Goal: Task Accomplishment & Management: Manage account settings

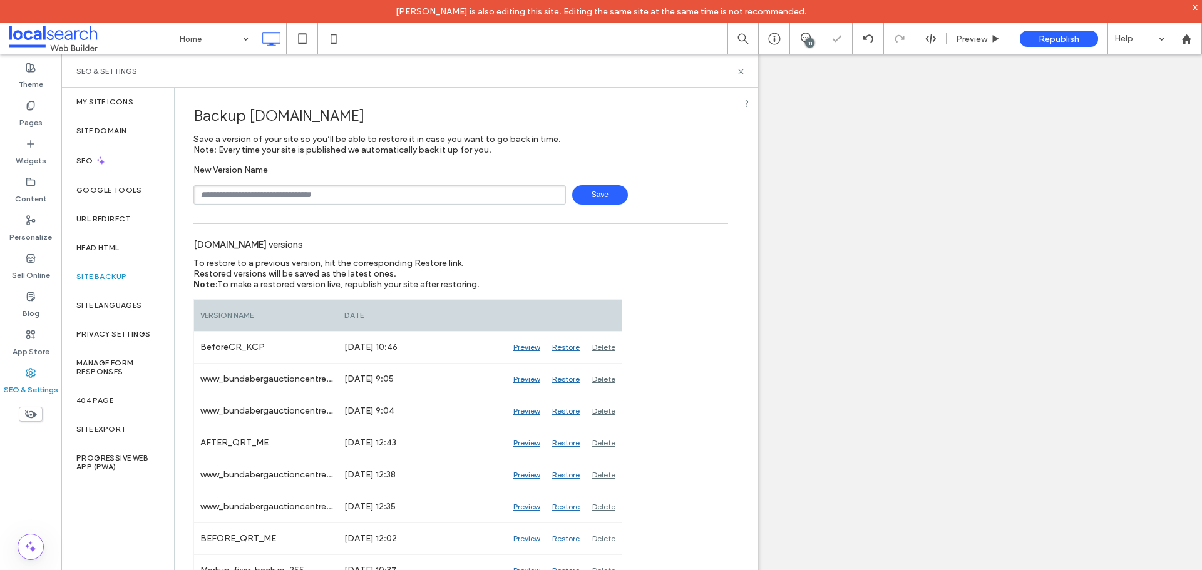
click at [294, 203] on input "text" at bounding box center [379, 194] width 372 height 19
click at [291, 201] on input "text" at bounding box center [379, 194] width 372 height 19
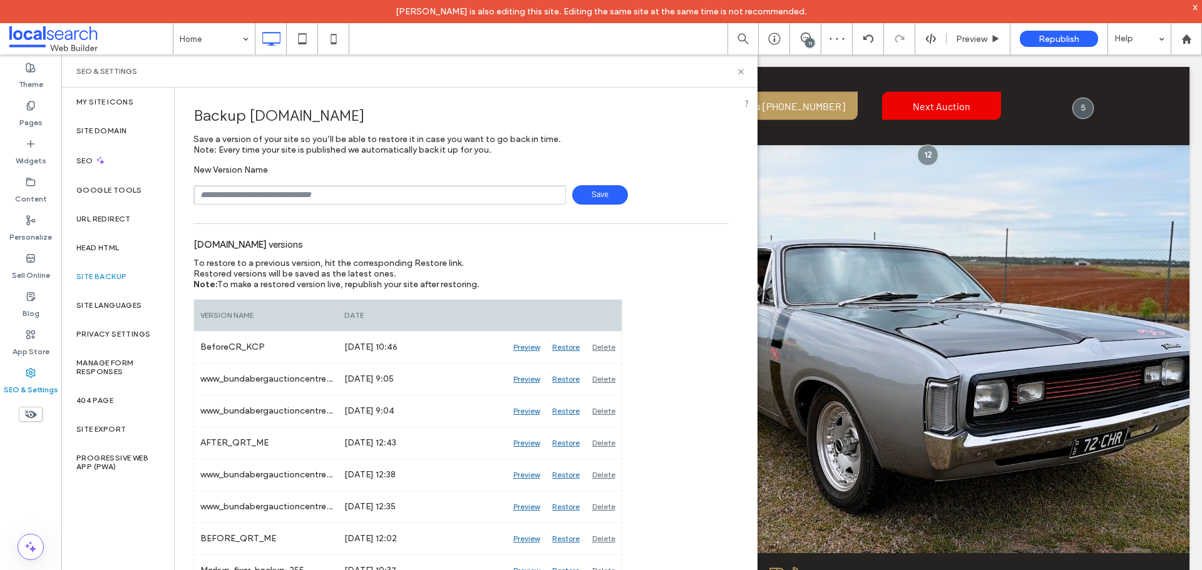
scroll to position [523, 0]
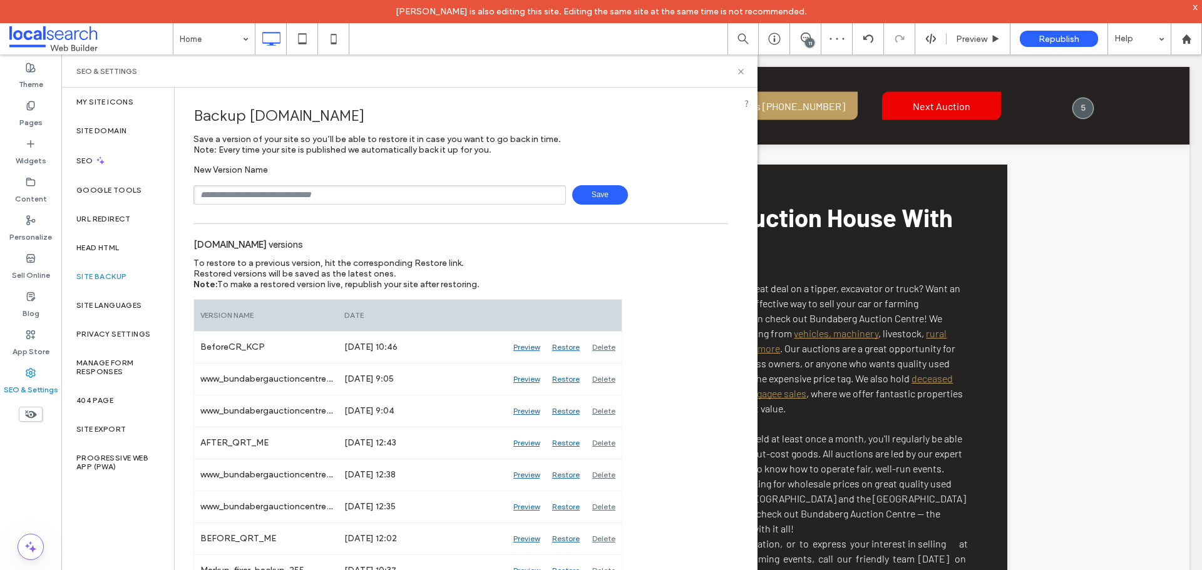
type input "**********"
click at [580, 193] on span "Save" at bounding box center [600, 194] width 56 height 19
click at [802, 37] on icon at bounding box center [806, 38] width 10 height 10
click at [1195, 140] on div "11" at bounding box center [1194, 139] width 9 height 9
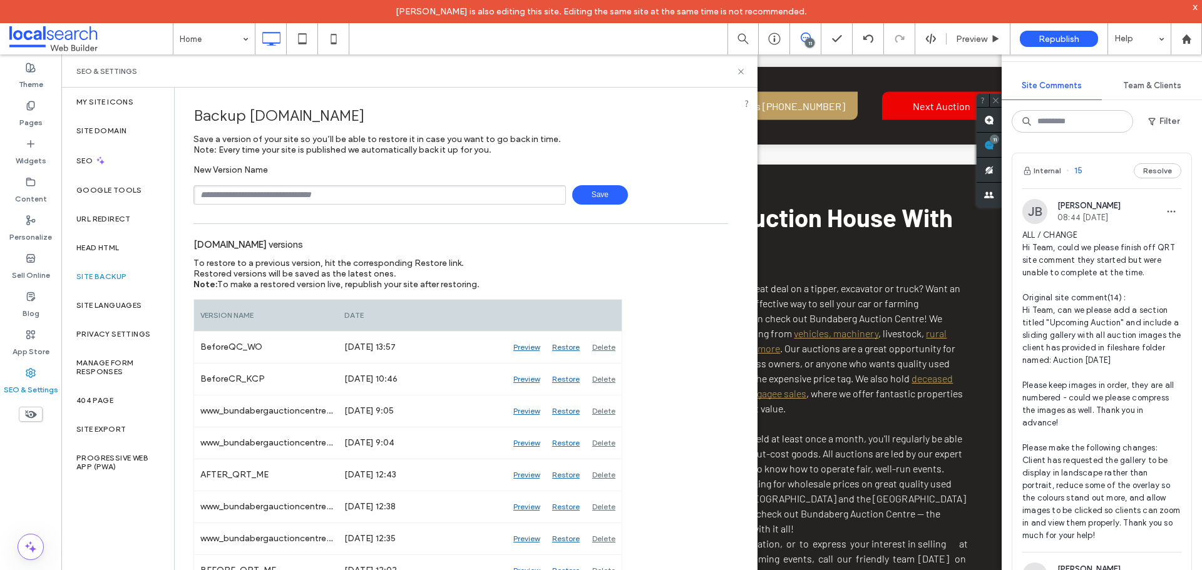
click at [1096, 270] on span "ALL / CHANGE Hi Team, could we please finish off QRT site comment they started …" at bounding box center [1101, 385] width 159 height 313
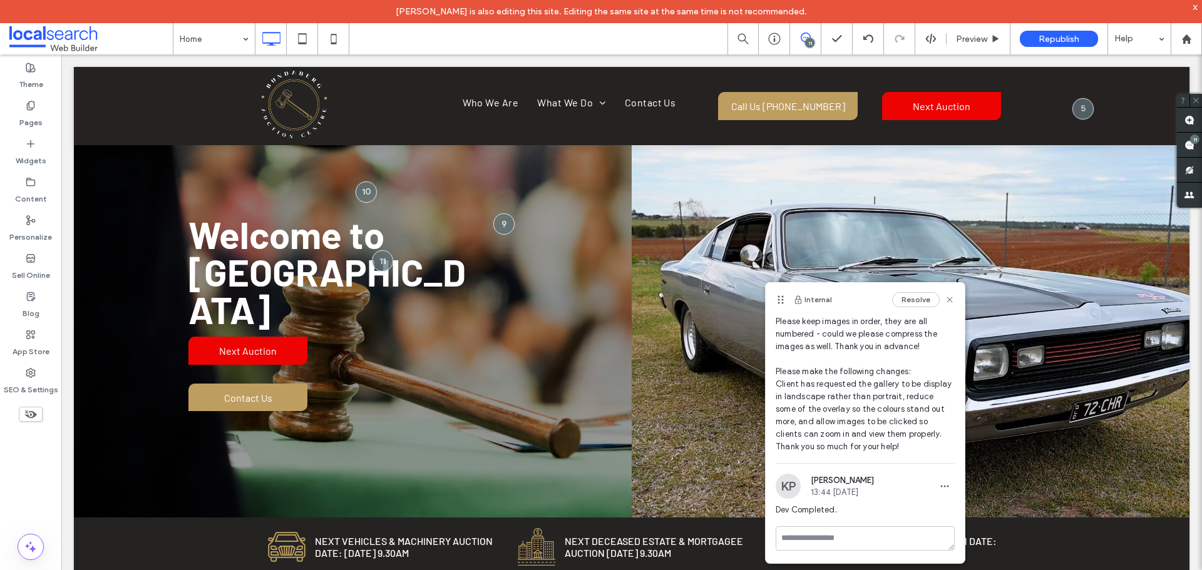
scroll to position [195, 0]
click at [944, 298] on icon at bounding box center [949, 300] width 10 height 10
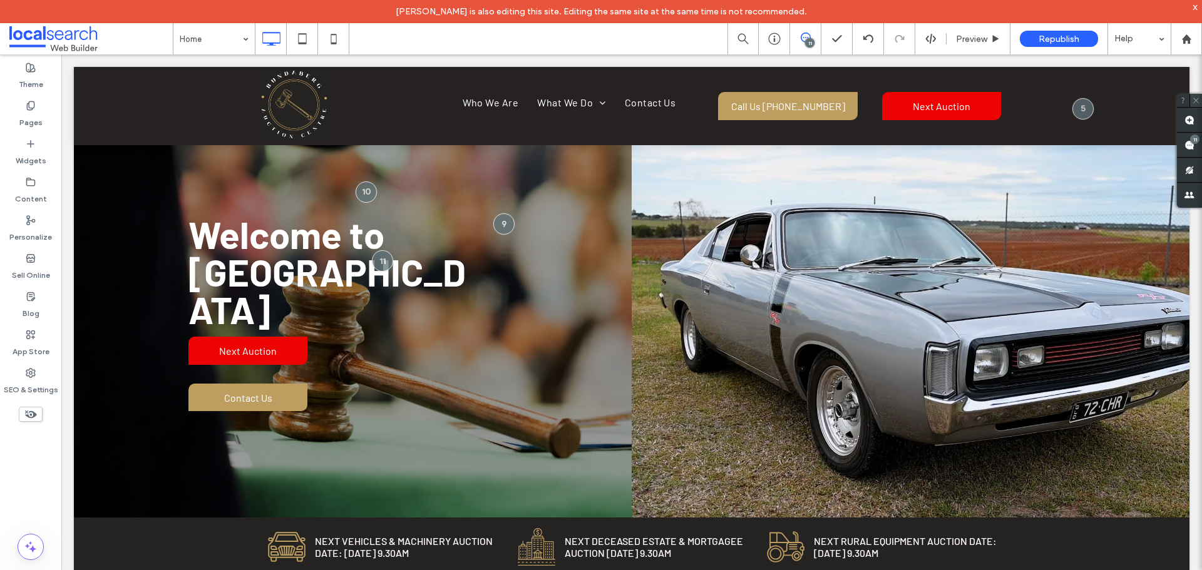
click at [1196, 101] on use at bounding box center [1196, 101] width 6 height 6
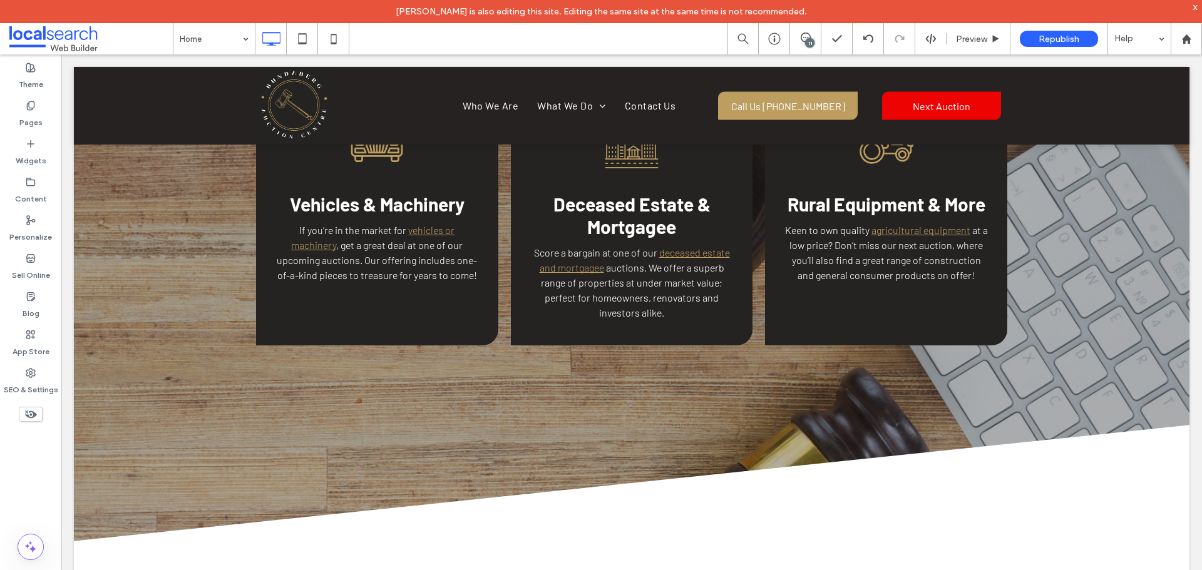
scroll to position [2897, 0]
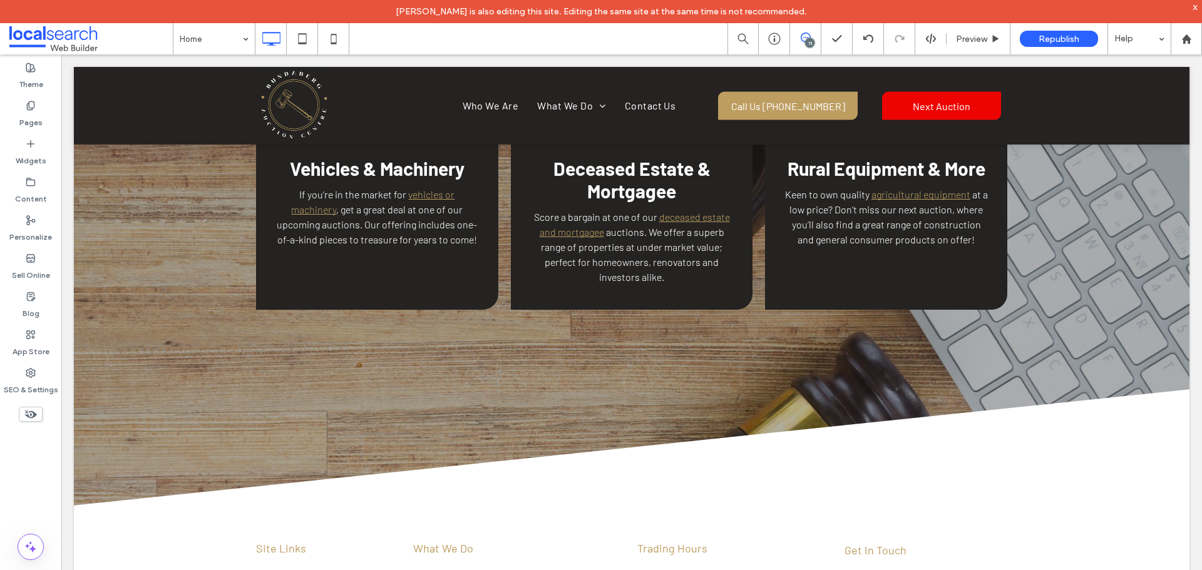
click at [802, 38] on icon at bounding box center [806, 38] width 10 height 10
click at [1194, 142] on div "11" at bounding box center [1194, 139] width 9 height 9
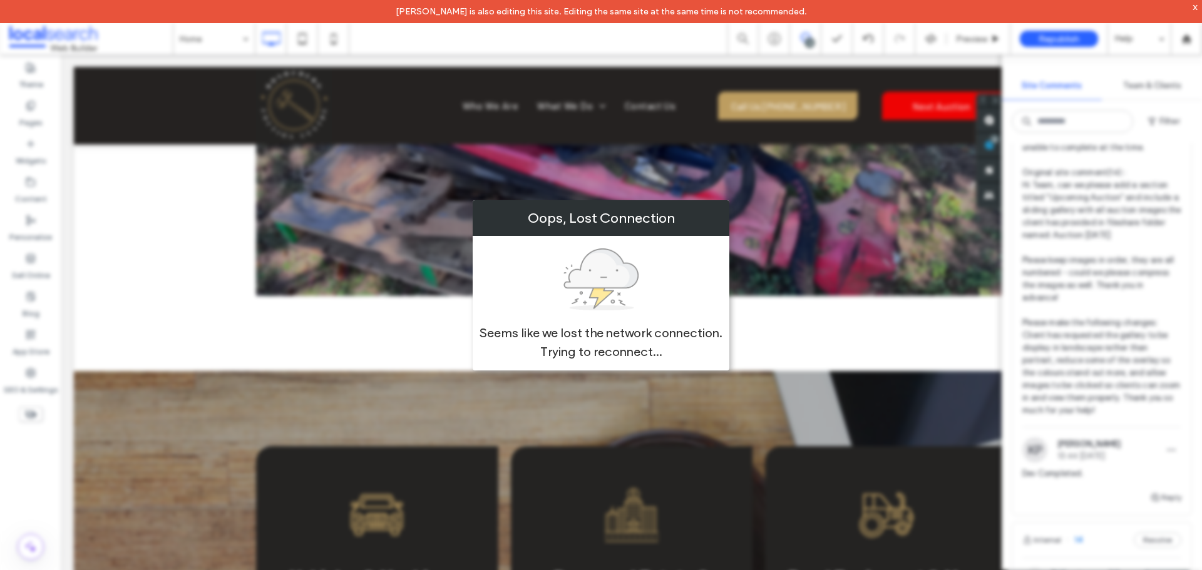
scroll to position [2213, 0]
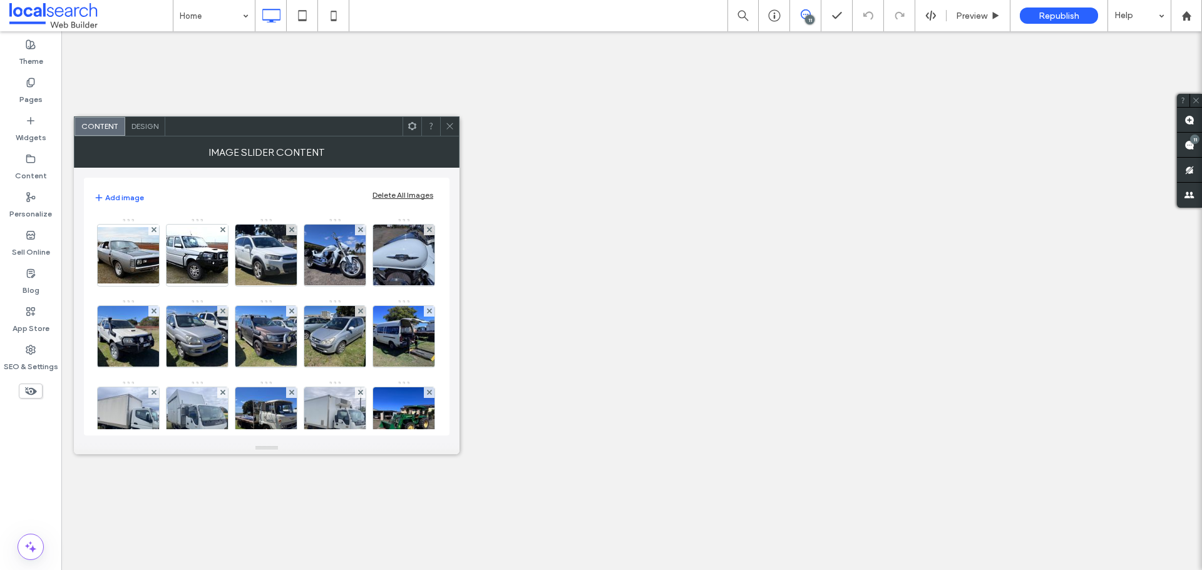
click at [137, 120] on div "Design" at bounding box center [145, 126] width 40 height 19
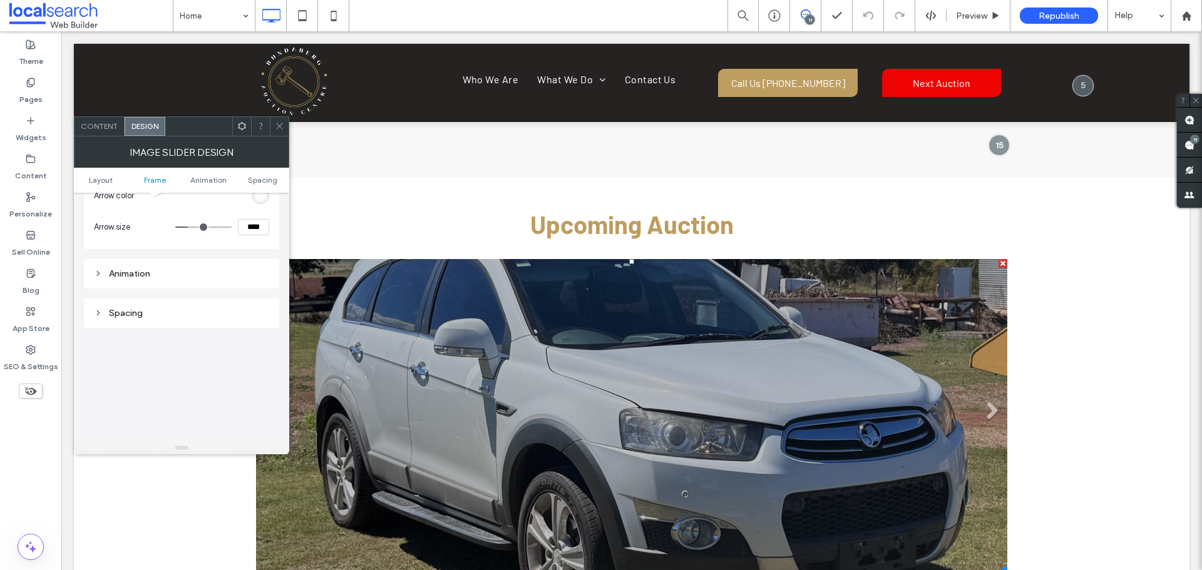
scroll to position [751, 0]
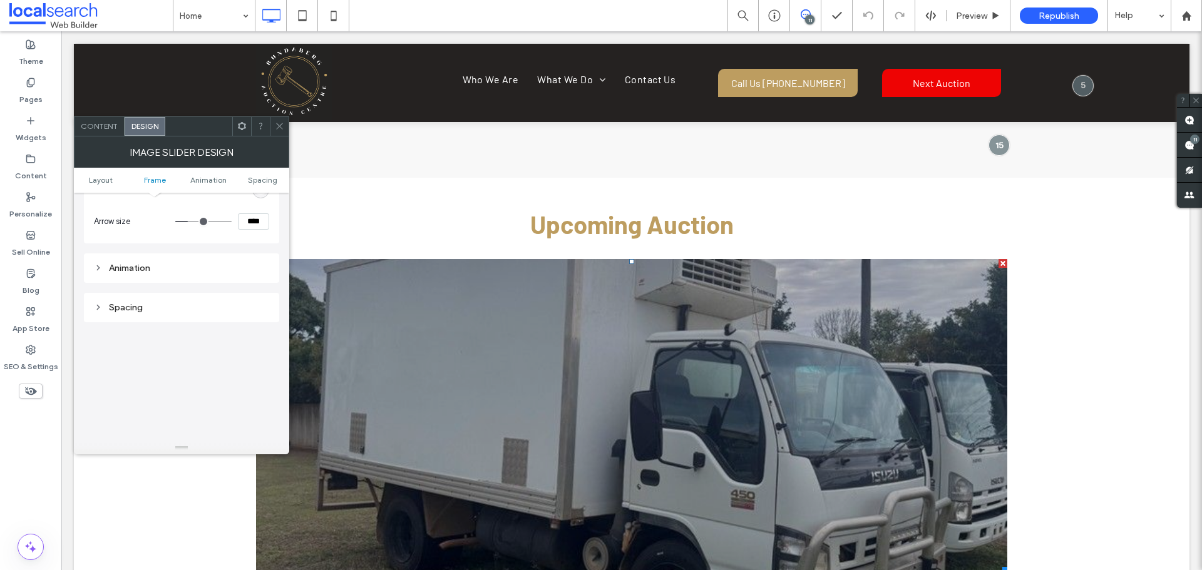
click at [272, 124] on div at bounding box center [279, 126] width 19 height 19
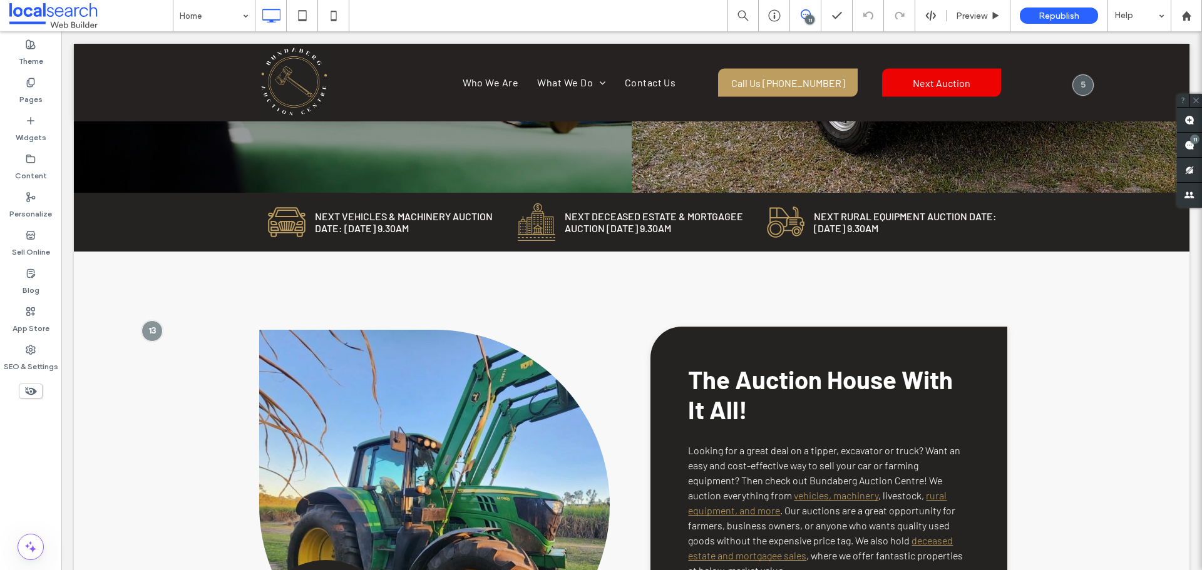
scroll to position [376, 0]
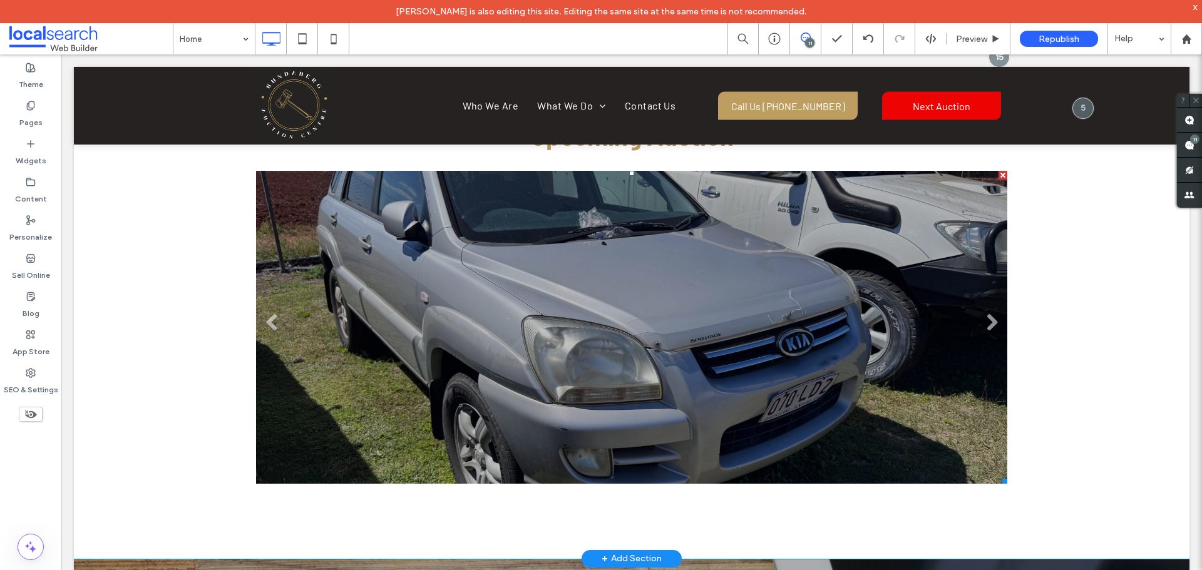
scroll to position [2191, 0]
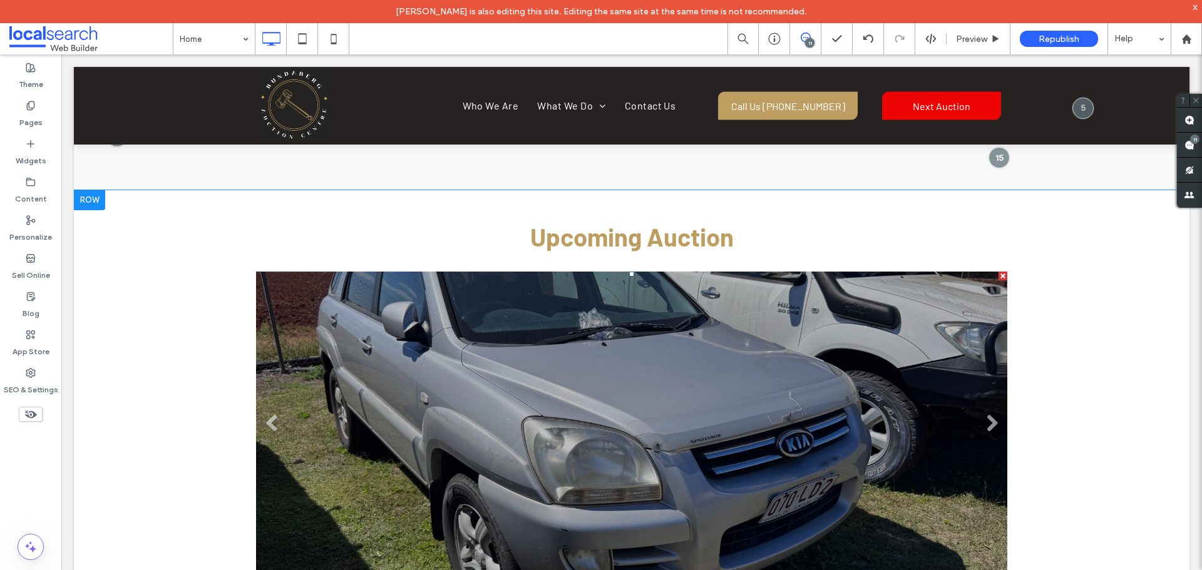
click at [591, 320] on li "Slide title Write your caption here Button" at bounding box center [631, 428] width 751 height 313
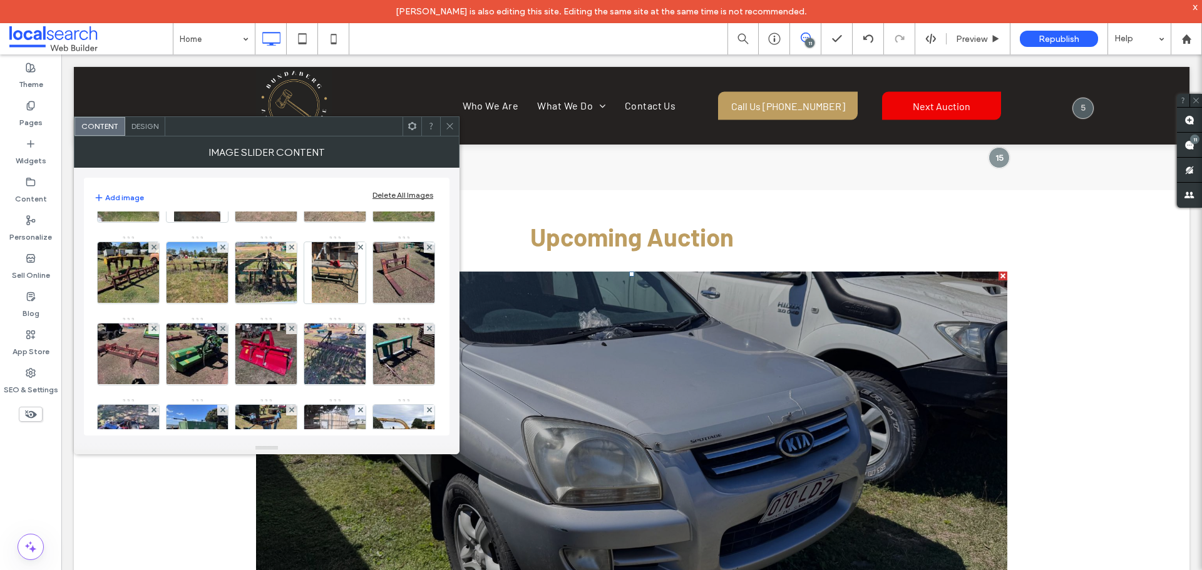
scroll to position [259, 0]
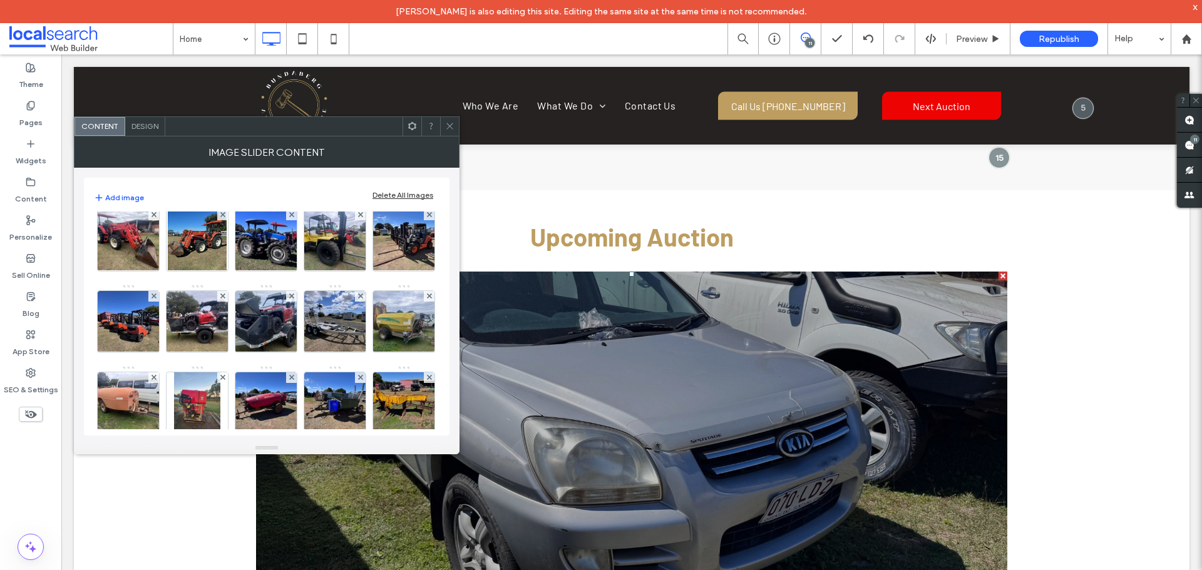
click at [144, 135] on div "Design" at bounding box center [145, 126] width 40 height 19
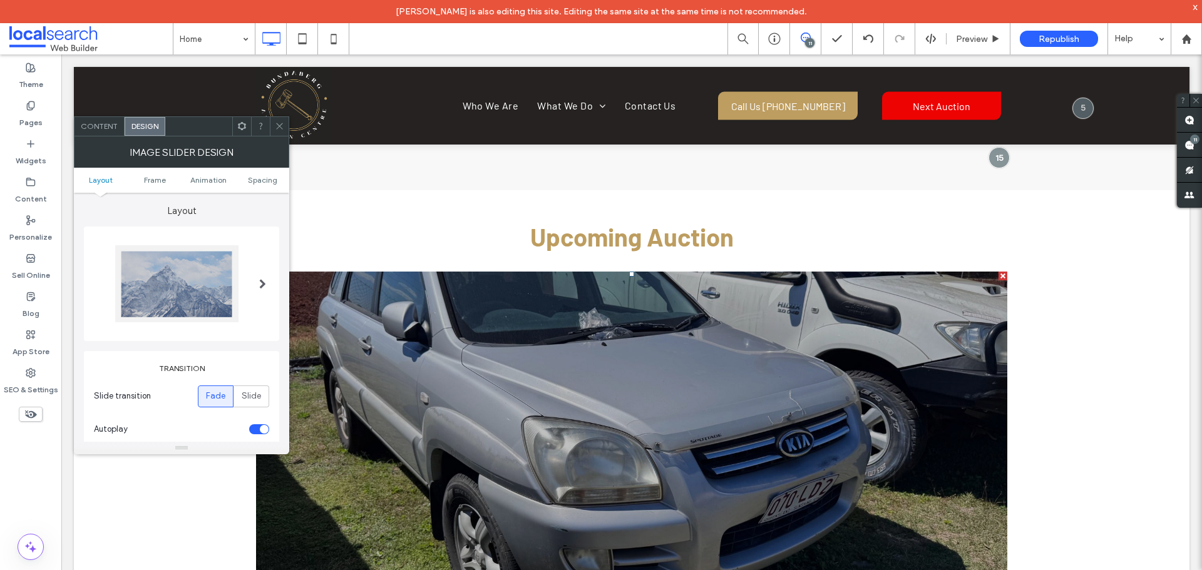
click at [143, 122] on span "Design" at bounding box center [144, 125] width 27 height 9
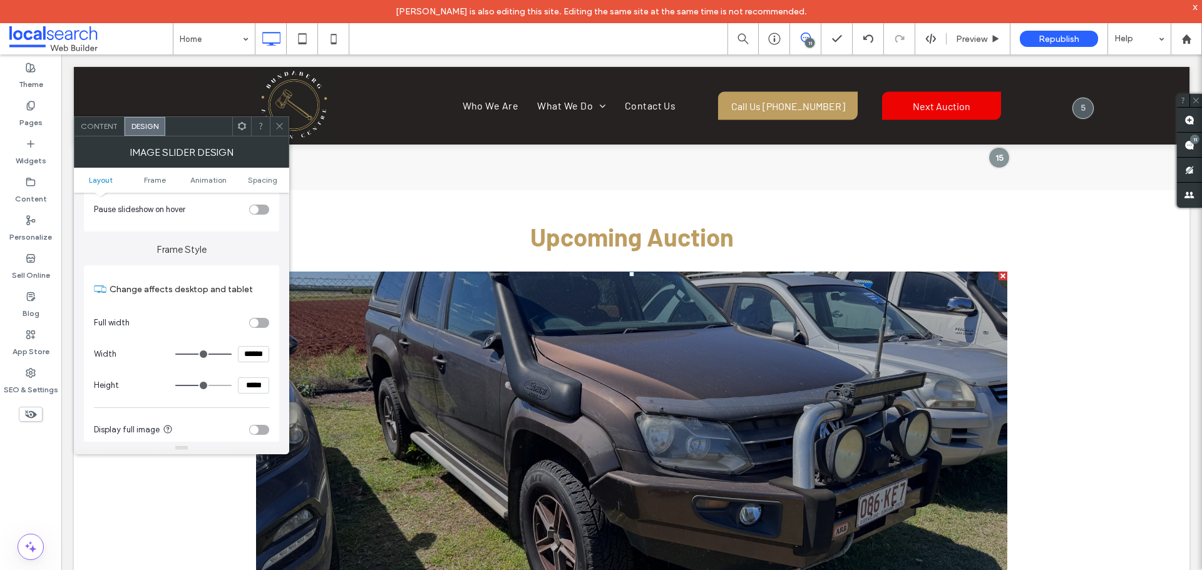
scroll to position [313, 0]
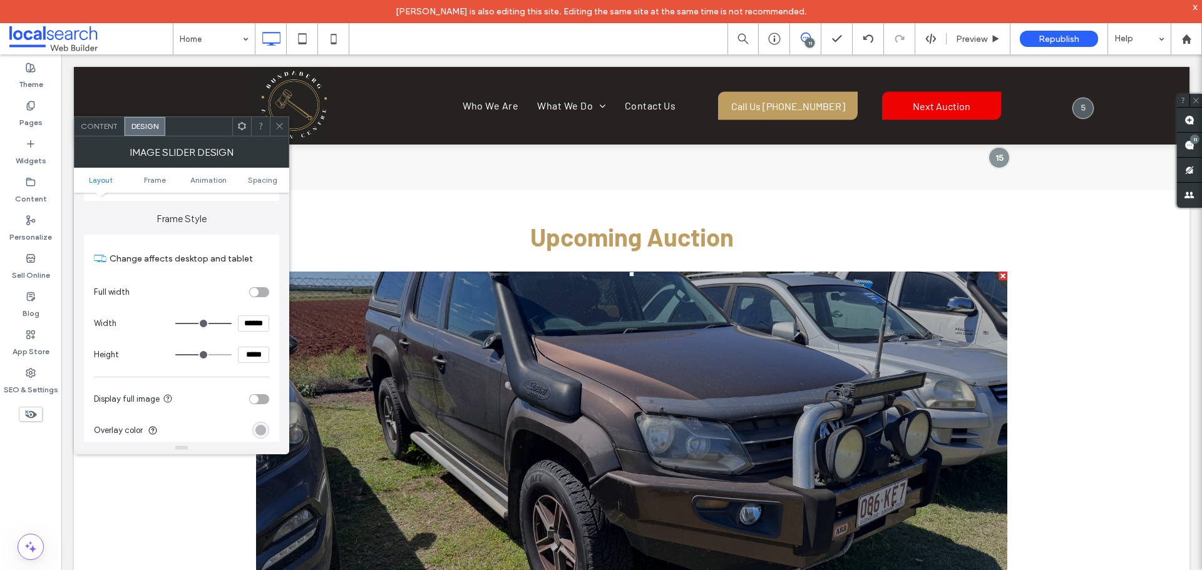
click at [258, 296] on div "toggle" at bounding box center [259, 292] width 20 height 10
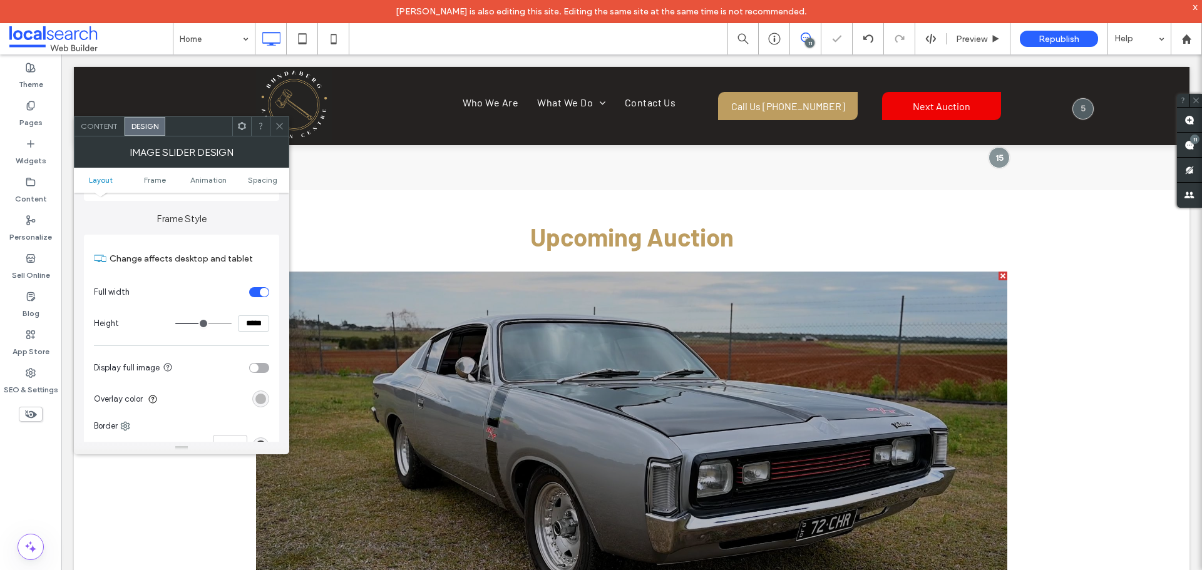
click at [258, 296] on div "toggle" at bounding box center [259, 292] width 20 height 10
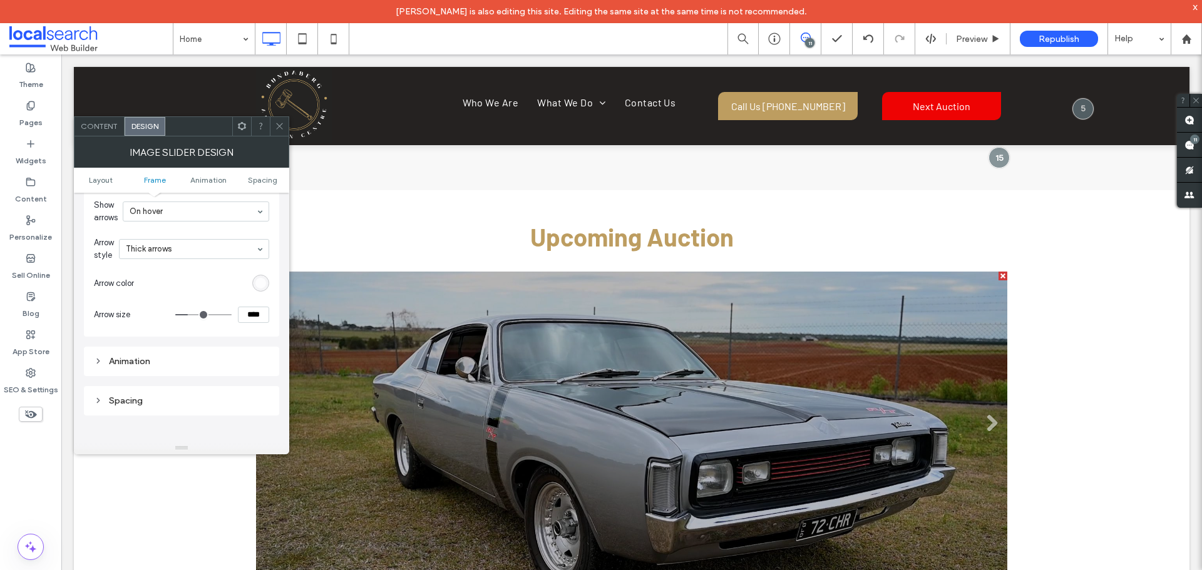
scroll to position [688, 0]
click at [108, 123] on span "Content" at bounding box center [99, 125] width 37 height 9
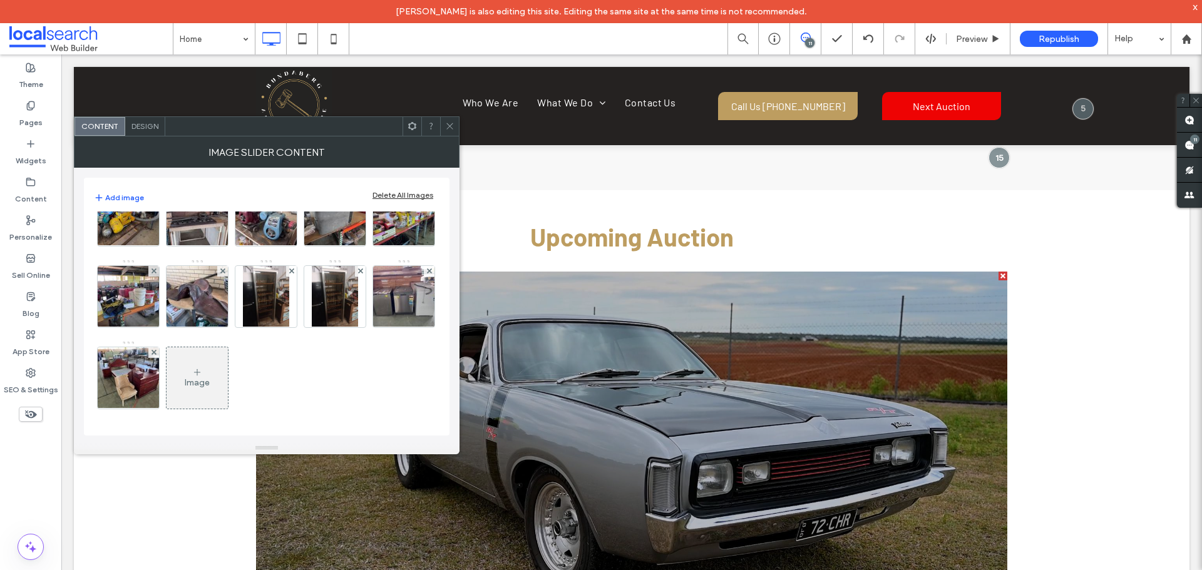
scroll to position [2074, 0]
drag, startPoint x: 148, startPoint y: 128, endPoint x: 0, endPoint y: 317, distance: 240.4
click at [148, 127] on span "Design" at bounding box center [144, 125] width 27 height 9
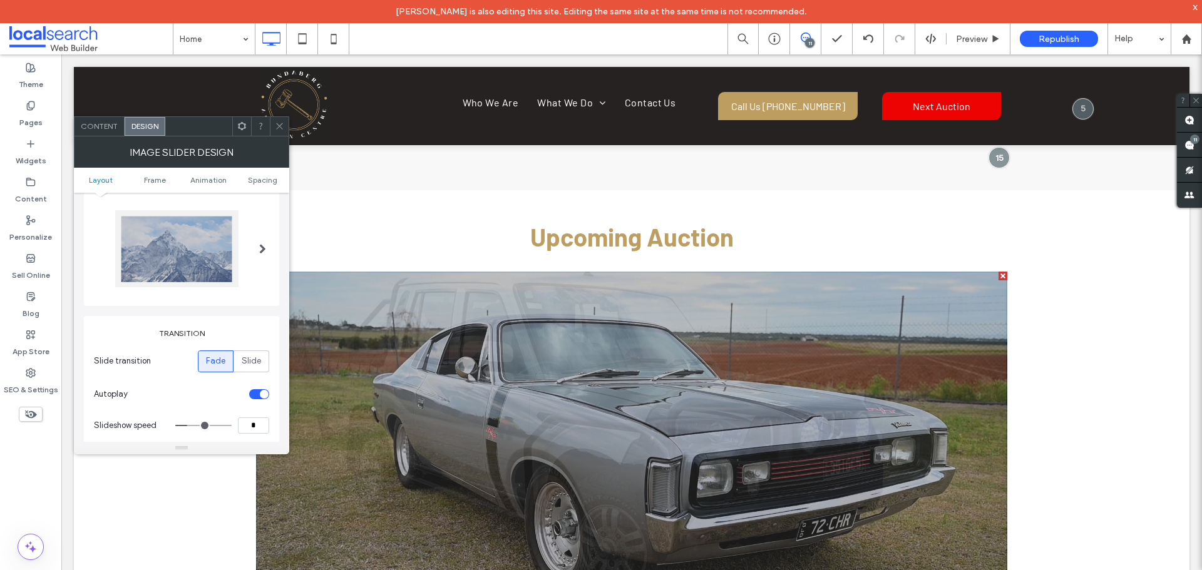
scroll to position [0, 0]
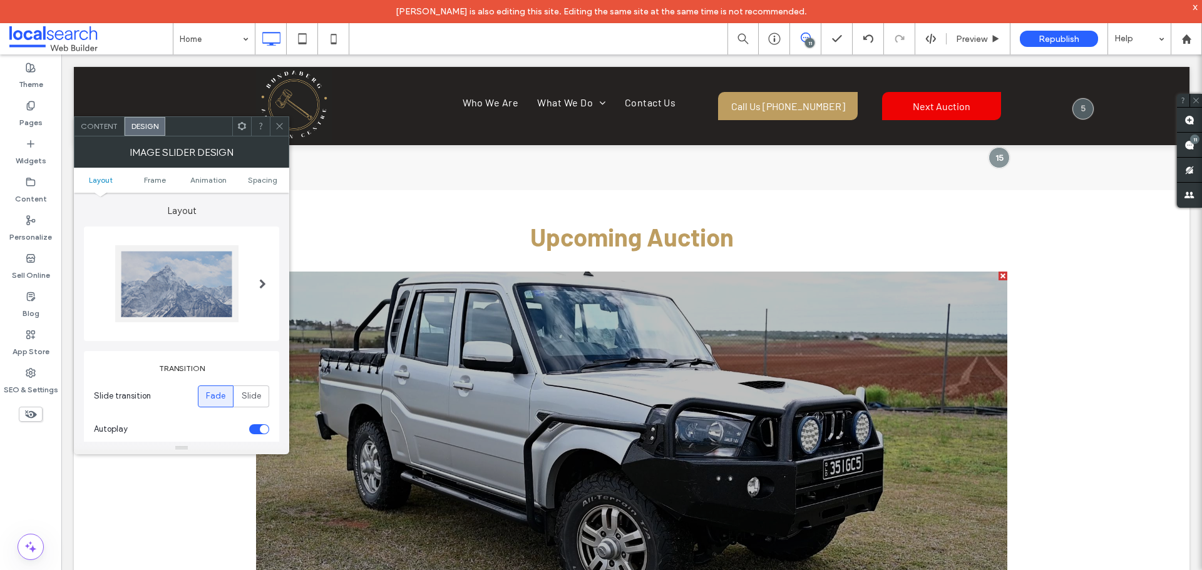
click at [284, 117] on div at bounding box center [279, 126] width 19 height 19
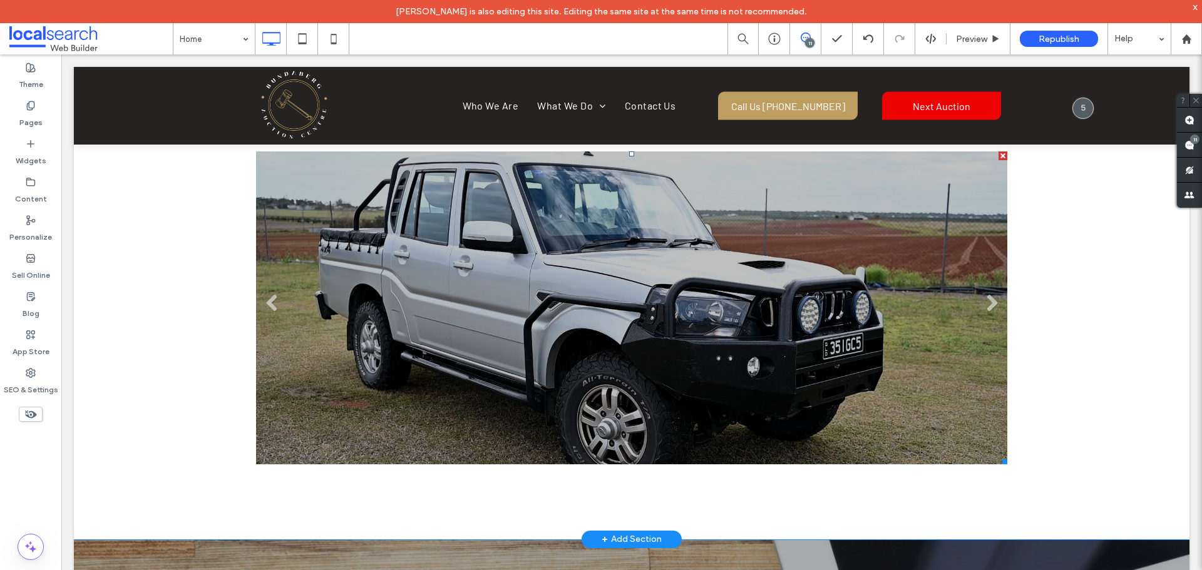
scroll to position [2316, 0]
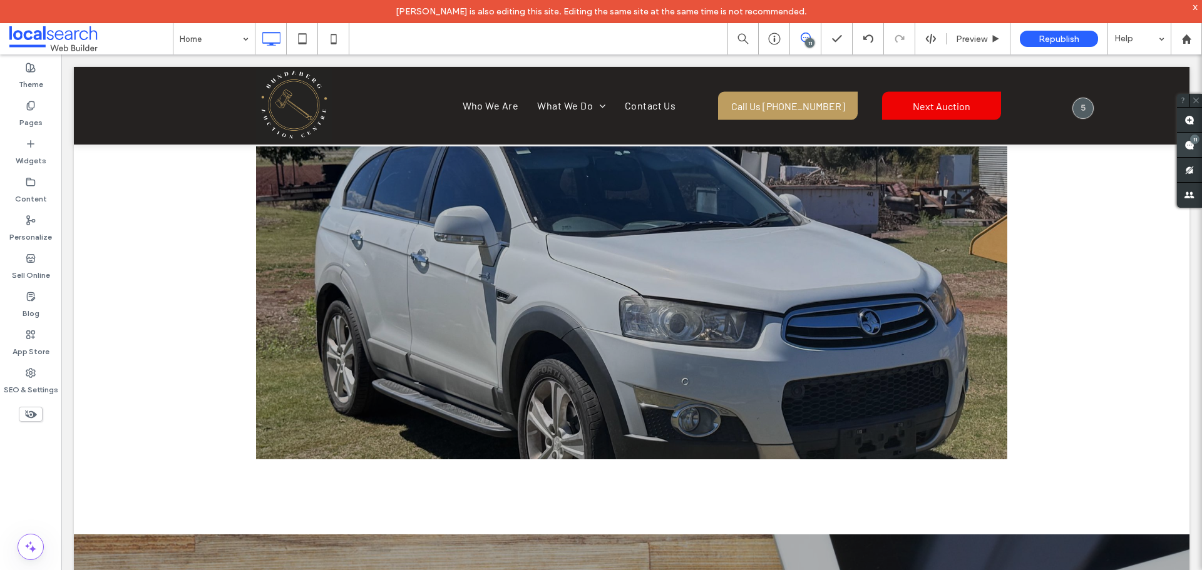
click at [1192, 142] on div "11" at bounding box center [1194, 139] width 9 height 9
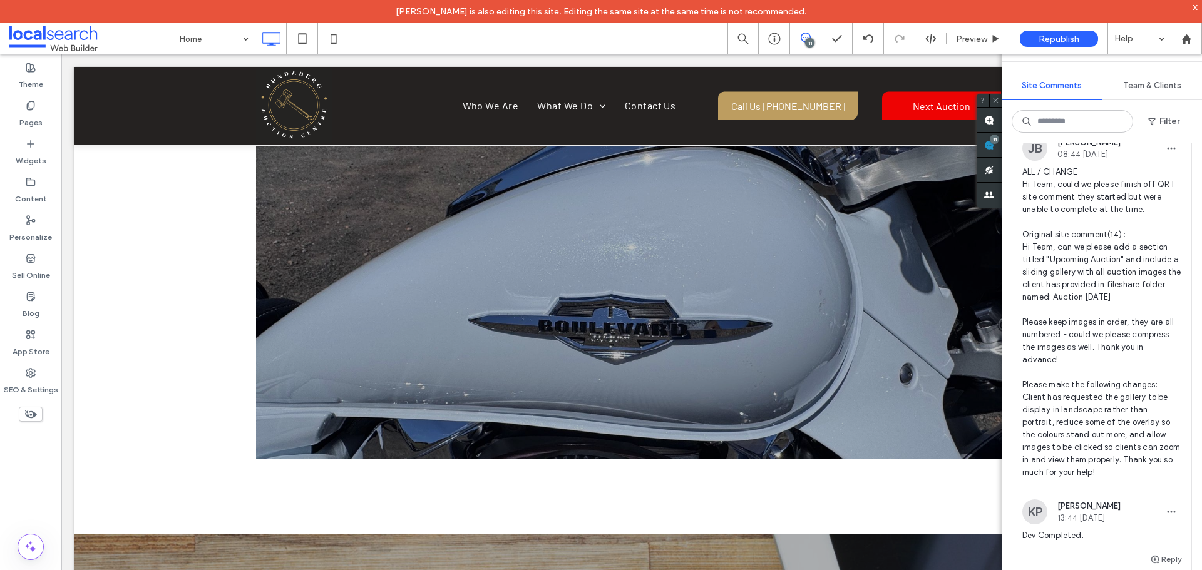
scroll to position [63, 0]
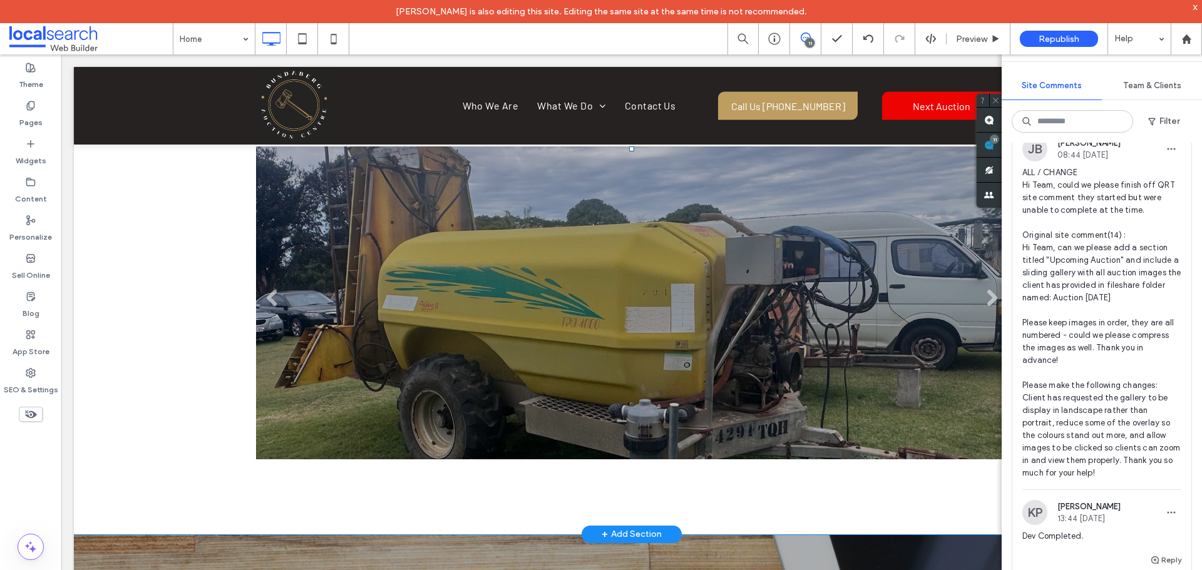
click at [699, 221] on li "Slide title Write your caption here Button" at bounding box center [631, 302] width 751 height 313
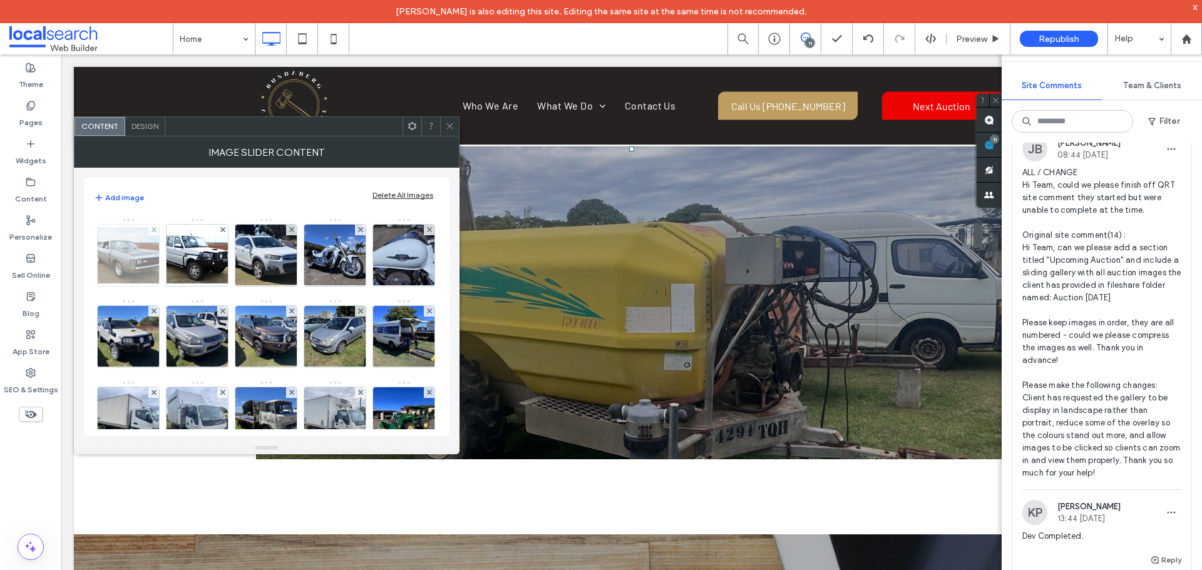
click at [125, 252] on img at bounding box center [128, 255] width 100 height 56
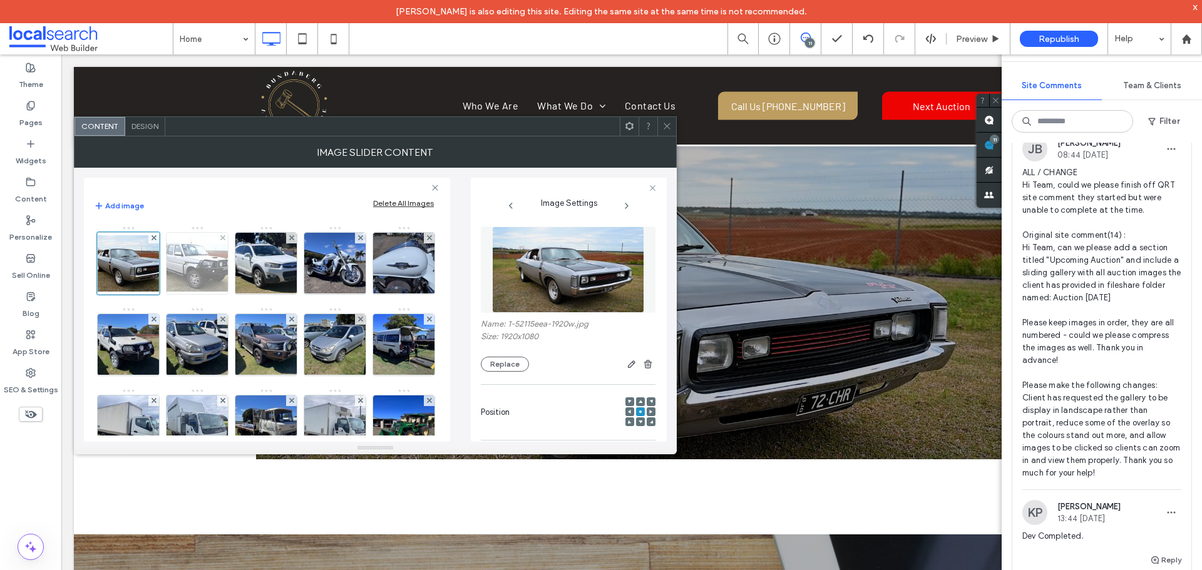
click at [180, 262] on img at bounding box center [197, 263] width 100 height 56
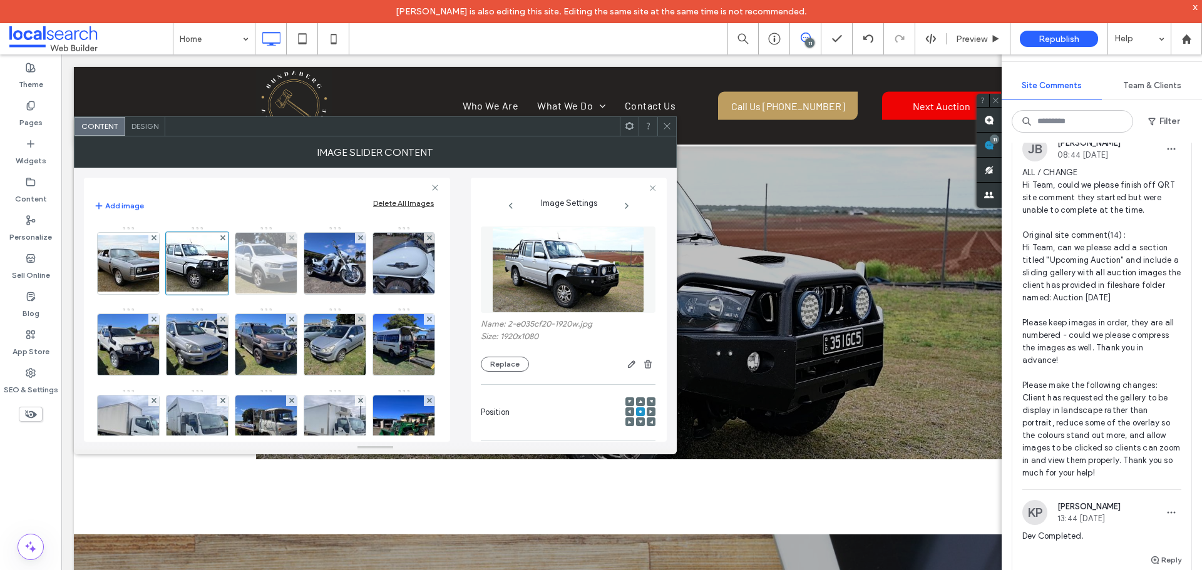
click at [270, 265] on img at bounding box center [266, 263] width 83 height 61
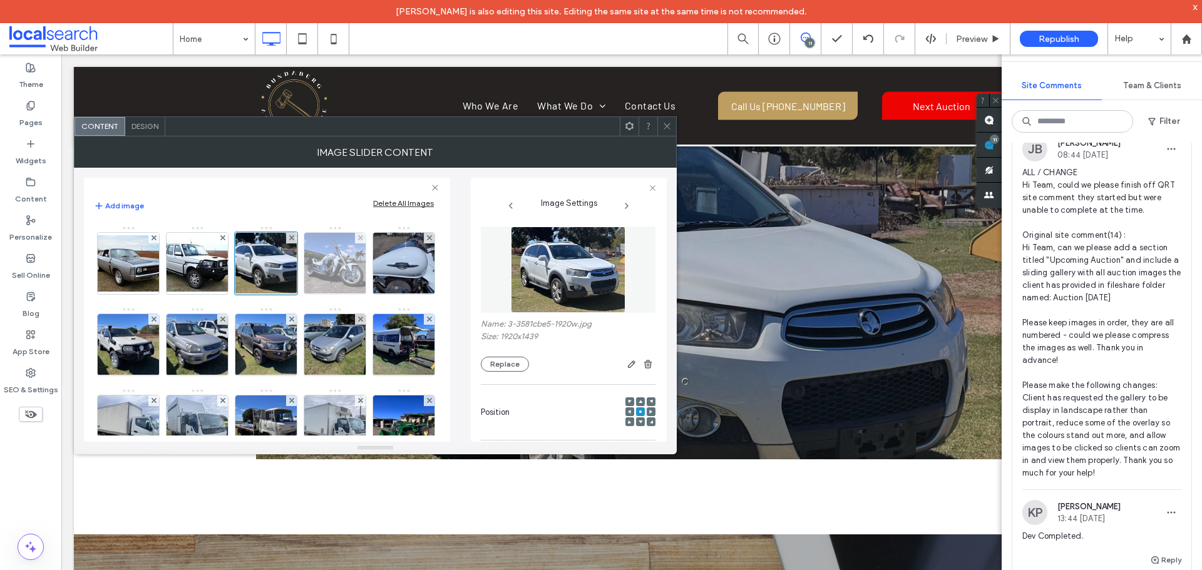
click at [310, 274] on img at bounding box center [335, 263] width 82 height 61
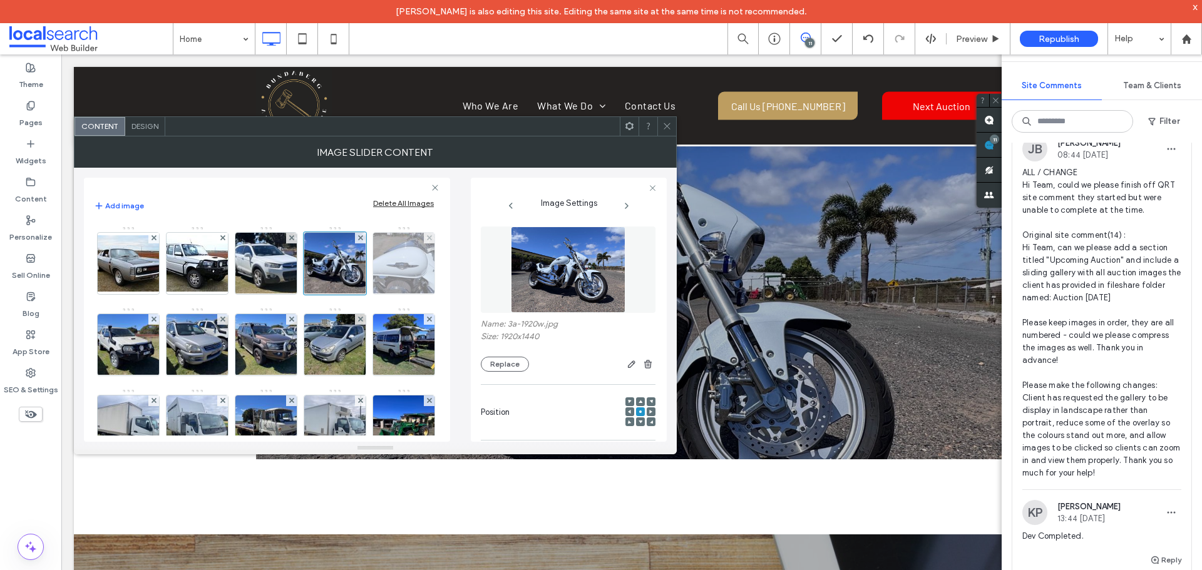
click at [363, 294] on img at bounding box center [404, 263] width 82 height 61
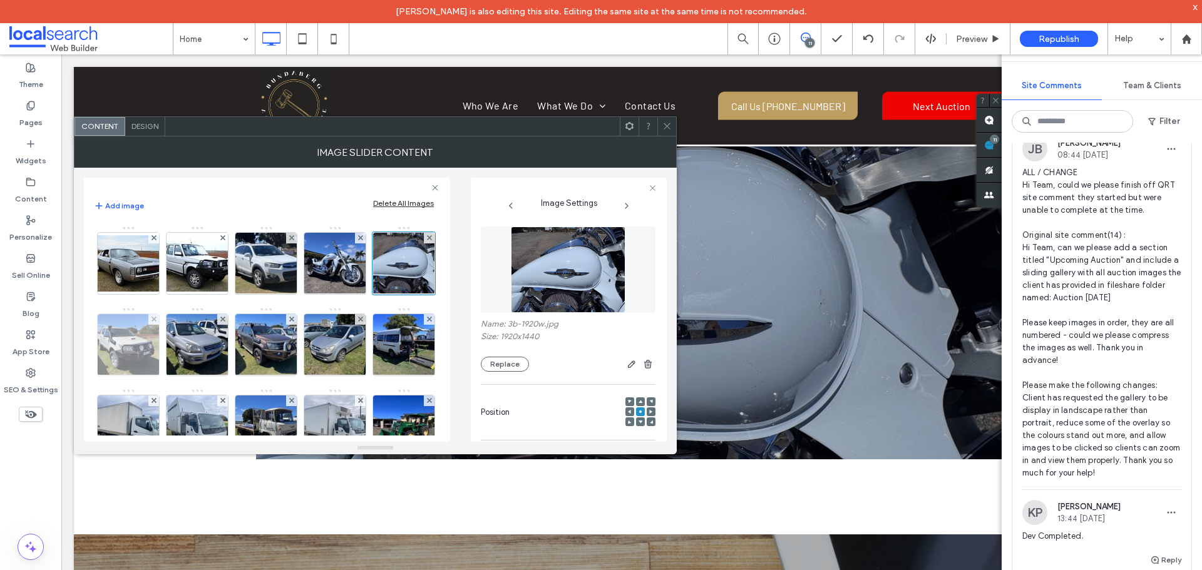
click at [170, 354] on img at bounding box center [129, 344] width 82 height 61
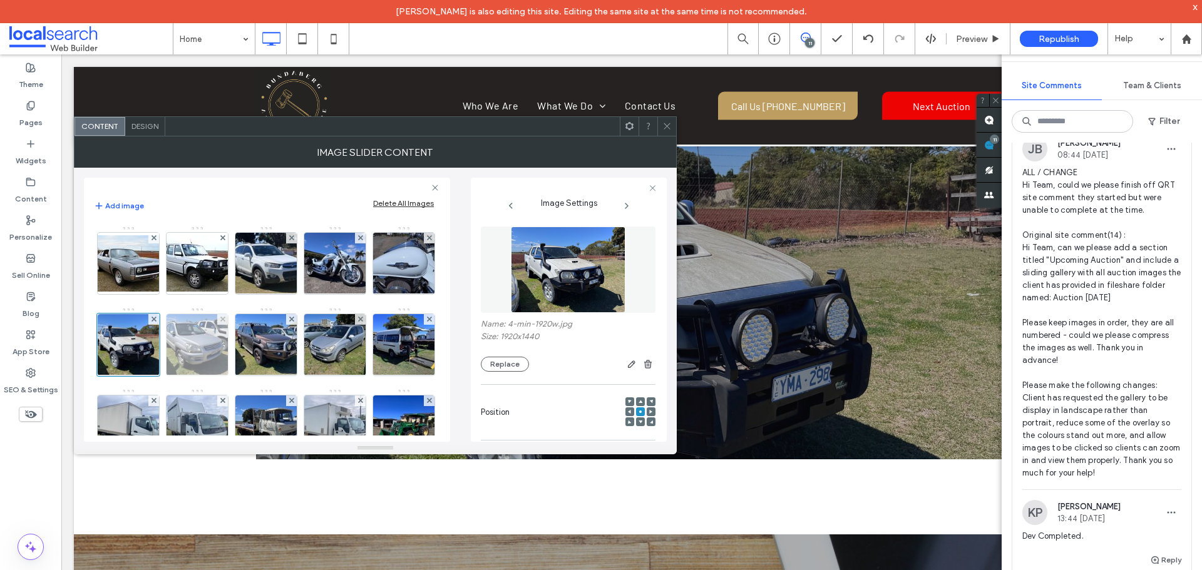
click at [238, 358] on img at bounding box center [197, 344] width 82 height 61
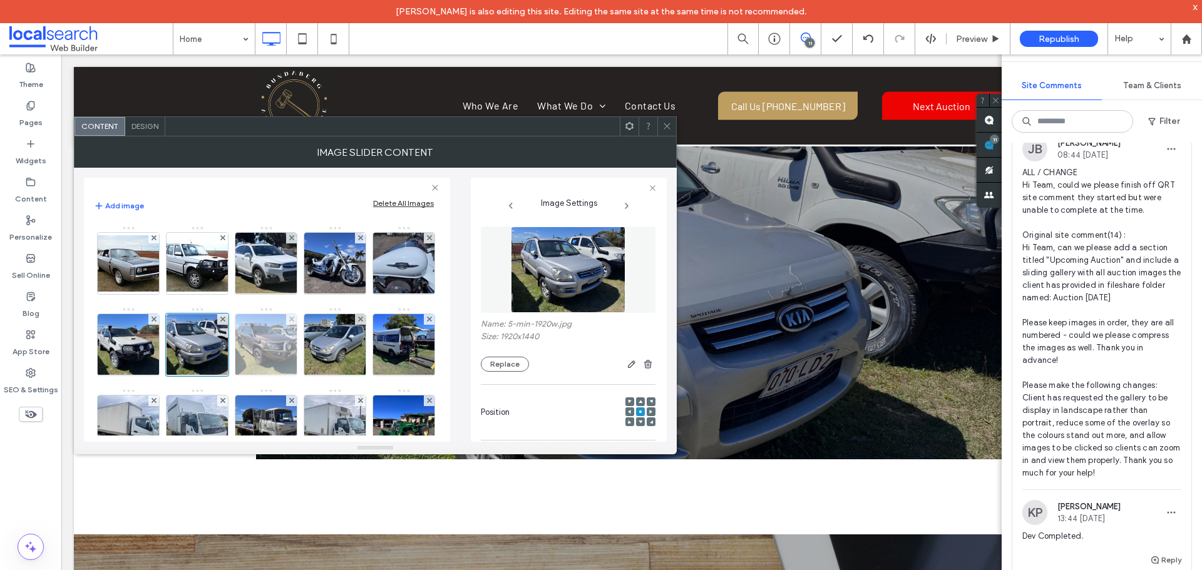
click at [307, 351] on img at bounding box center [266, 344] width 82 height 61
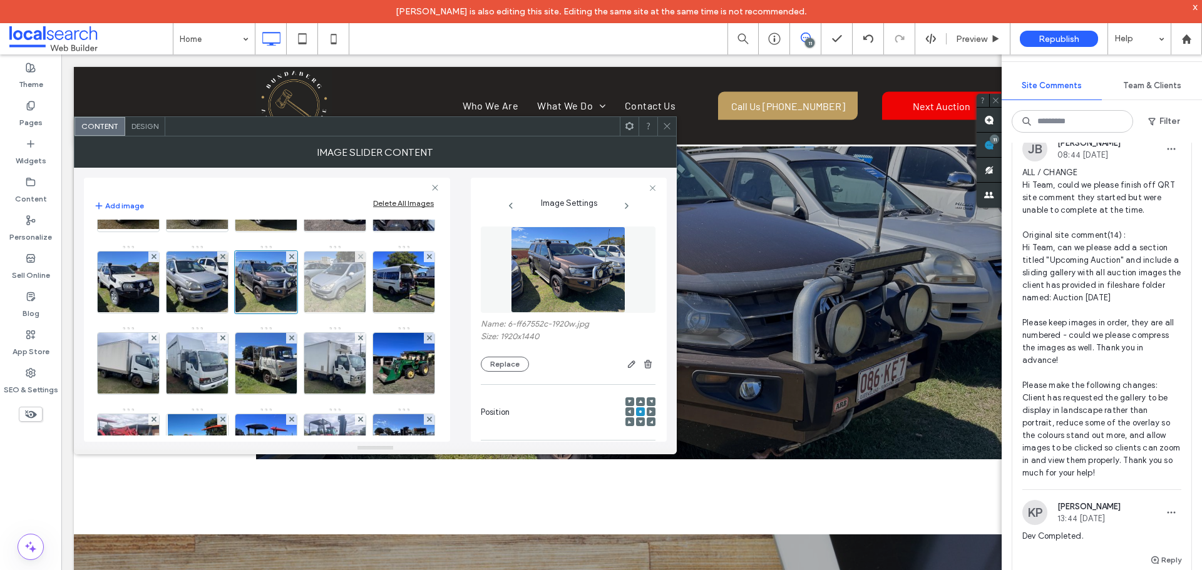
click at [294, 313] on img at bounding box center [335, 282] width 82 height 61
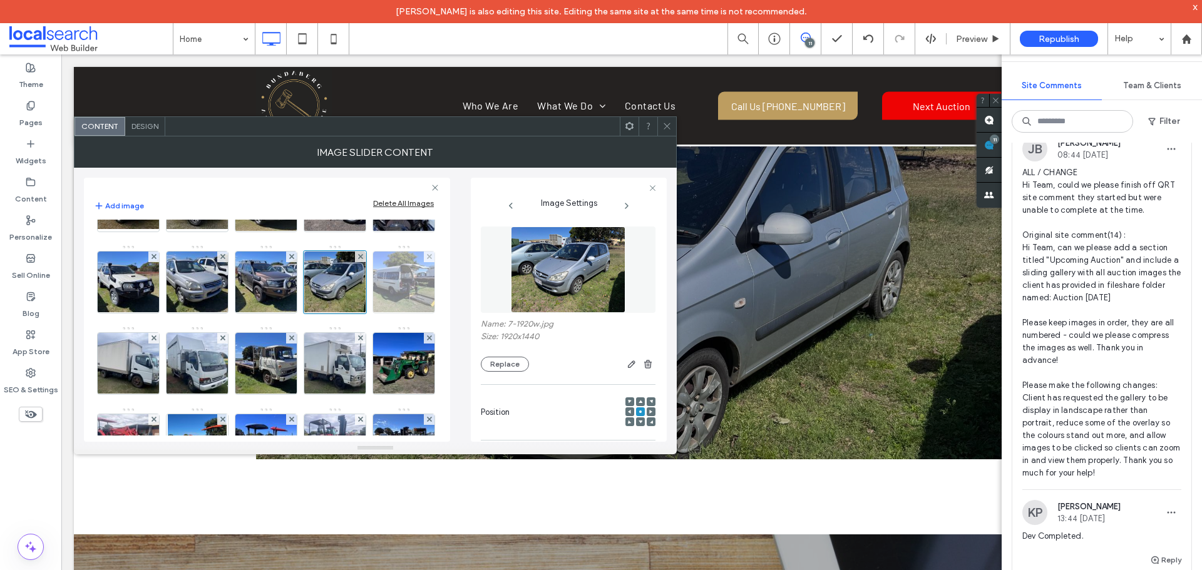
click at [363, 313] on img at bounding box center [404, 282] width 82 height 61
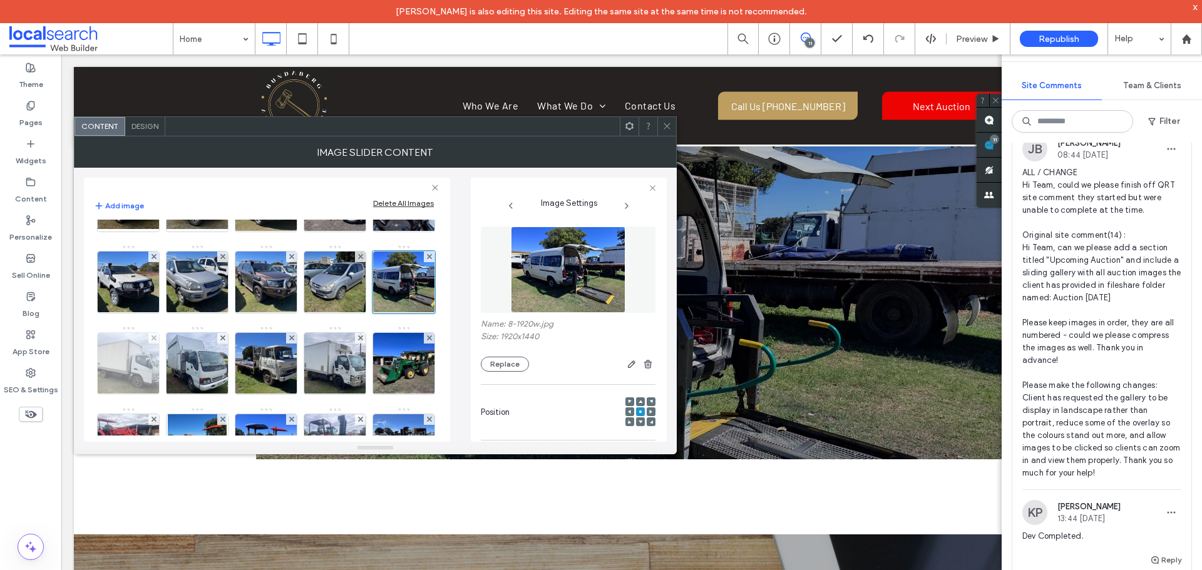
click at [170, 352] on img at bounding box center [129, 363] width 82 height 61
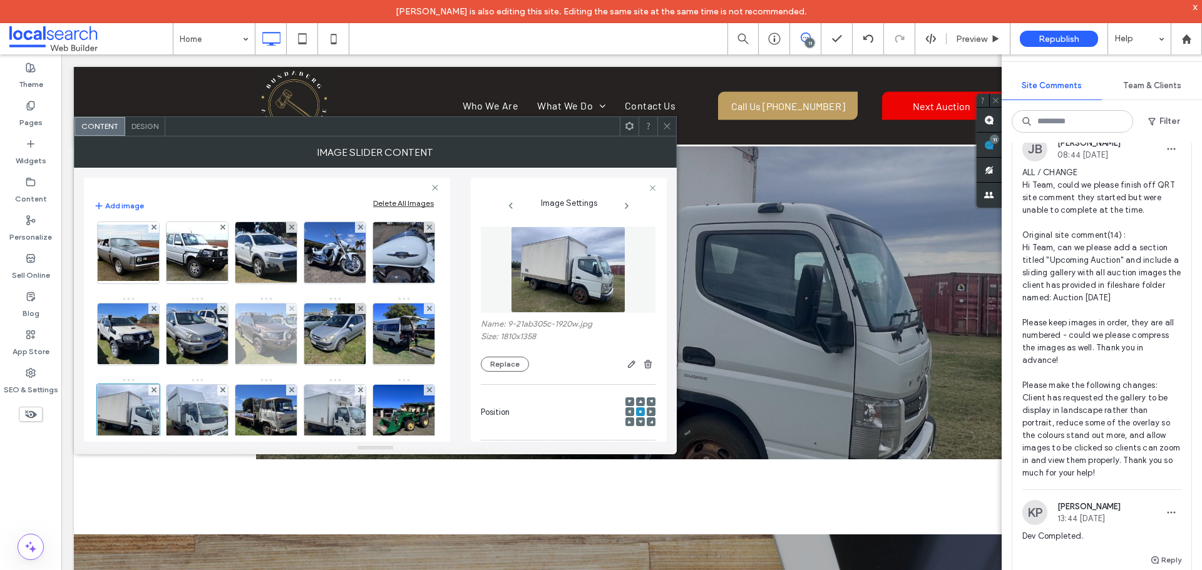
scroll to position [0, 0]
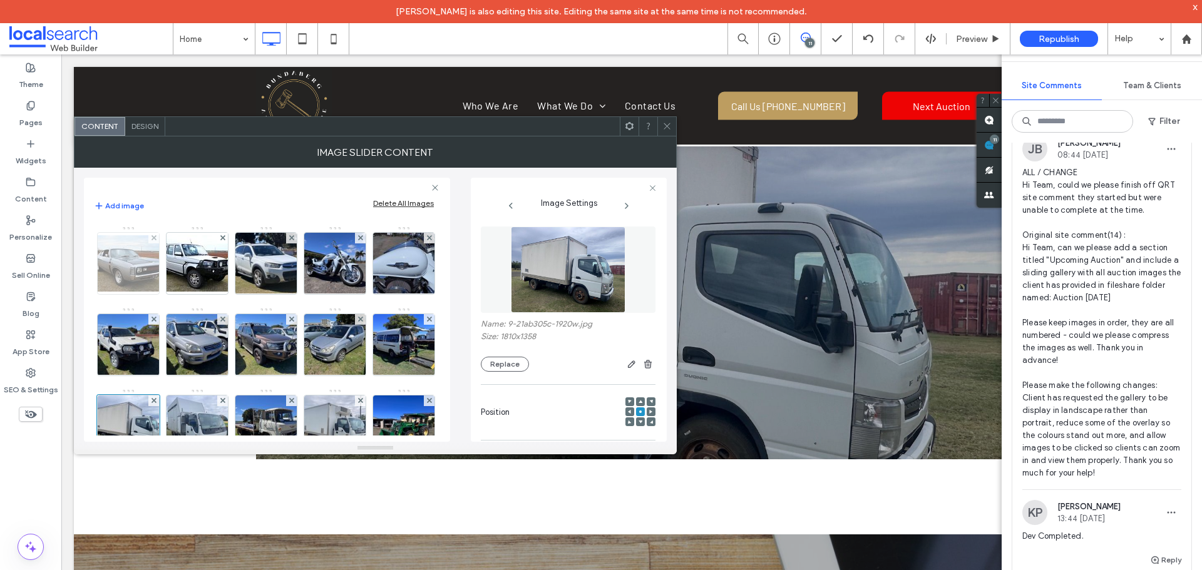
click at [110, 270] on img at bounding box center [128, 263] width 100 height 56
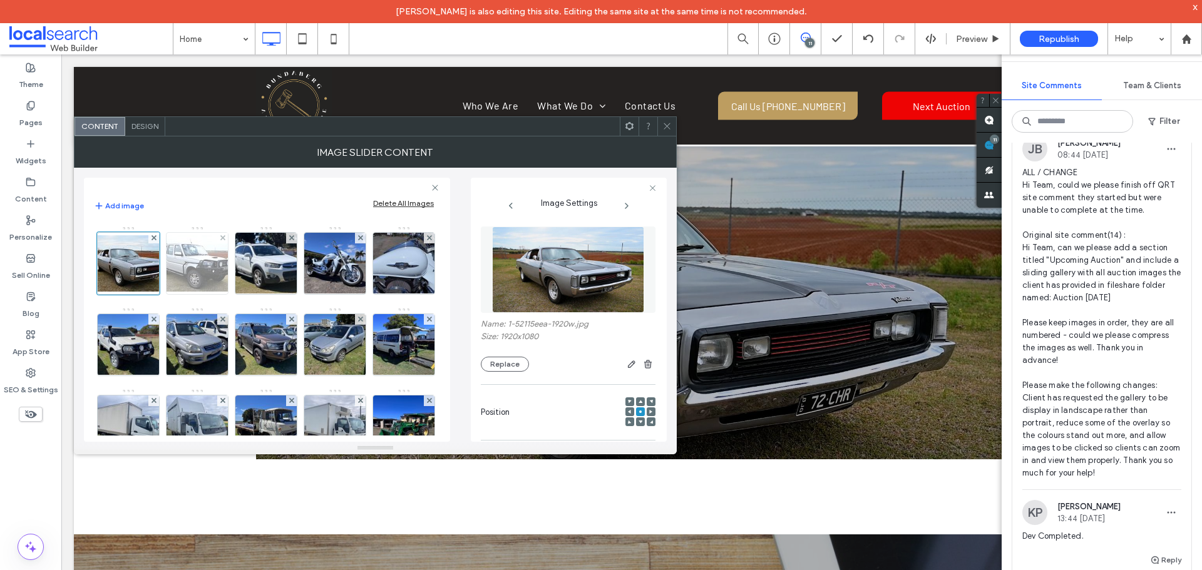
click at [199, 272] on img at bounding box center [197, 263] width 100 height 56
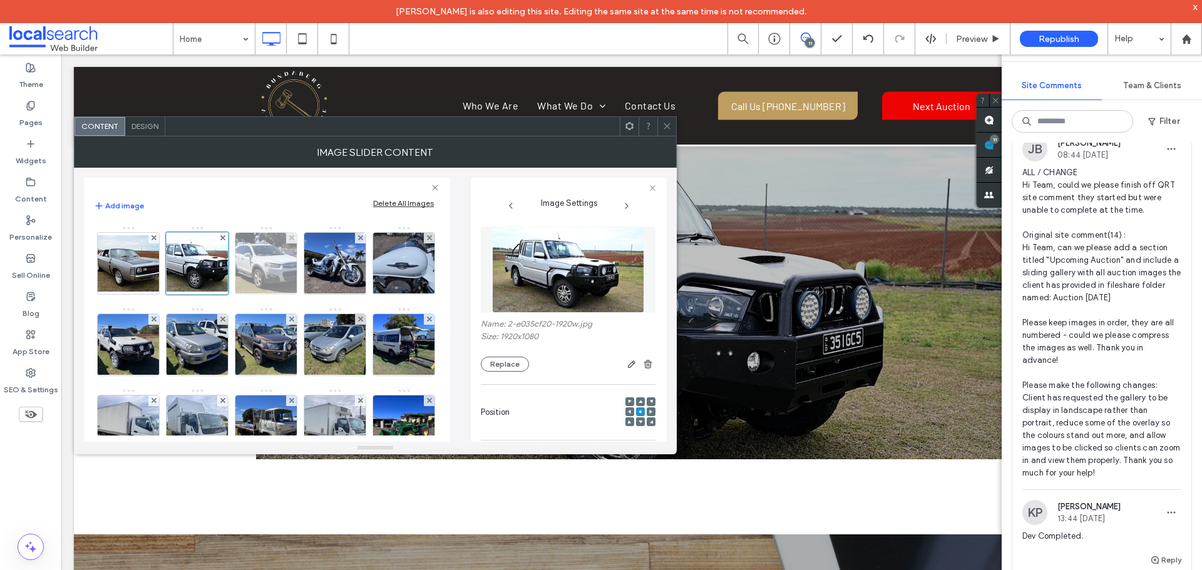
click at [266, 277] on img at bounding box center [266, 263] width 83 height 61
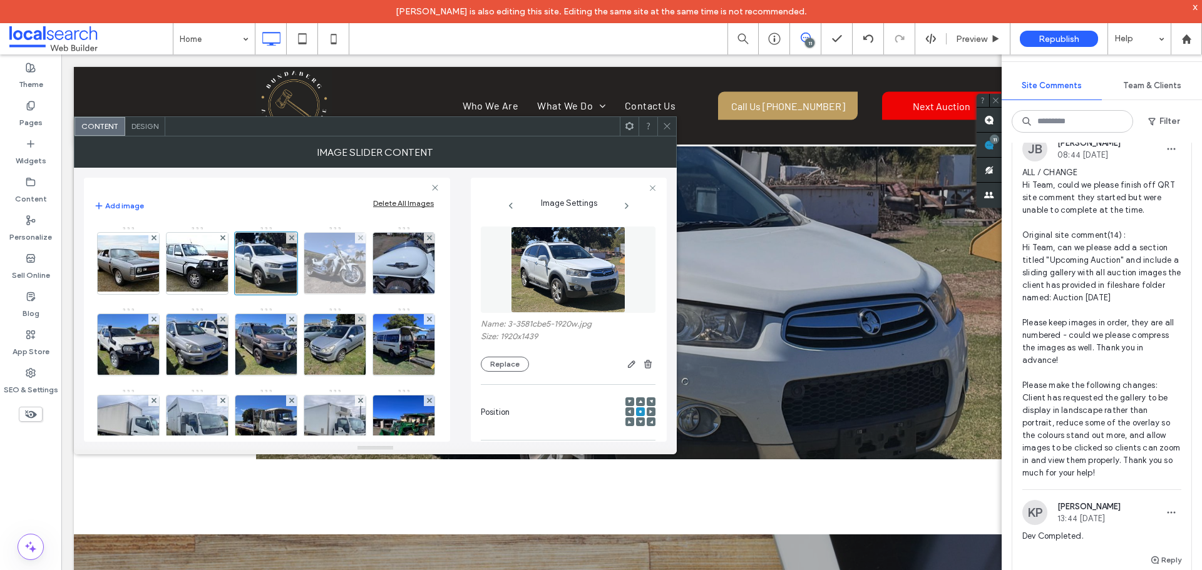
click at [334, 284] on img at bounding box center [335, 263] width 82 height 61
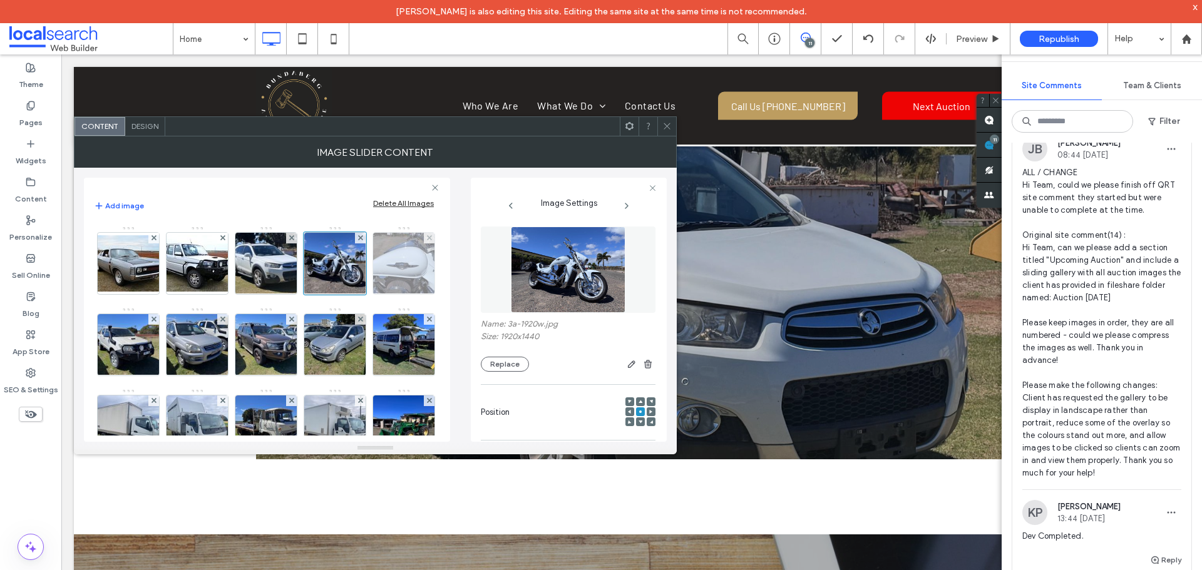
click at [363, 294] on img at bounding box center [404, 263] width 82 height 61
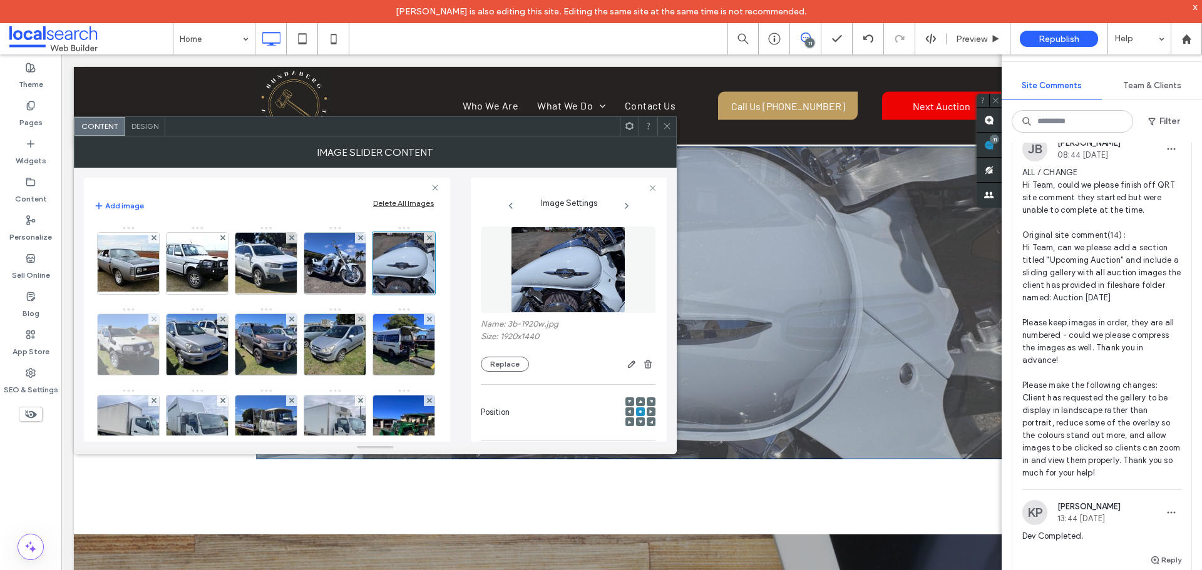
click at [170, 351] on img at bounding box center [129, 344] width 82 height 61
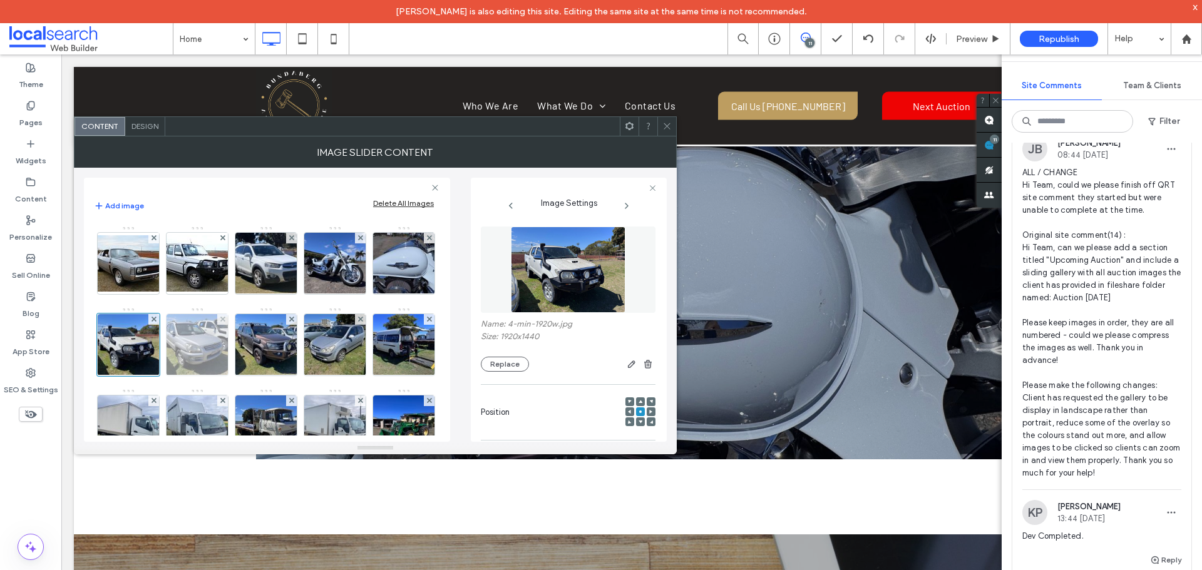
click at [238, 341] on img at bounding box center [197, 344] width 82 height 61
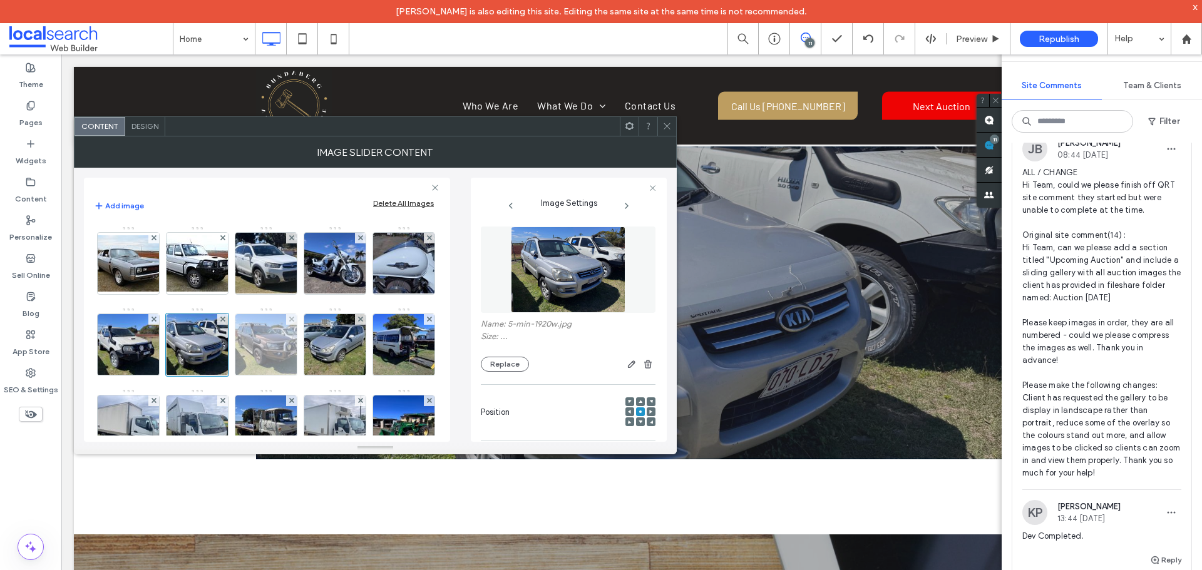
click at [307, 355] on img at bounding box center [266, 344] width 82 height 61
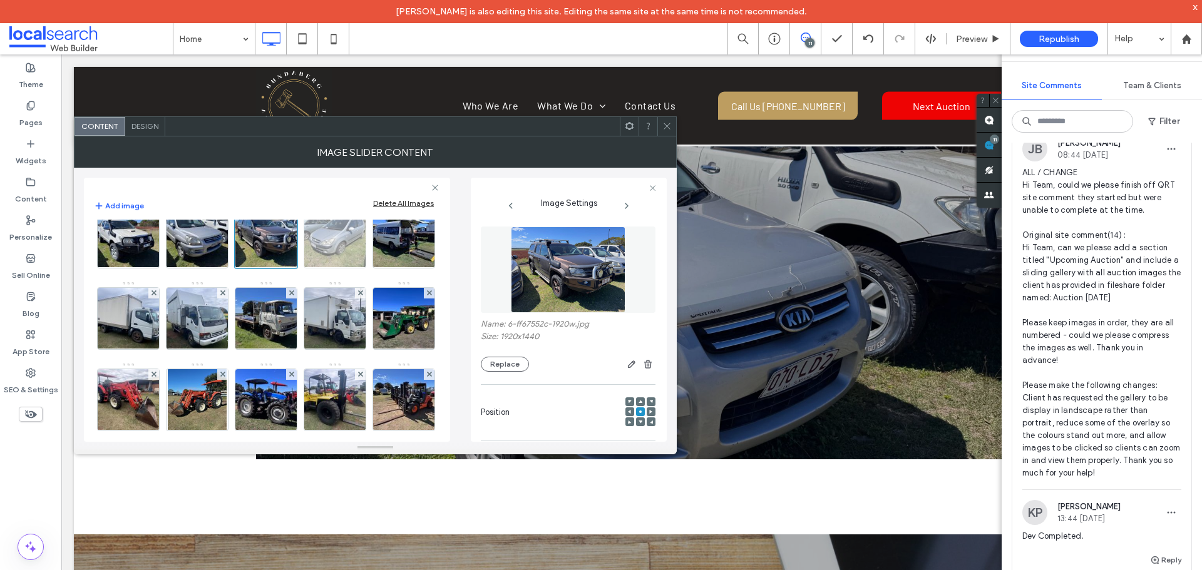
scroll to position [125, 0]
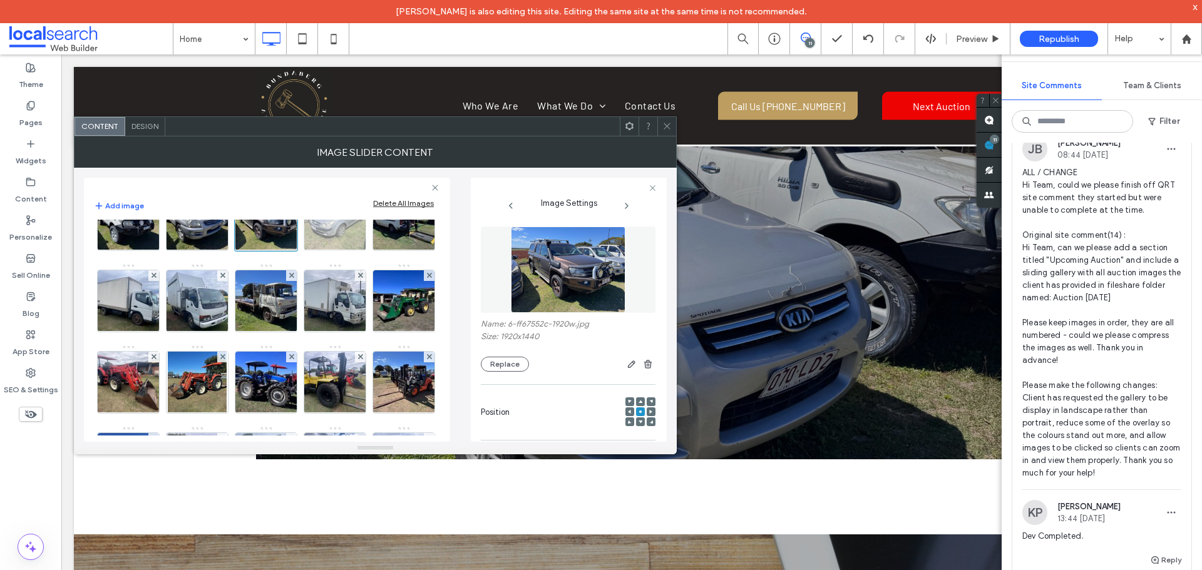
click at [294, 250] on img at bounding box center [335, 219] width 82 height 61
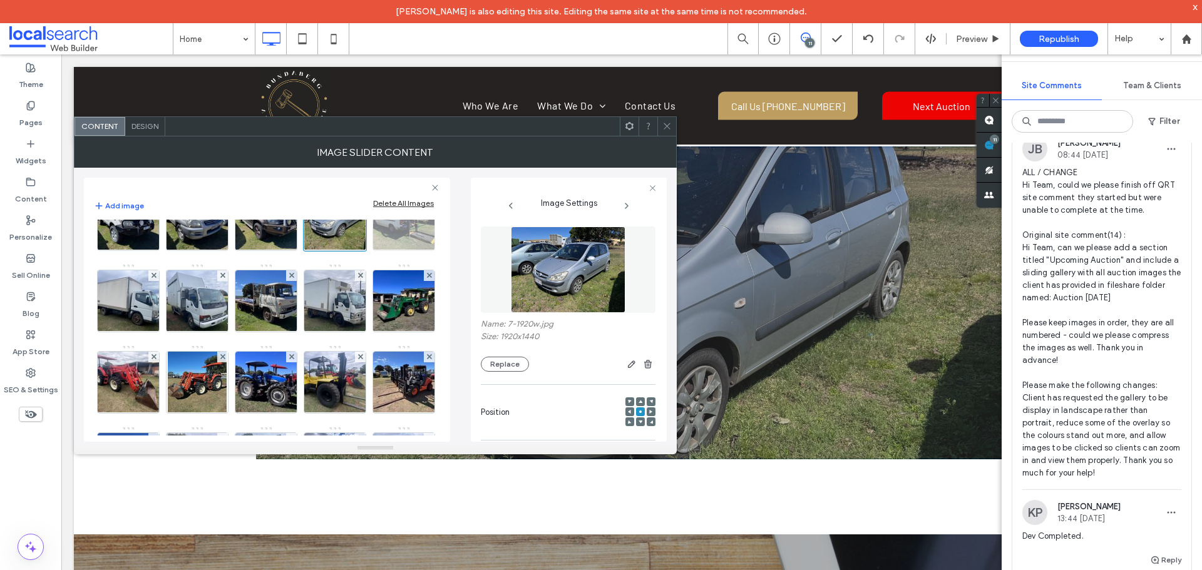
click at [363, 250] on img at bounding box center [404, 219] width 82 height 61
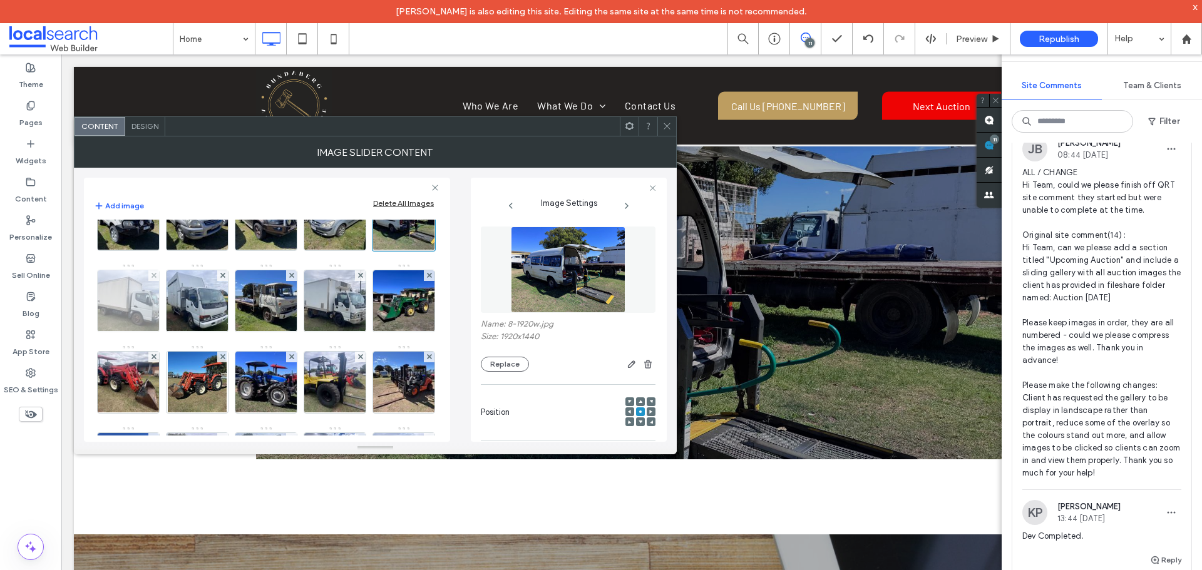
click at [170, 305] on img at bounding box center [129, 300] width 82 height 61
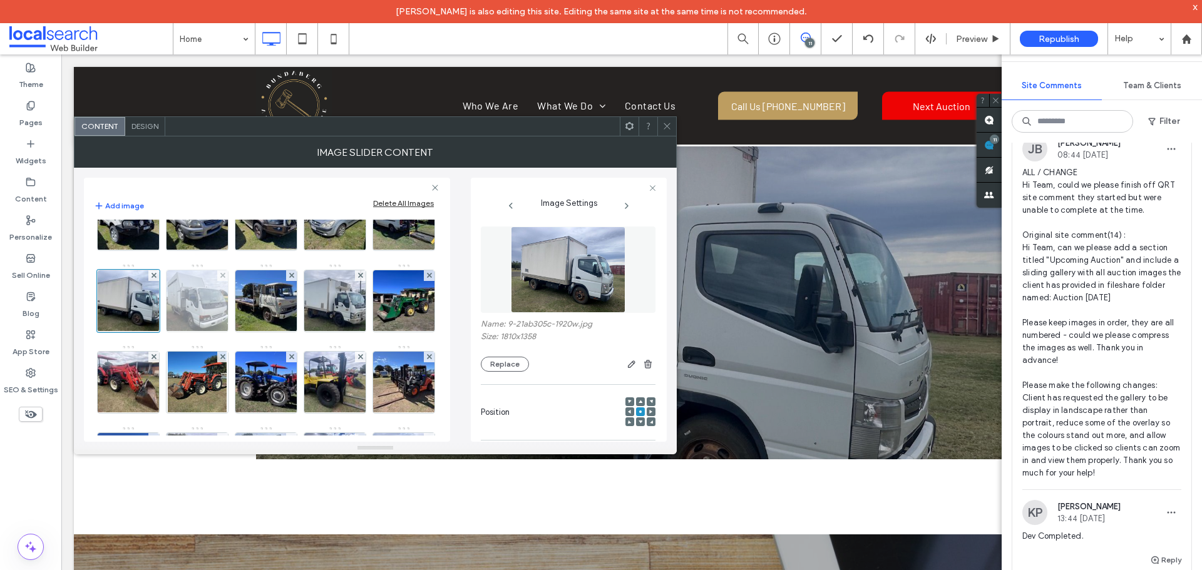
click at [238, 310] on img at bounding box center [197, 300] width 82 height 61
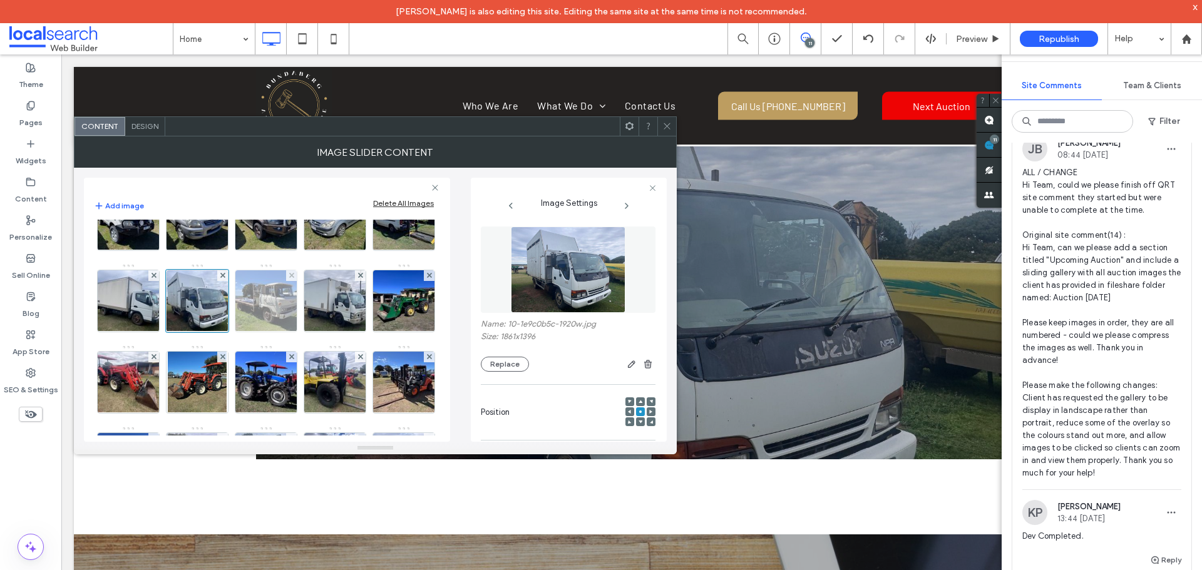
click at [225, 332] on img at bounding box center [266, 300] width 82 height 61
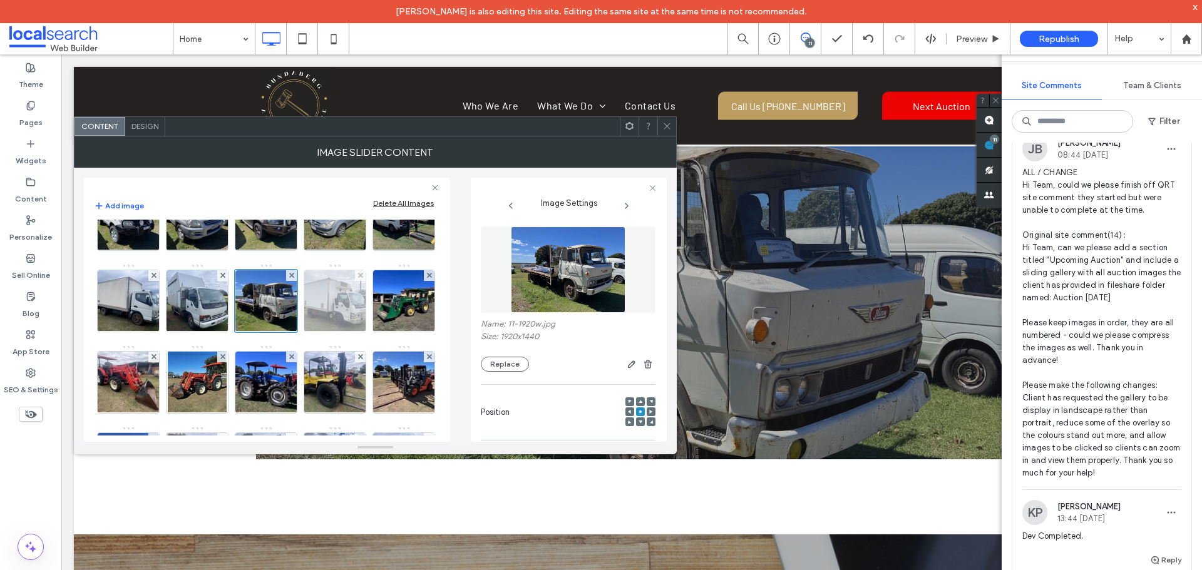
click at [294, 332] on img at bounding box center [335, 300] width 82 height 61
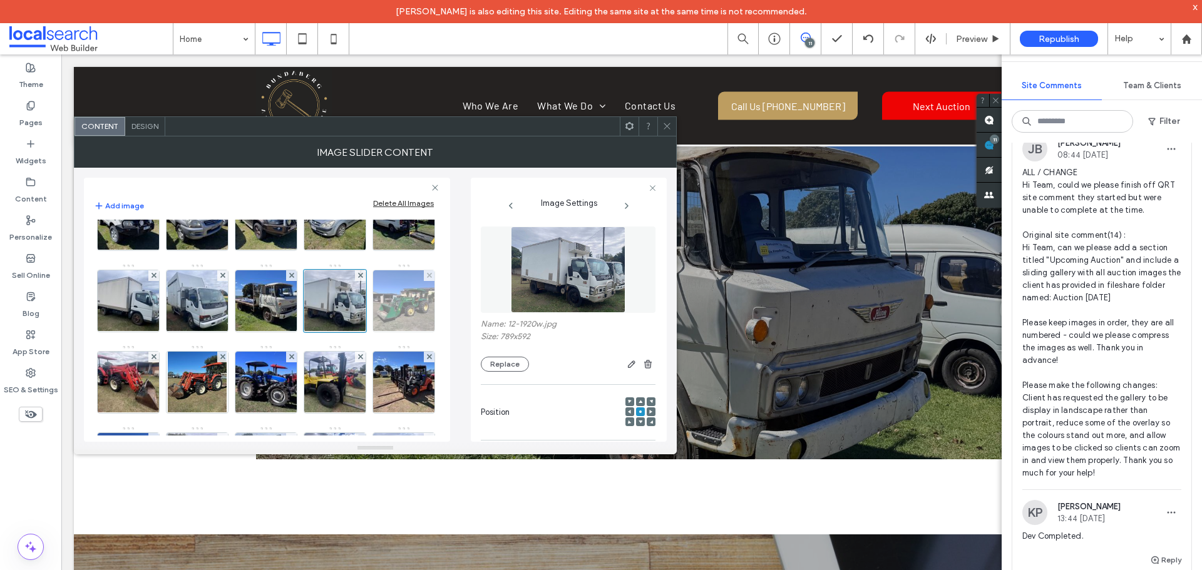
click at [363, 332] on img at bounding box center [404, 300] width 82 height 61
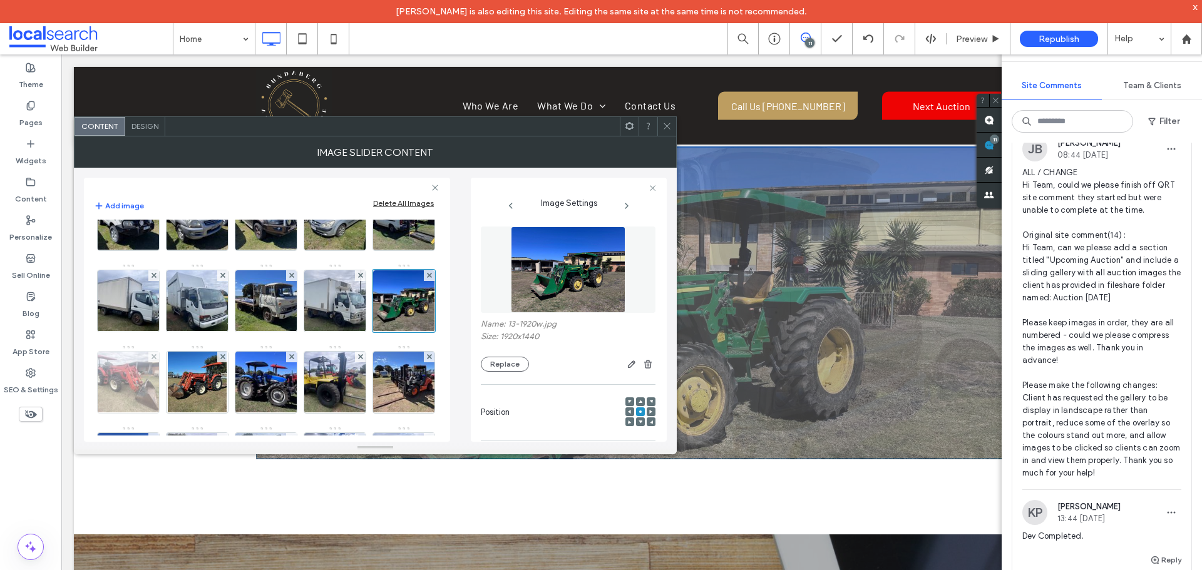
click at [170, 382] on img at bounding box center [129, 382] width 82 height 61
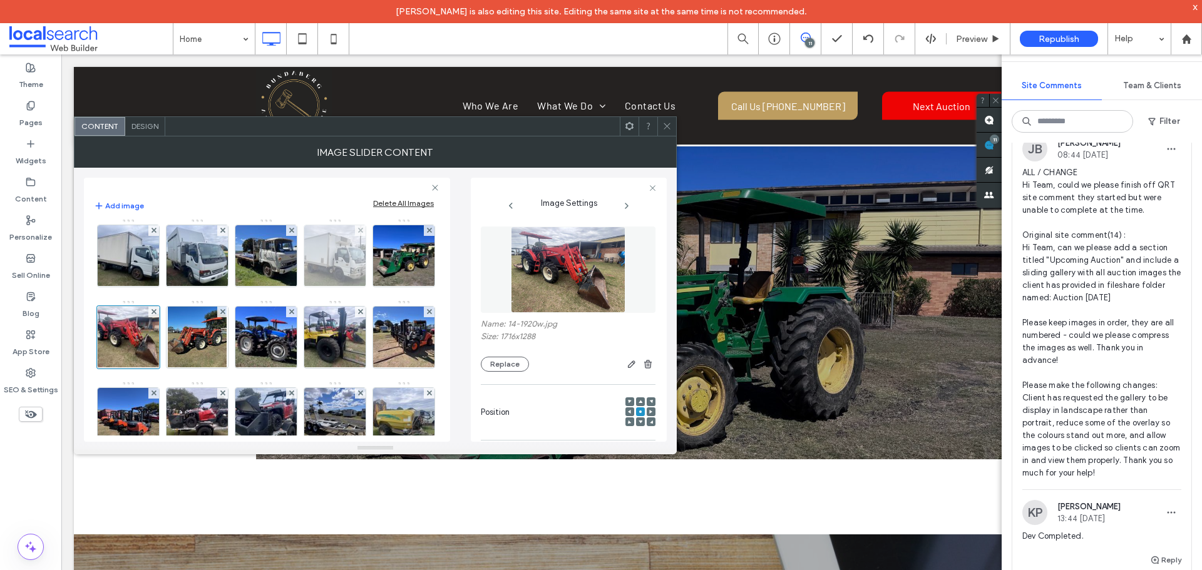
scroll to position [188, 0]
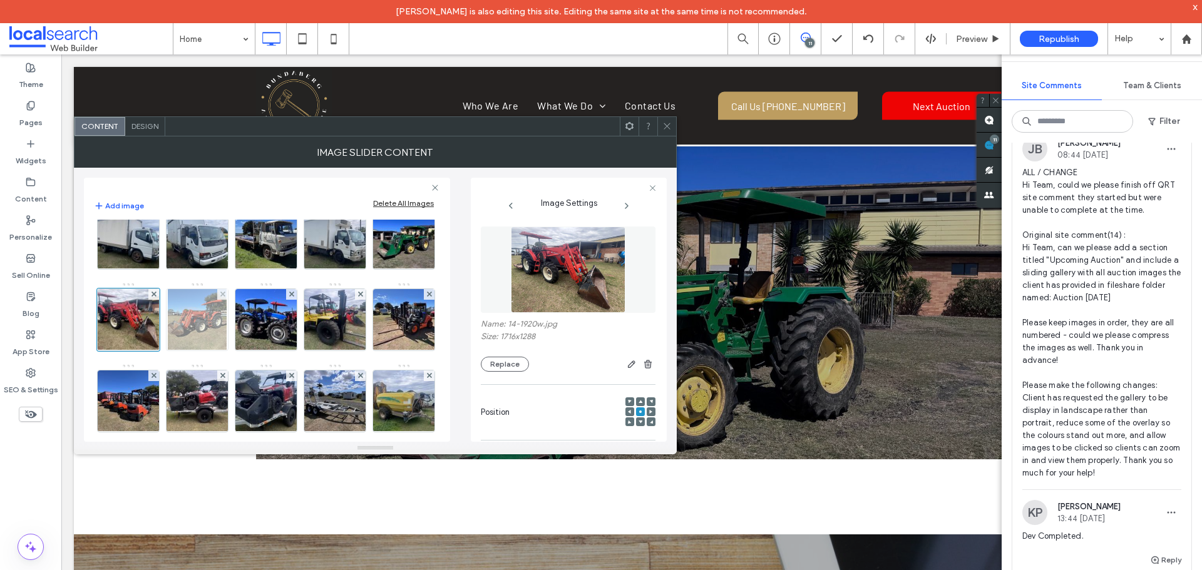
click at [168, 351] on img at bounding box center [197, 319] width 59 height 61
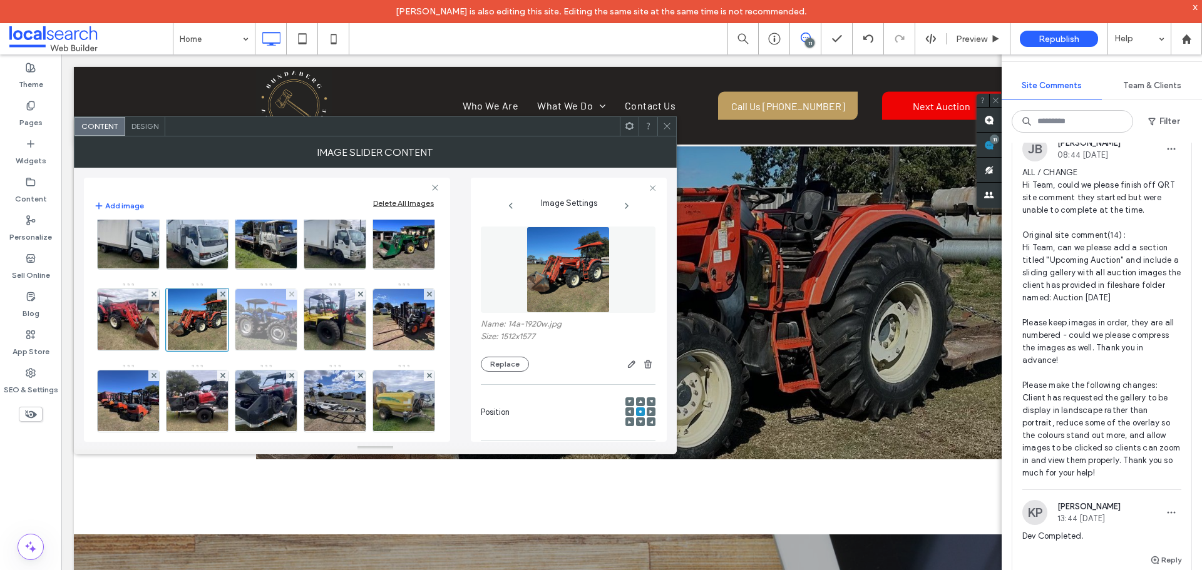
click at [225, 351] on img at bounding box center [266, 319] width 82 height 61
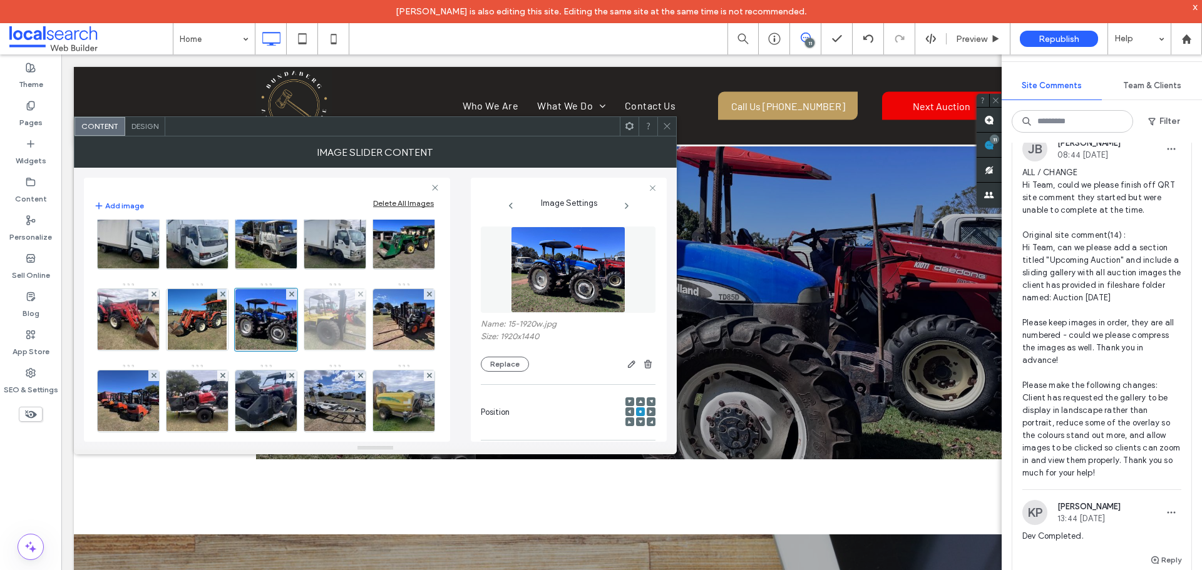
drag, startPoint x: 326, startPoint y: 331, endPoint x: 243, endPoint y: 378, distance: 95.0
click at [170, 331] on img at bounding box center [129, 319] width 82 height 61
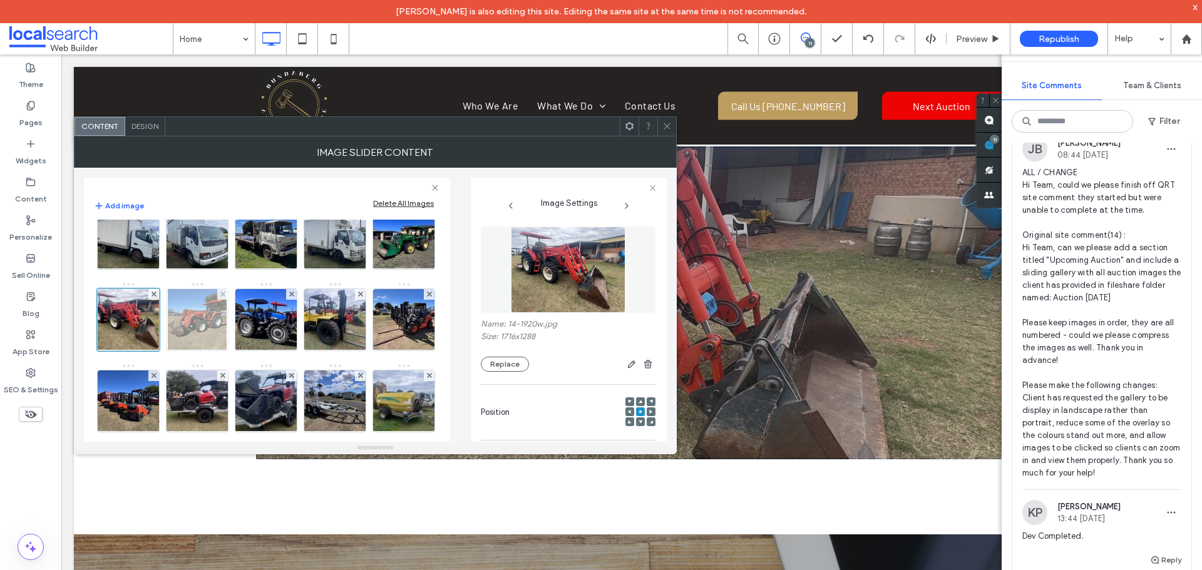
click at [168, 351] on img at bounding box center [197, 319] width 59 height 61
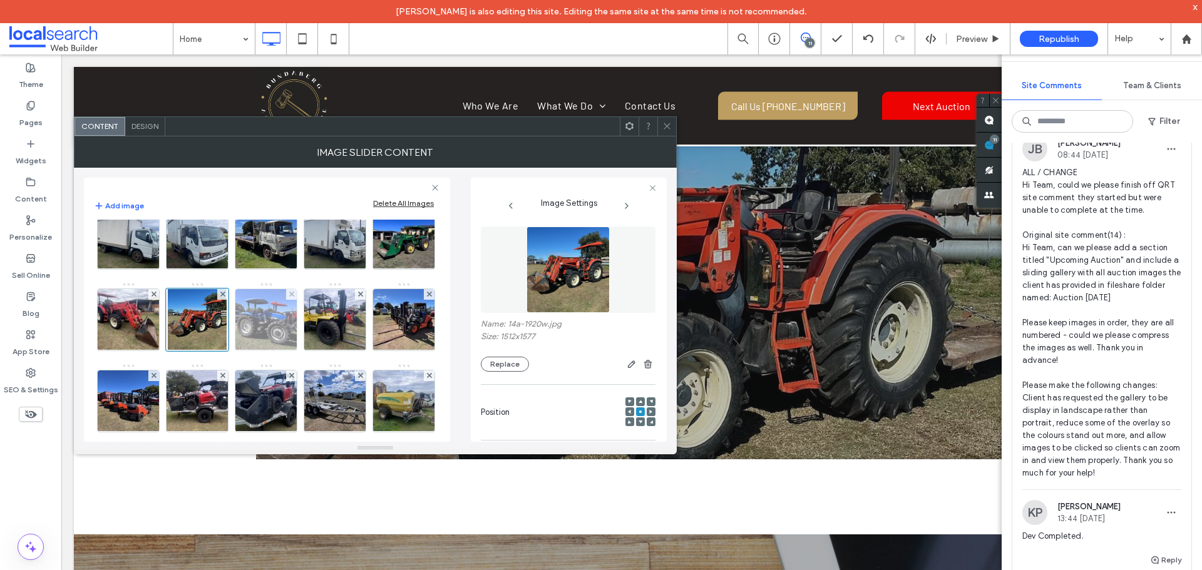
click at [225, 351] on img at bounding box center [266, 319] width 82 height 61
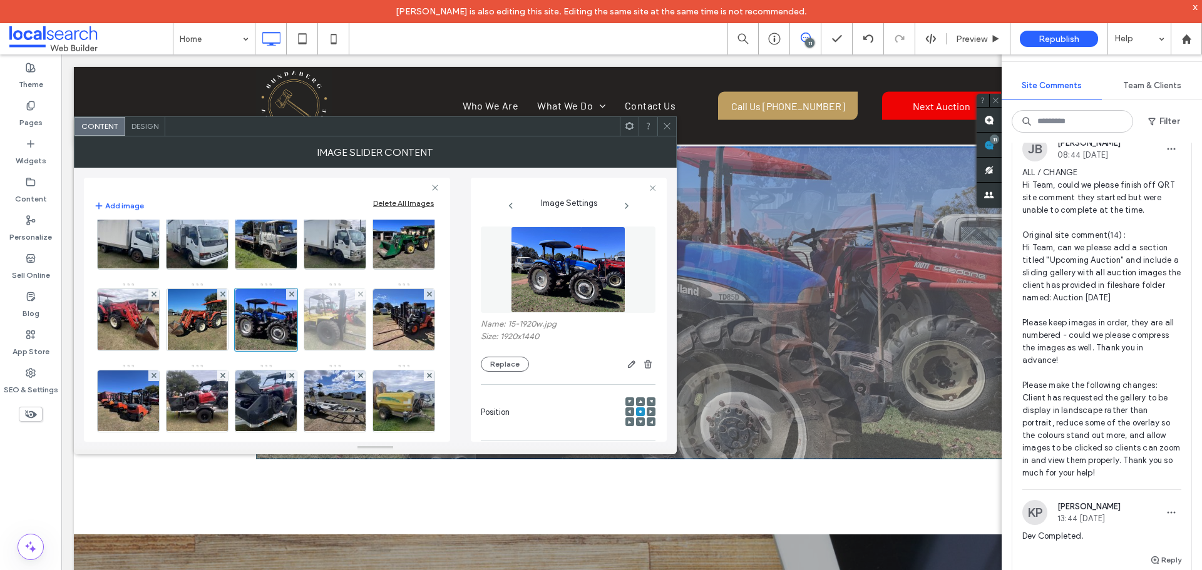
click at [294, 351] on img at bounding box center [335, 319] width 82 height 61
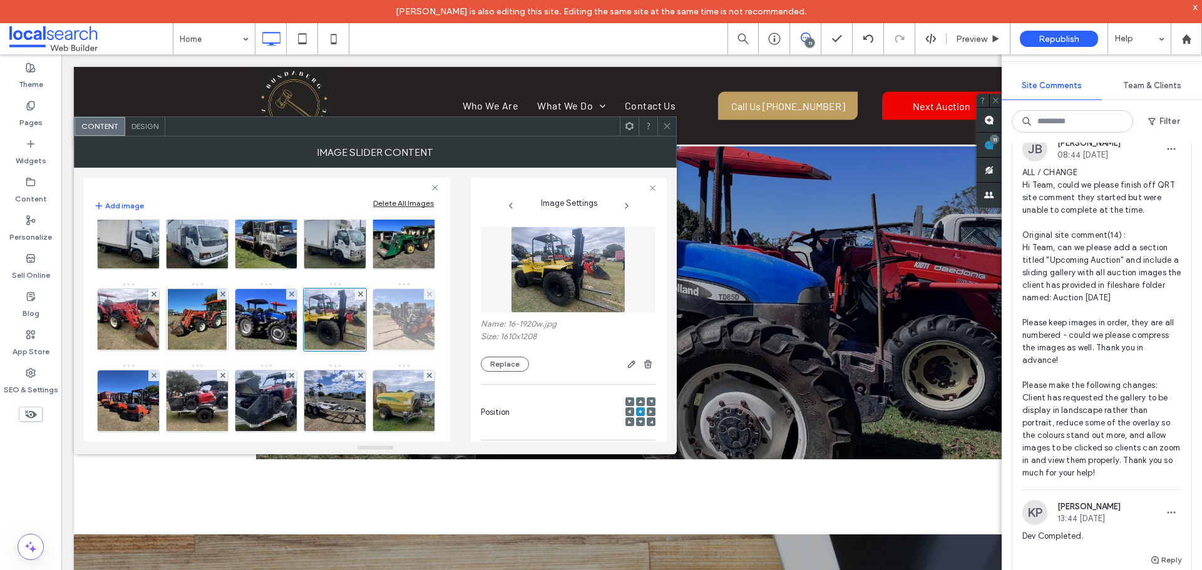
click at [363, 351] on img at bounding box center [404, 319] width 82 height 61
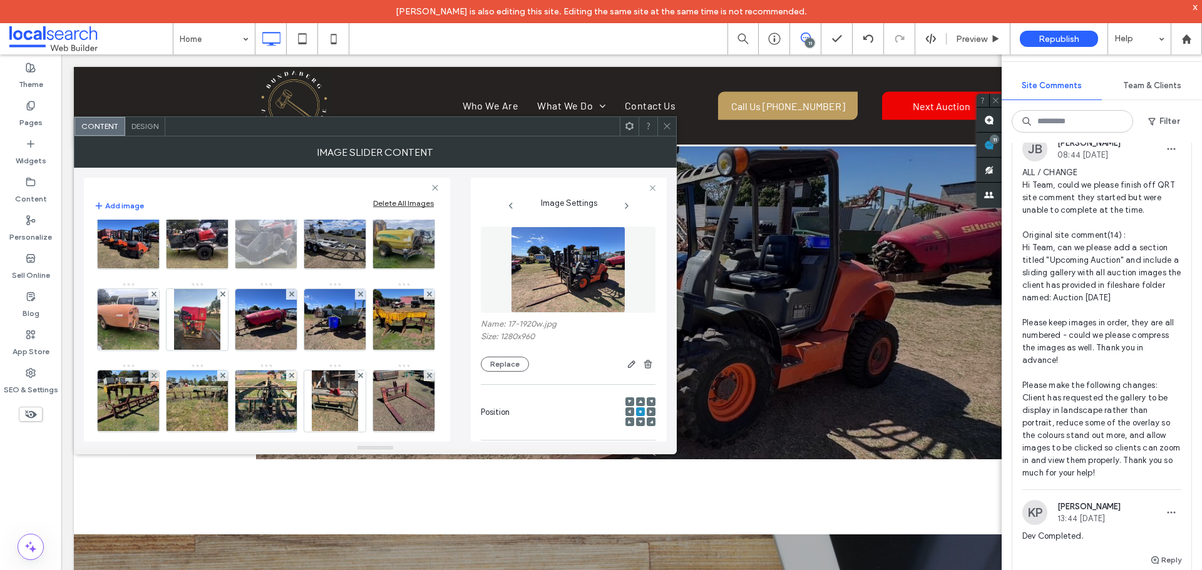
scroll to position [376, 0]
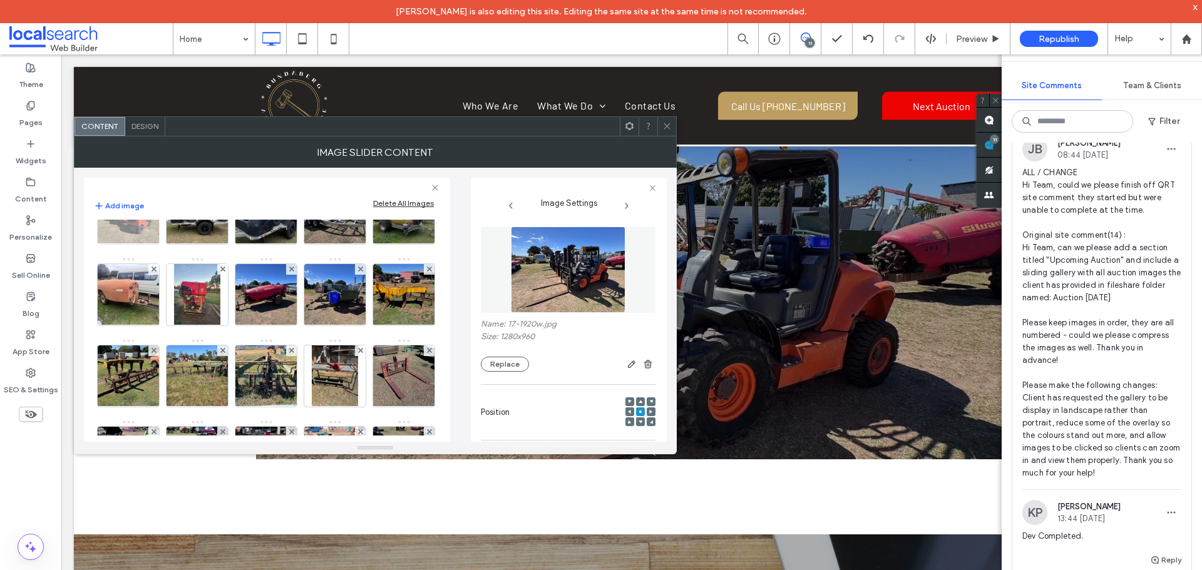
click at [151, 244] on img at bounding box center [129, 213] width 82 height 61
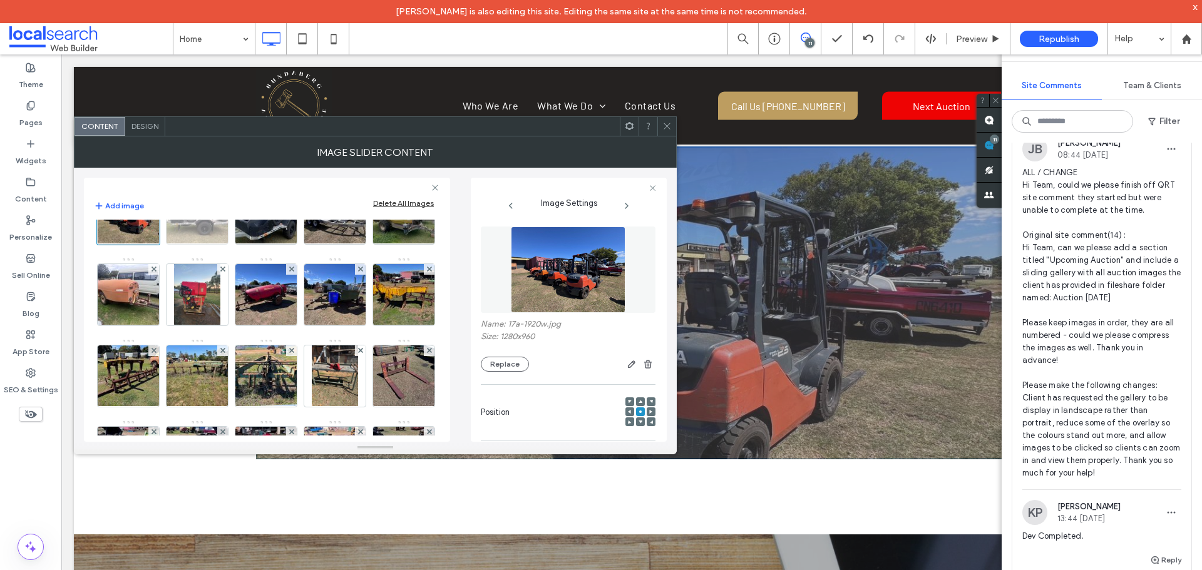
click at [187, 244] on img at bounding box center [197, 213] width 82 height 61
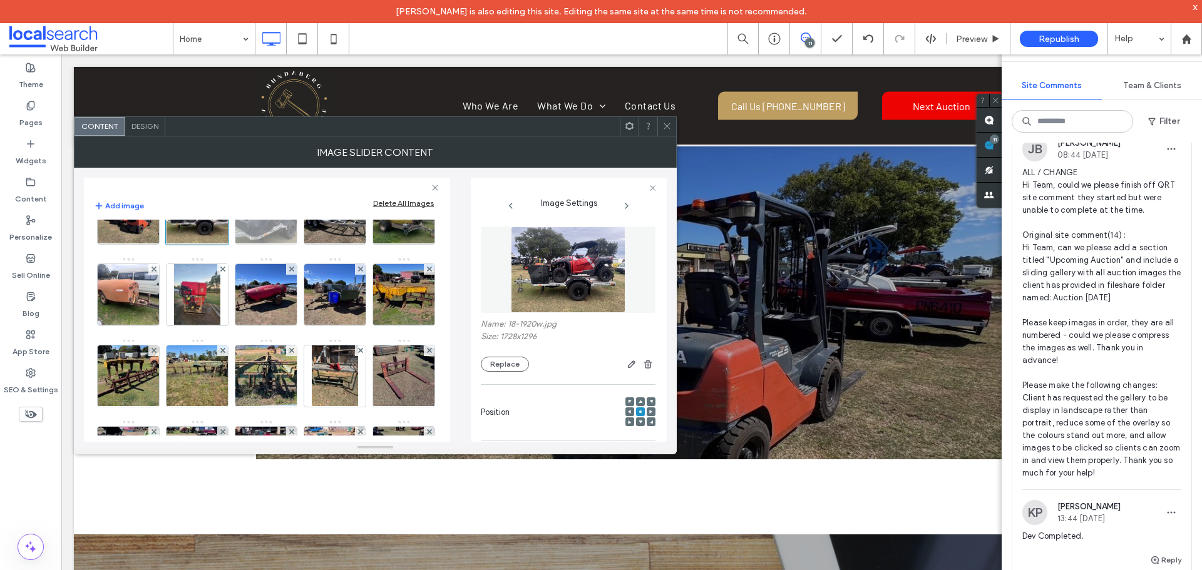
click at [287, 244] on img at bounding box center [266, 213] width 82 height 61
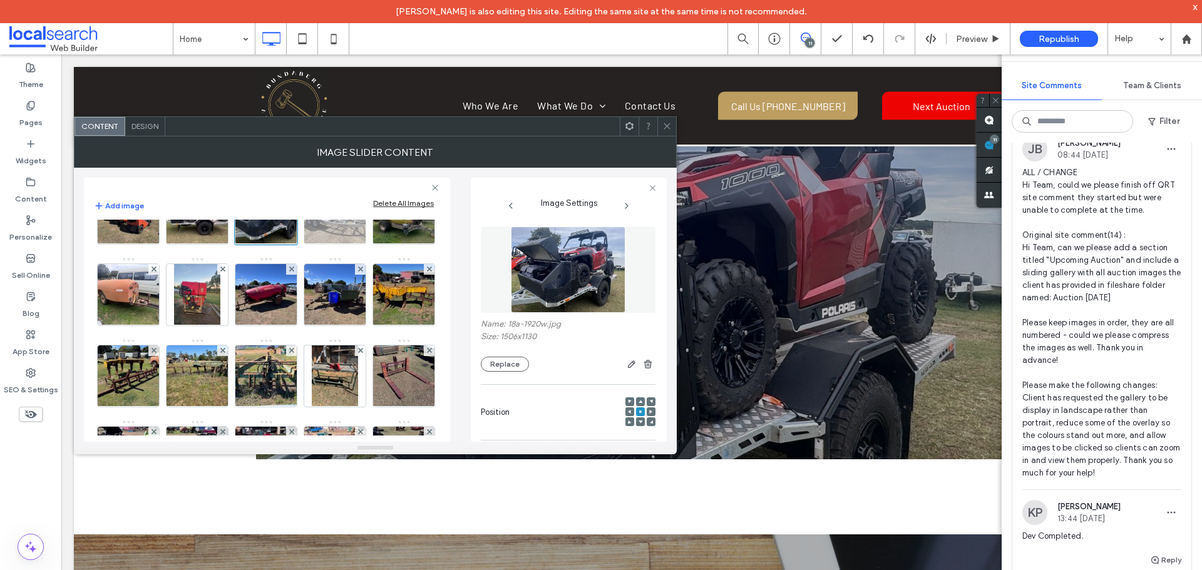
click at [315, 244] on img at bounding box center [335, 213] width 82 height 61
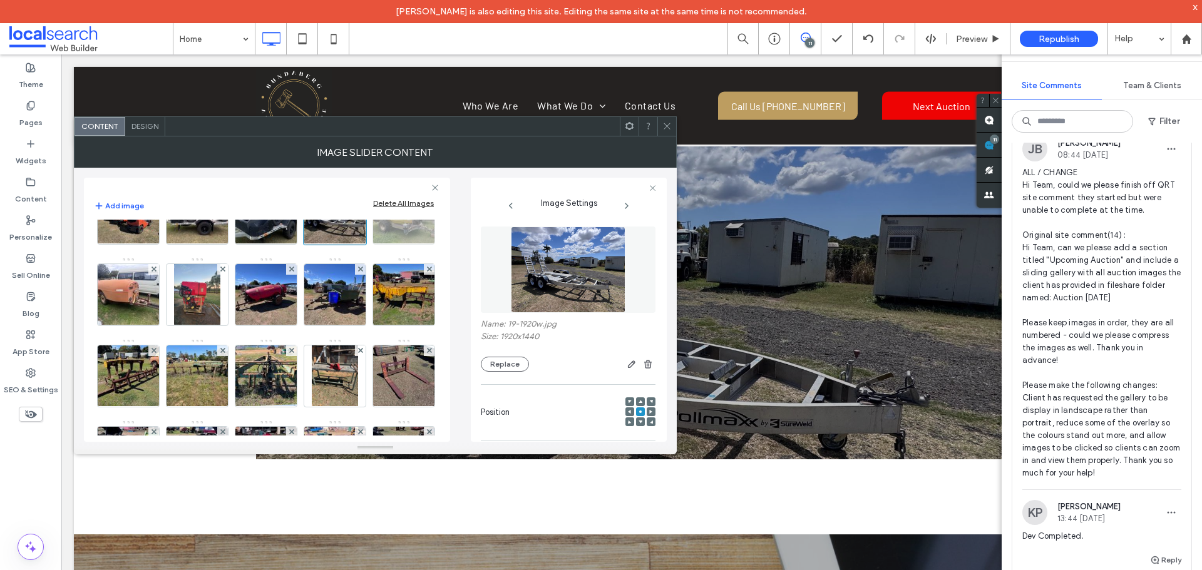
click at [363, 244] on img at bounding box center [404, 213] width 82 height 61
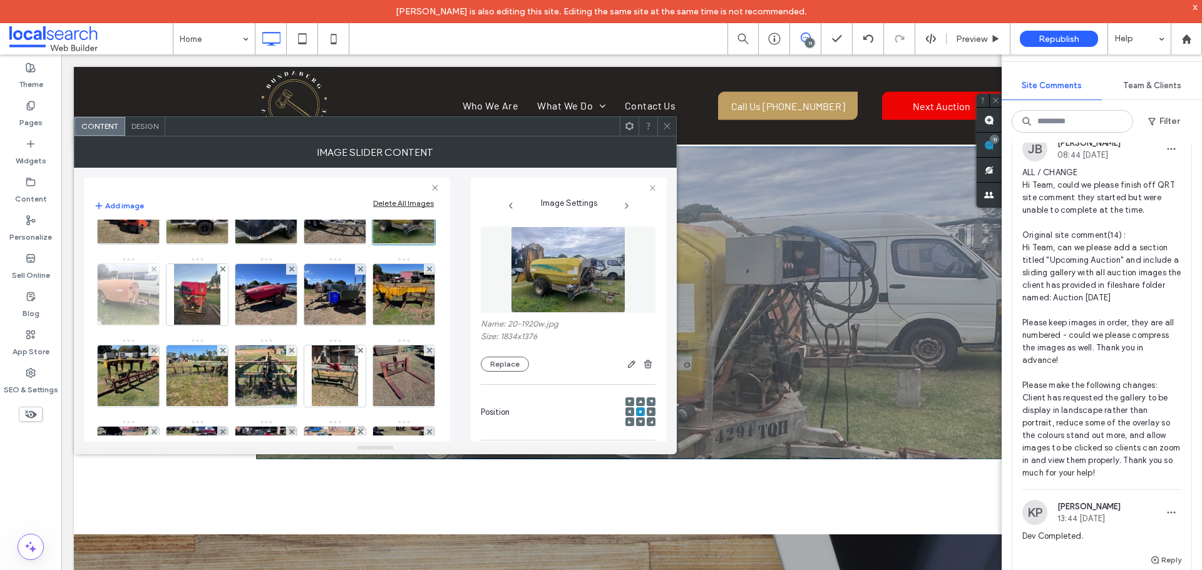
click at [170, 325] on img at bounding box center [129, 294] width 82 height 61
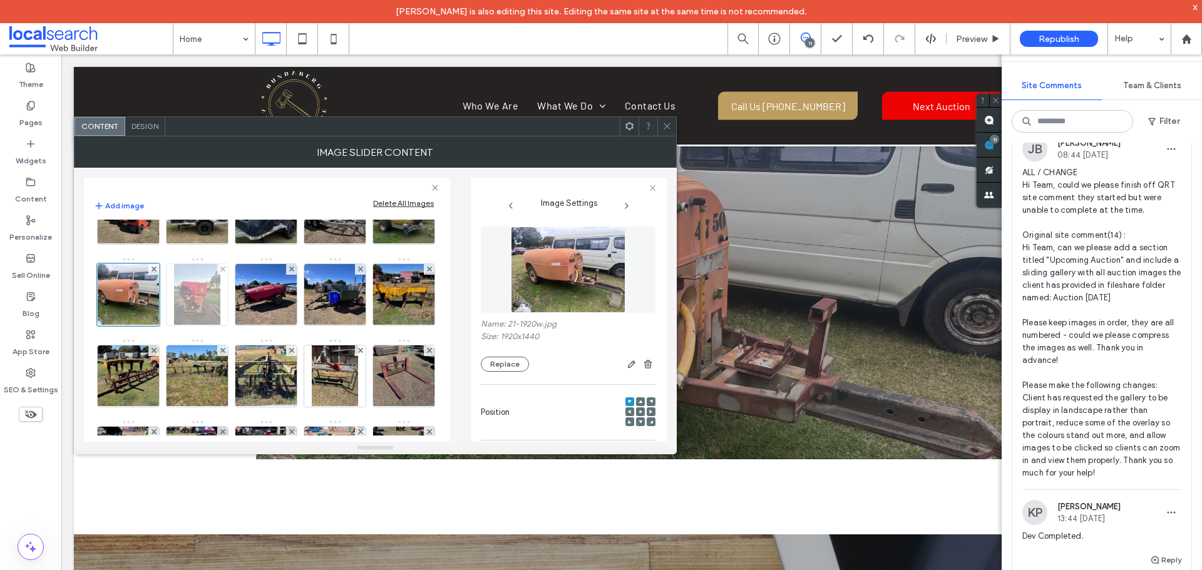
click at [220, 325] on img at bounding box center [197, 294] width 46 height 61
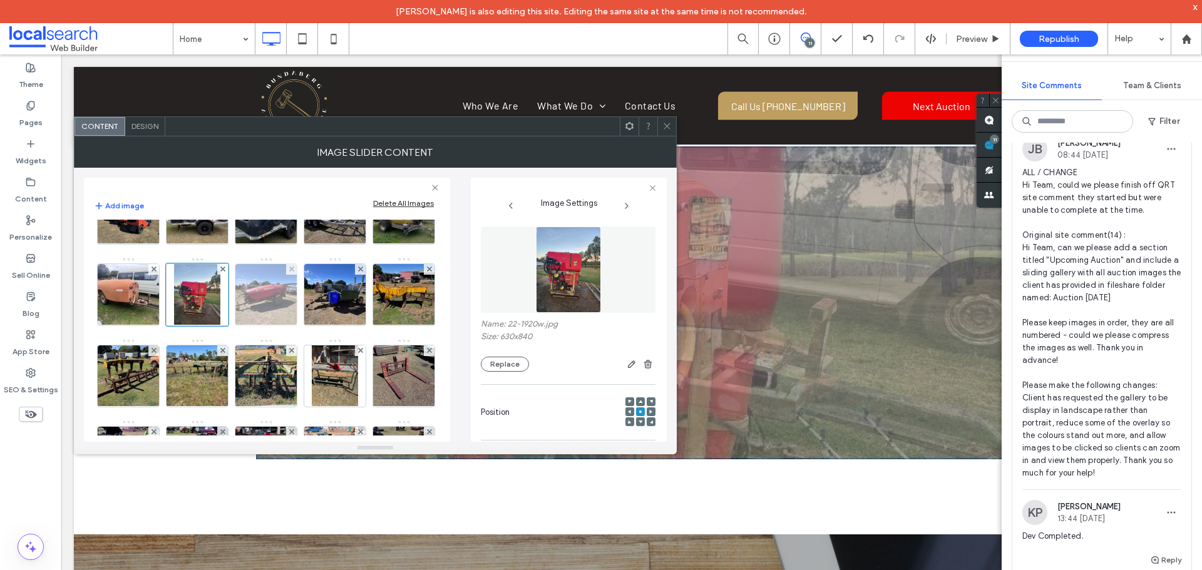
click at [307, 325] on img at bounding box center [266, 294] width 82 height 61
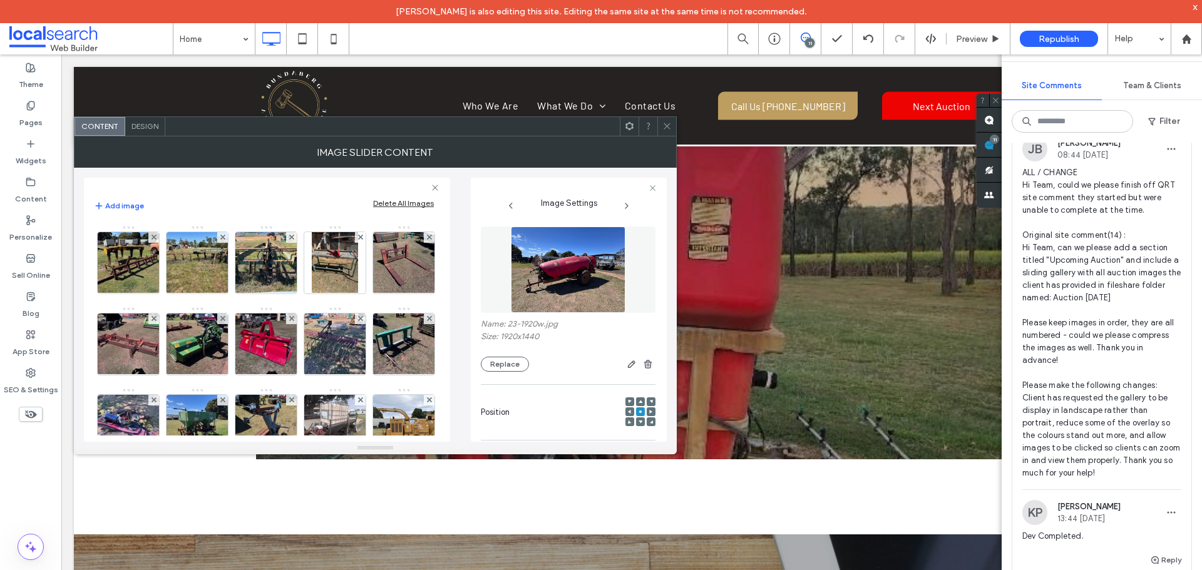
scroll to position [501, 0]
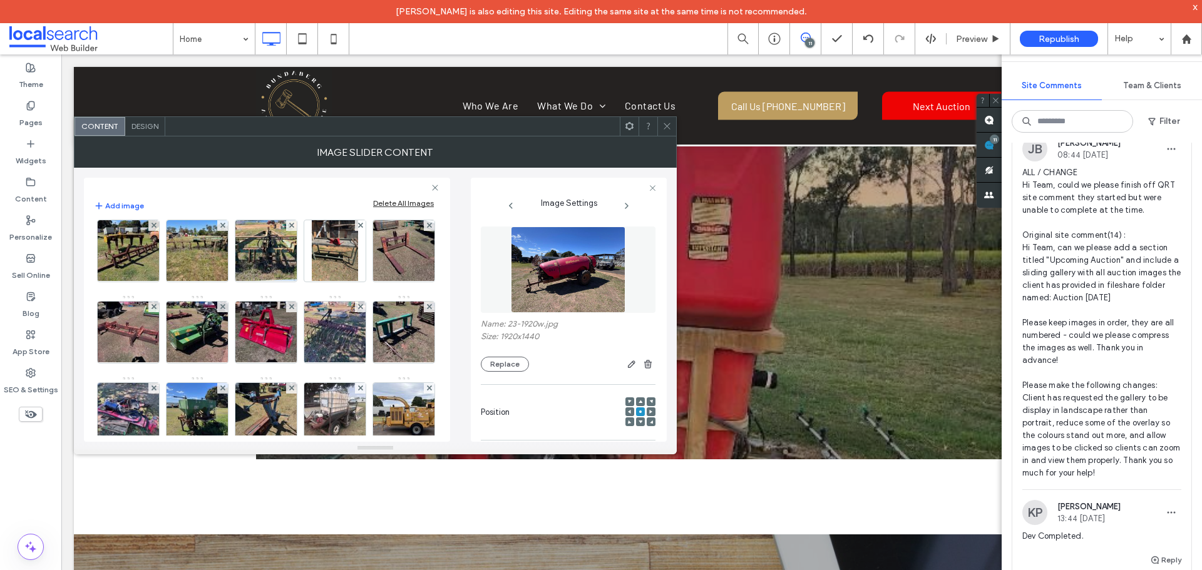
click at [294, 200] on img at bounding box center [335, 169] width 82 height 61
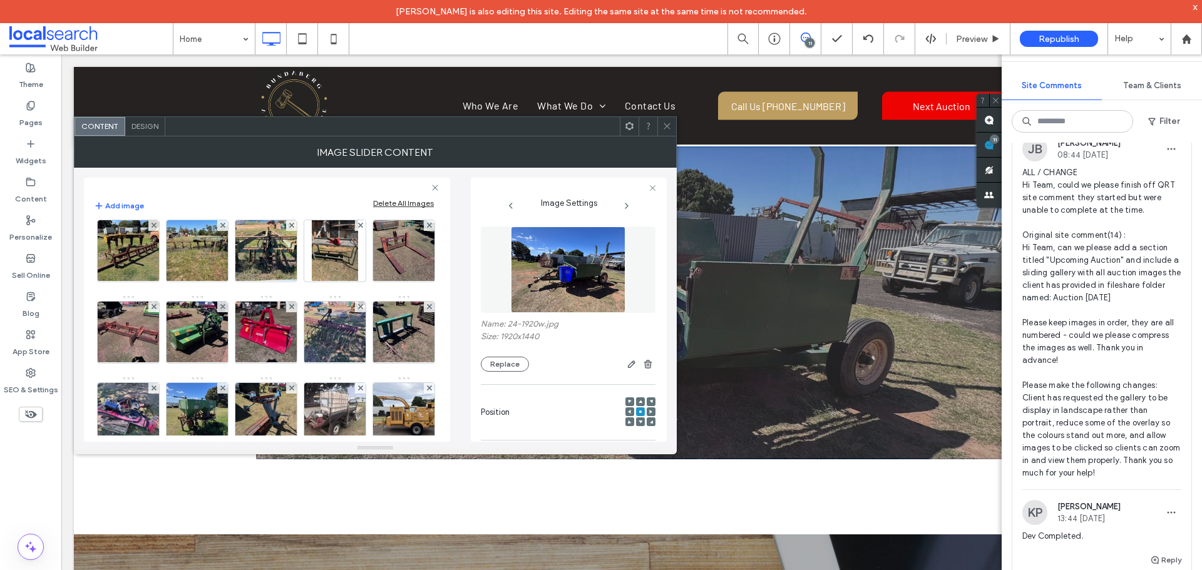
click at [363, 200] on img at bounding box center [404, 169] width 82 height 61
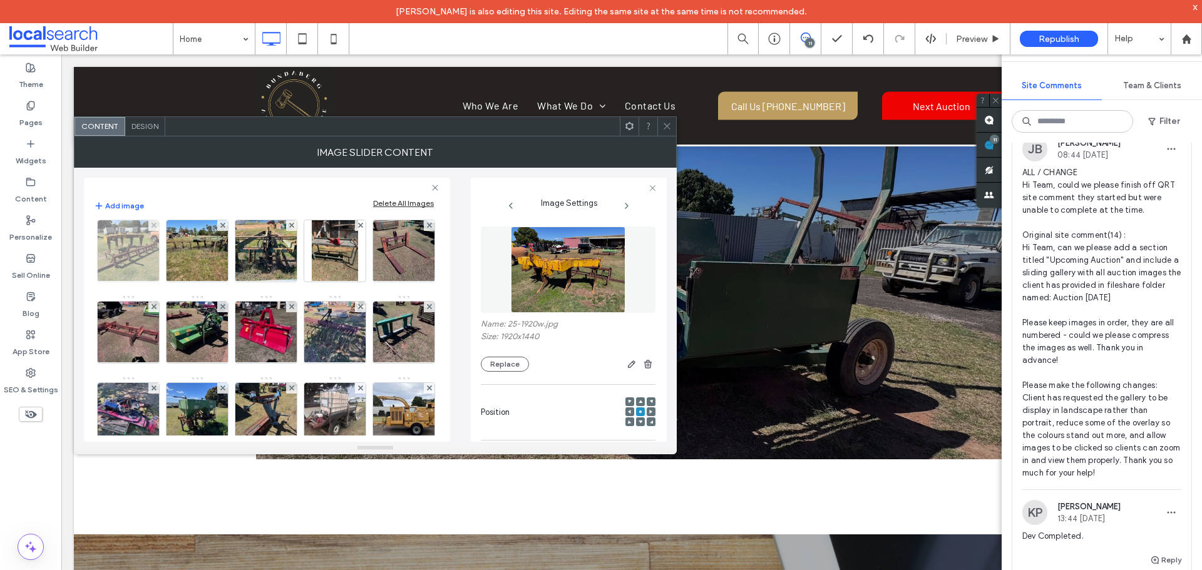
click at [170, 282] on img at bounding box center [129, 250] width 82 height 61
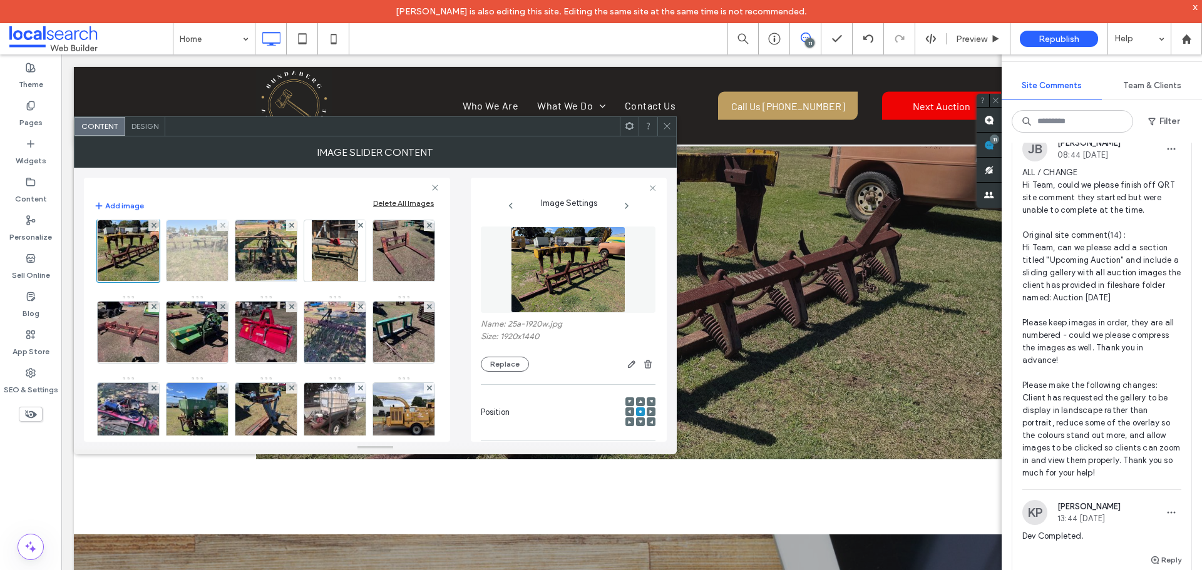
click at [238, 282] on img at bounding box center [197, 250] width 82 height 61
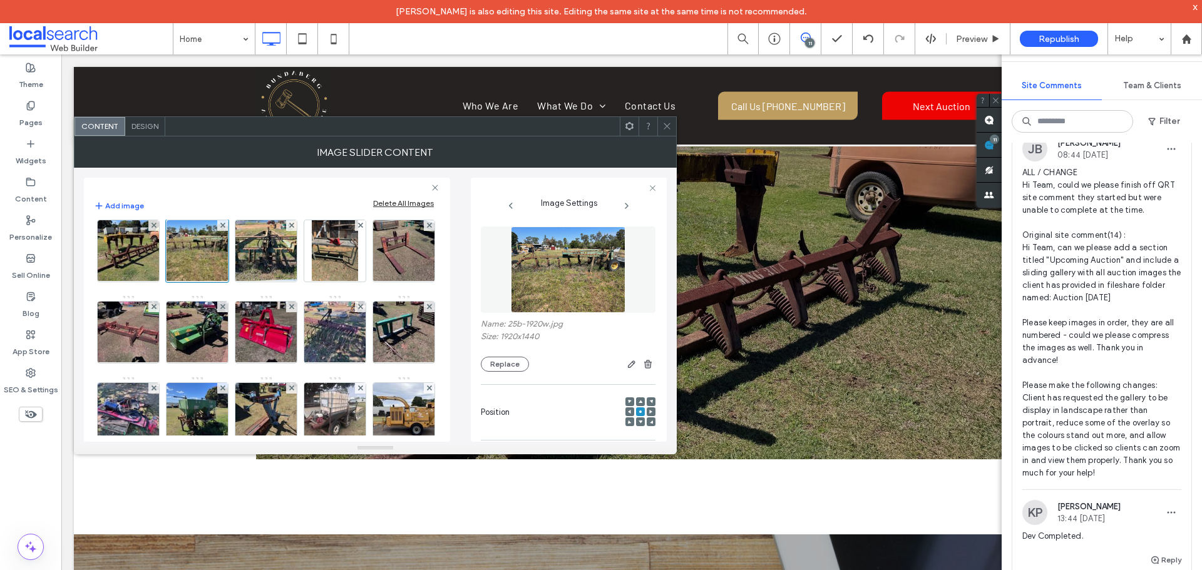
click at [363, 200] on img at bounding box center [404, 169] width 82 height 61
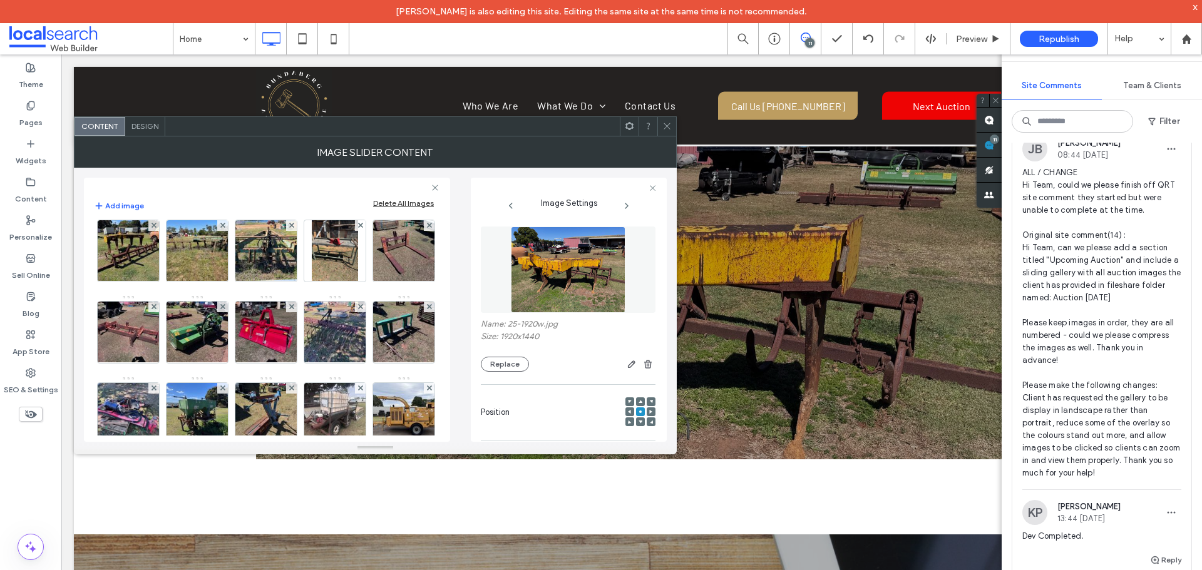
click at [294, 200] on img at bounding box center [335, 169] width 82 height 61
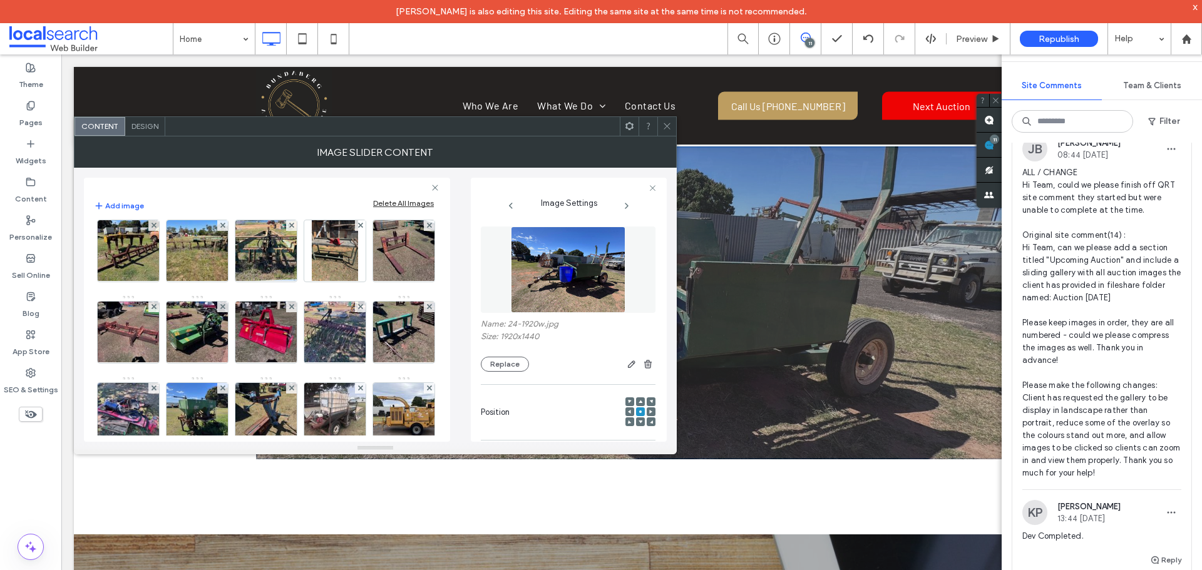
drag, startPoint x: 182, startPoint y: 341, endPoint x: 193, endPoint y: 340, distance: 12.0
click at [363, 200] on img at bounding box center [404, 169] width 82 height 61
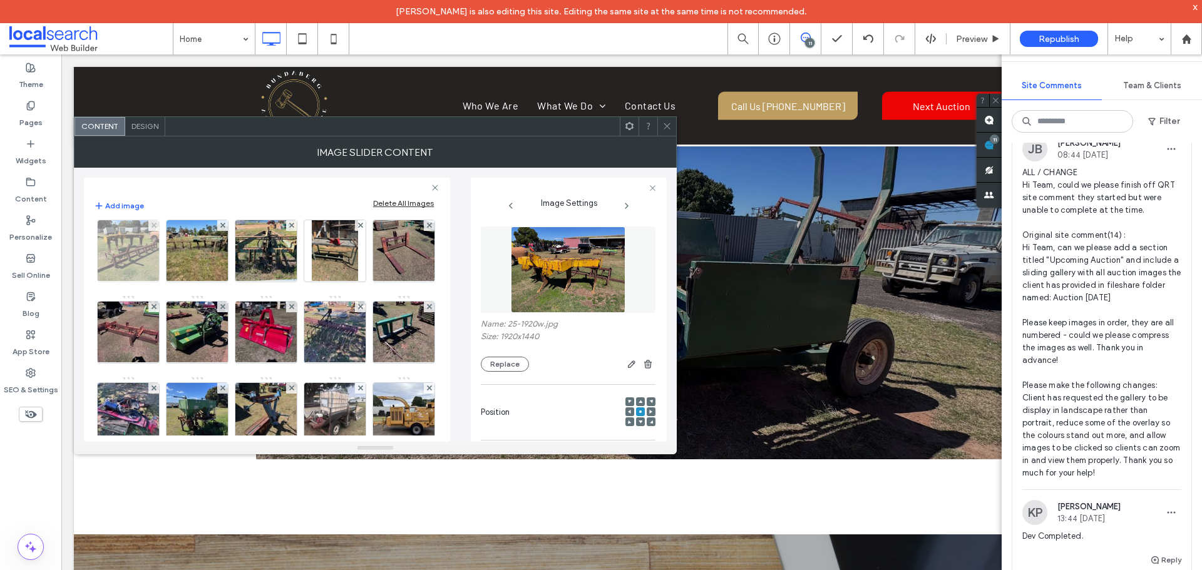
click at [170, 282] on img at bounding box center [129, 250] width 82 height 61
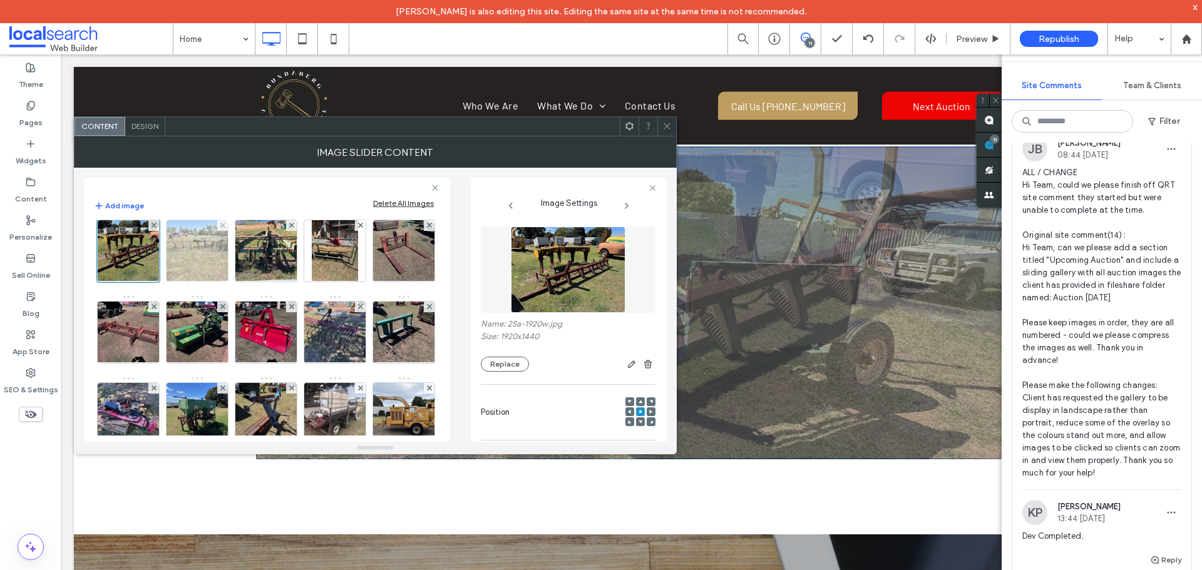
click at [238, 282] on img at bounding box center [197, 250] width 82 height 61
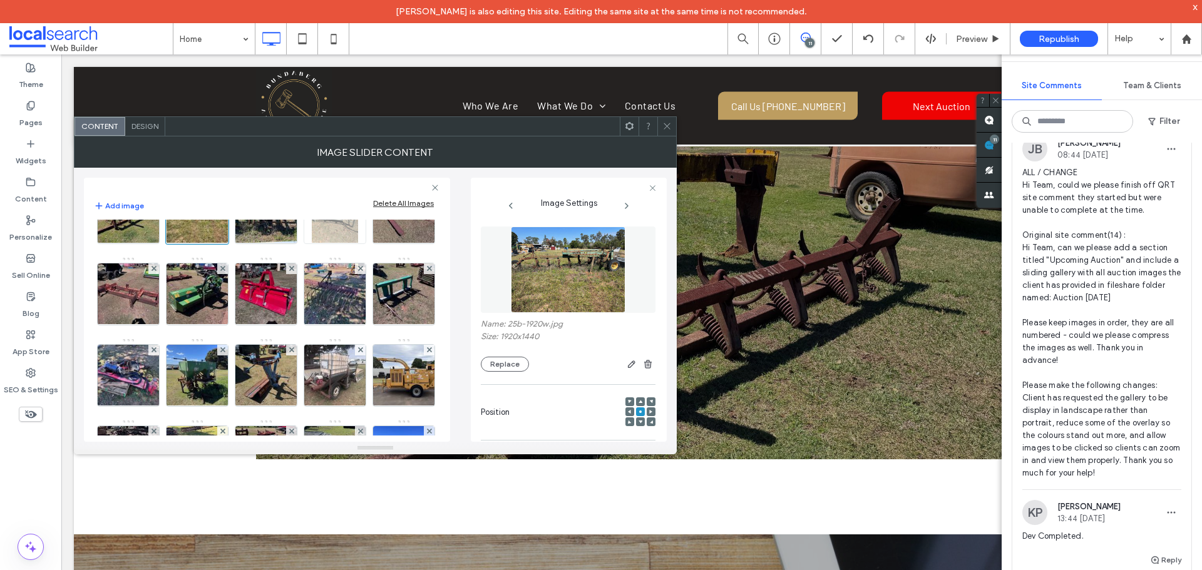
scroll to position [563, 0]
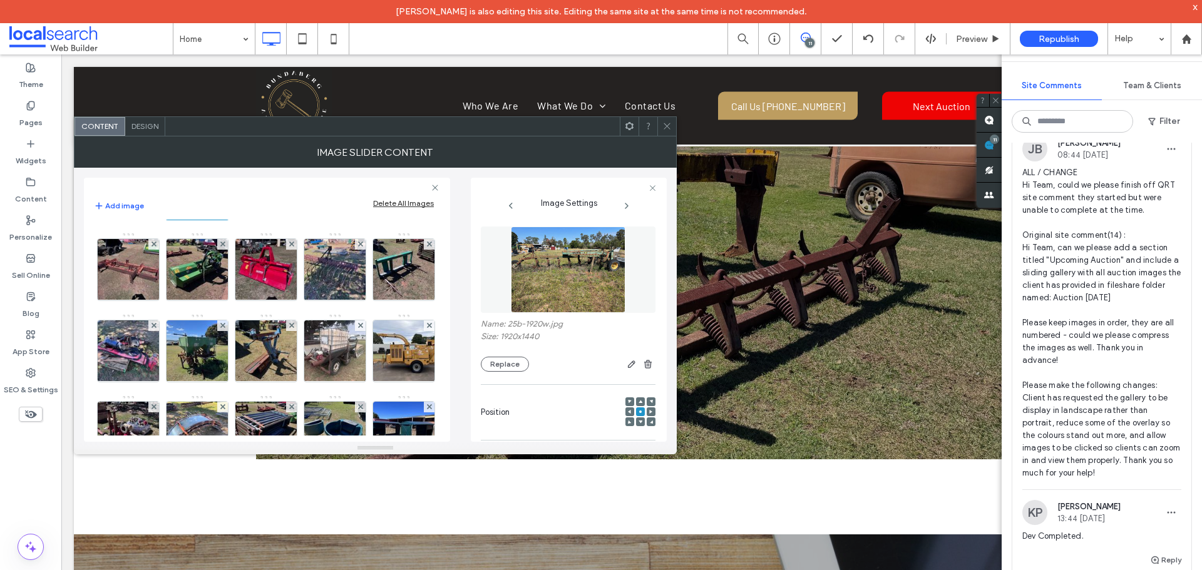
click at [225, 219] on img at bounding box center [266, 188] width 82 height 61
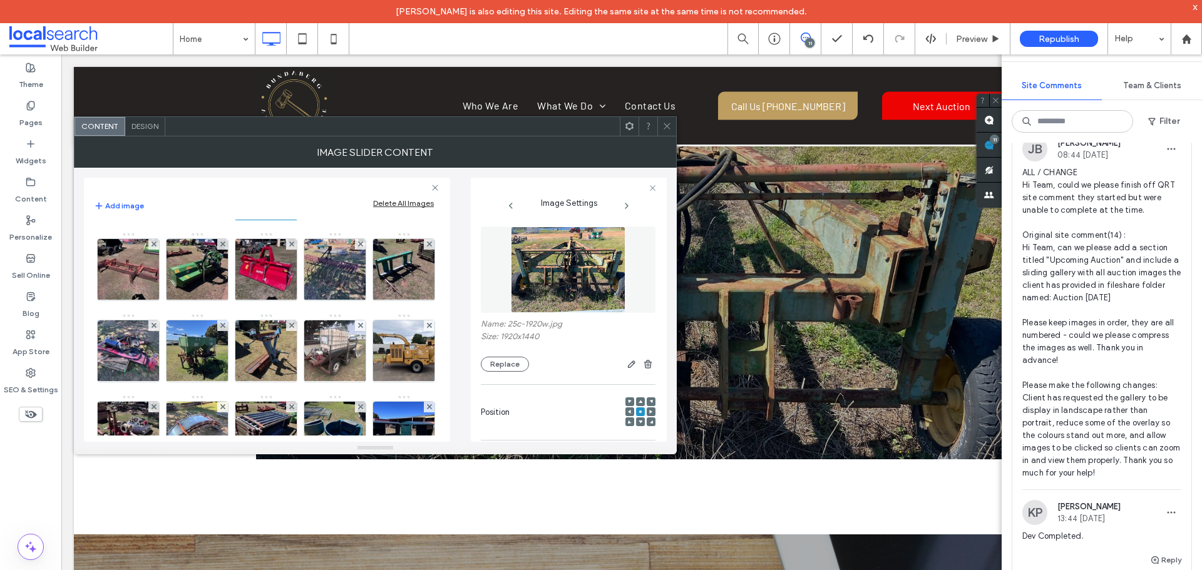
click at [312, 219] on img at bounding box center [335, 188] width 46 height 61
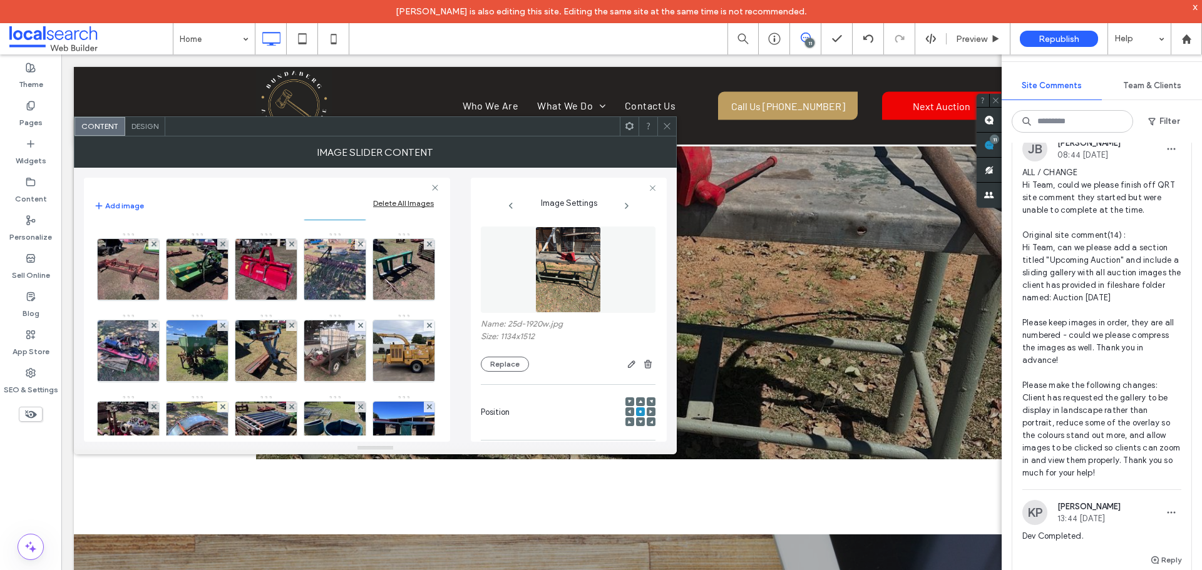
click at [363, 219] on img at bounding box center [404, 188] width 82 height 61
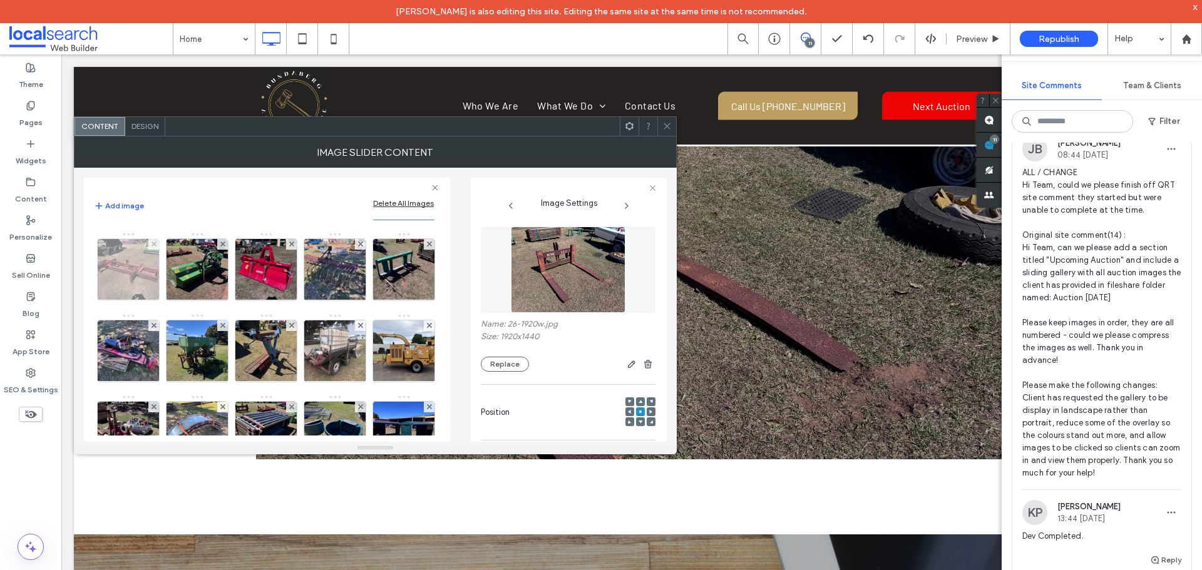
click at [170, 300] on img at bounding box center [129, 269] width 82 height 61
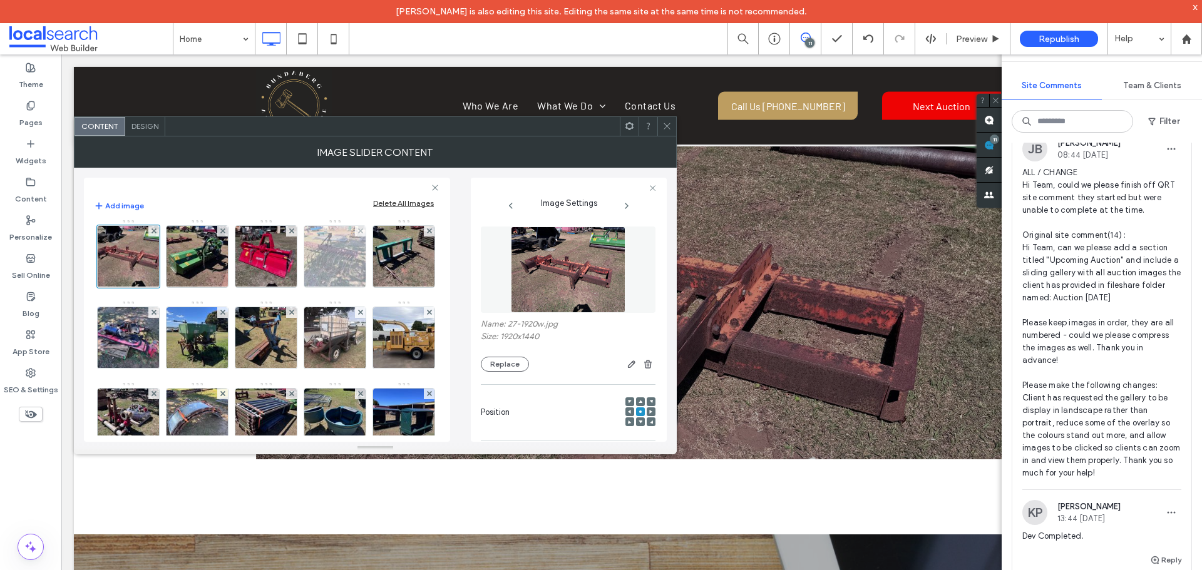
scroll to position [626, 0]
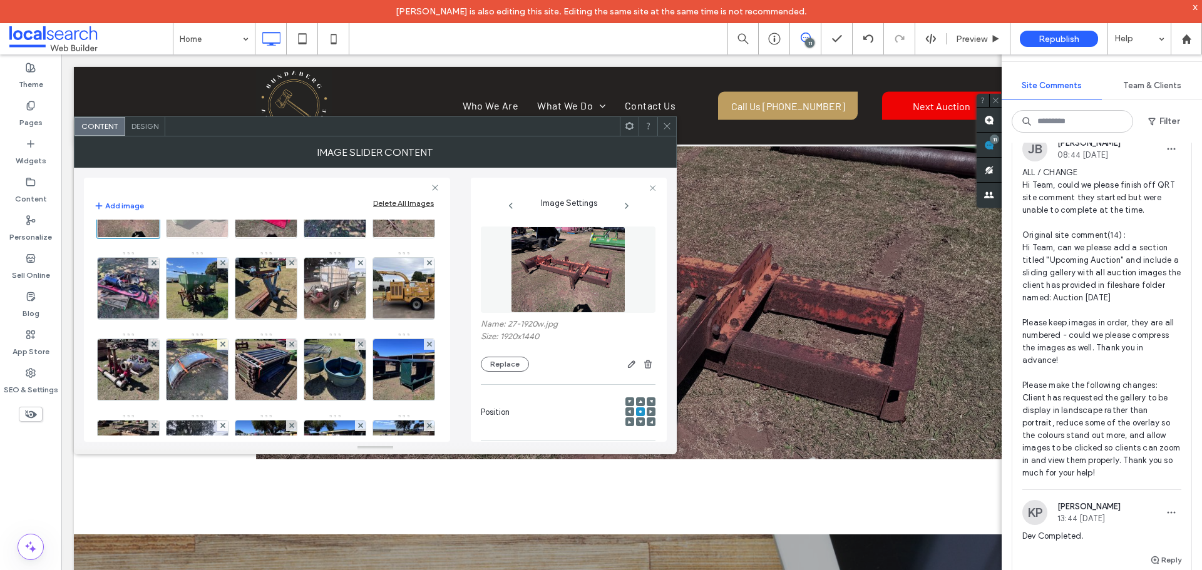
click at [156, 238] on img at bounding box center [197, 207] width 82 height 61
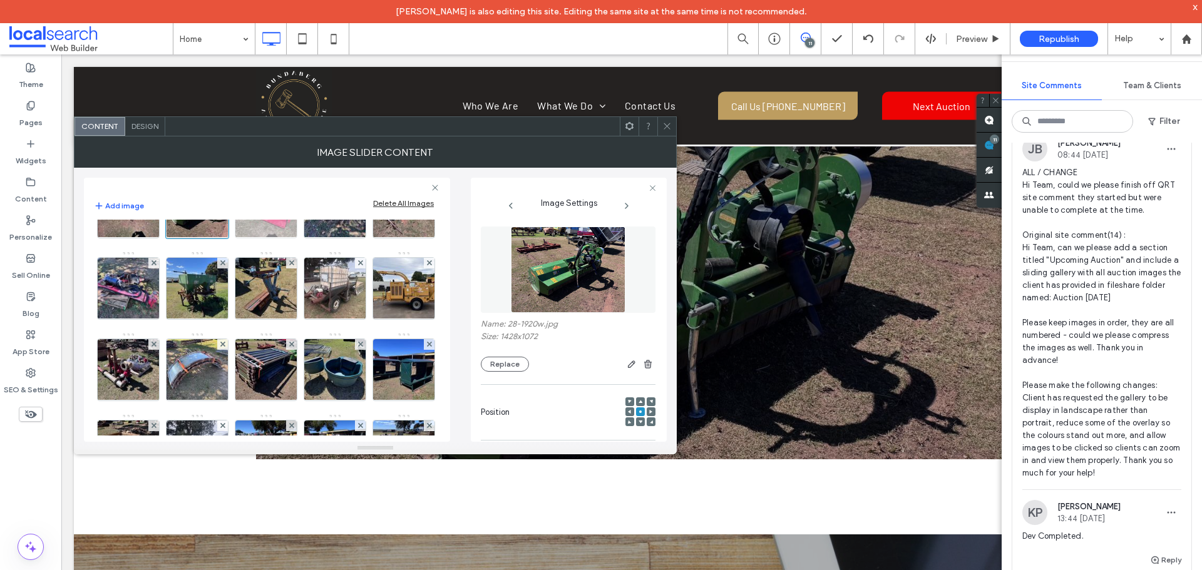
click at [225, 238] on img at bounding box center [266, 207] width 82 height 61
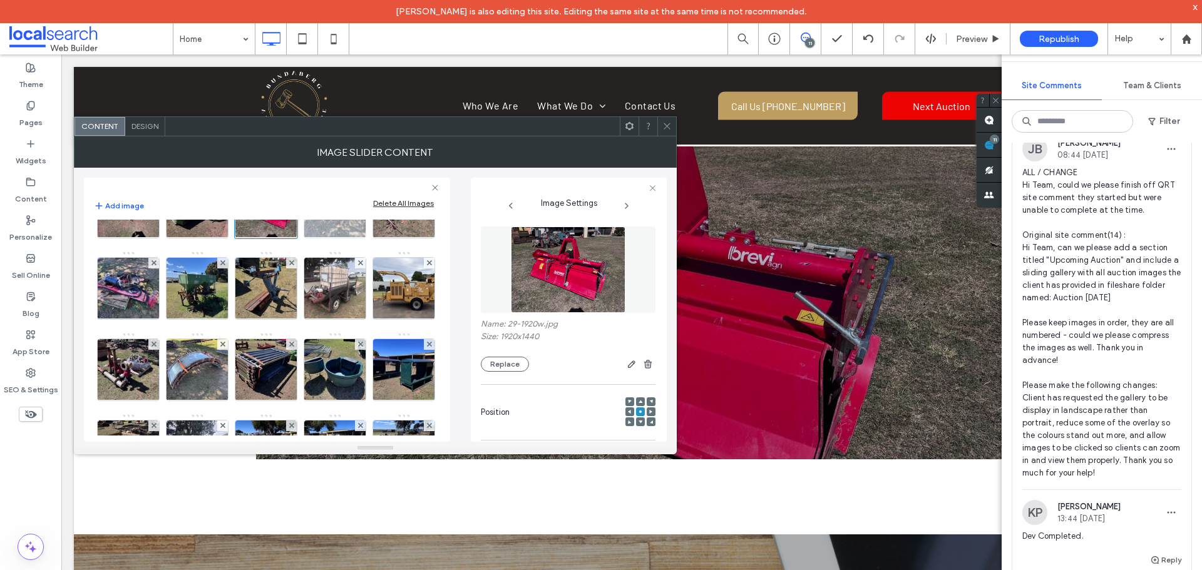
click at [294, 238] on img at bounding box center [335, 207] width 82 height 61
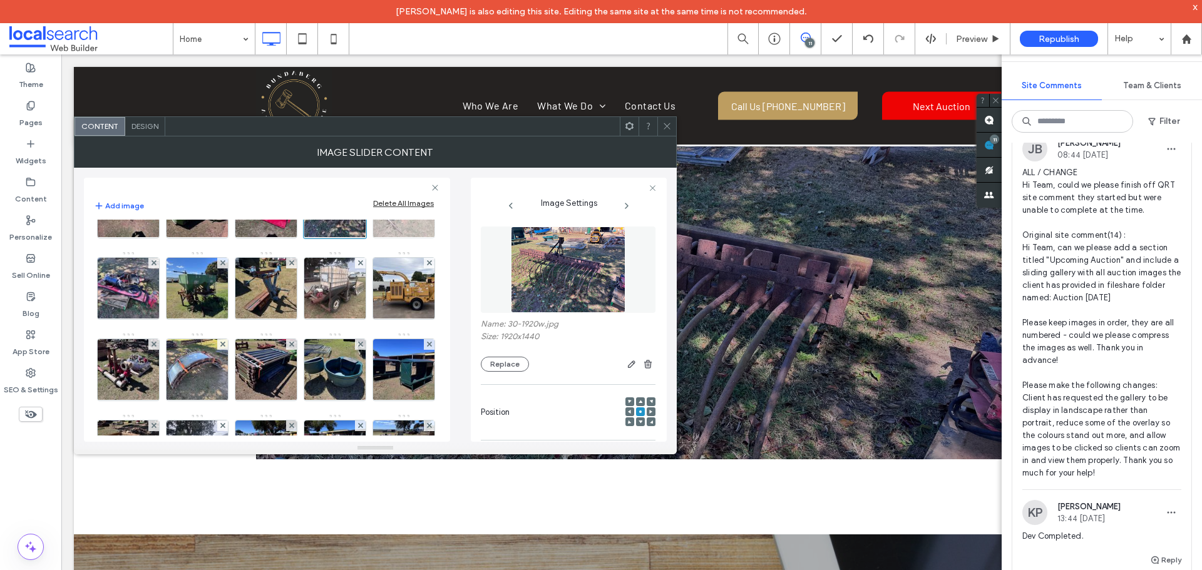
click at [363, 238] on img at bounding box center [404, 207] width 82 height 61
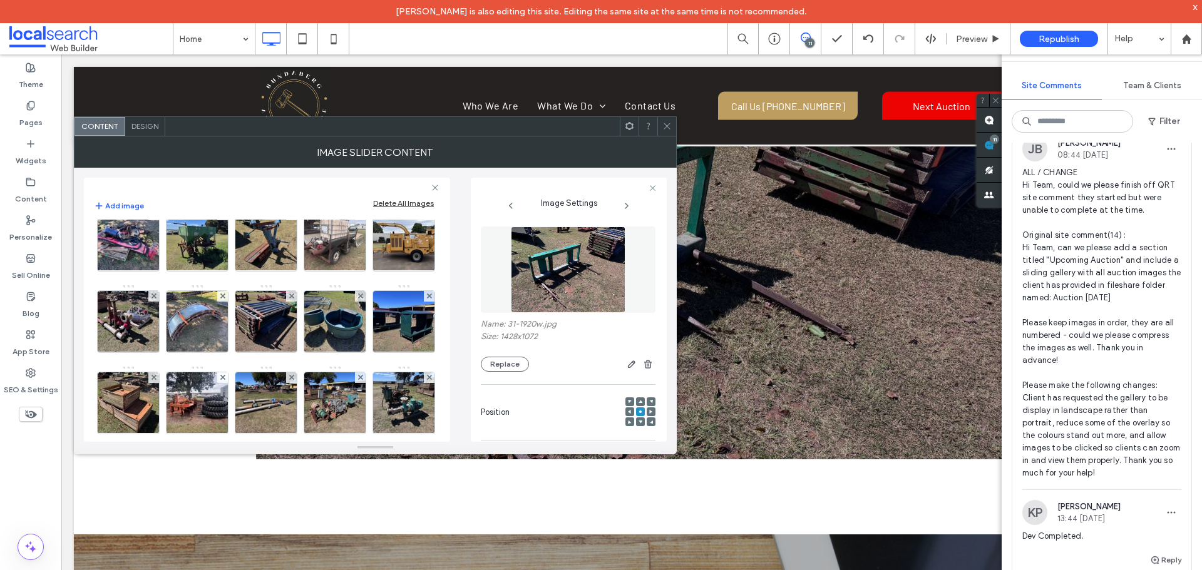
scroll to position [688, 0]
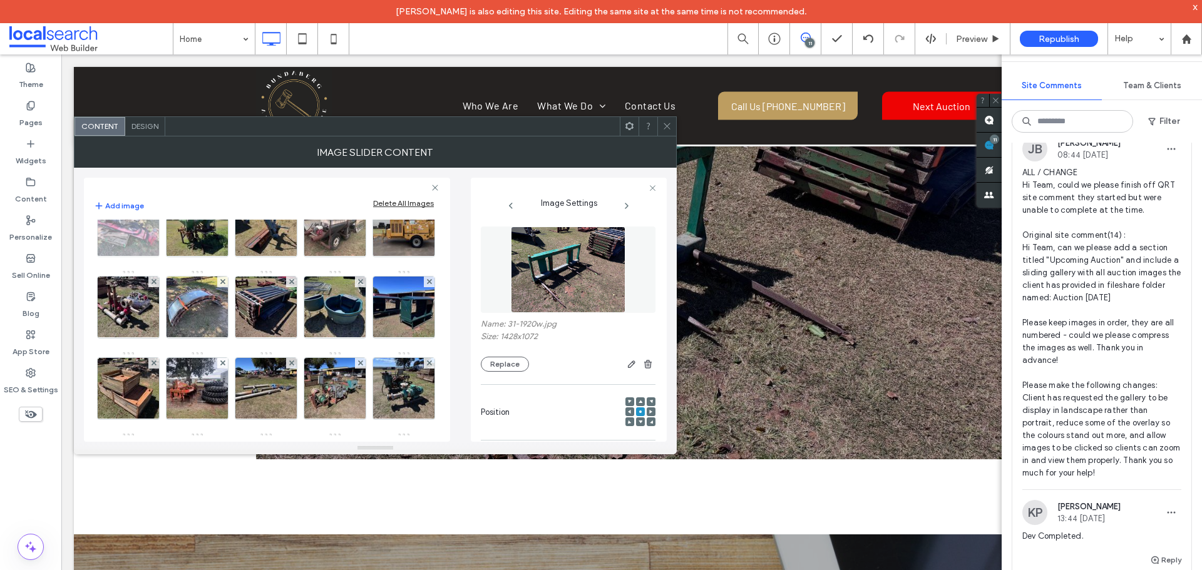
click at [130, 257] on img at bounding box center [129, 225] width 82 height 61
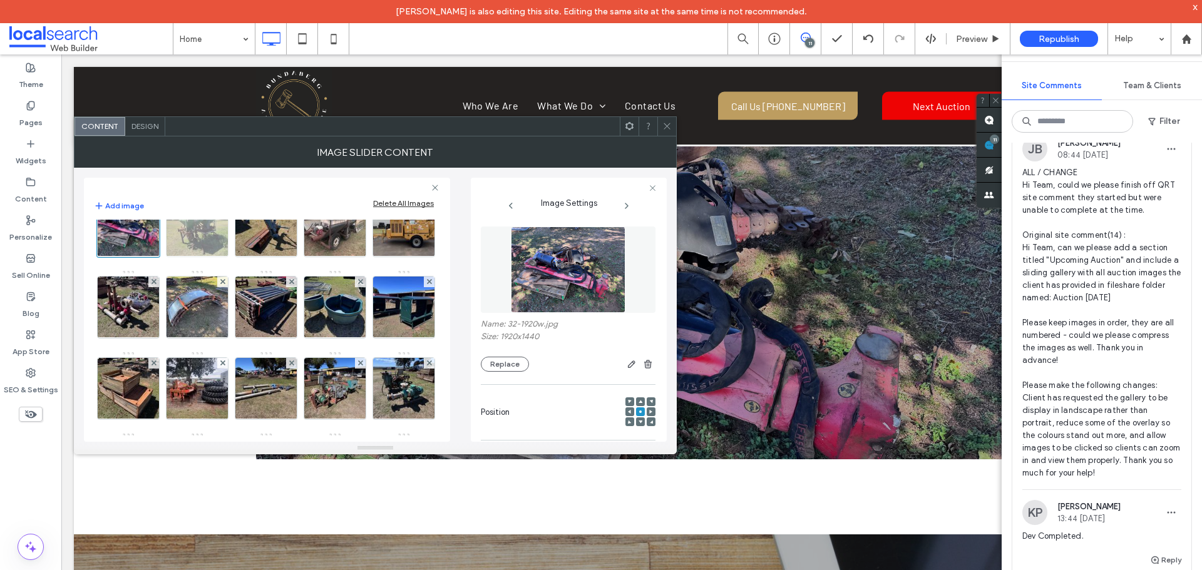
click at [198, 257] on img at bounding box center [197, 225] width 82 height 61
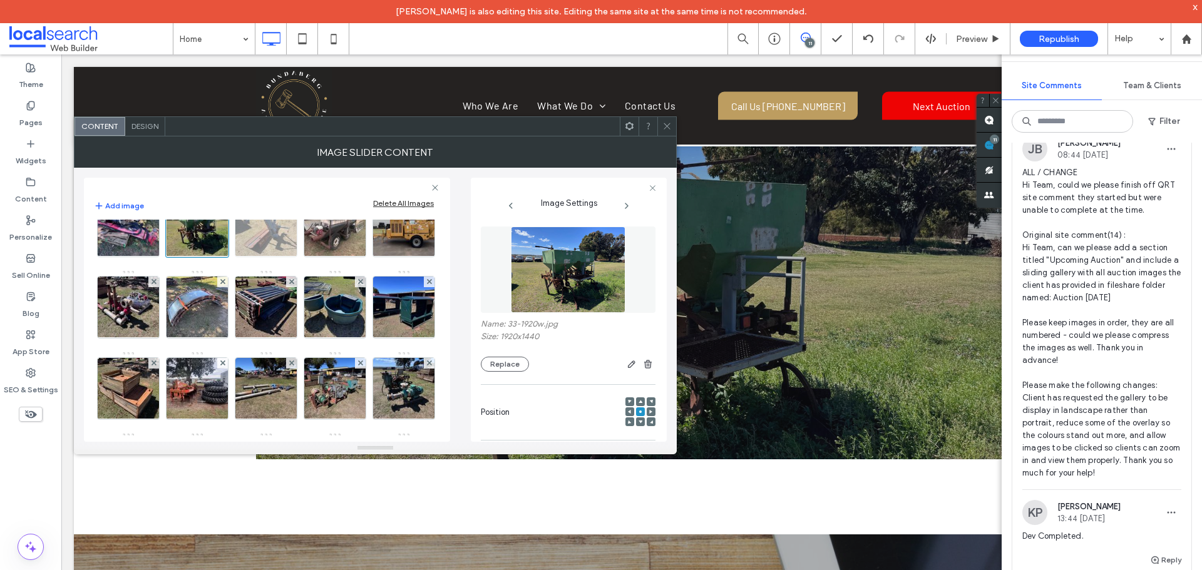
click at [245, 257] on img at bounding box center [266, 225] width 82 height 61
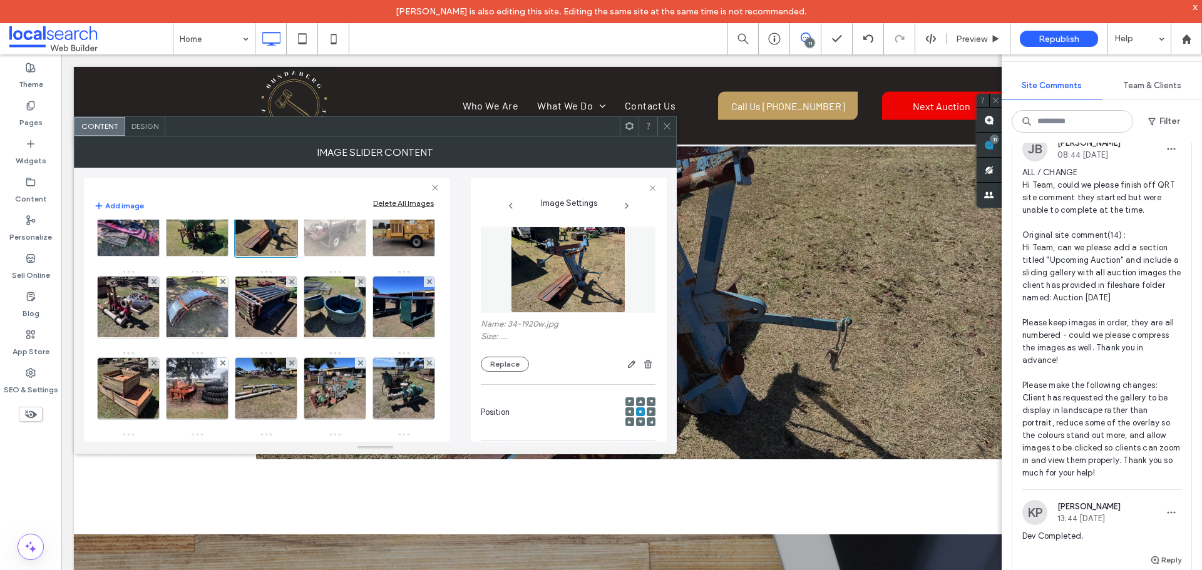
click at [331, 257] on img at bounding box center [335, 225] width 82 height 61
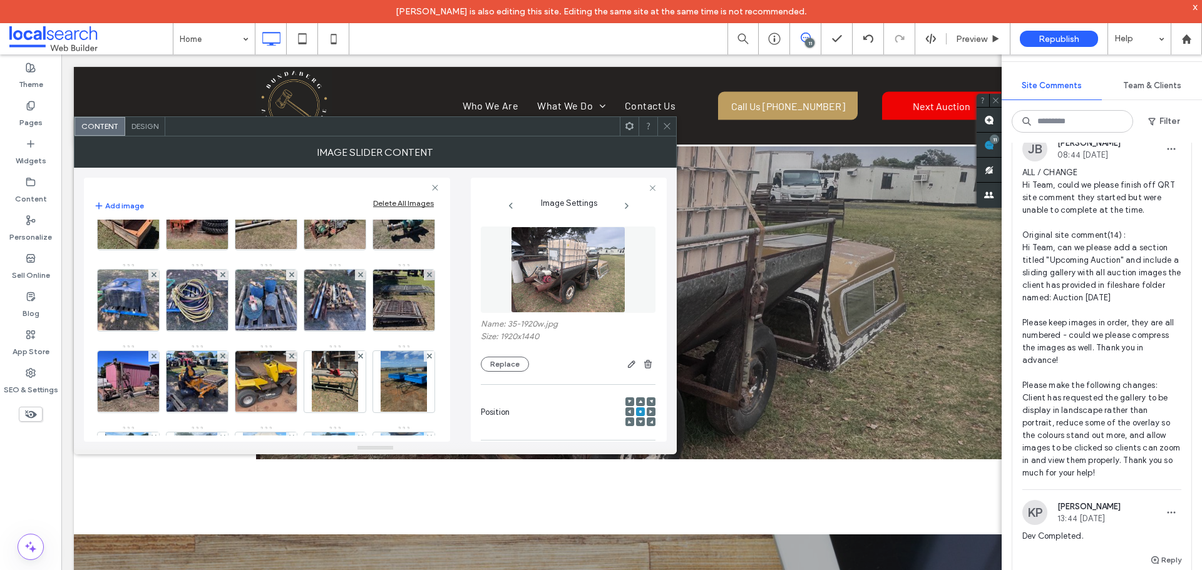
scroll to position [876, 0]
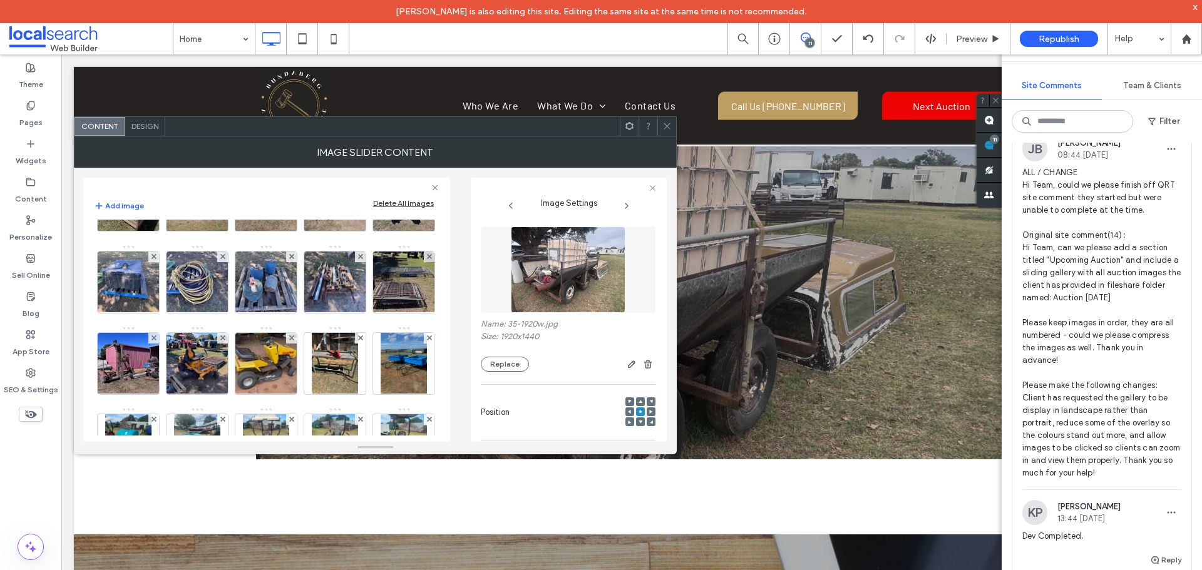
click at [363, 69] on img at bounding box center [404, 38] width 82 height 61
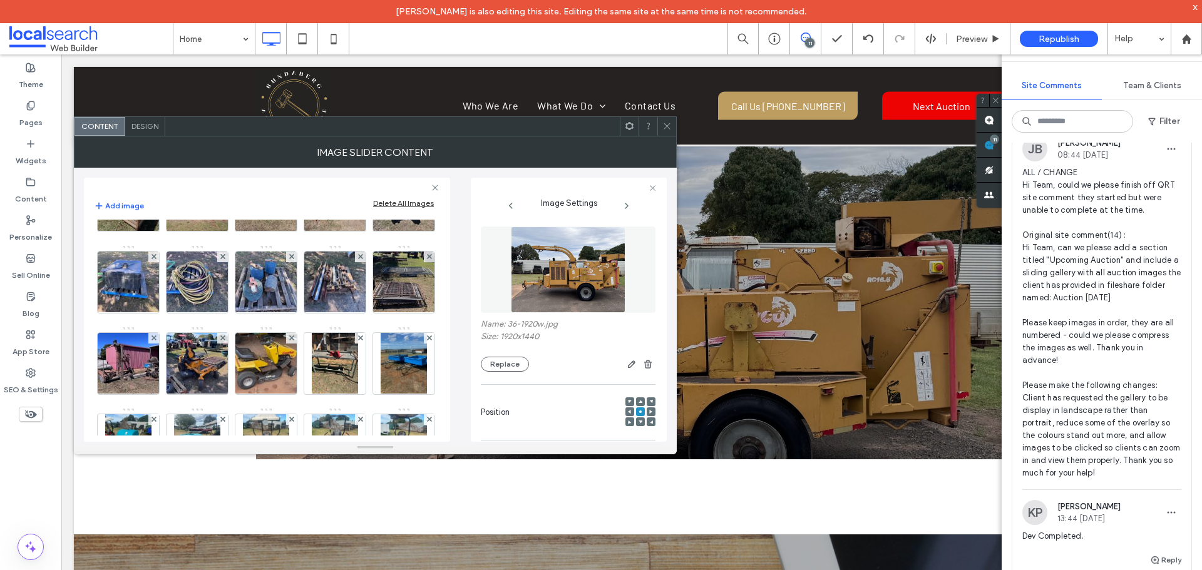
click at [170, 150] on img at bounding box center [129, 119] width 82 height 61
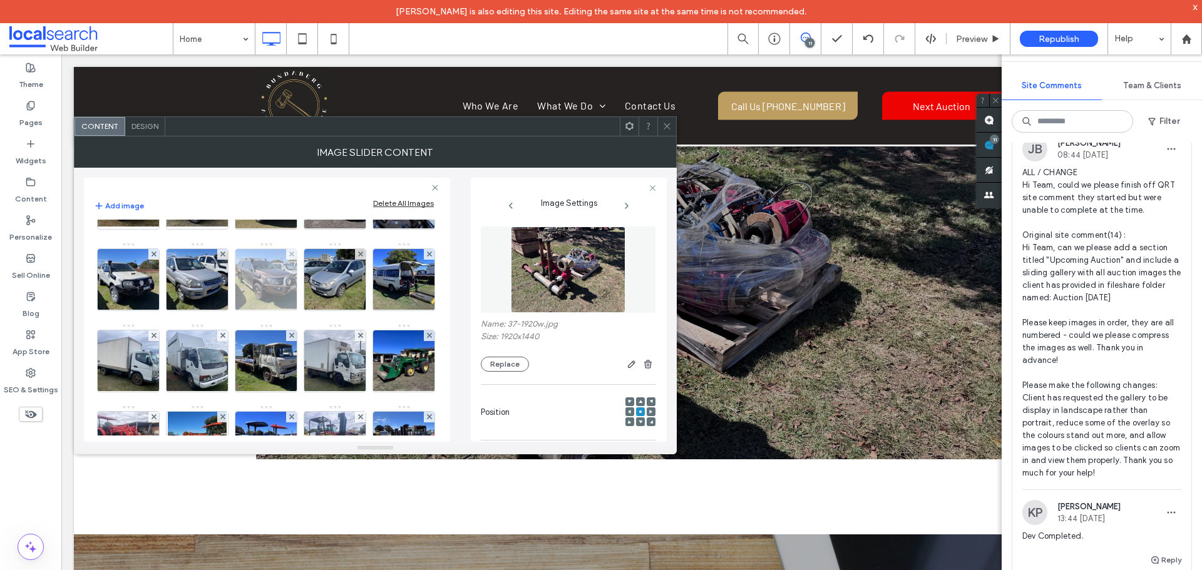
scroll to position [0, 0]
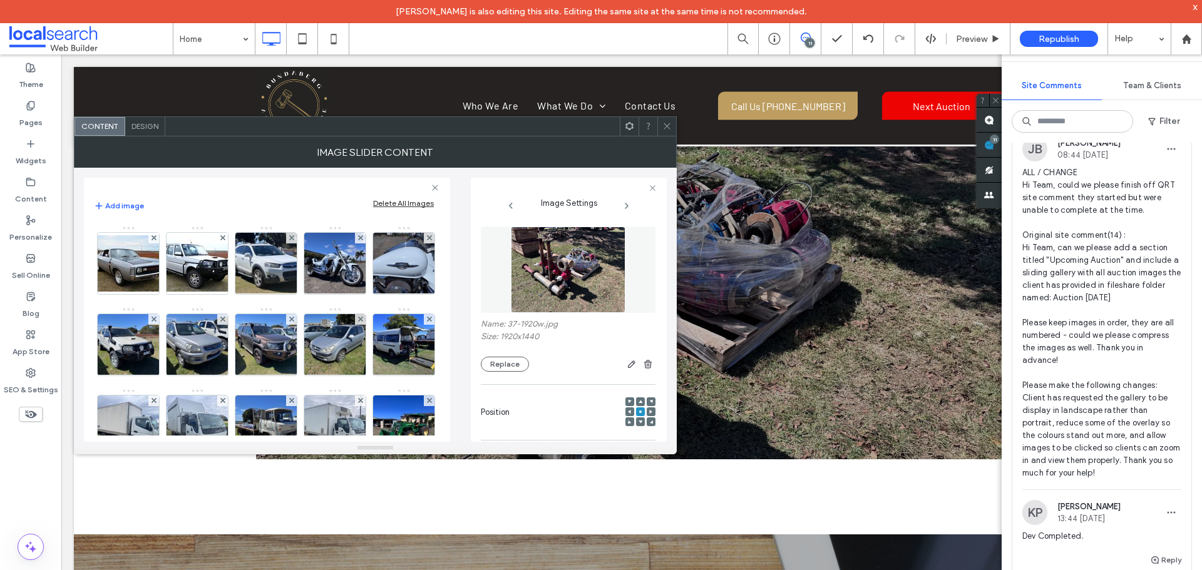
click at [1197, 6] on div "x" at bounding box center [1195, 6] width 6 height 11
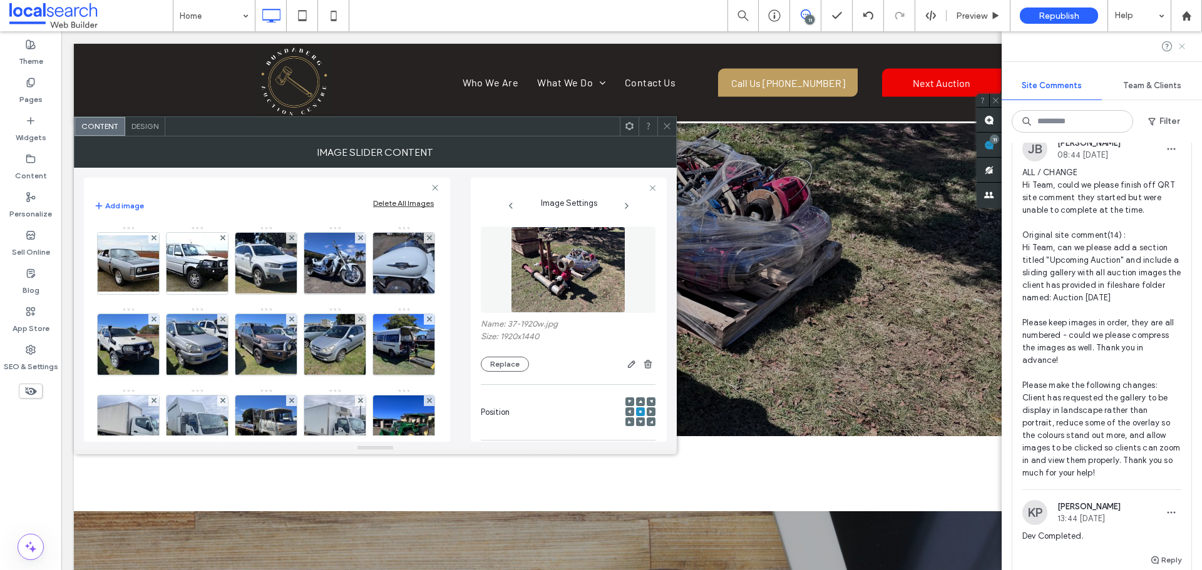
click at [1182, 45] on use at bounding box center [1182, 46] width 6 height 6
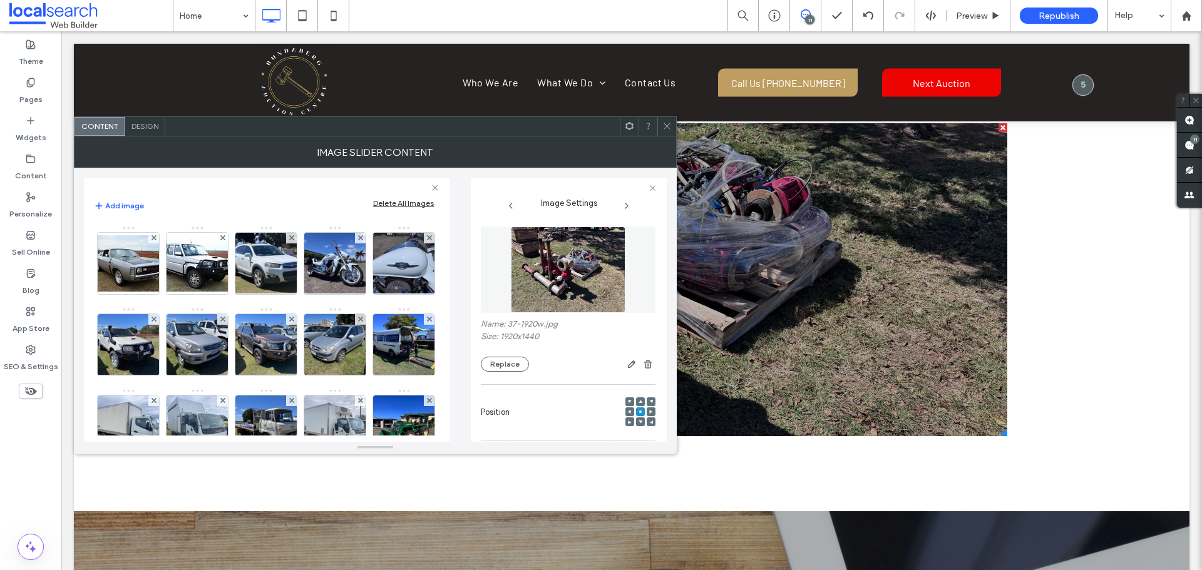
drag, startPoint x: 669, startPoint y: 124, endPoint x: 753, endPoint y: 1, distance: 149.1
click at [669, 124] on use at bounding box center [666, 126] width 6 height 6
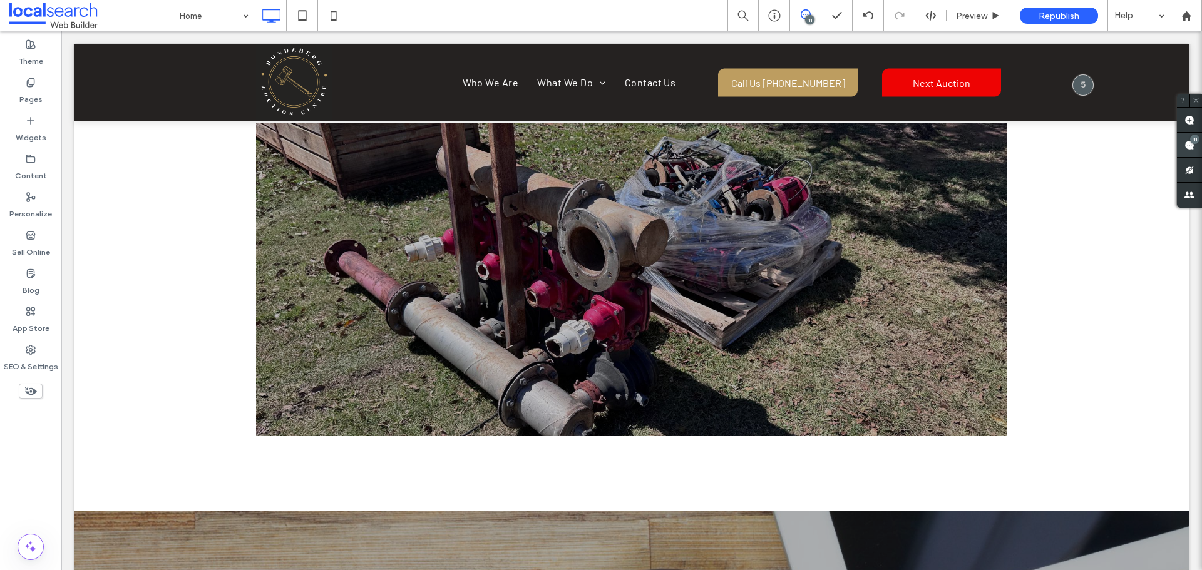
click at [1195, 141] on div "11" at bounding box center [1194, 139] width 9 height 9
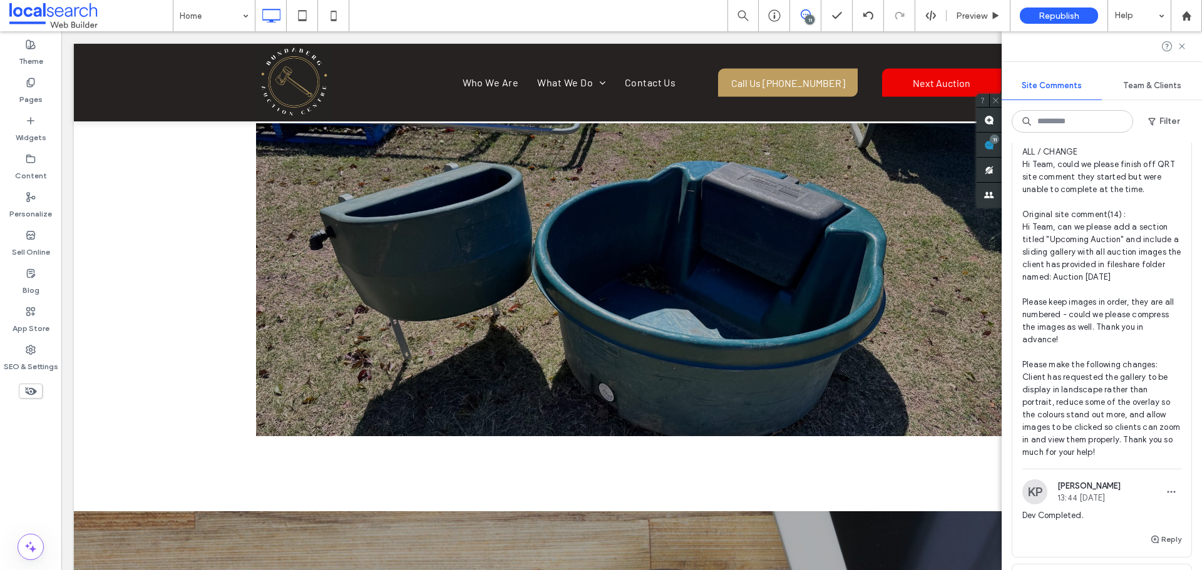
scroll to position [64, 0]
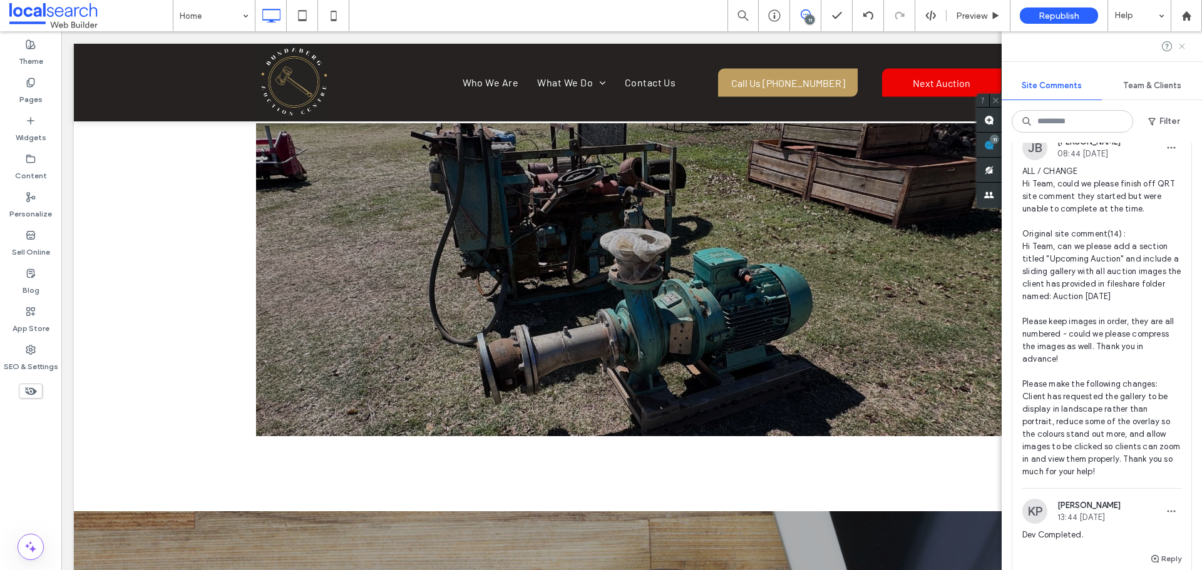
click at [1180, 48] on use at bounding box center [1182, 46] width 6 height 6
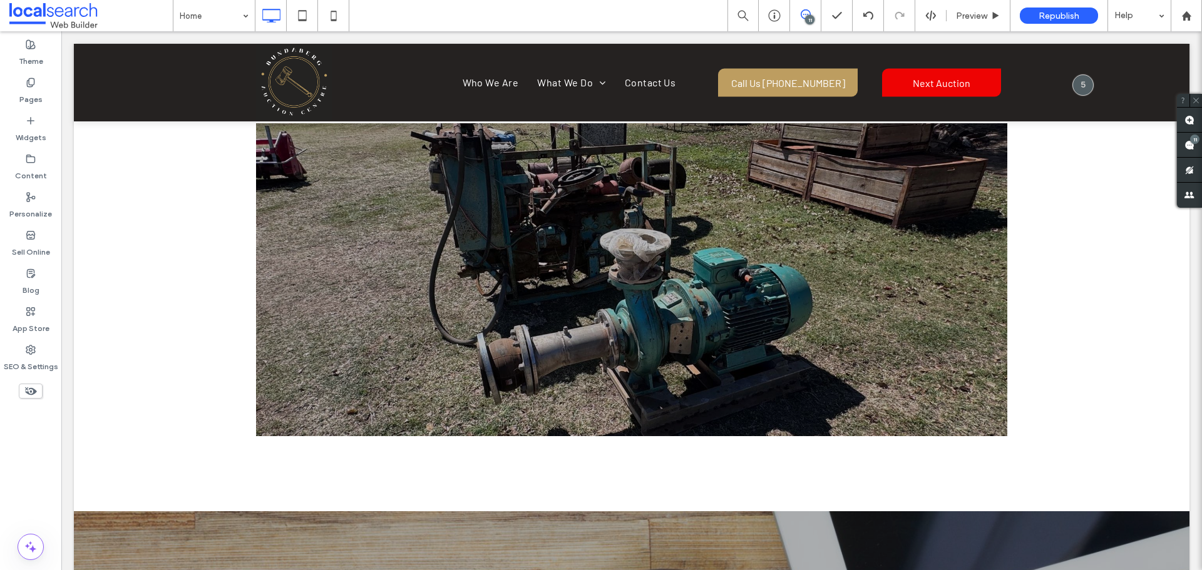
scroll to position [0, 0]
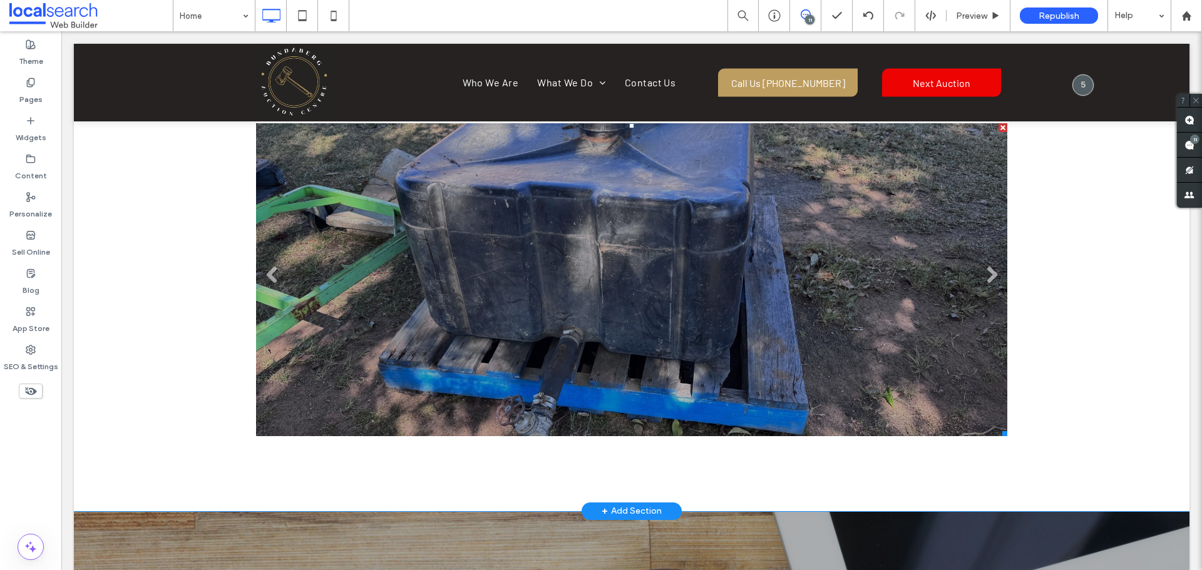
click at [309, 286] on li "Slide title Write your caption here Button" at bounding box center [631, 279] width 751 height 313
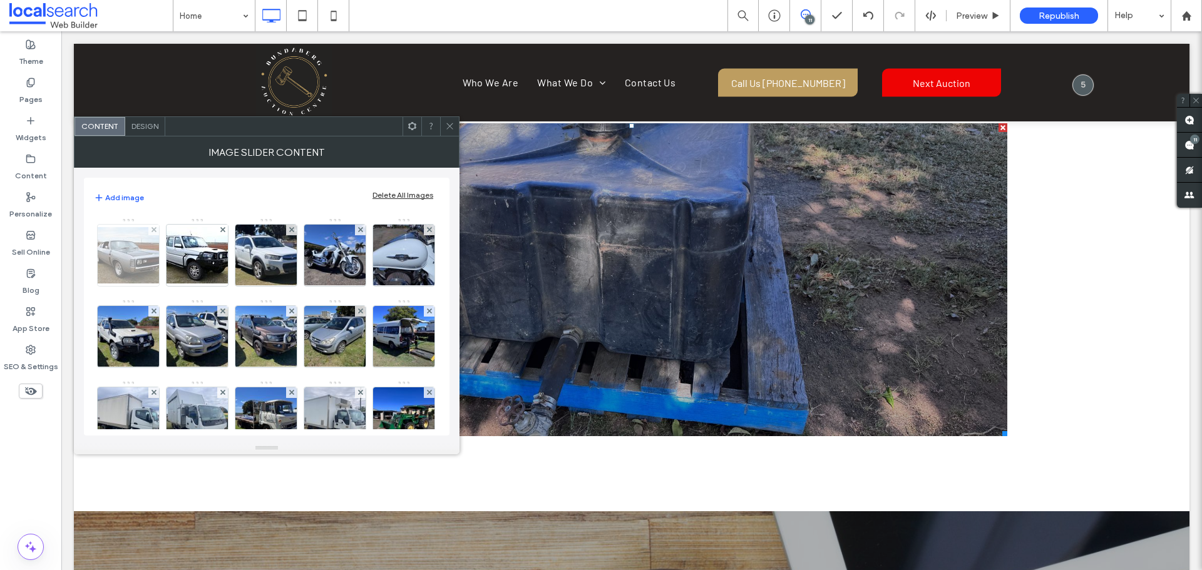
click at [123, 258] on img at bounding box center [128, 255] width 100 height 56
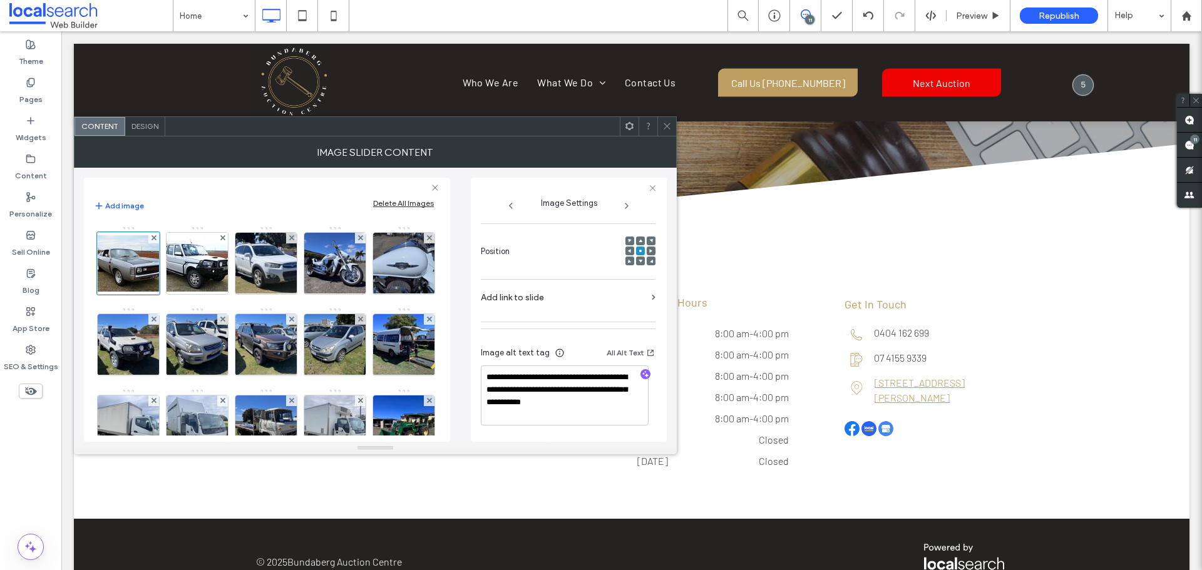
scroll to position [3081, 0]
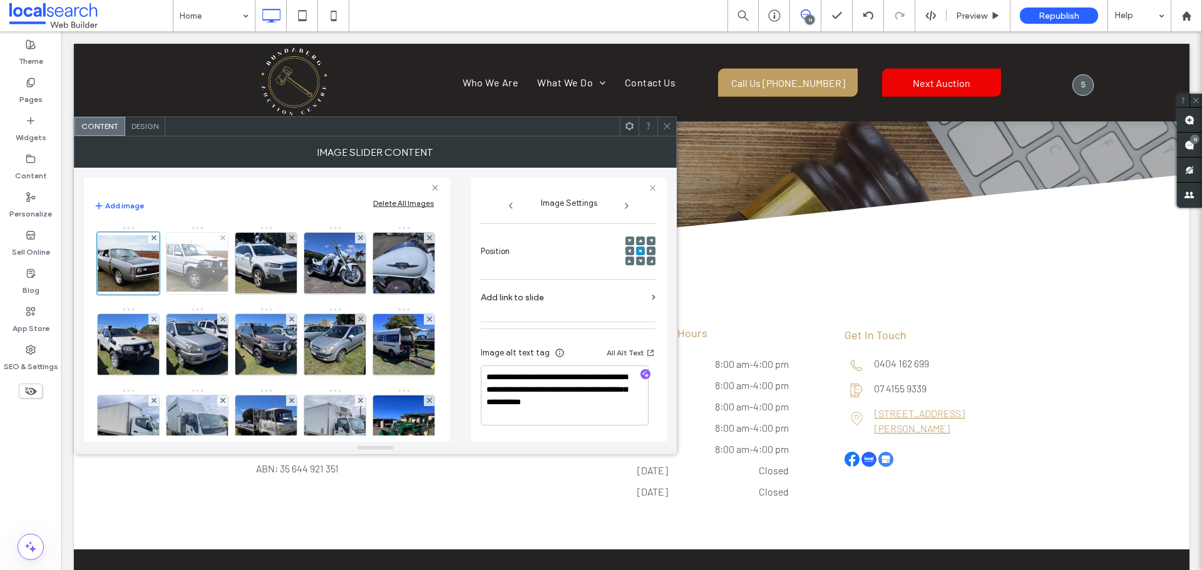
click at [192, 277] on img at bounding box center [197, 263] width 100 height 56
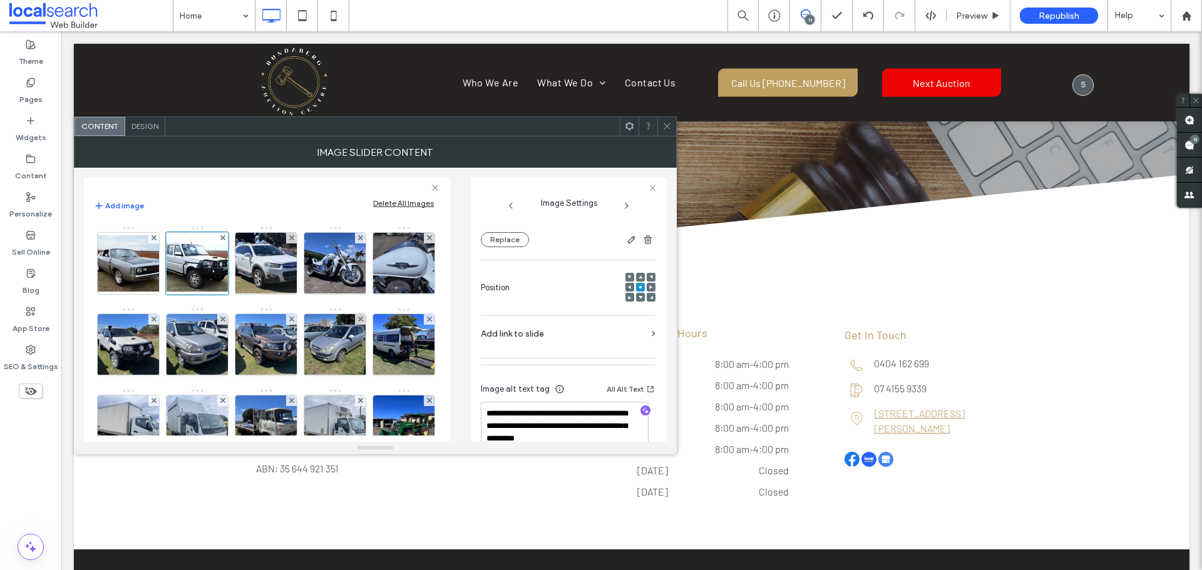
scroll to position [148, 0]
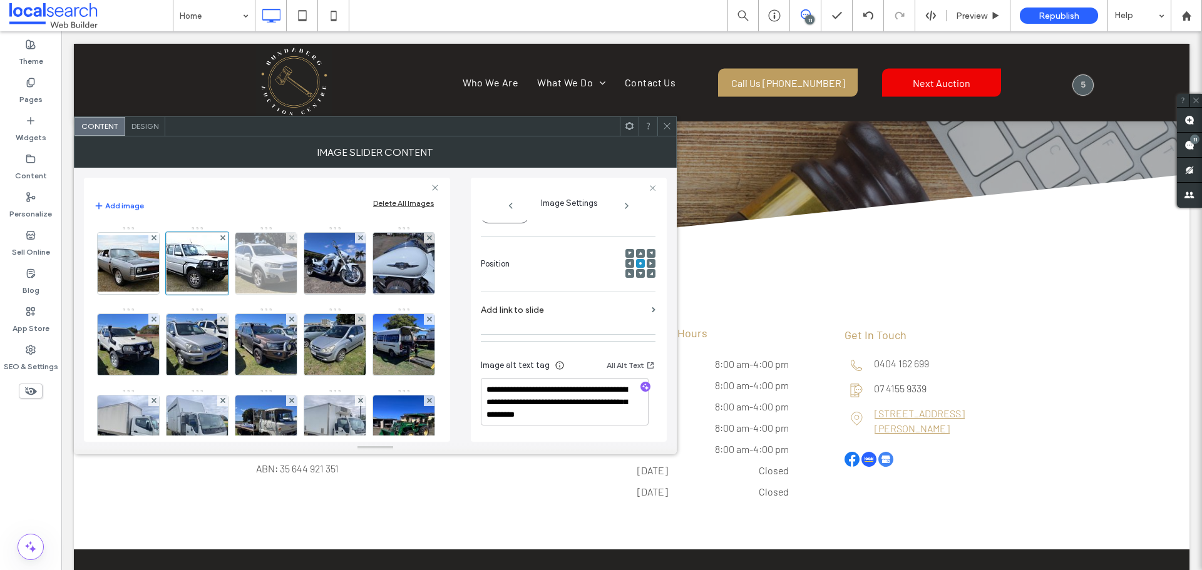
click at [262, 271] on img at bounding box center [266, 263] width 83 height 61
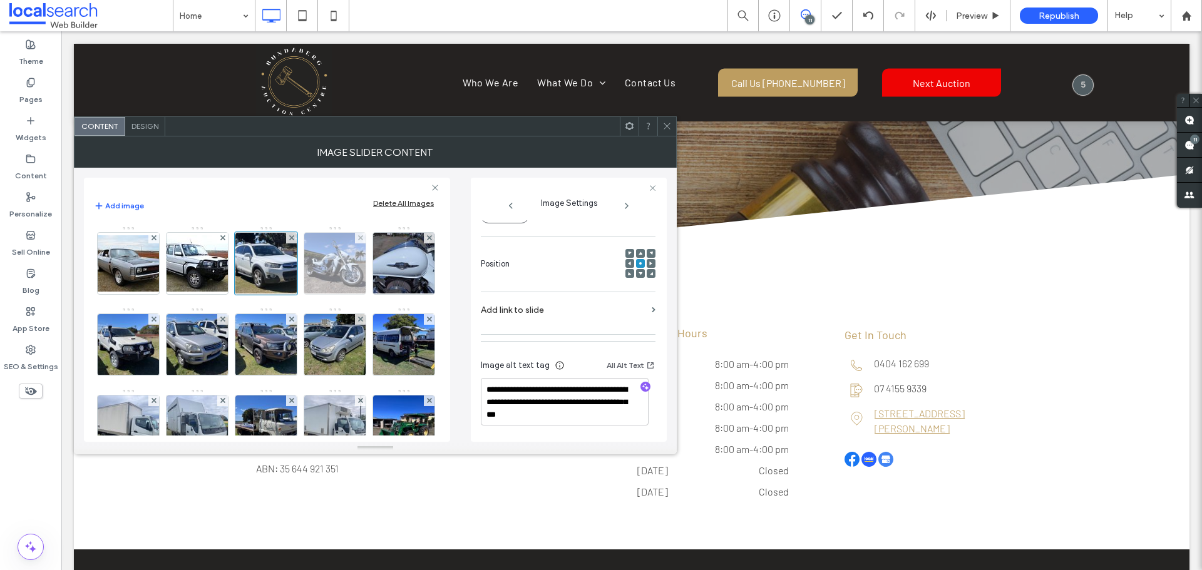
click at [334, 263] on img at bounding box center [335, 263] width 82 height 61
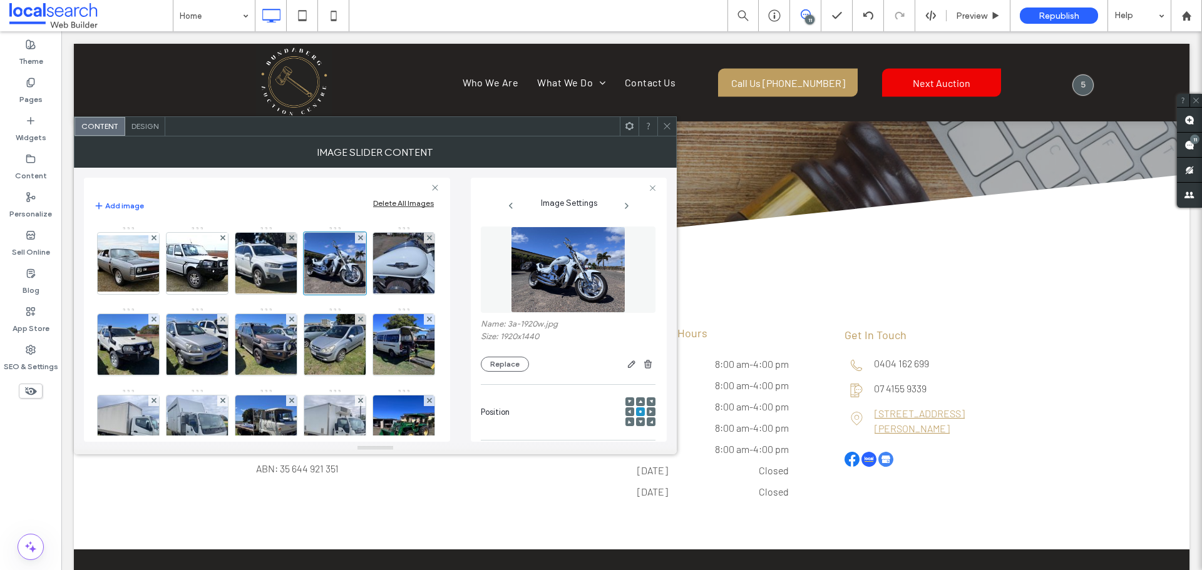
scroll to position [161, 0]
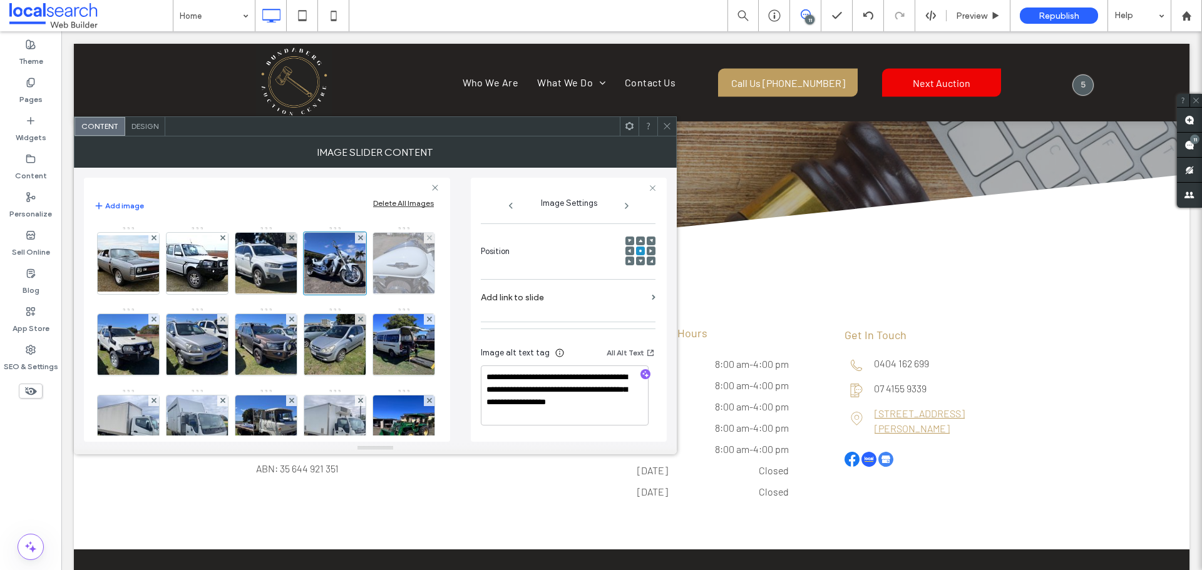
click at [363, 294] on img at bounding box center [404, 263] width 82 height 61
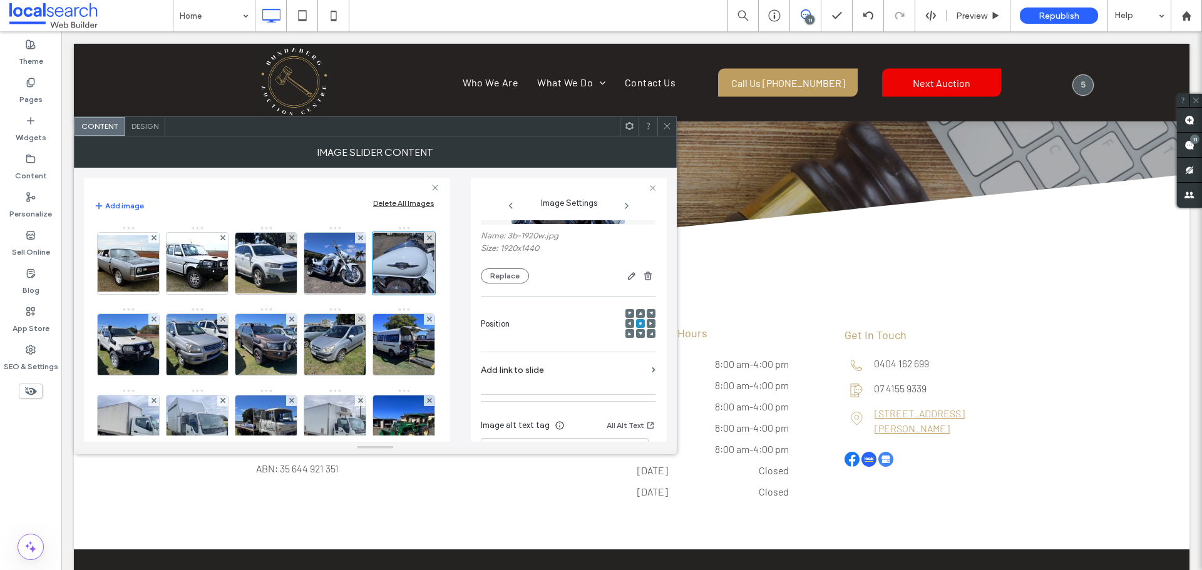
scroll to position [148, 0]
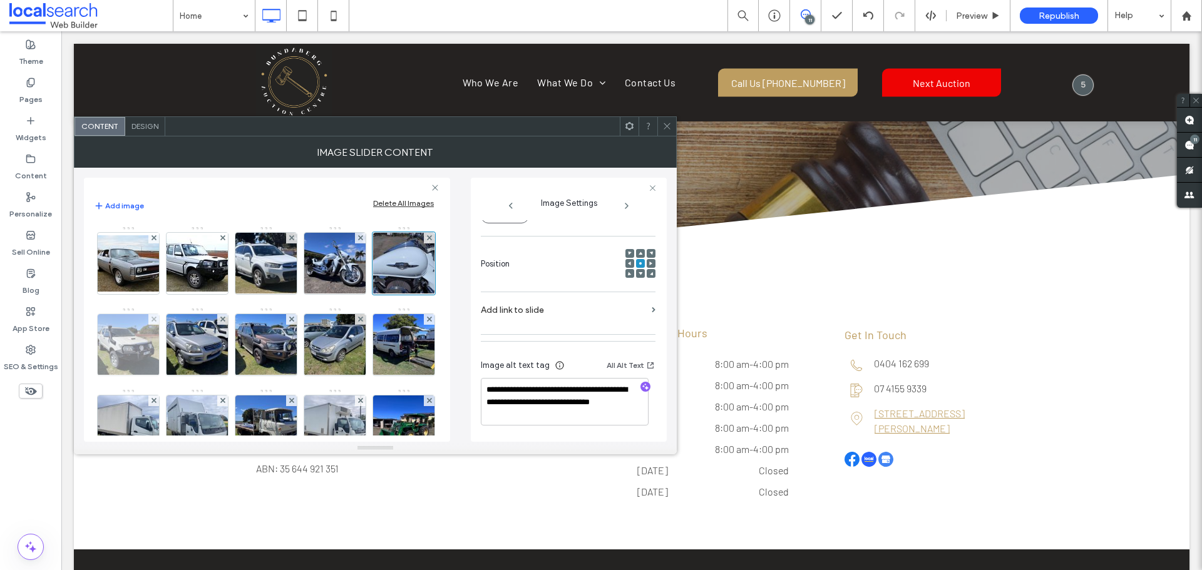
click at [170, 340] on img at bounding box center [129, 344] width 82 height 61
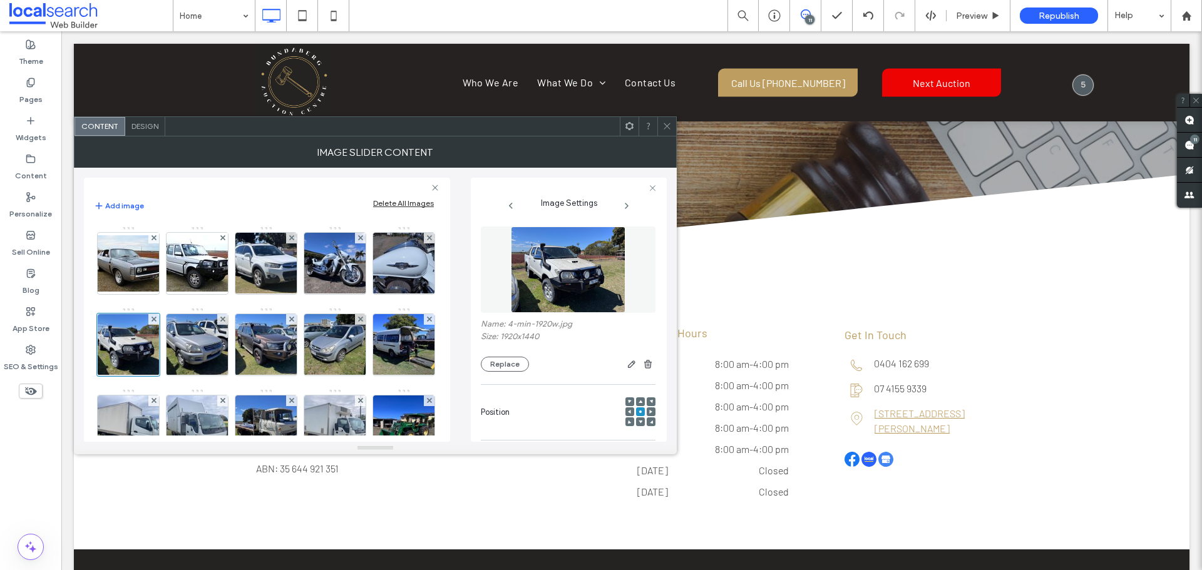
scroll to position [136, 0]
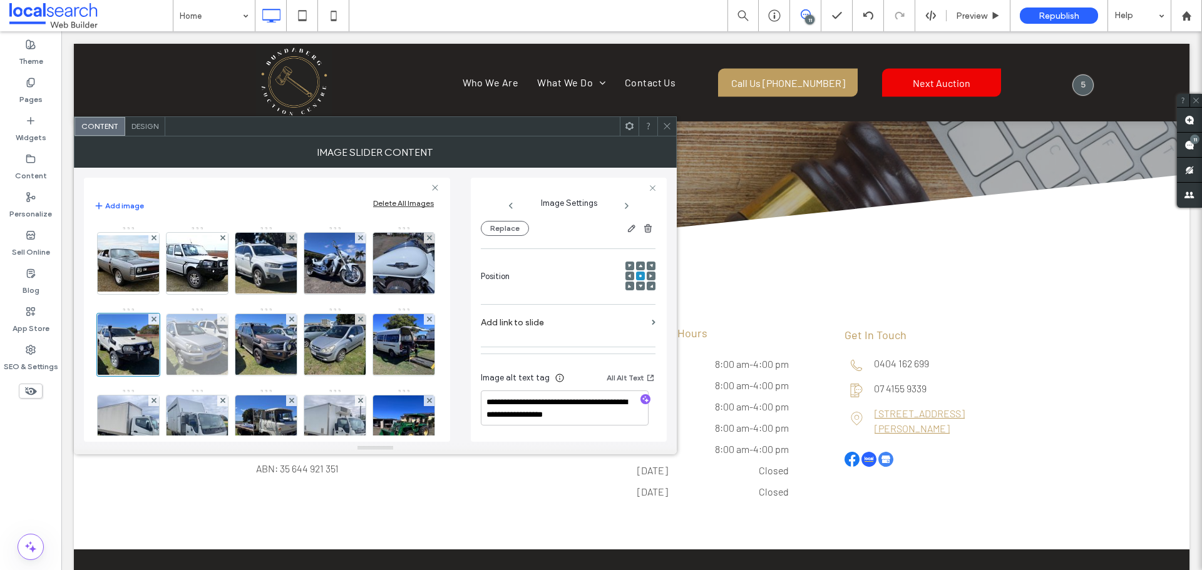
click at [238, 344] on img at bounding box center [197, 344] width 82 height 61
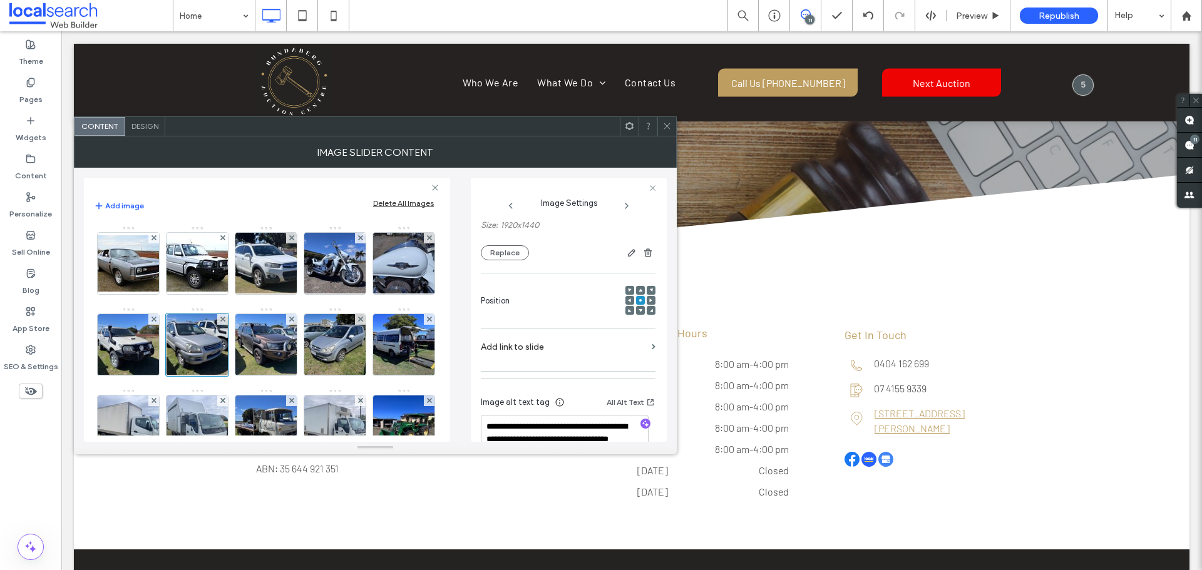
scroll to position [148, 0]
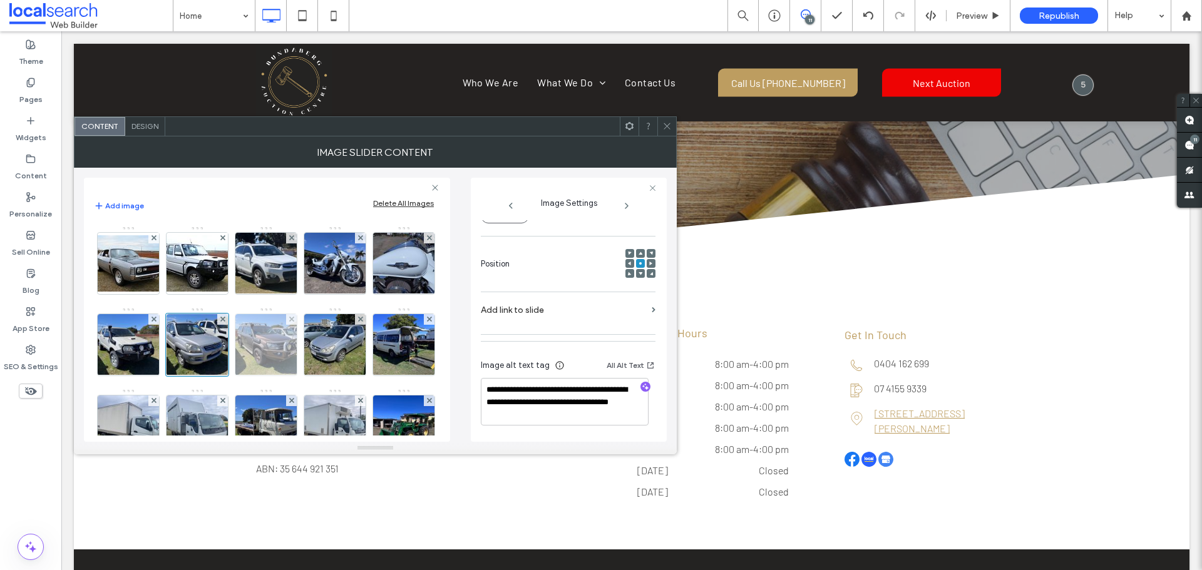
click at [307, 364] on img at bounding box center [266, 344] width 82 height 61
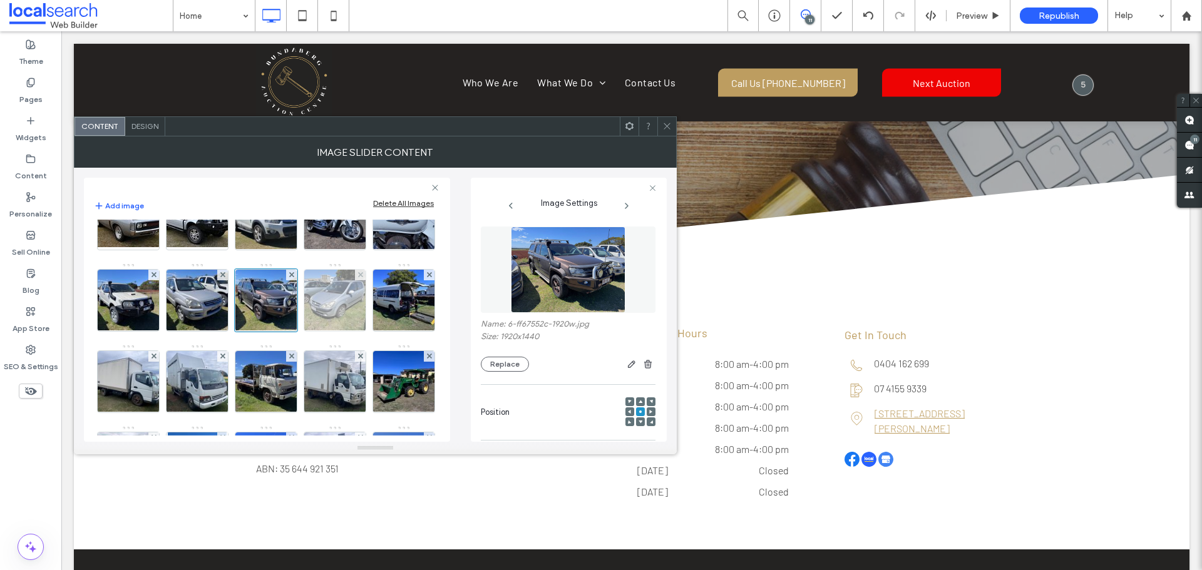
scroll to position [63, 0]
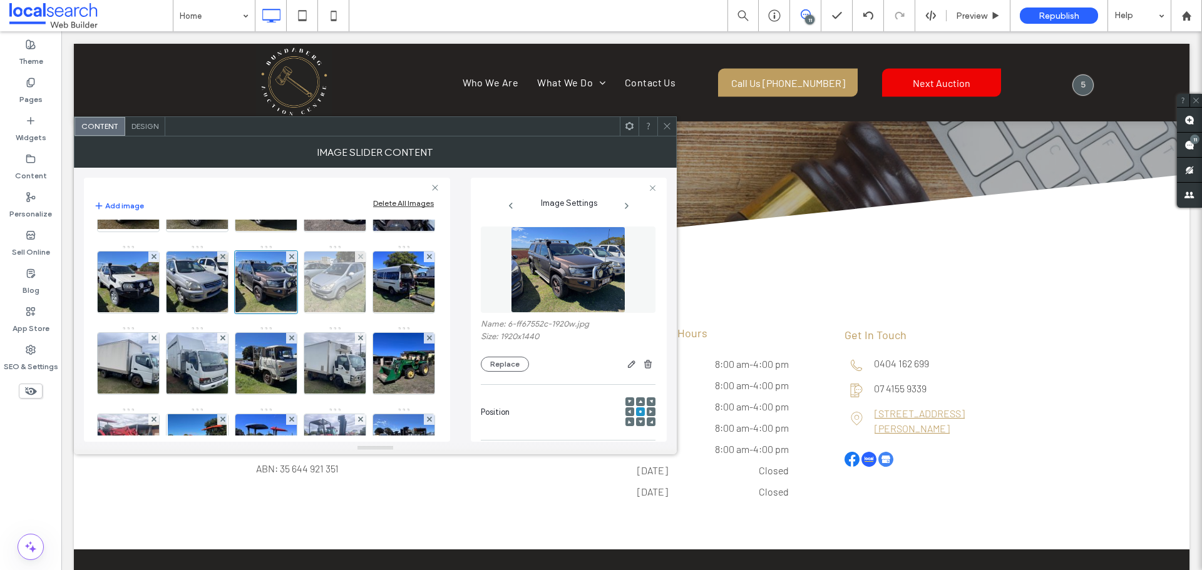
click at [294, 313] on img at bounding box center [335, 282] width 82 height 61
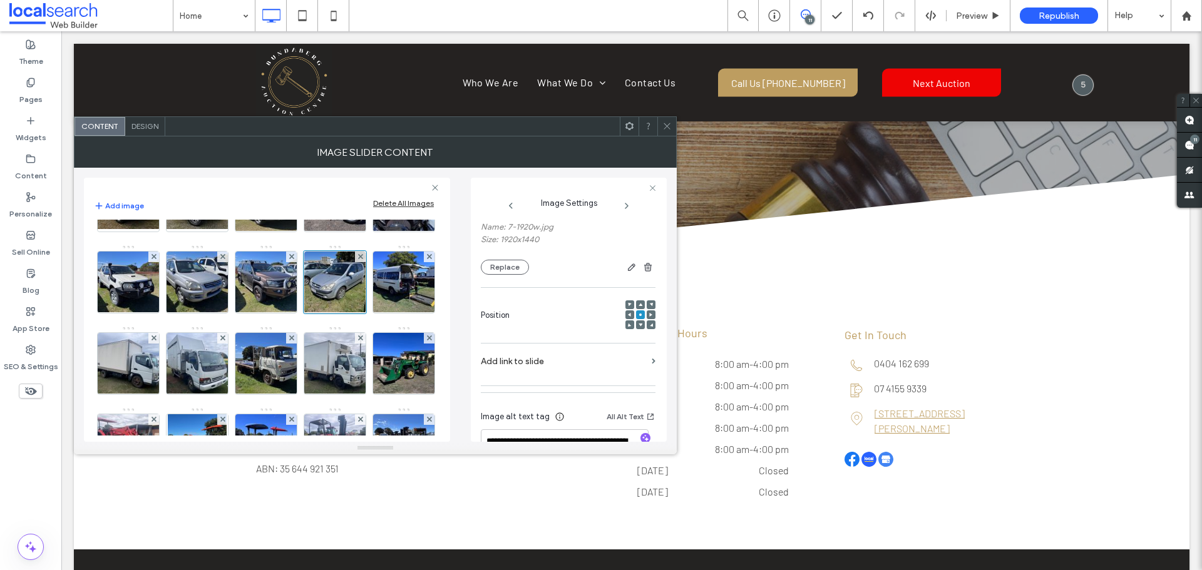
scroll to position [148, 0]
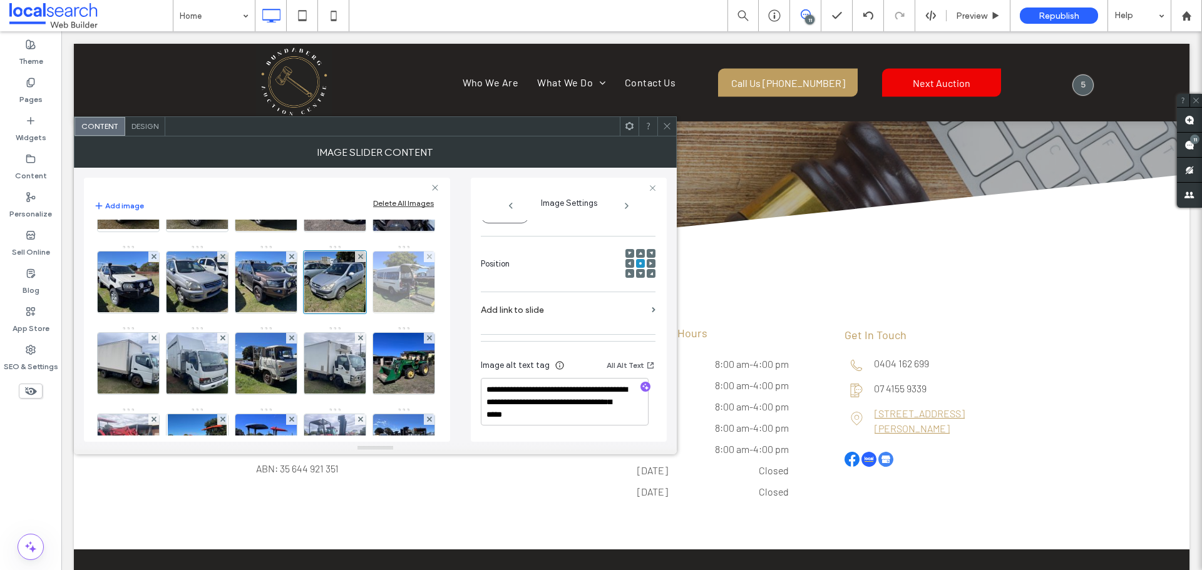
click at [363, 313] on img at bounding box center [404, 282] width 82 height 61
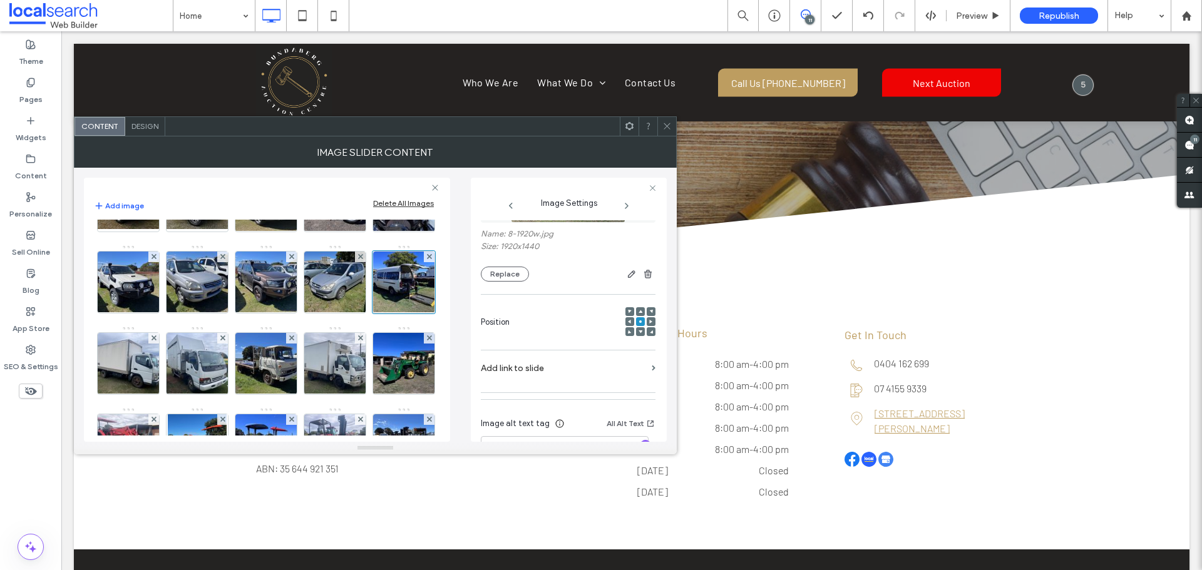
scroll to position [0, 0]
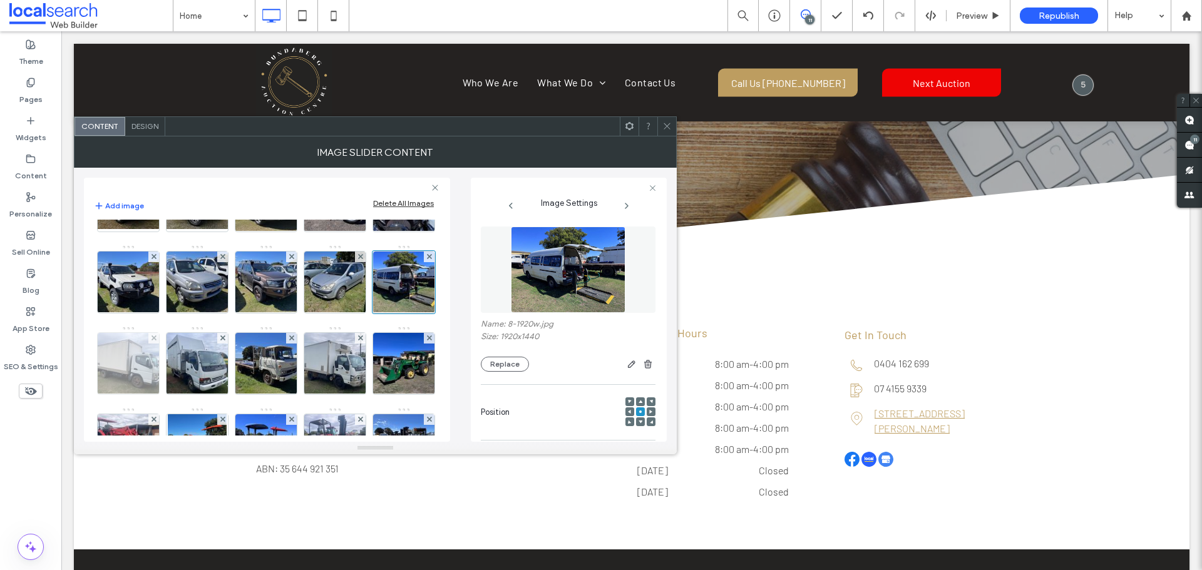
click at [170, 377] on img at bounding box center [129, 363] width 82 height 61
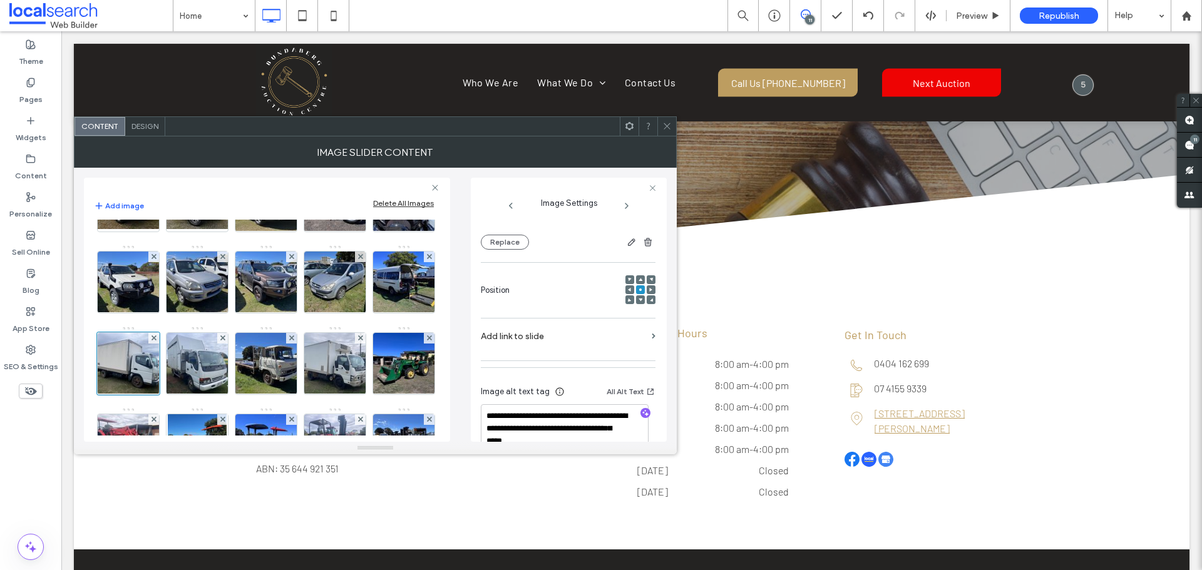
scroll to position [148, 0]
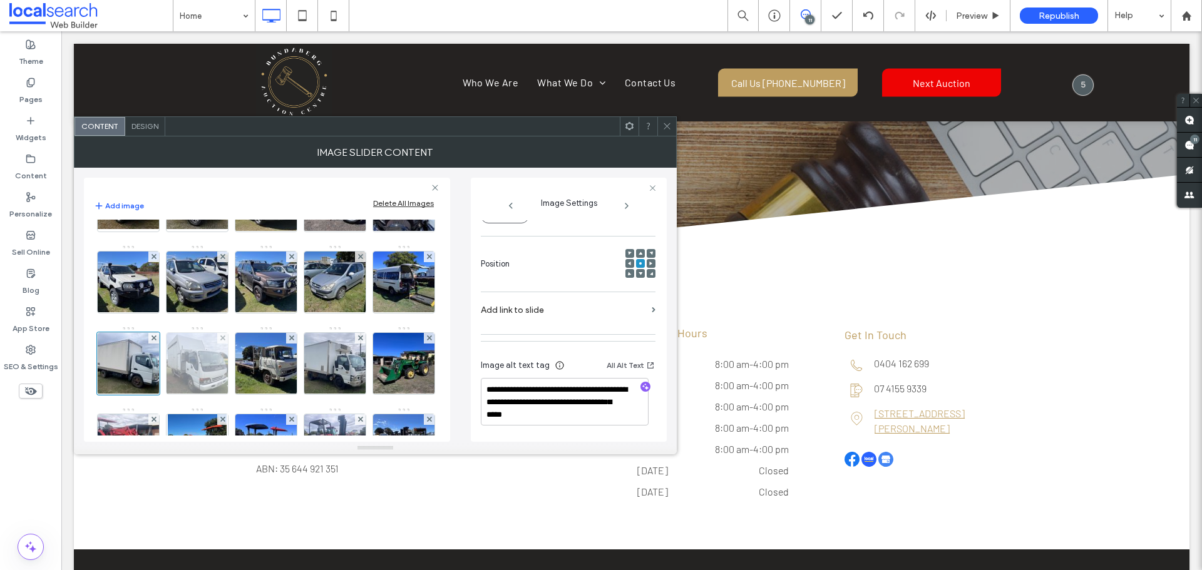
click at [238, 369] on img at bounding box center [197, 363] width 82 height 61
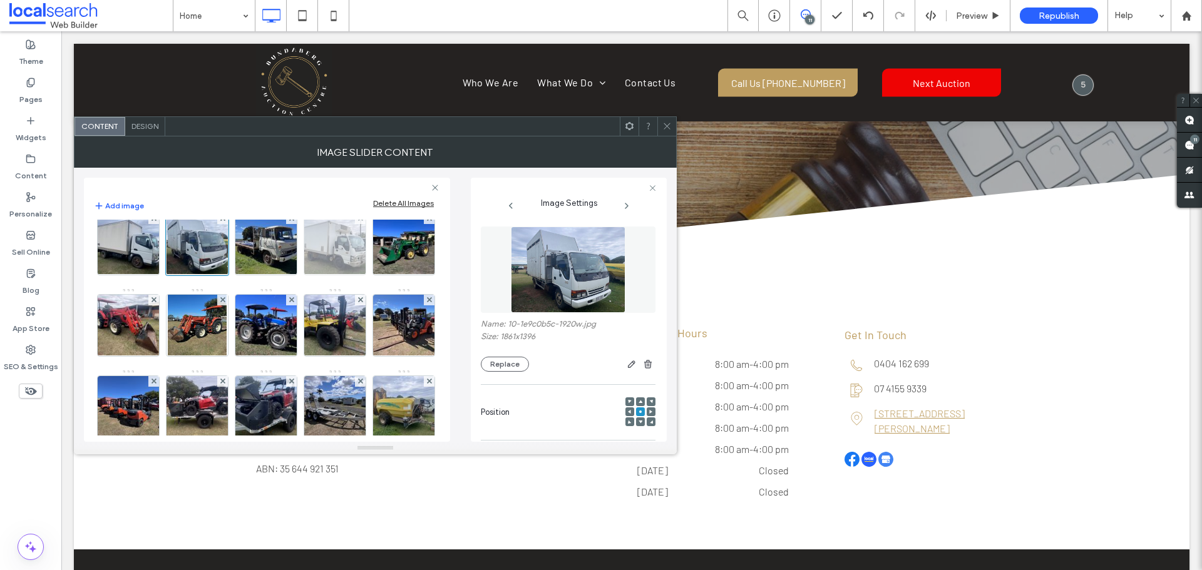
scroll to position [188, 0]
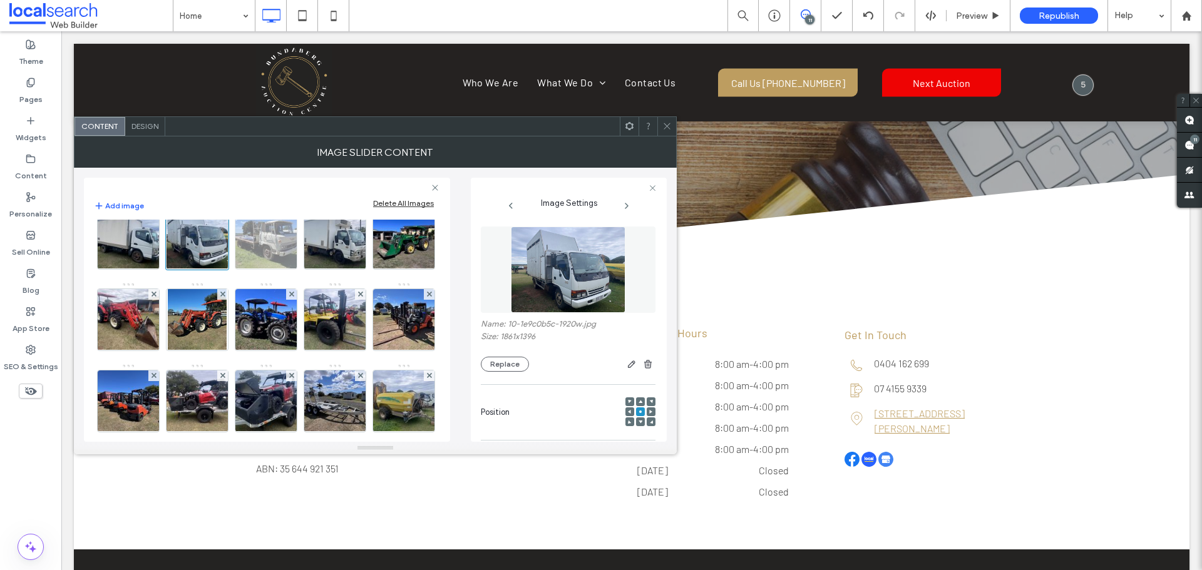
click at [225, 269] on img at bounding box center [266, 238] width 82 height 61
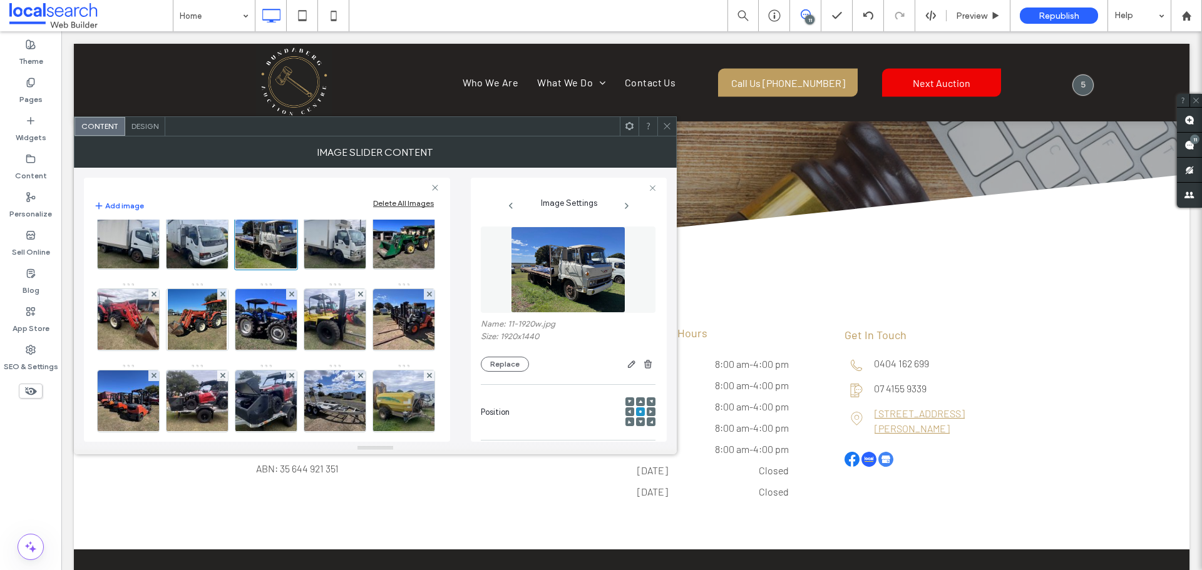
scroll to position [148, 0]
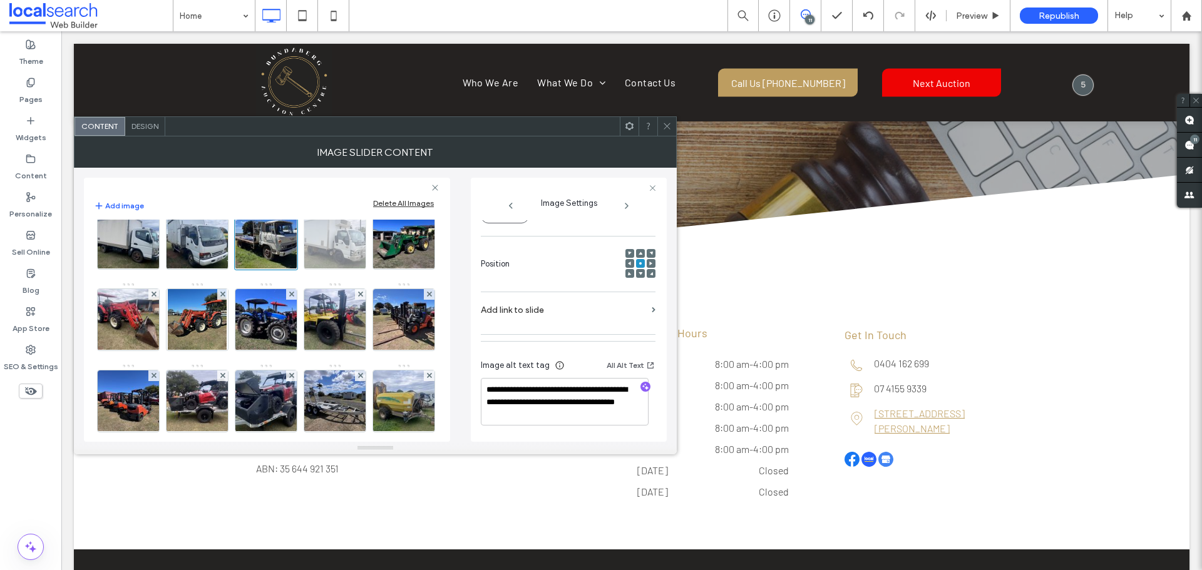
click at [294, 269] on img at bounding box center [335, 238] width 82 height 61
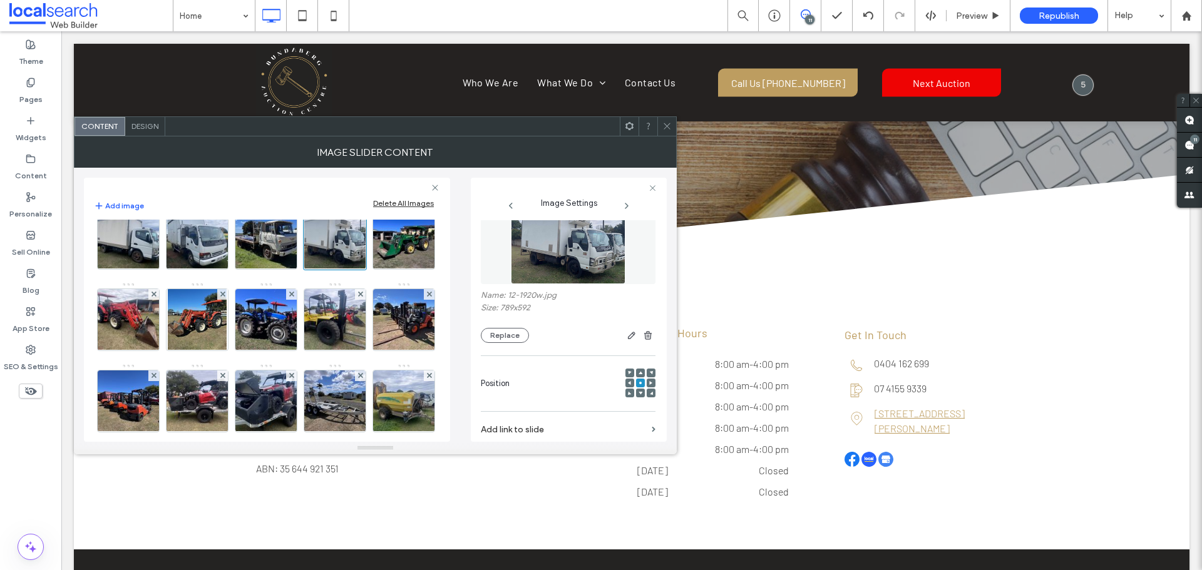
scroll to position [0, 0]
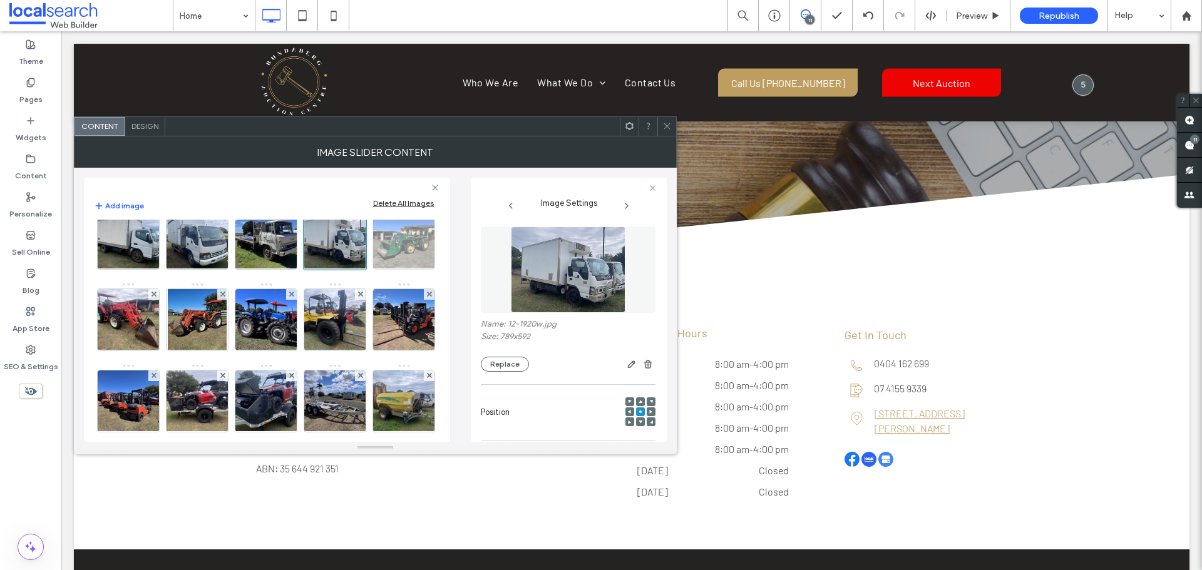
click at [363, 269] on img at bounding box center [404, 238] width 82 height 61
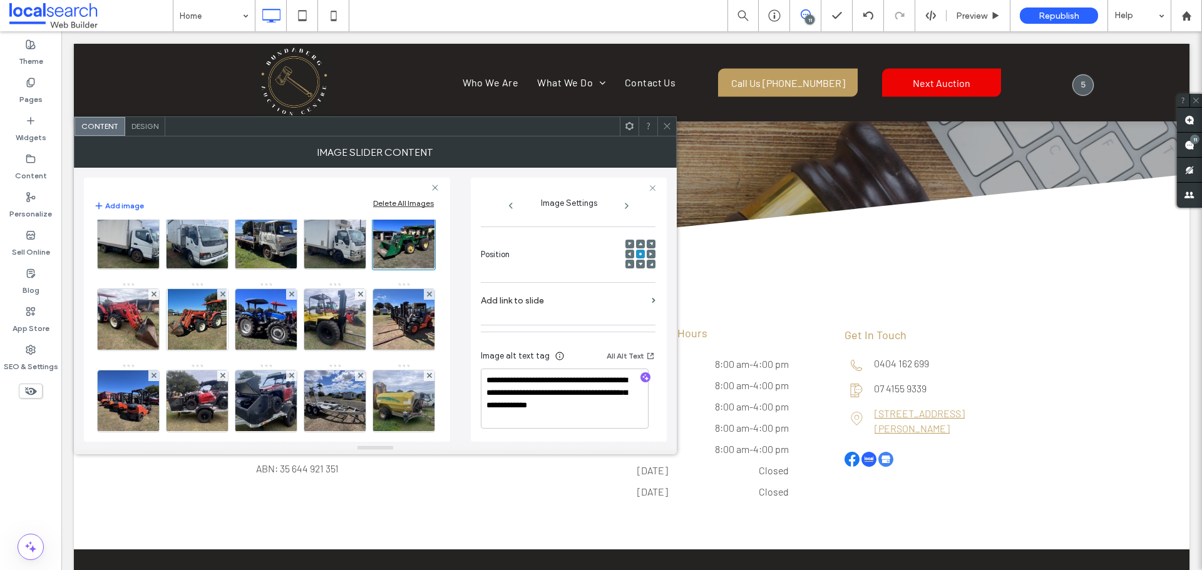
scroll to position [161, 0]
click at [170, 322] on img at bounding box center [129, 319] width 82 height 61
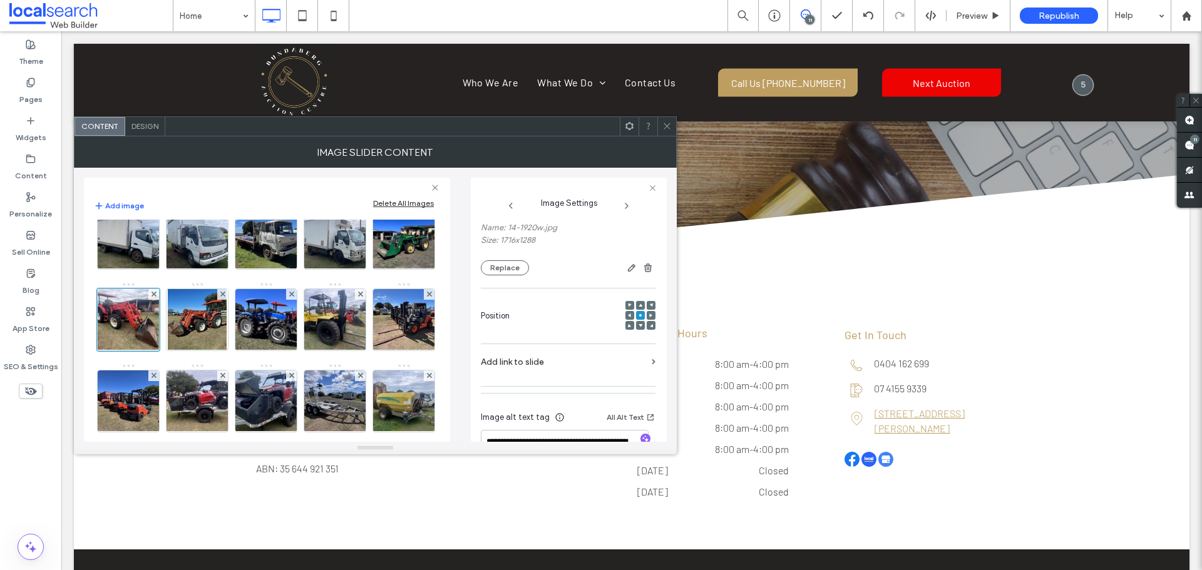
scroll to position [0, 0]
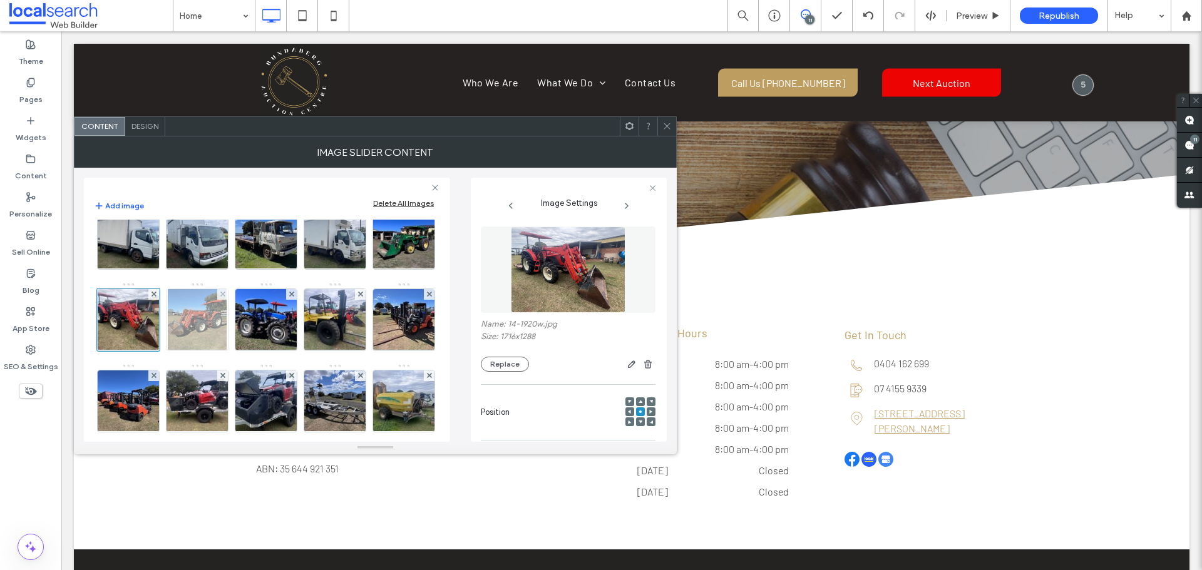
click at [168, 351] on img at bounding box center [197, 319] width 59 height 61
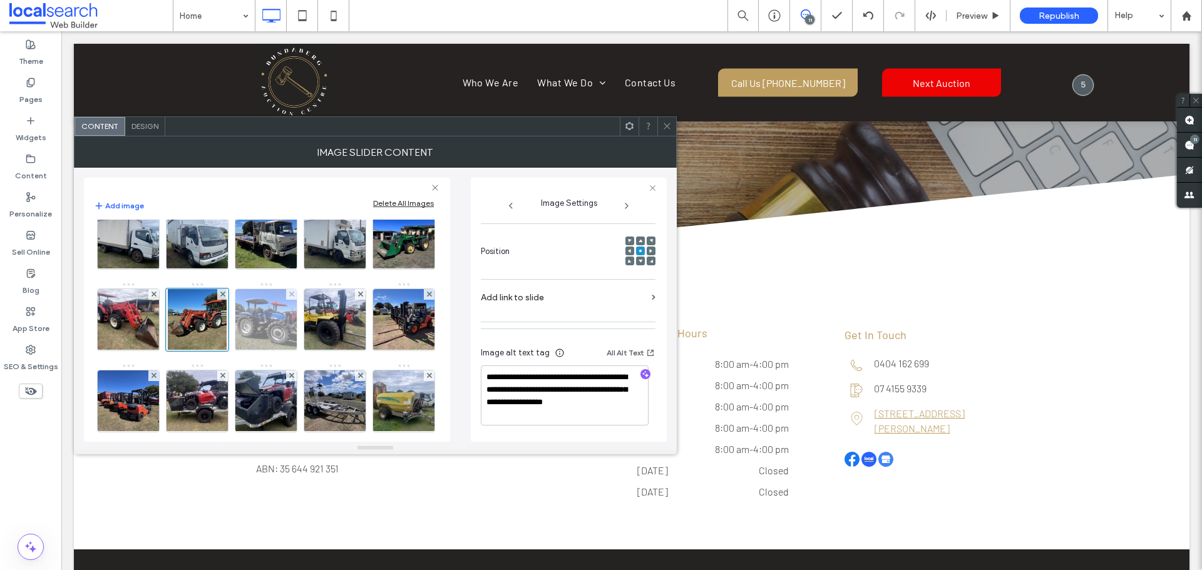
click at [225, 351] on img at bounding box center [266, 319] width 82 height 61
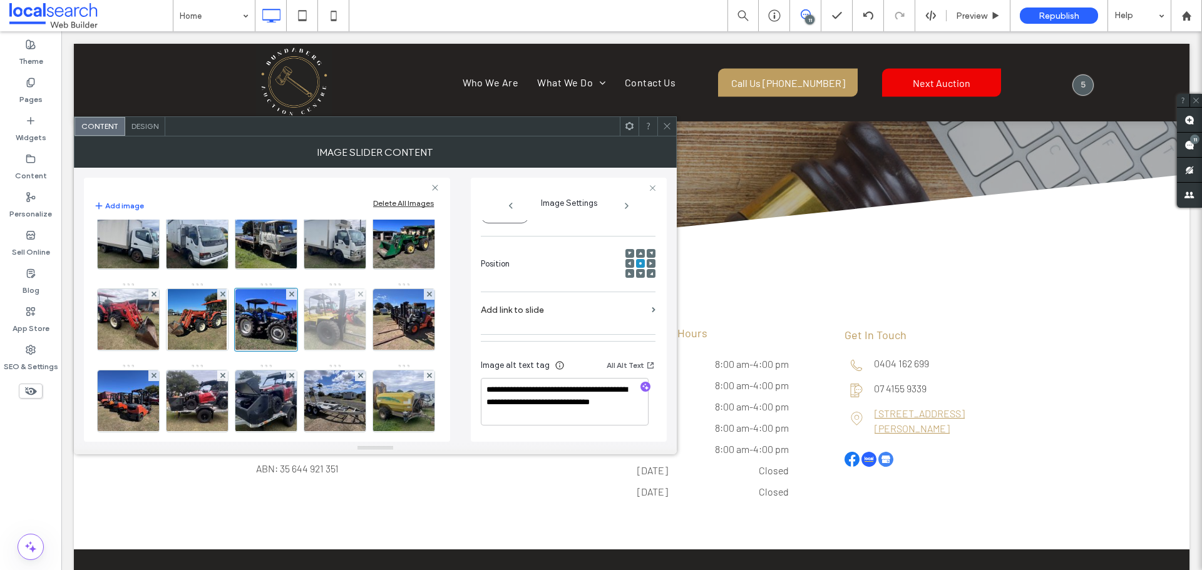
click at [294, 351] on img at bounding box center [335, 319] width 82 height 61
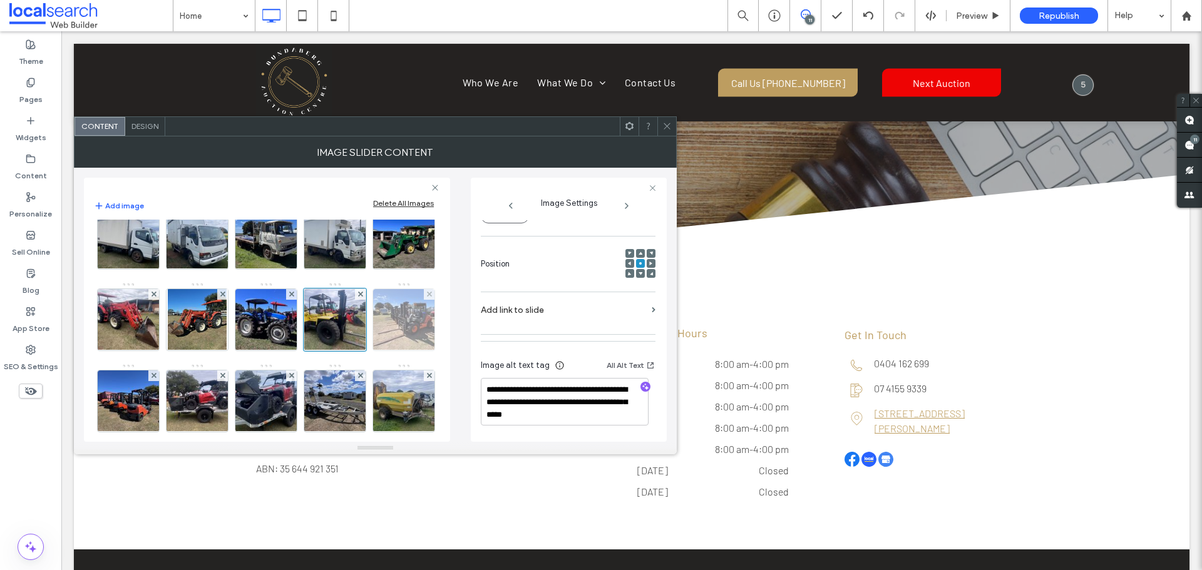
click at [363, 351] on img at bounding box center [404, 319] width 82 height 61
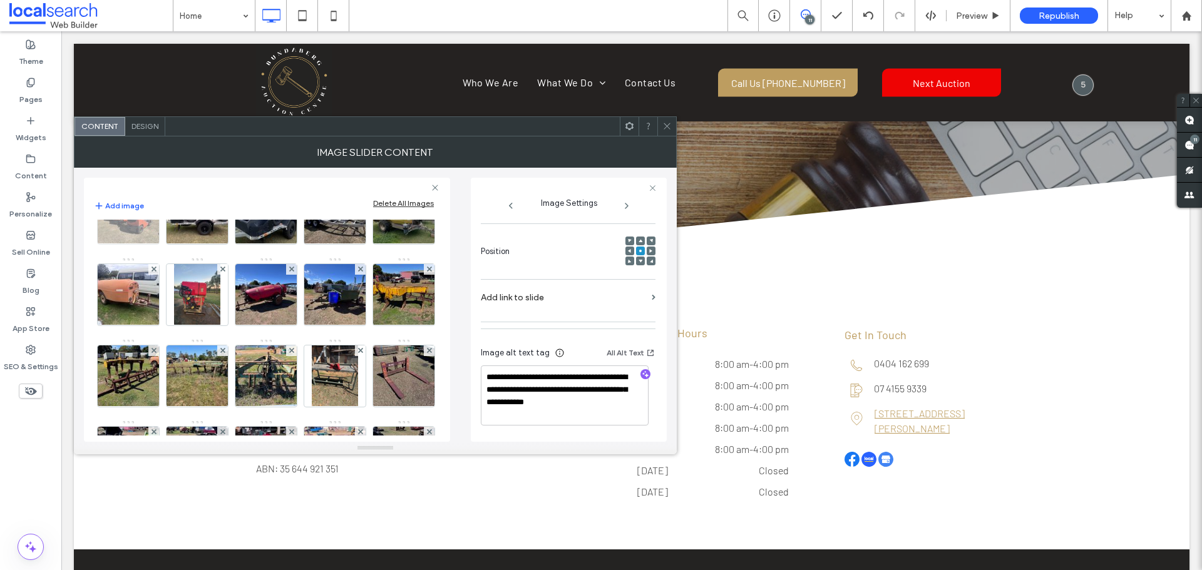
click at [157, 244] on img at bounding box center [129, 213] width 82 height 61
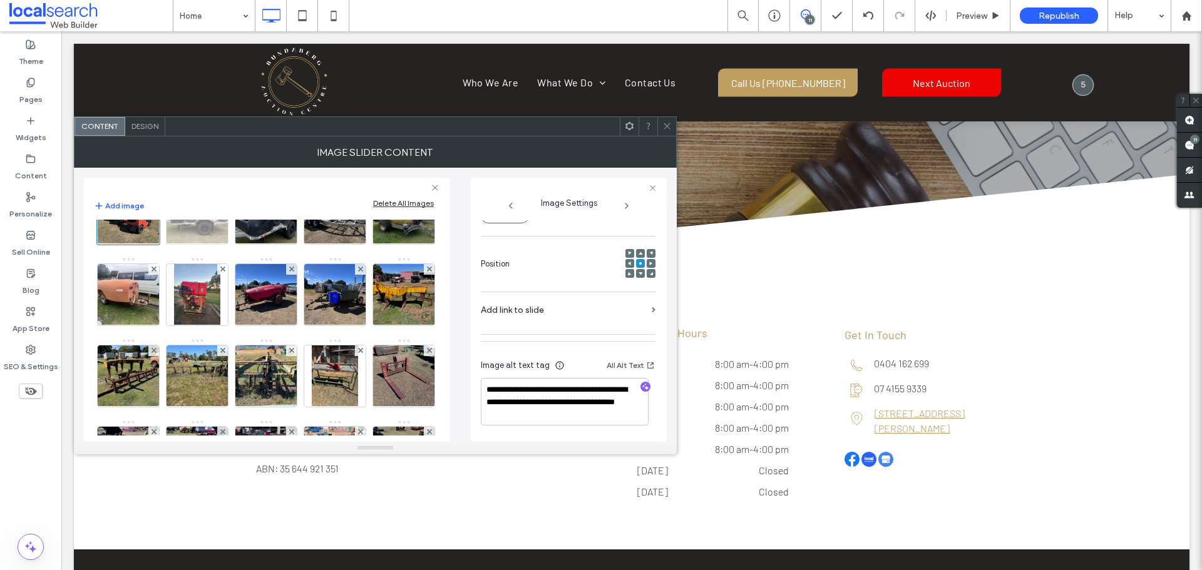
click at [225, 244] on img at bounding box center [197, 213] width 82 height 61
click at [256, 244] on img at bounding box center [266, 213] width 82 height 61
click at [334, 244] on img at bounding box center [335, 213] width 82 height 61
click at [363, 244] on img at bounding box center [404, 213] width 82 height 61
click at [170, 325] on img at bounding box center [129, 294] width 82 height 61
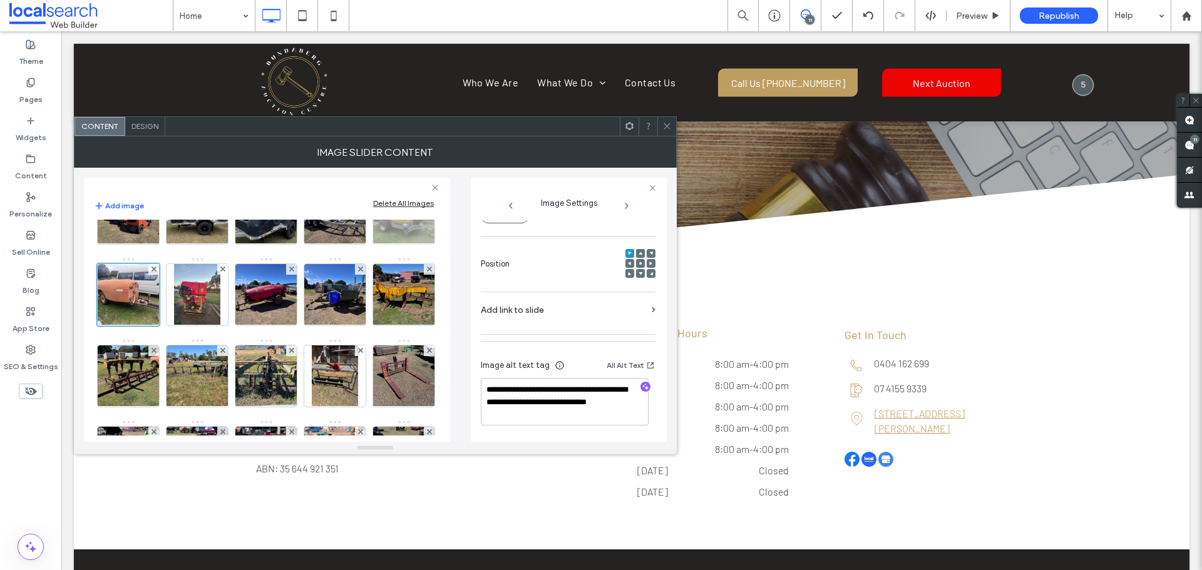
click at [363, 244] on img at bounding box center [404, 213] width 82 height 61
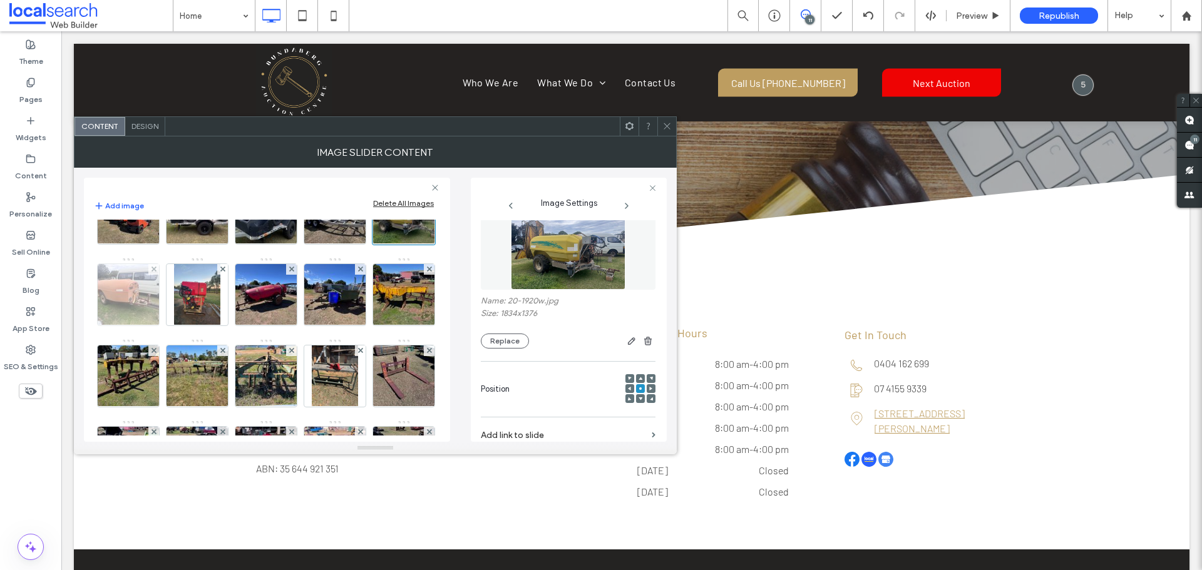
click at [170, 325] on img at bounding box center [129, 294] width 82 height 61
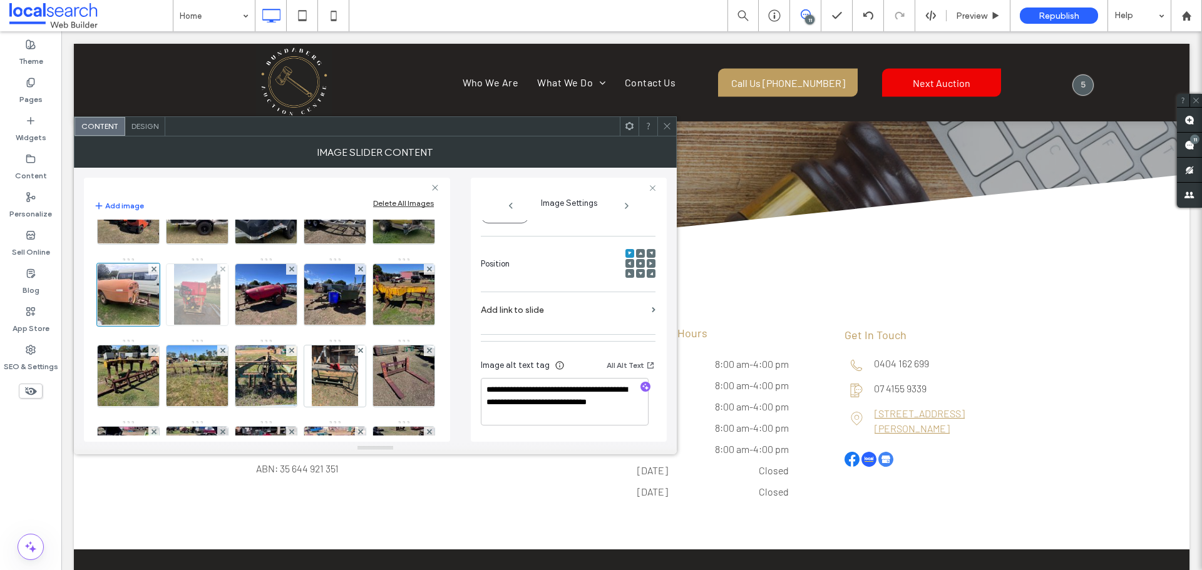
click at [220, 325] on img at bounding box center [197, 294] width 46 height 61
drag, startPoint x: 205, startPoint y: 379, endPoint x: 605, endPoint y: 345, distance: 402.1
click at [170, 325] on img at bounding box center [129, 294] width 82 height 61
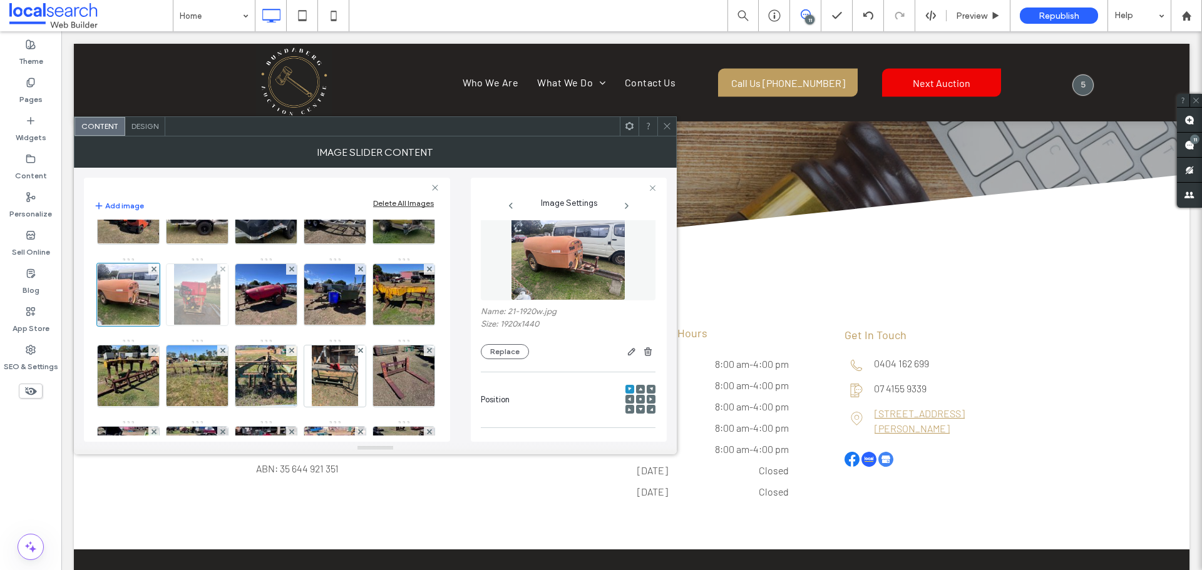
click at [220, 325] on img at bounding box center [197, 294] width 46 height 61
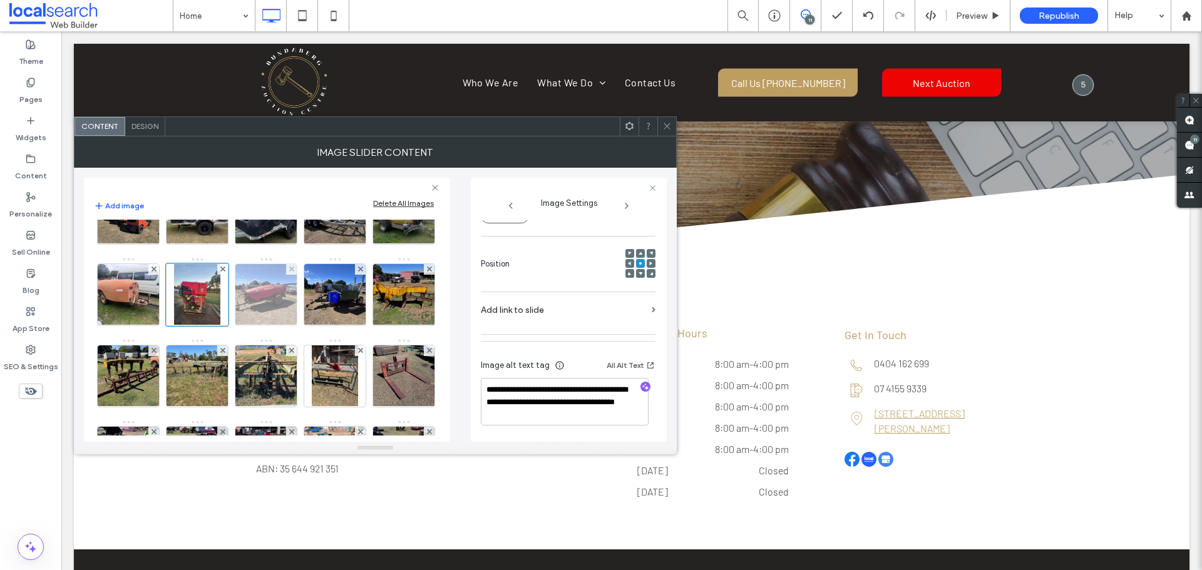
click at [307, 325] on img at bounding box center [266, 294] width 82 height 61
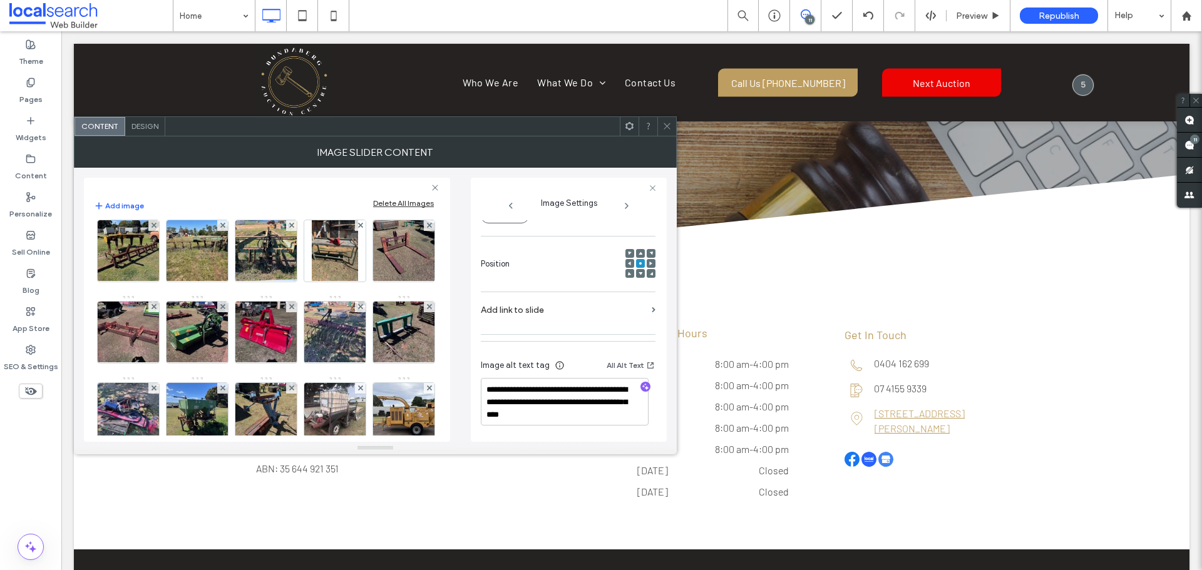
click at [294, 200] on img at bounding box center [335, 169] width 82 height 61
click at [363, 200] on img at bounding box center [404, 169] width 82 height 61
click at [170, 282] on img at bounding box center [129, 250] width 82 height 61
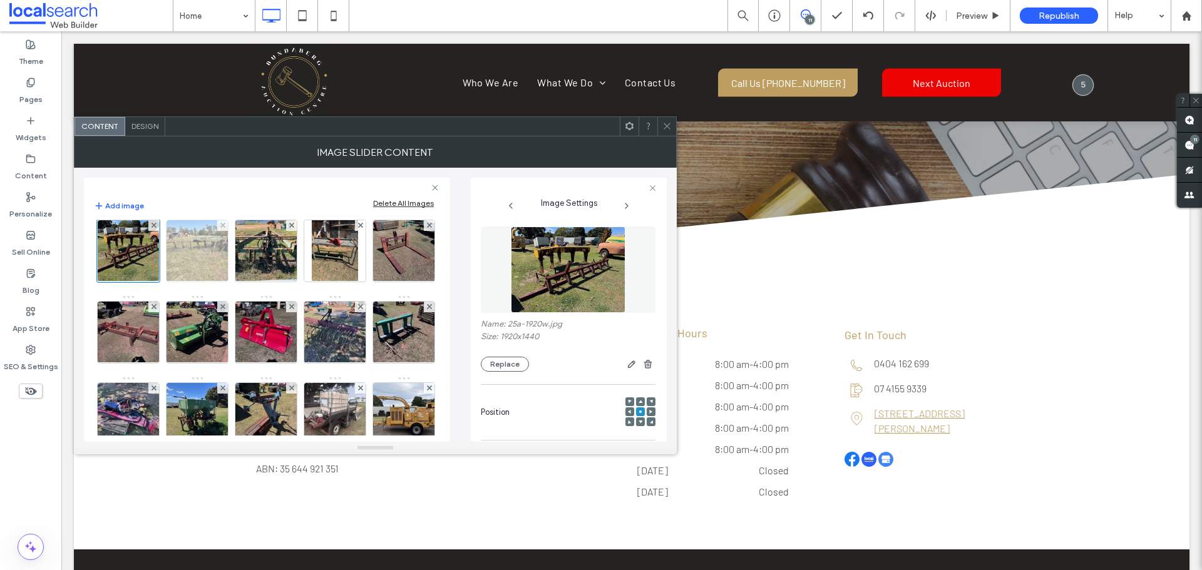
click at [238, 282] on img at bounding box center [197, 250] width 82 height 61
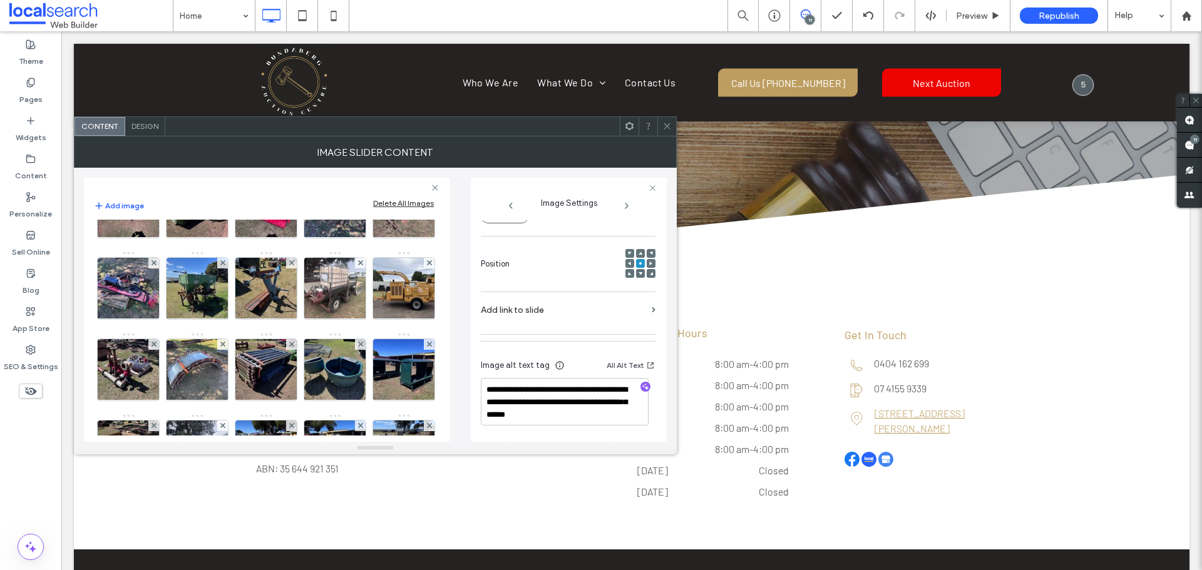
click at [225, 156] on img at bounding box center [266, 125] width 82 height 61
click at [312, 156] on img at bounding box center [335, 125] width 46 height 61
click at [363, 156] on img at bounding box center [404, 125] width 82 height 61
click at [170, 238] on img at bounding box center [129, 207] width 82 height 61
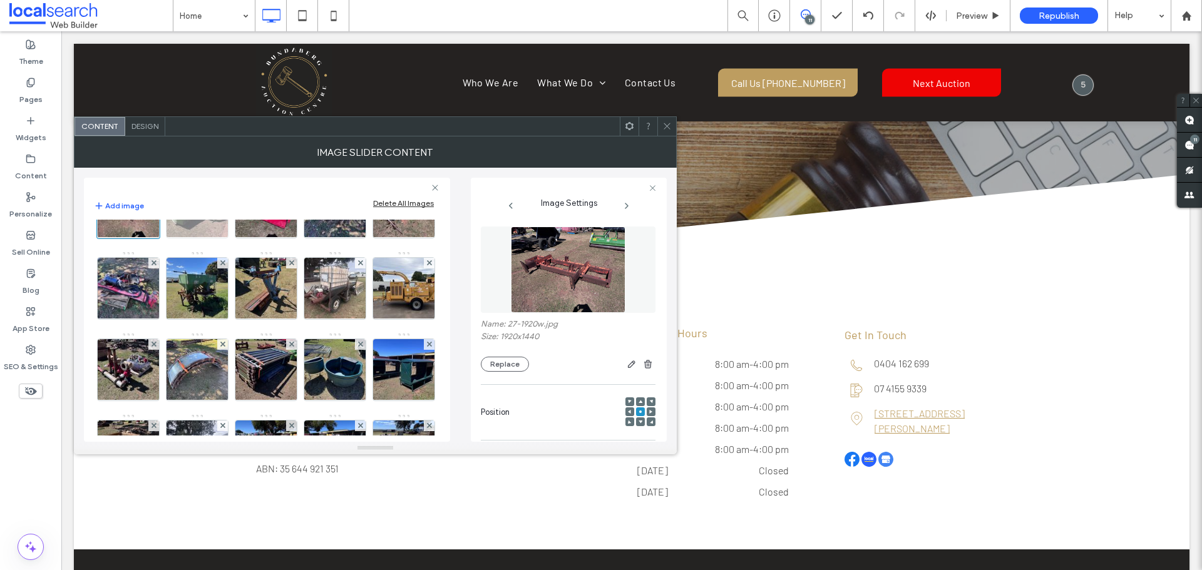
click at [156, 238] on img at bounding box center [197, 207] width 82 height 61
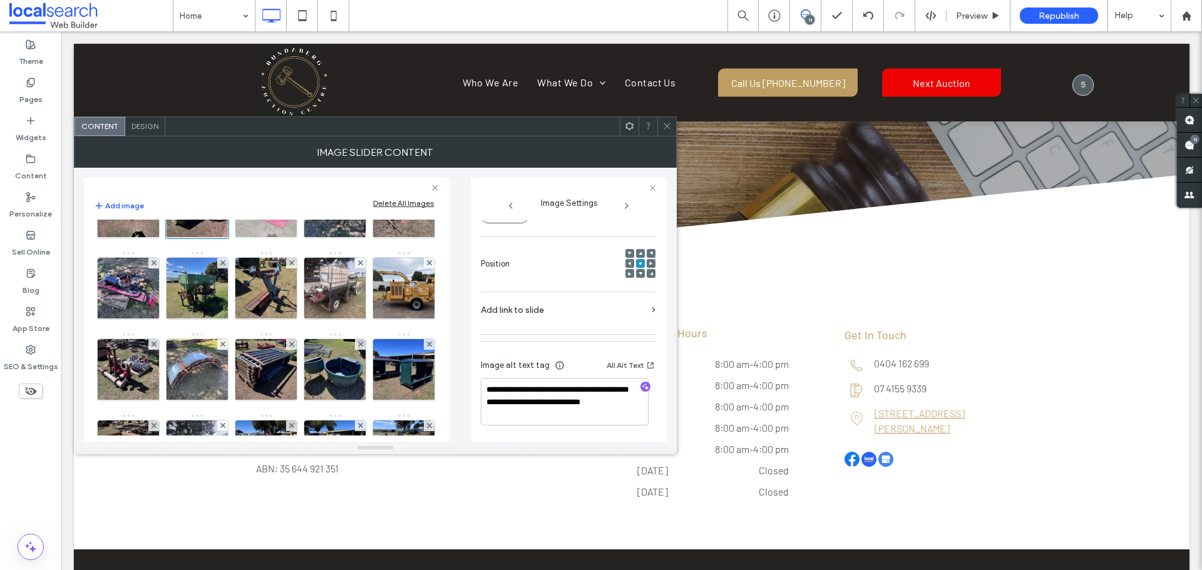
click at [225, 238] on img at bounding box center [266, 207] width 82 height 61
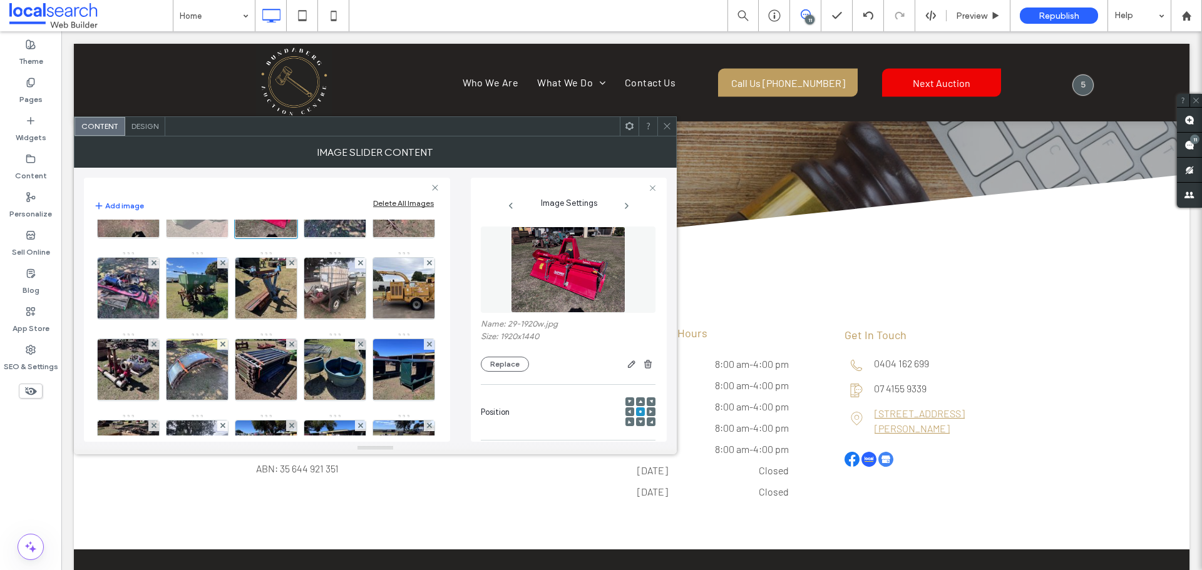
click at [156, 238] on img at bounding box center [197, 207] width 82 height 61
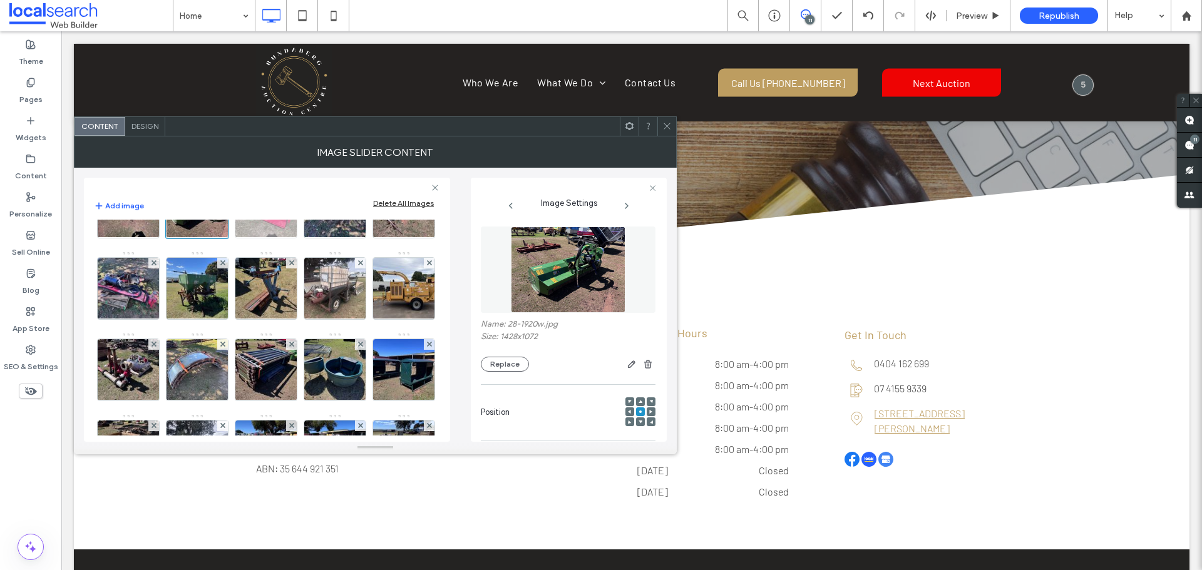
click at [225, 238] on img at bounding box center [266, 207] width 82 height 61
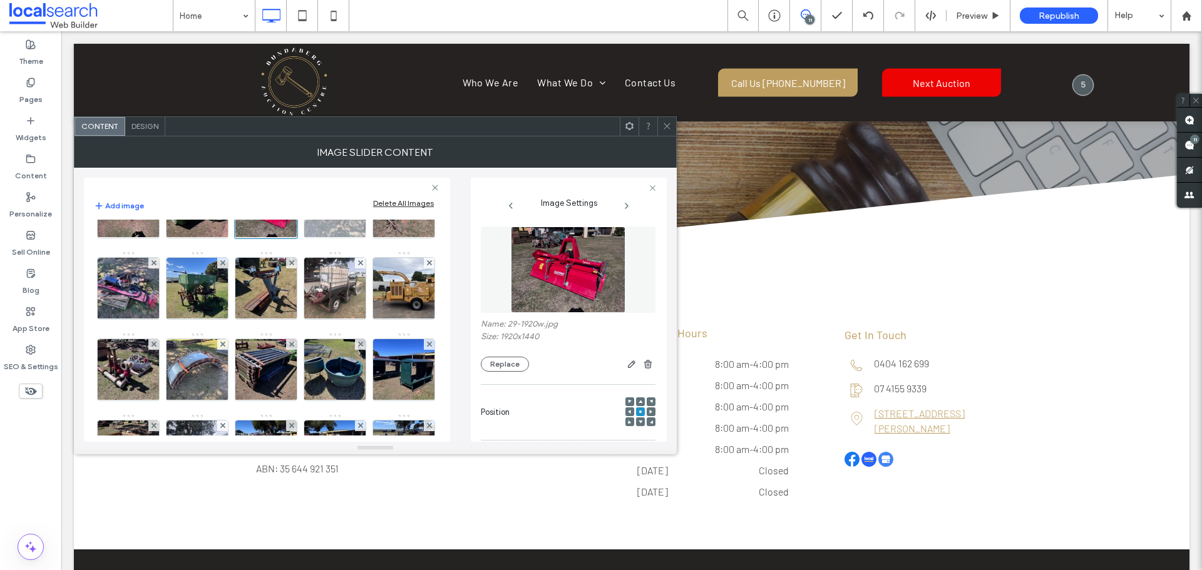
click at [294, 238] on img at bounding box center [335, 207] width 82 height 61
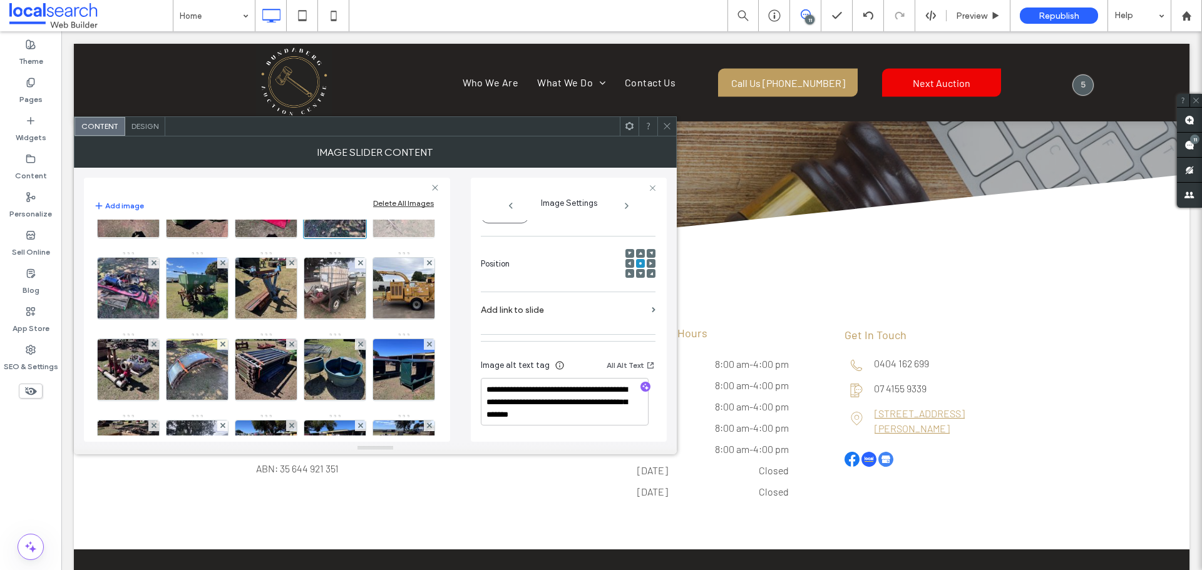
click at [363, 238] on img at bounding box center [404, 207] width 82 height 61
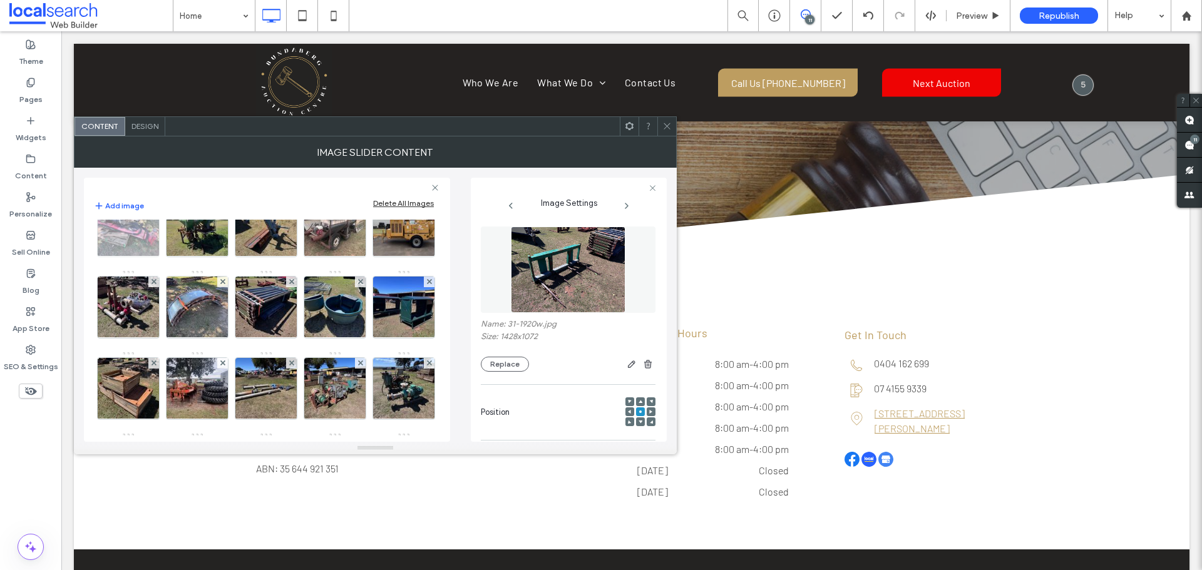
click at [146, 257] on img at bounding box center [129, 225] width 82 height 61
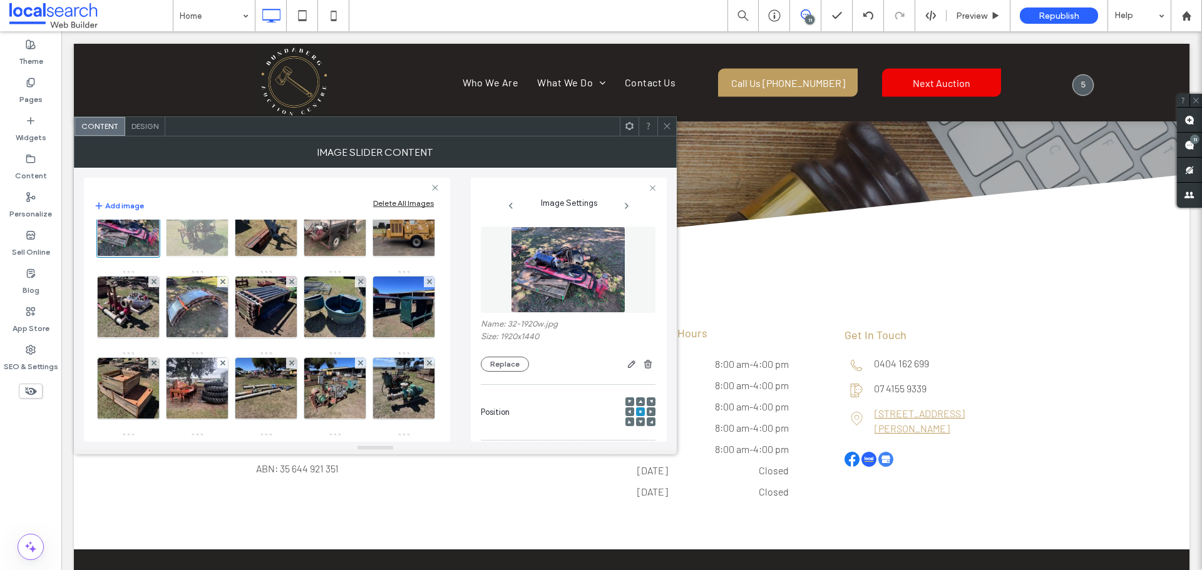
click at [208, 257] on img at bounding box center [197, 225] width 82 height 61
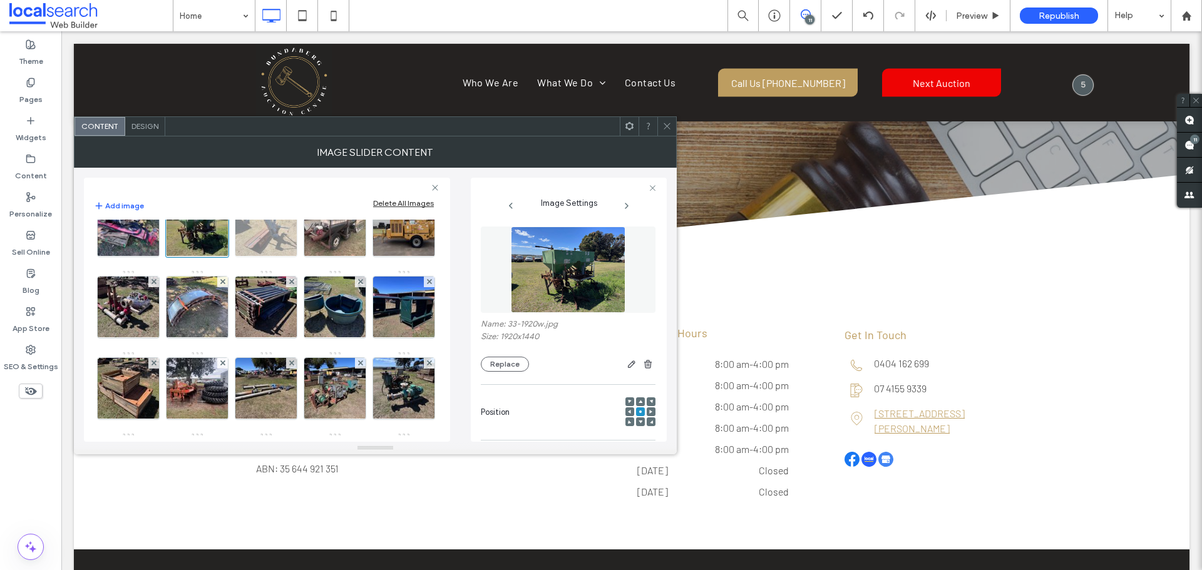
click at [270, 257] on img at bounding box center [266, 225] width 82 height 61
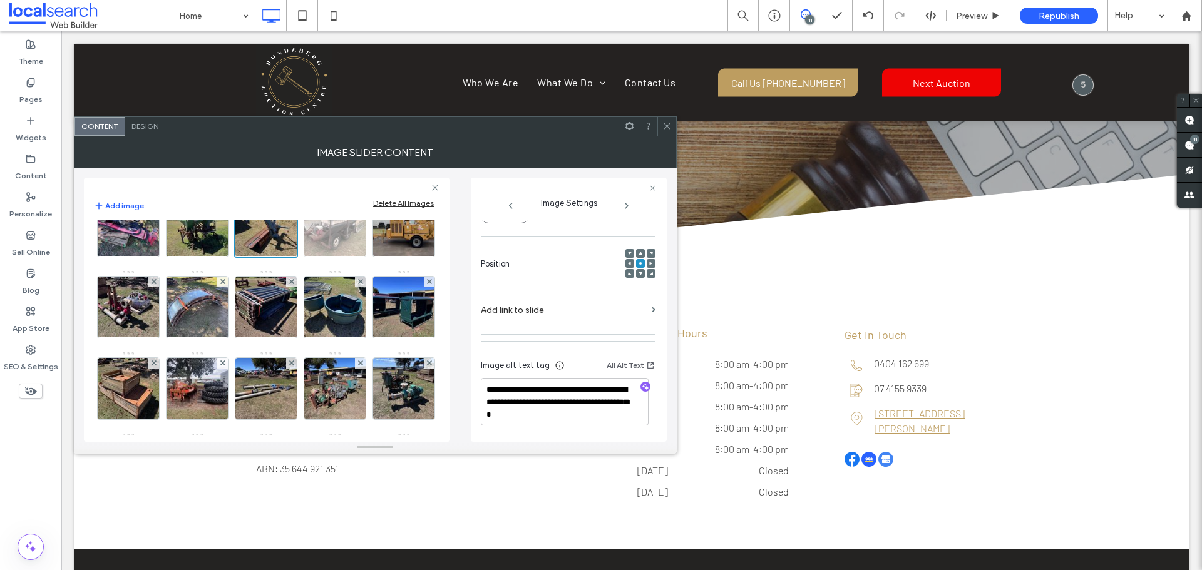
click at [334, 257] on img at bounding box center [335, 225] width 82 height 61
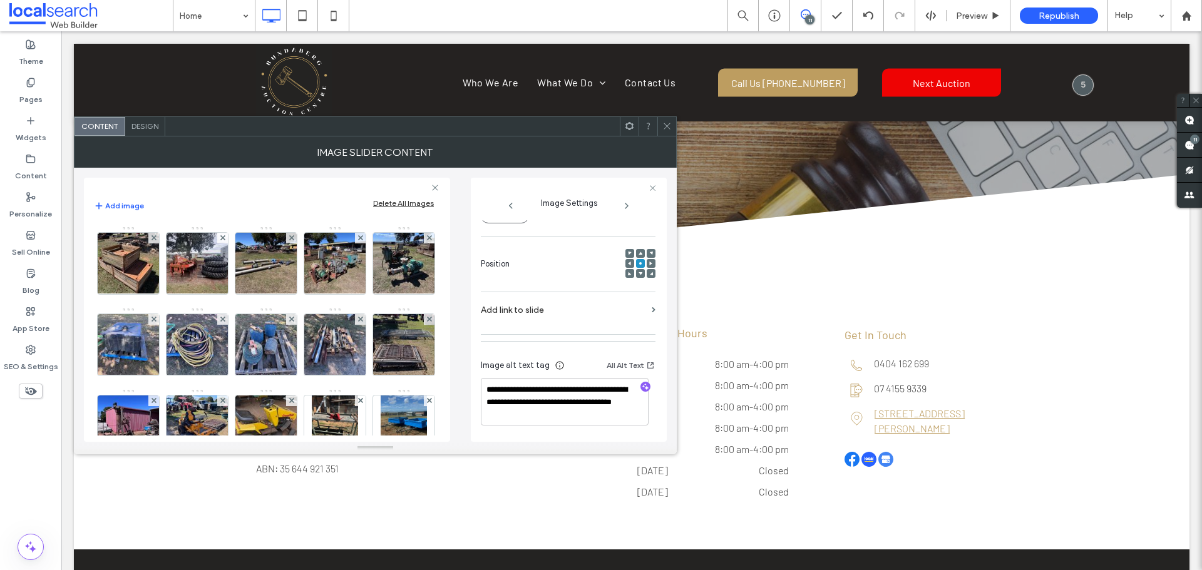
click at [363, 131] on img at bounding box center [404, 100] width 82 height 61
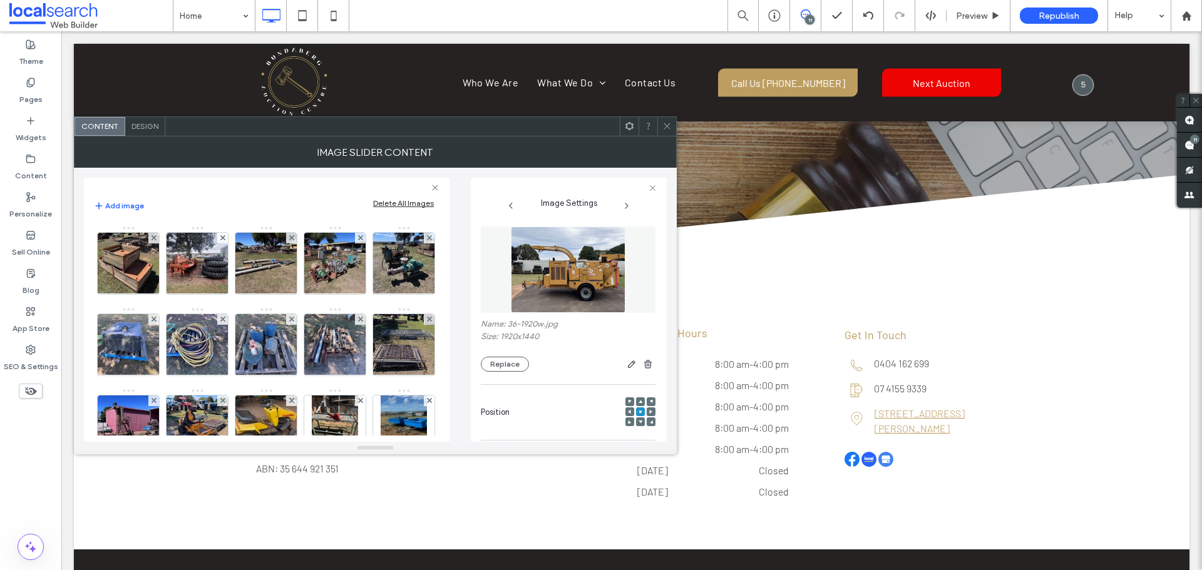
click at [315, 131] on img at bounding box center [335, 100] width 82 height 61
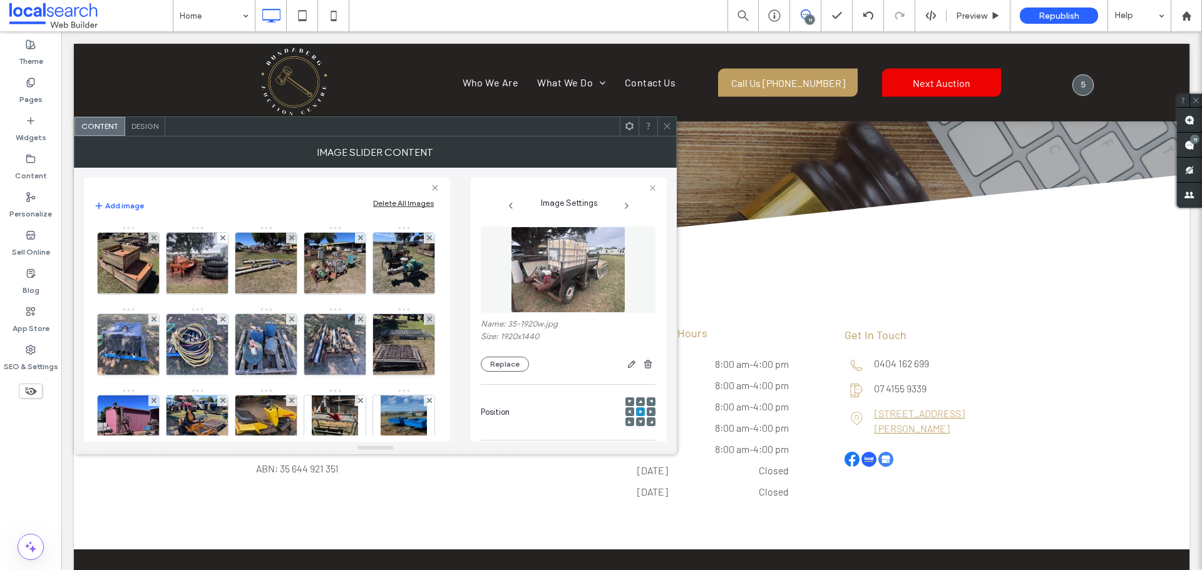
click at [259, 131] on img at bounding box center [266, 100] width 82 height 61
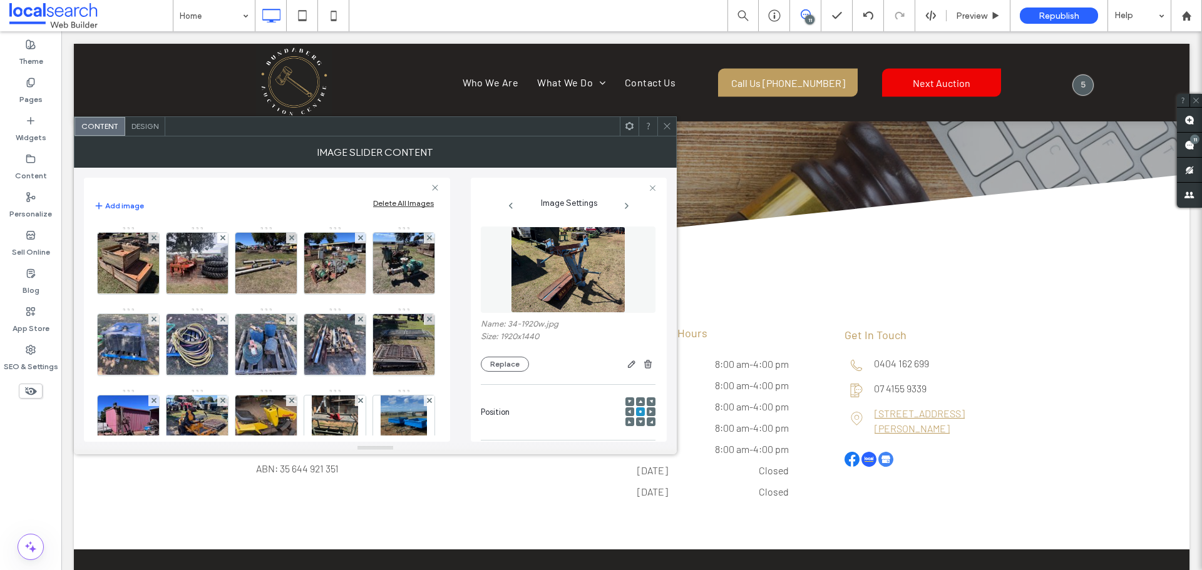
click at [339, 131] on img at bounding box center [335, 100] width 82 height 61
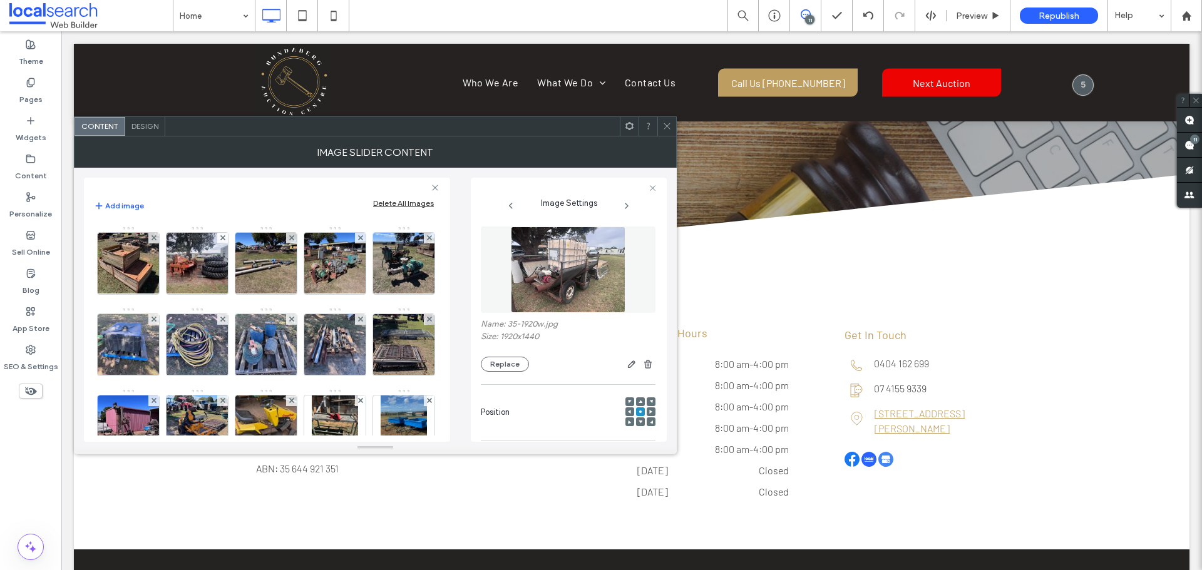
click at [363, 131] on img at bounding box center [404, 100] width 82 height 61
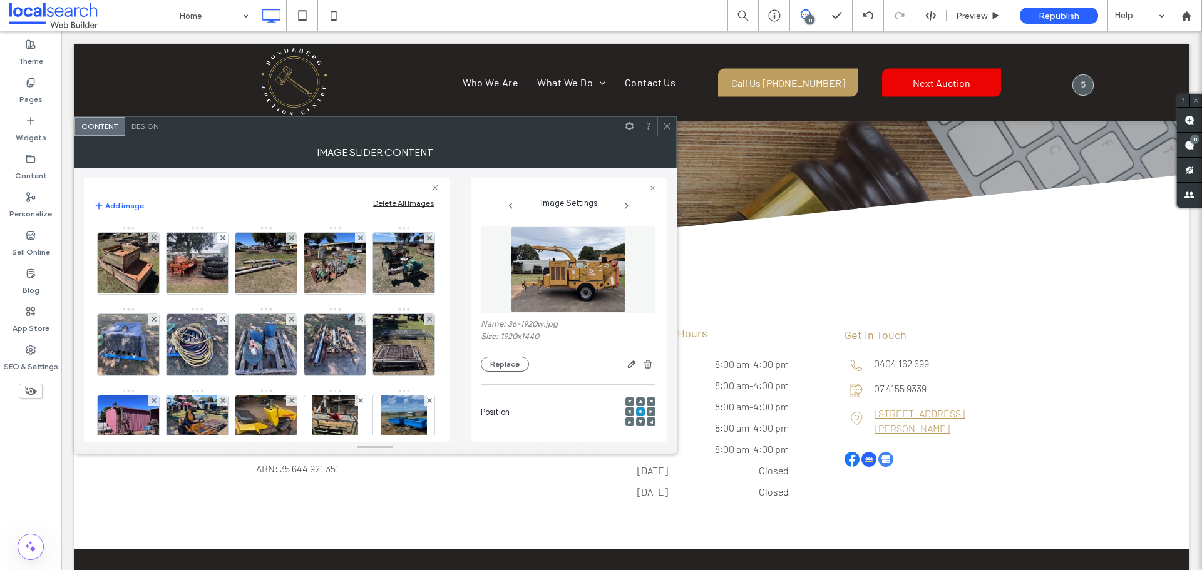
click at [170, 213] on img at bounding box center [129, 181] width 82 height 61
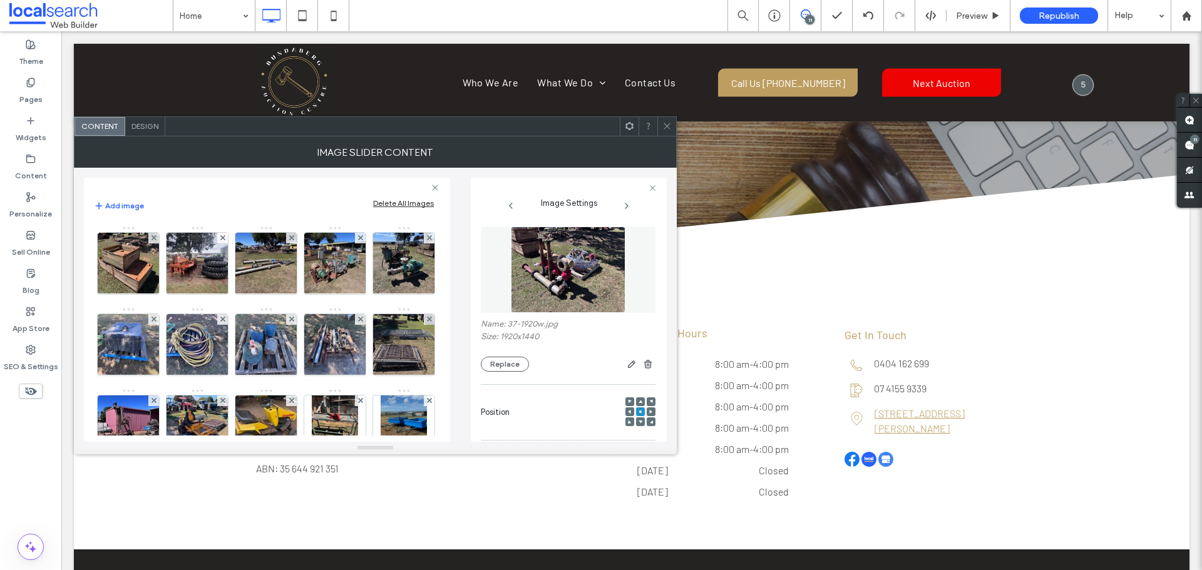
click at [238, 213] on img at bounding box center [197, 181] width 82 height 61
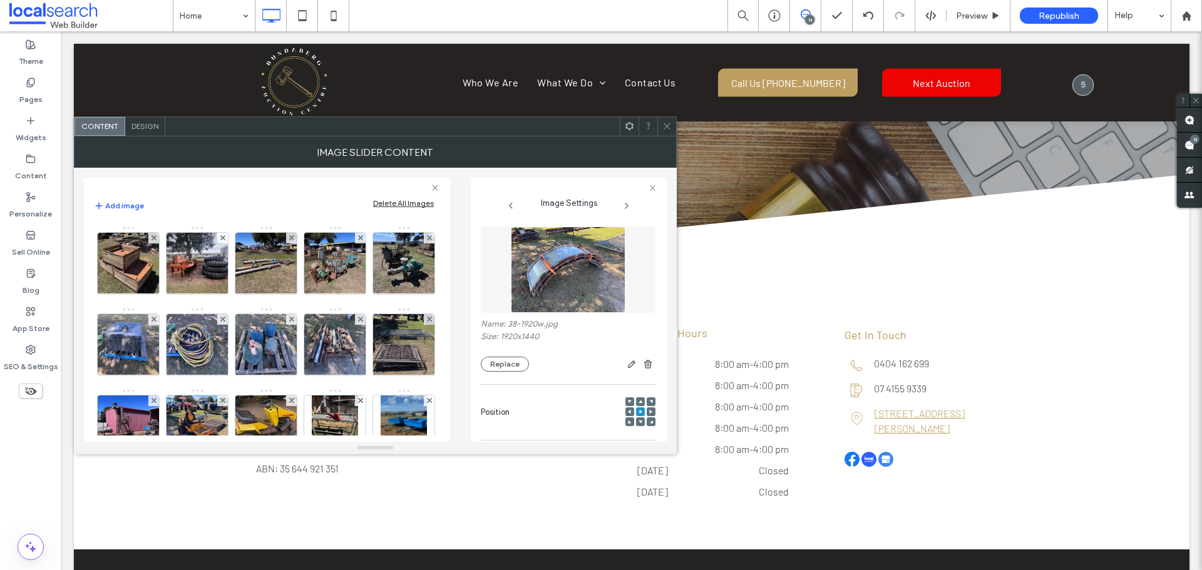
click at [307, 213] on img at bounding box center [266, 181] width 82 height 61
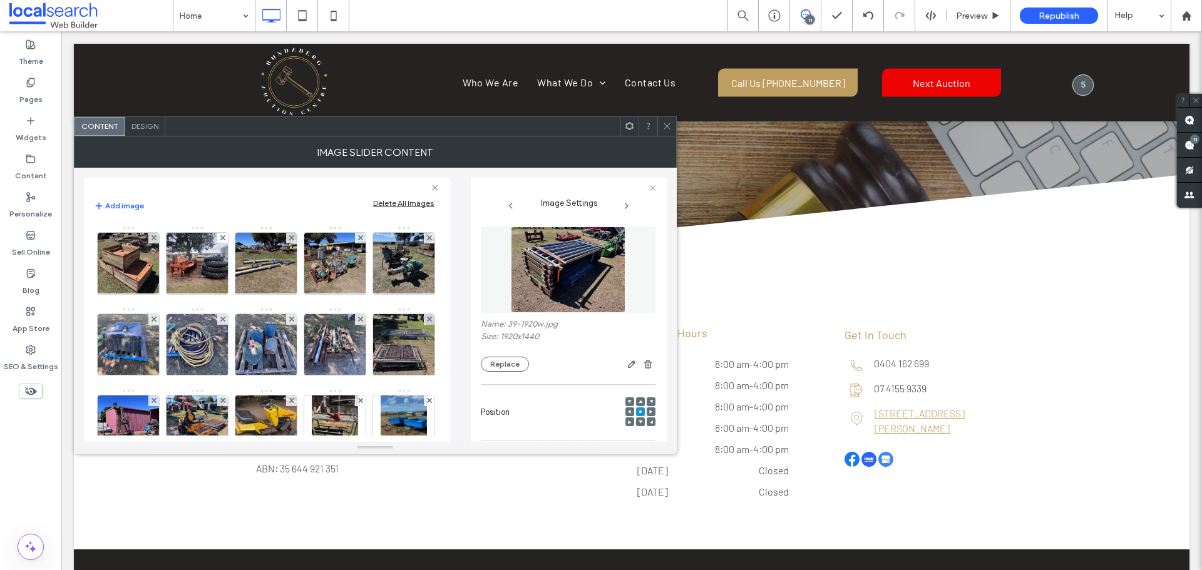
click at [363, 131] on img at bounding box center [404, 100] width 82 height 61
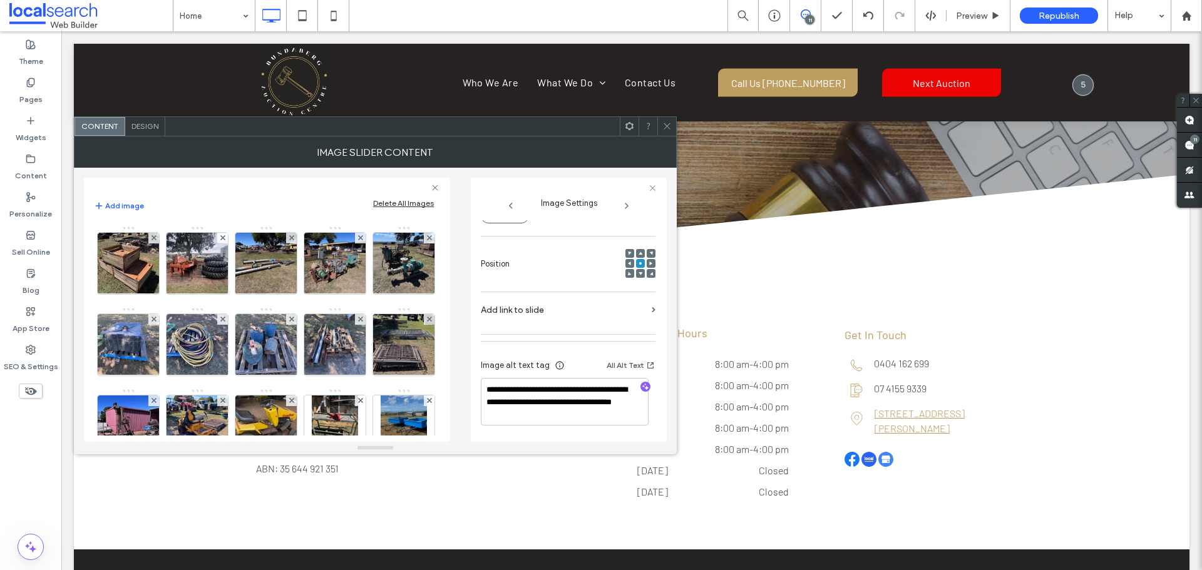
click at [170, 213] on img at bounding box center [129, 181] width 82 height 61
click at [238, 213] on img at bounding box center [197, 181] width 82 height 61
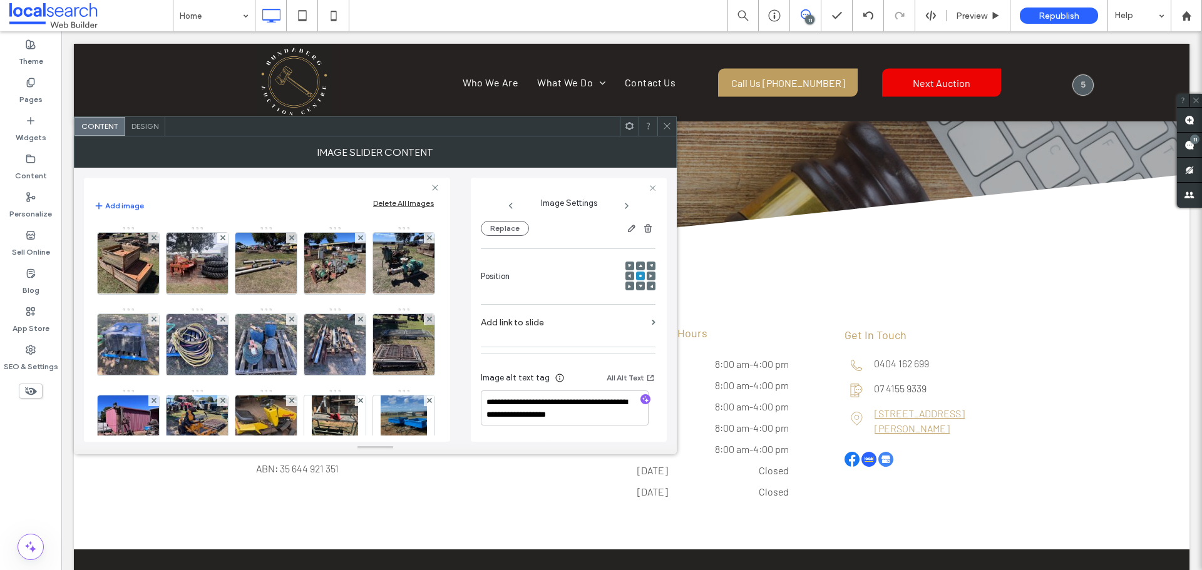
click at [307, 213] on img at bounding box center [266, 181] width 82 height 61
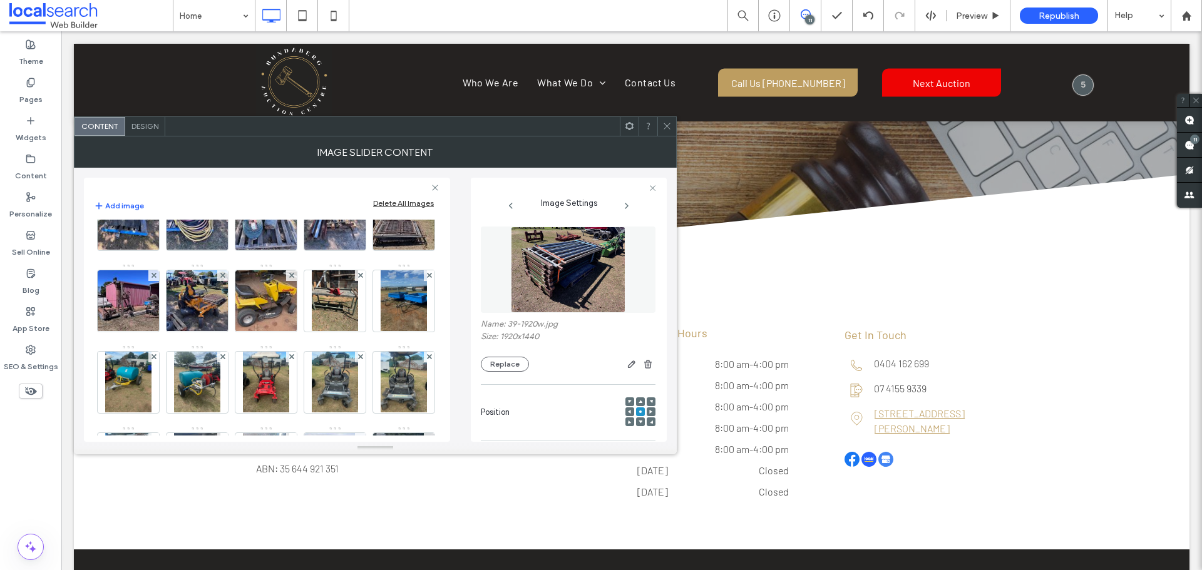
click at [294, 88] on img at bounding box center [335, 56] width 82 height 61
click at [363, 88] on img at bounding box center [404, 56] width 82 height 61
click at [170, 169] on img at bounding box center [129, 138] width 82 height 61
click at [238, 169] on img at bounding box center [197, 138] width 82 height 61
click at [294, 88] on img at bounding box center [335, 56] width 82 height 61
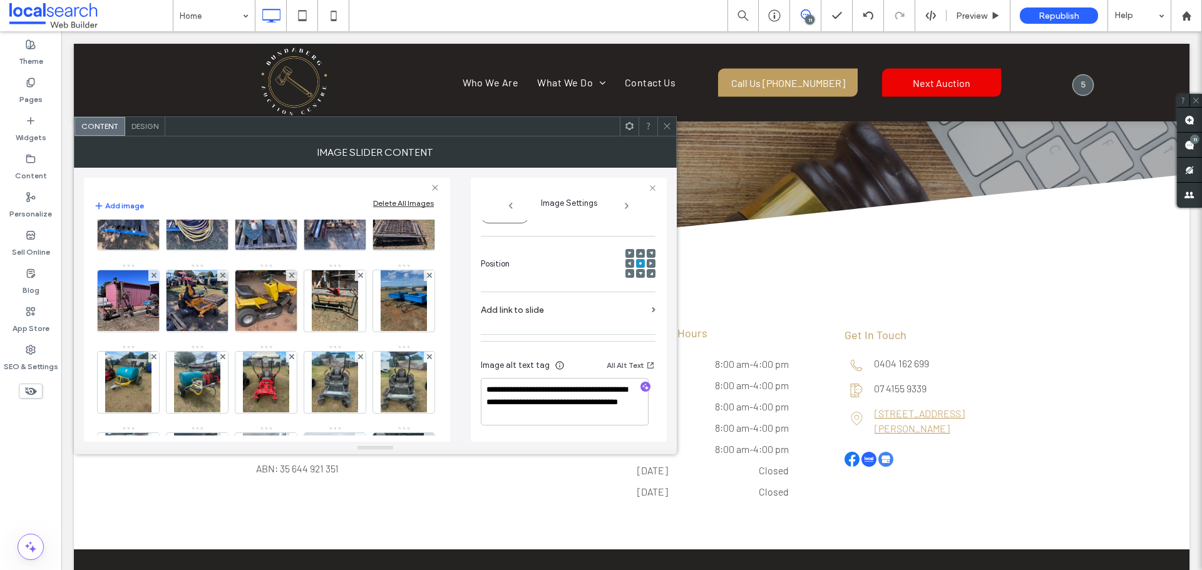
click at [363, 88] on img at bounding box center [404, 56] width 82 height 61
click at [170, 169] on img at bounding box center [129, 138] width 82 height 61
click at [238, 169] on img at bounding box center [197, 138] width 82 height 61
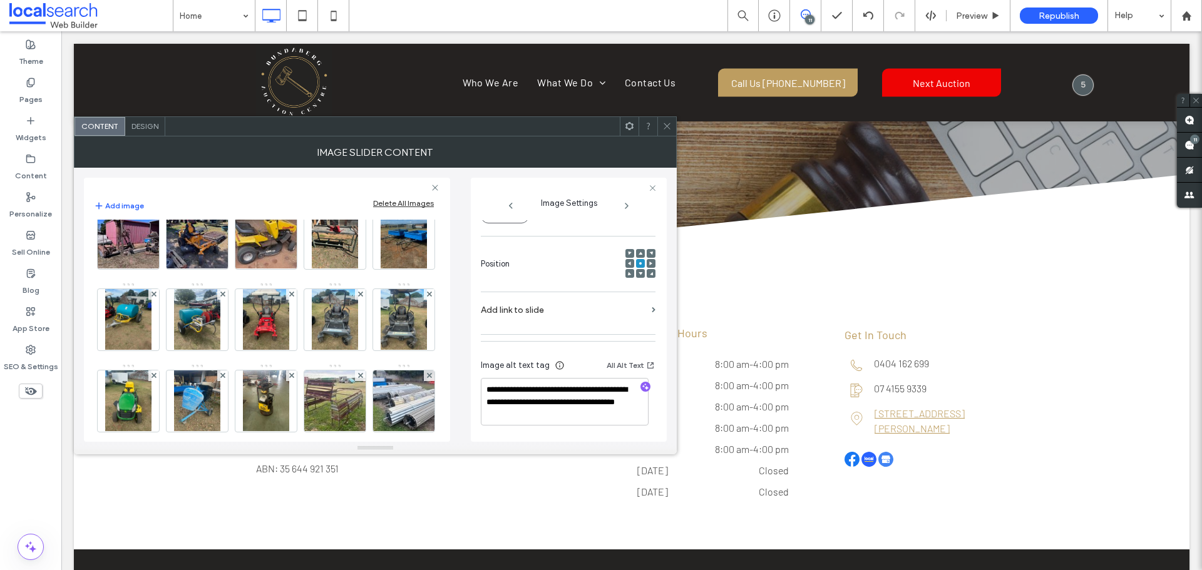
click at [225, 106] on img at bounding box center [266, 75] width 82 height 61
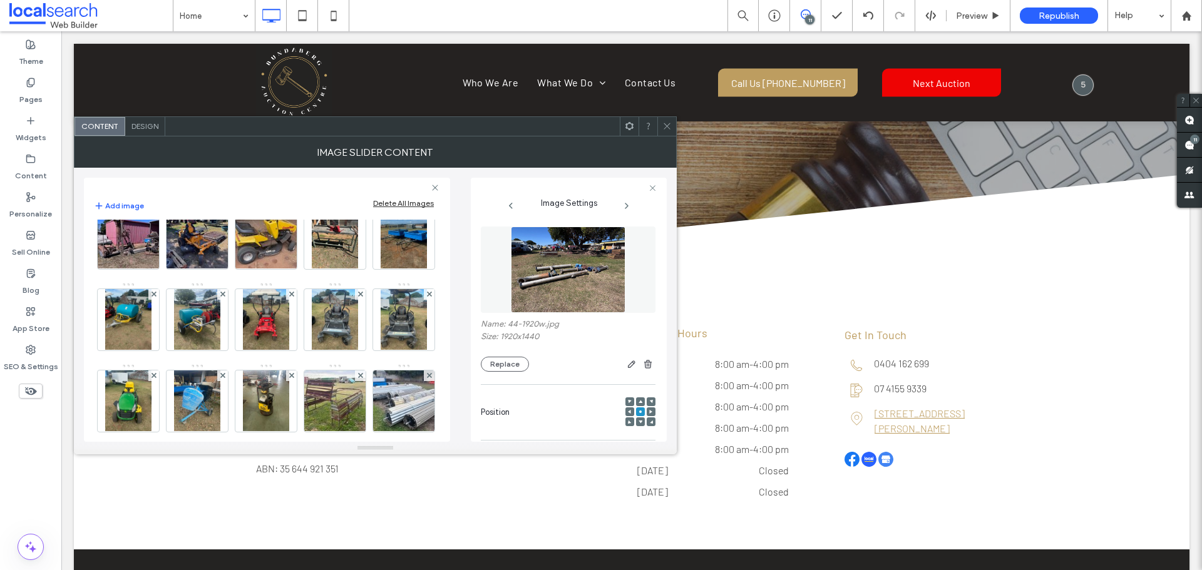
click at [294, 106] on img at bounding box center [335, 75] width 82 height 61
click at [363, 106] on img at bounding box center [404, 75] width 82 height 61
click at [170, 188] on img at bounding box center [129, 156] width 82 height 61
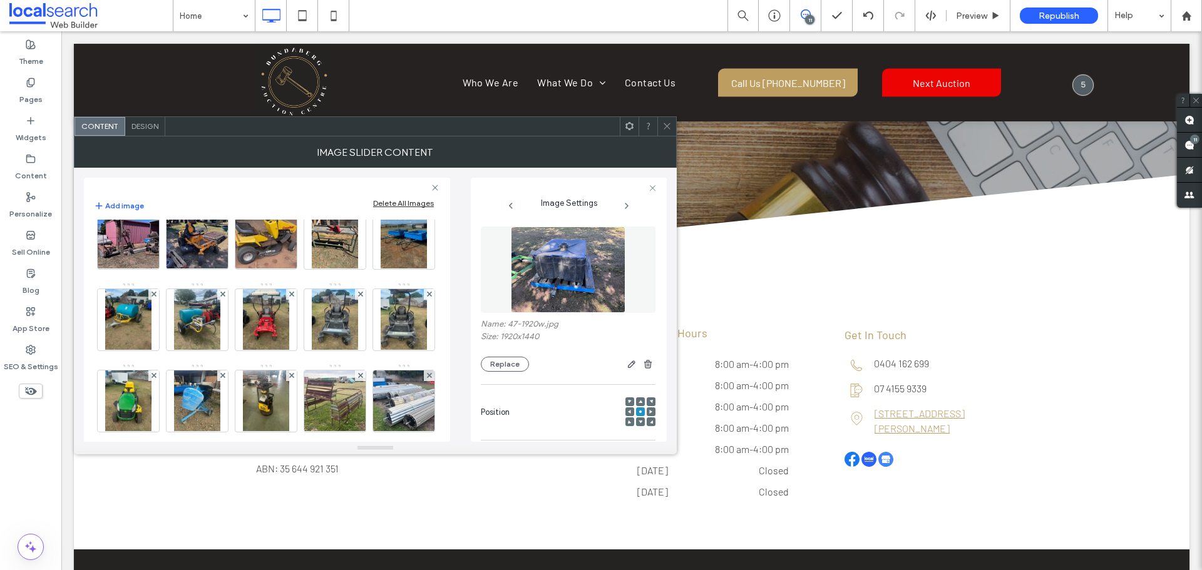
click at [225, 106] on img at bounding box center [266, 75] width 82 height 61
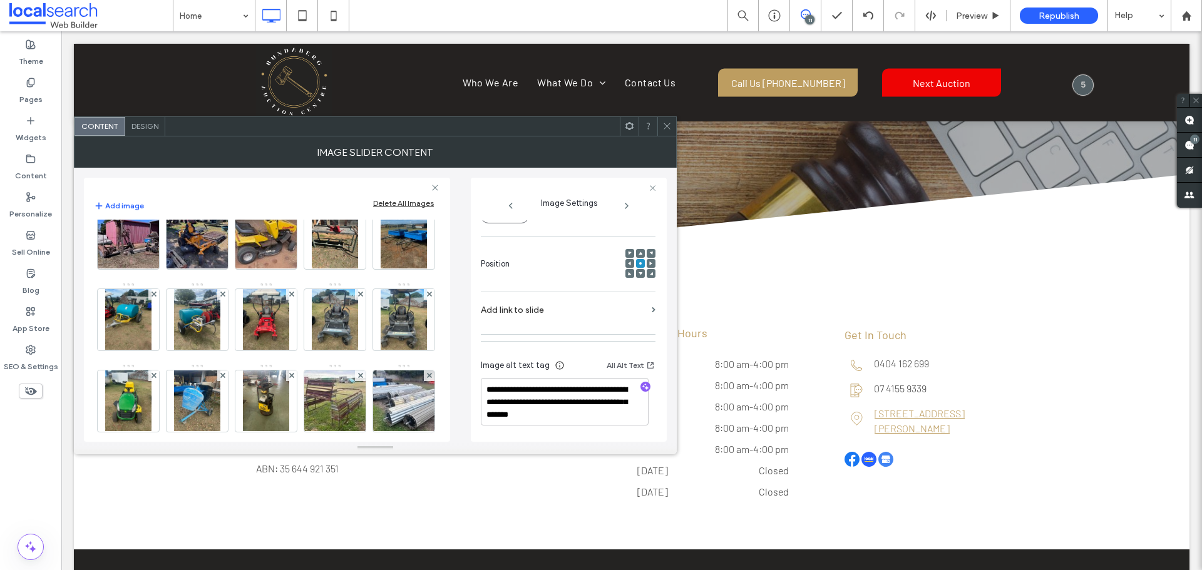
click at [294, 106] on img at bounding box center [335, 75] width 82 height 61
click at [363, 106] on img at bounding box center [404, 75] width 82 height 61
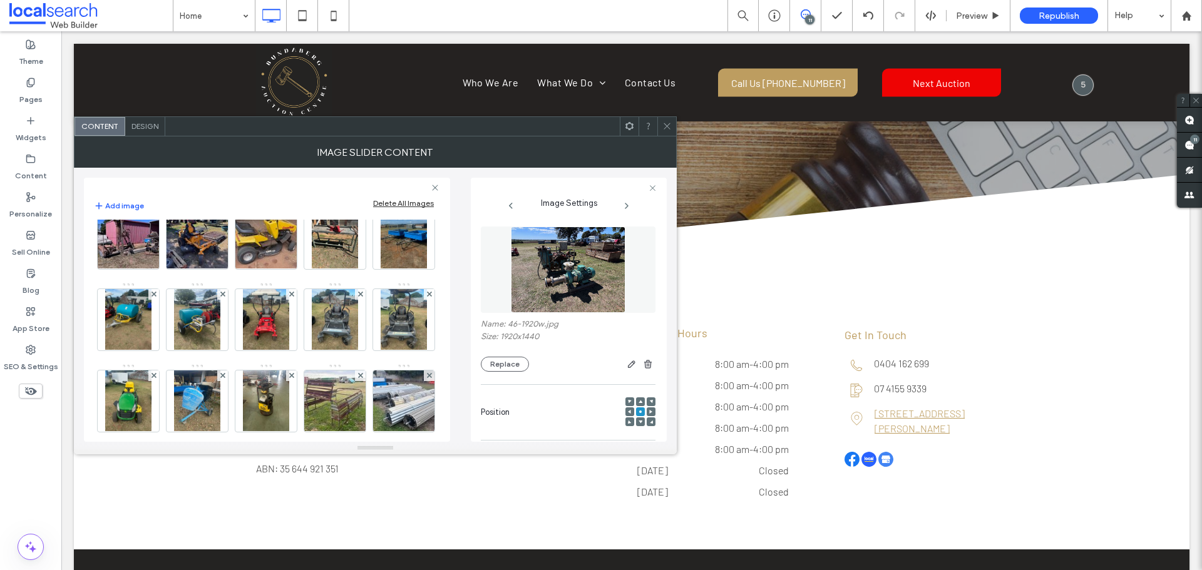
click at [170, 188] on img at bounding box center [129, 156] width 82 height 61
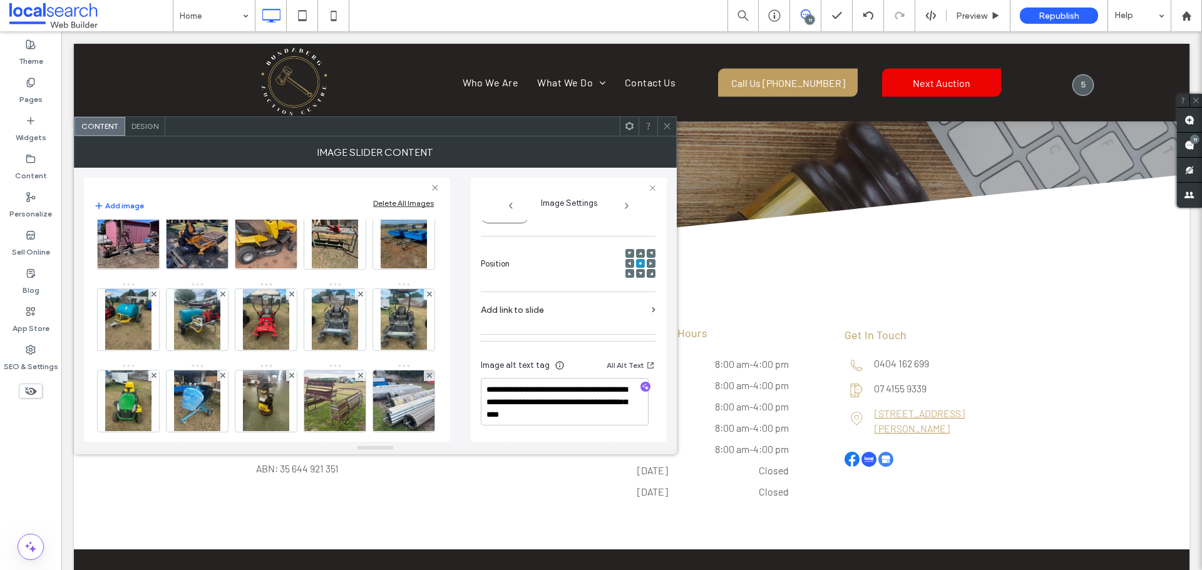
click at [363, 106] on img at bounding box center [404, 75] width 82 height 61
click at [170, 188] on img at bounding box center [129, 156] width 82 height 61
click at [363, 106] on img at bounding box center [404, 75] width 82 height 61
drag, startPoint x: 127, startPoint y: 394, endPoint x: 340, endPoint y: 372, distance: 213.9
click at [156, 188] on img at bounding box center [197, 156] width 82 height 61
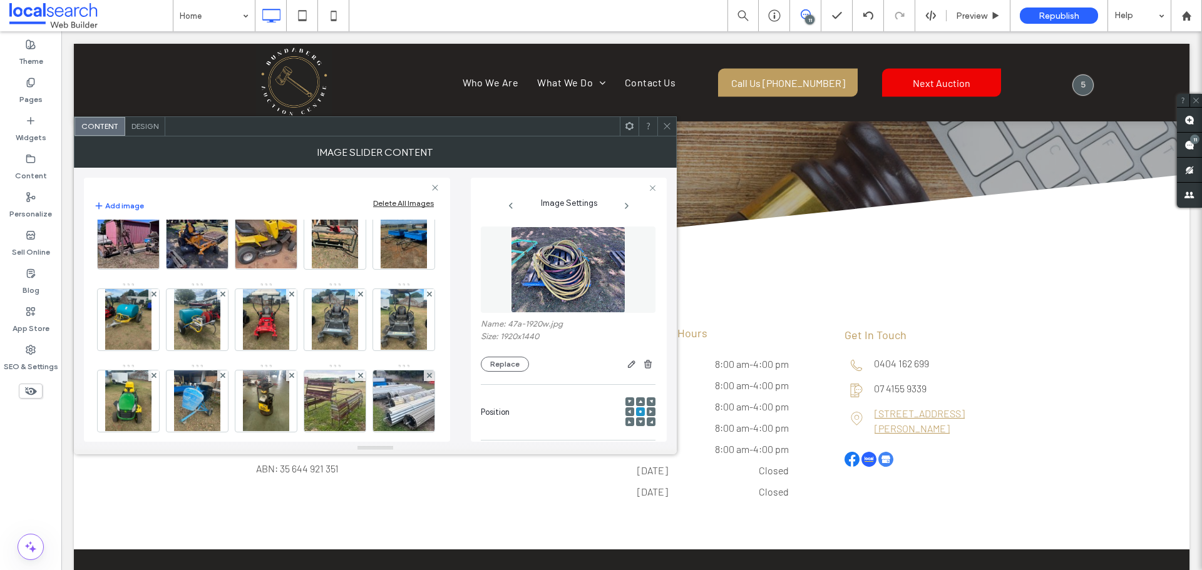
click at [225, 188] on img at bounding box center [266, 156] width 82 height 61
click at [294, 188] on img at bounding box center [335, 156] width 82 height 61
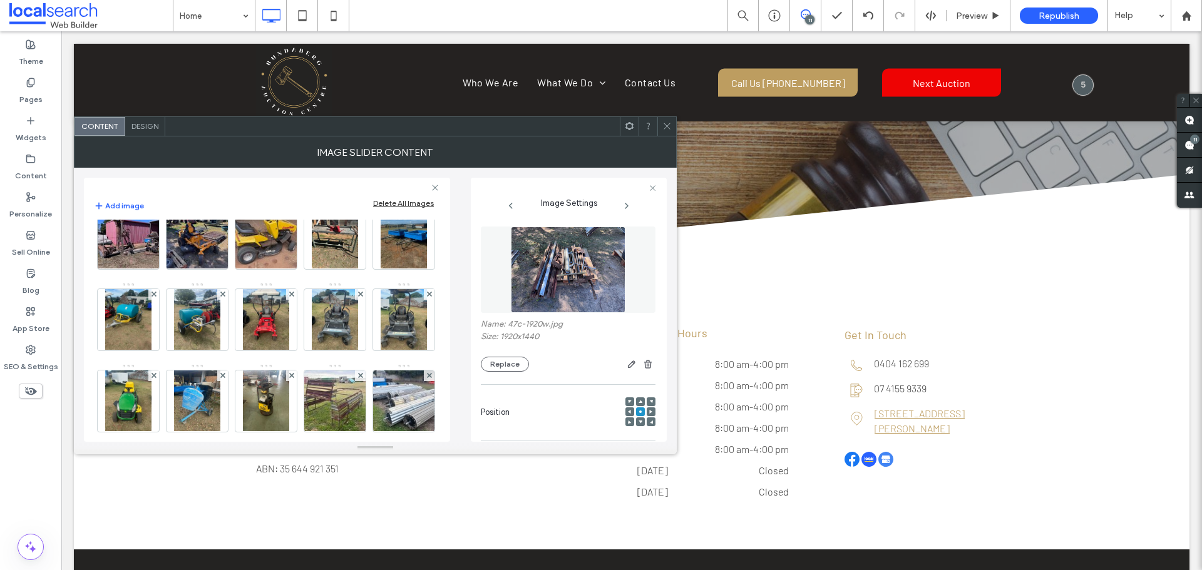
click at [363, 188] on img at bounding box center [404, 156] width 82 height 61
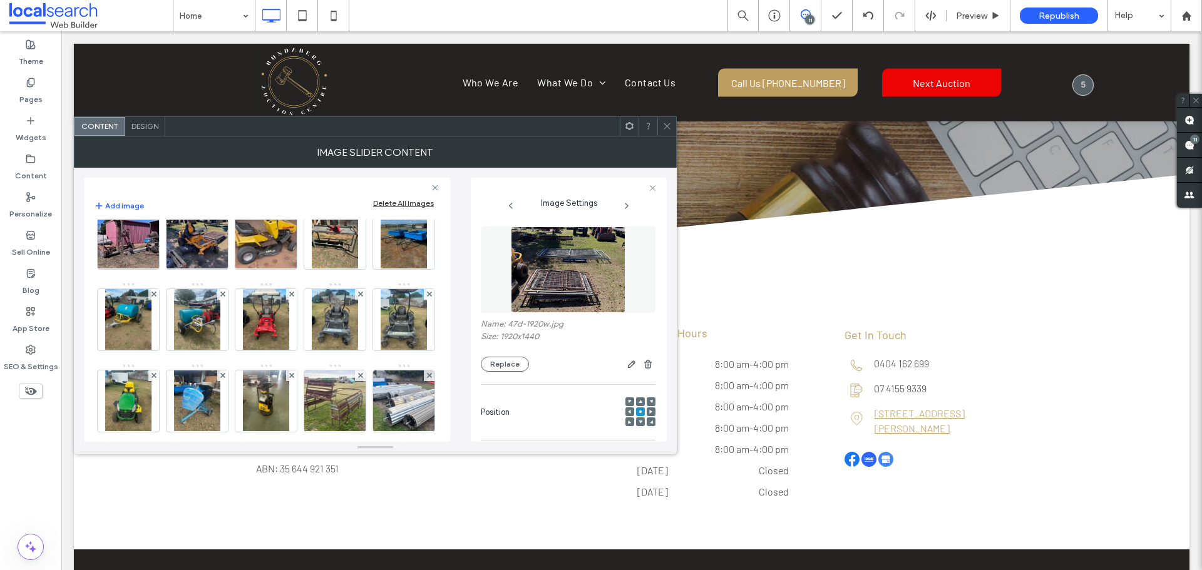
click at [156, 188] on img at bounding box center [197, 156] width 82 height 61
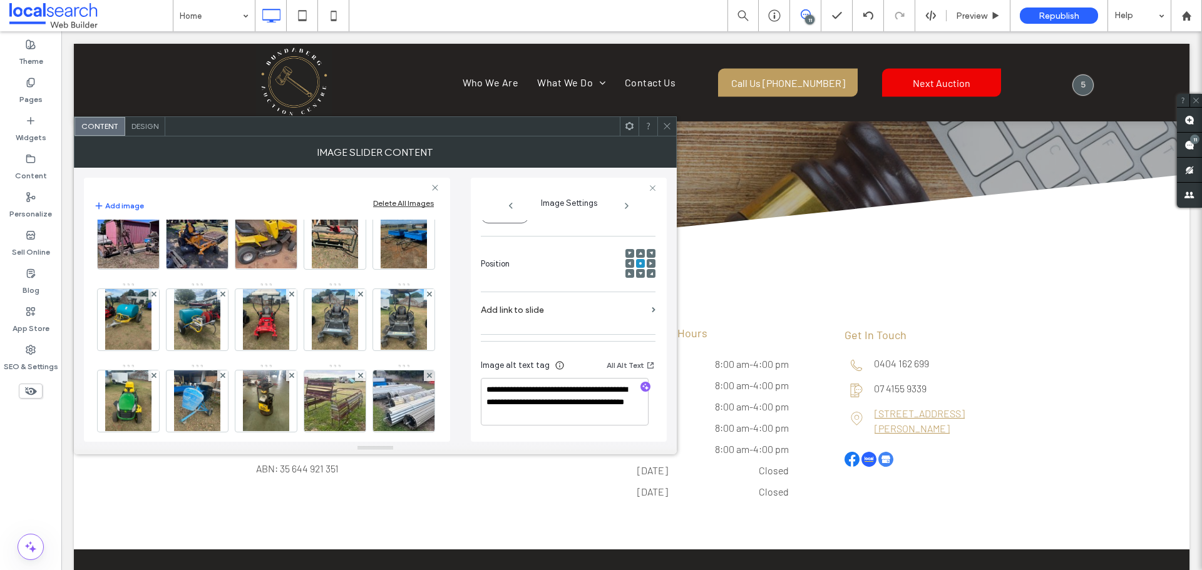
click at [225, 188] on img at bounding box center [266, 156] width 82 height 61
click at [294, 188] on img at bounding box center [335, 156] width 82 height 61
click at [363, 188] on img at bounding box center [404, 156] width 82 height 61
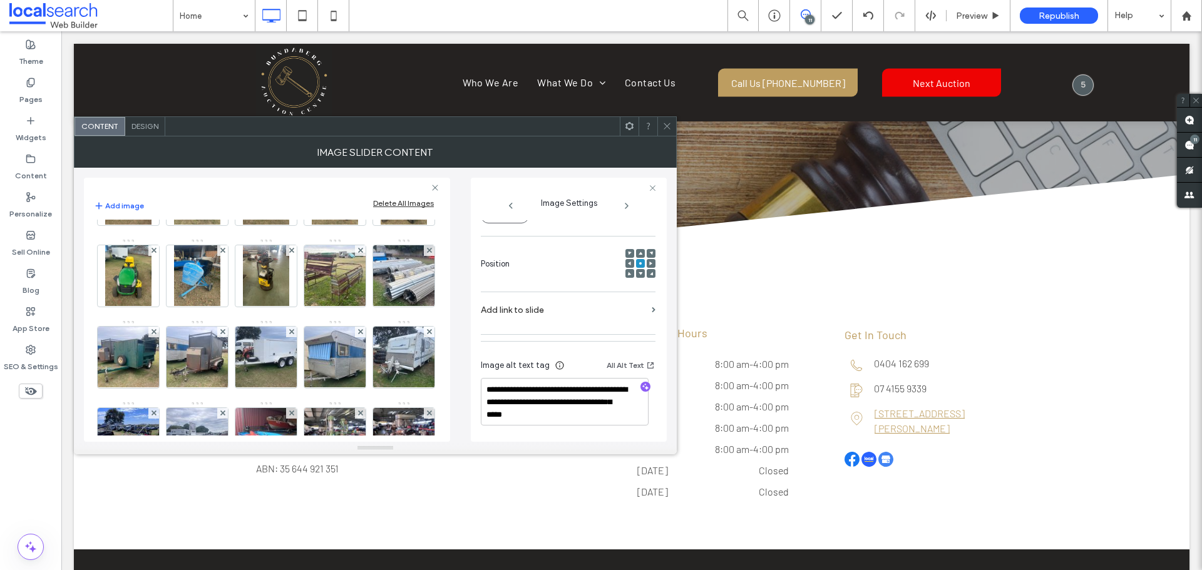
click at [133, 144] on img at bounding box center [129, 113] width 82 height 61
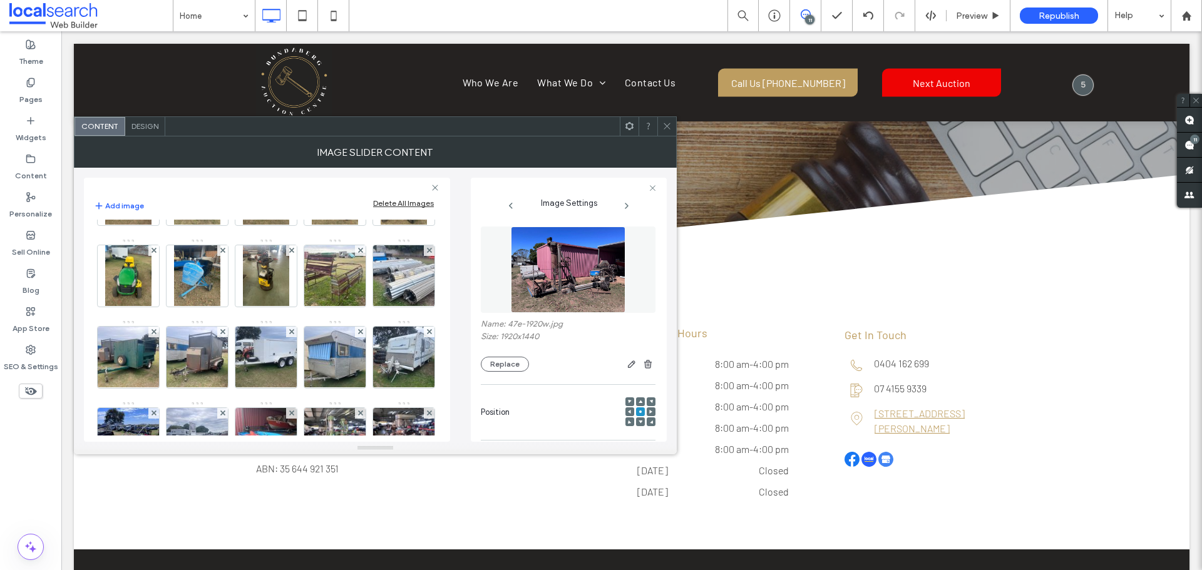
drag, startPoint x: 192, startPoint y: 363, endPoint x: 195, endPoint y: 375, distance: 12.5
click at [192, 144] on img at bounding box center [197, 113] width 82 height 61
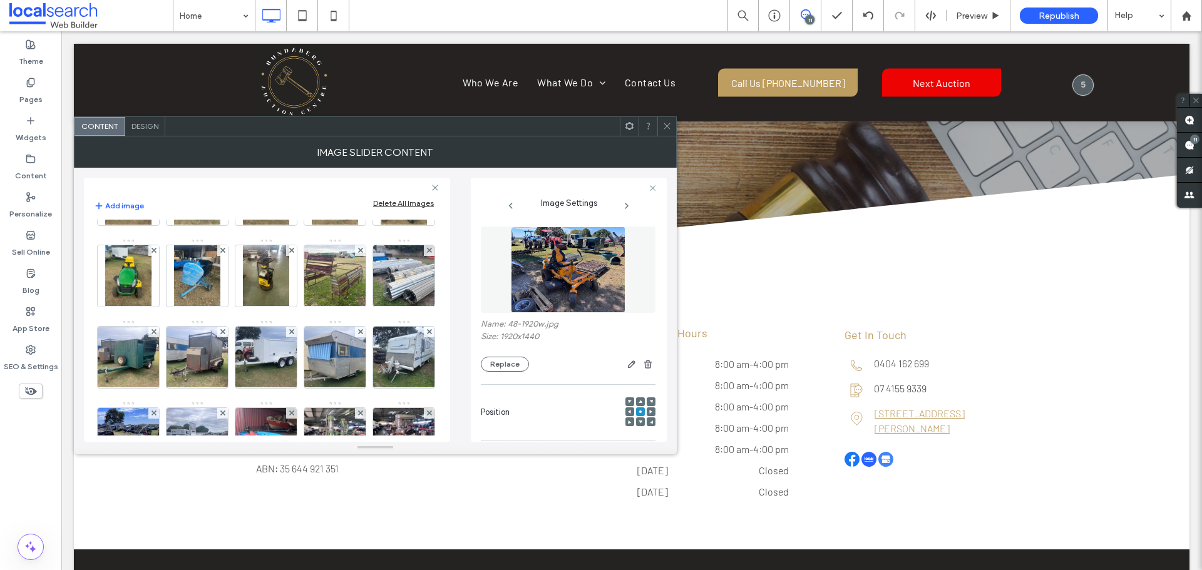
click at [275, 144] on img at bounding box center [266, 113] width 82 height 61
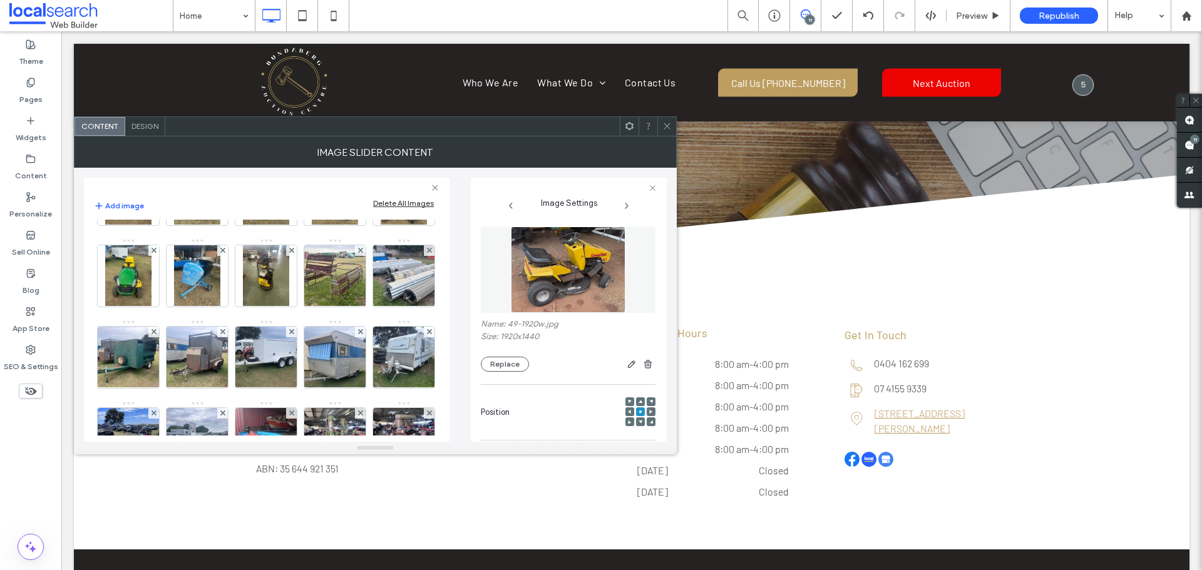
click at [186, 144] on img at bounding box center [197, 113] width 82 height 61
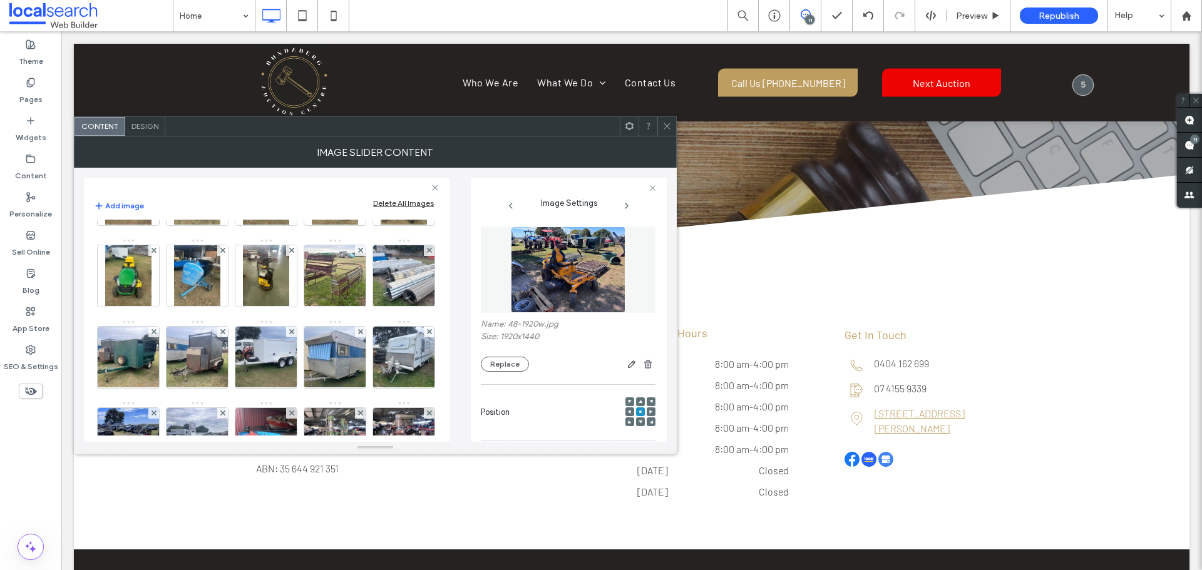
click at [110, 144] on img at bounding box center [129, 113] width 82 height 61
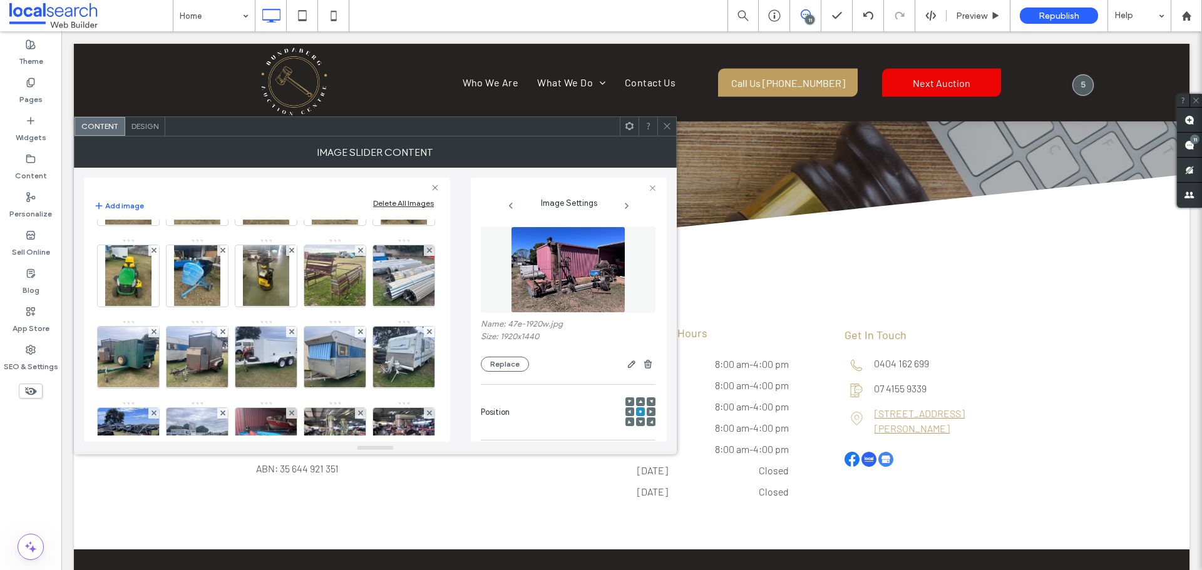
click at [174, 144] on img at bounding box center [197, 113] width 82 height 61
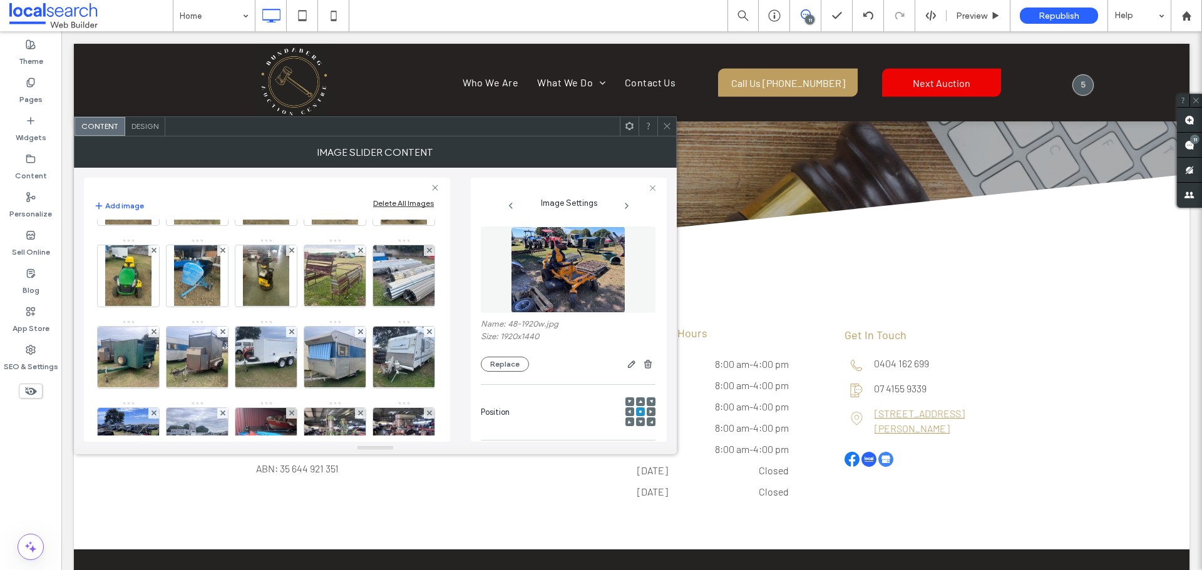
click at [257, 144] on img at bounding box center [266, 113] width 82 height 61
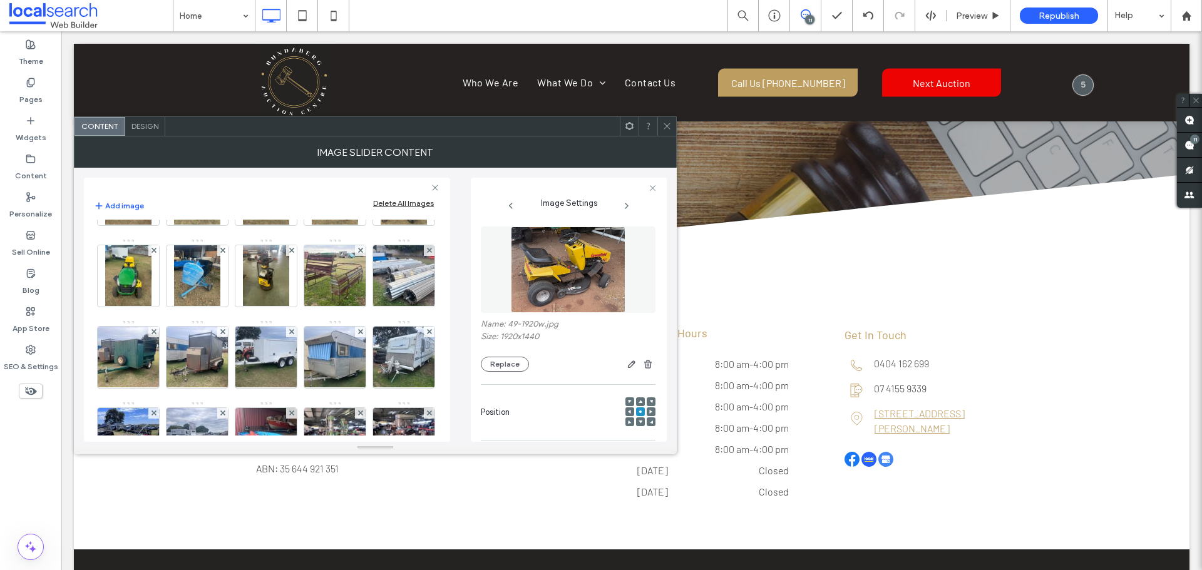
click at [340, 144] on img at bounding box center [335, 113] width 46 height 61
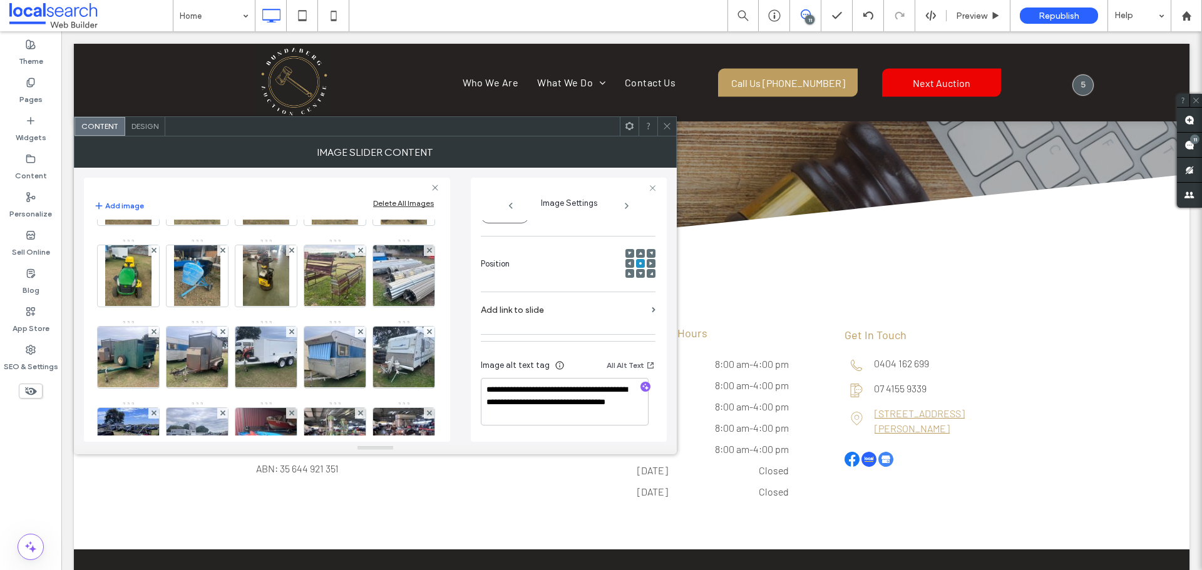
click at [142, 144] on img at bounding box center [129, 113] width 82 height 61
click at [205, 144] on img at bounding box center [197, 113] width 82 height 61
click at [247, 144] on img at bounding box center [266, 113] width 82 height 61
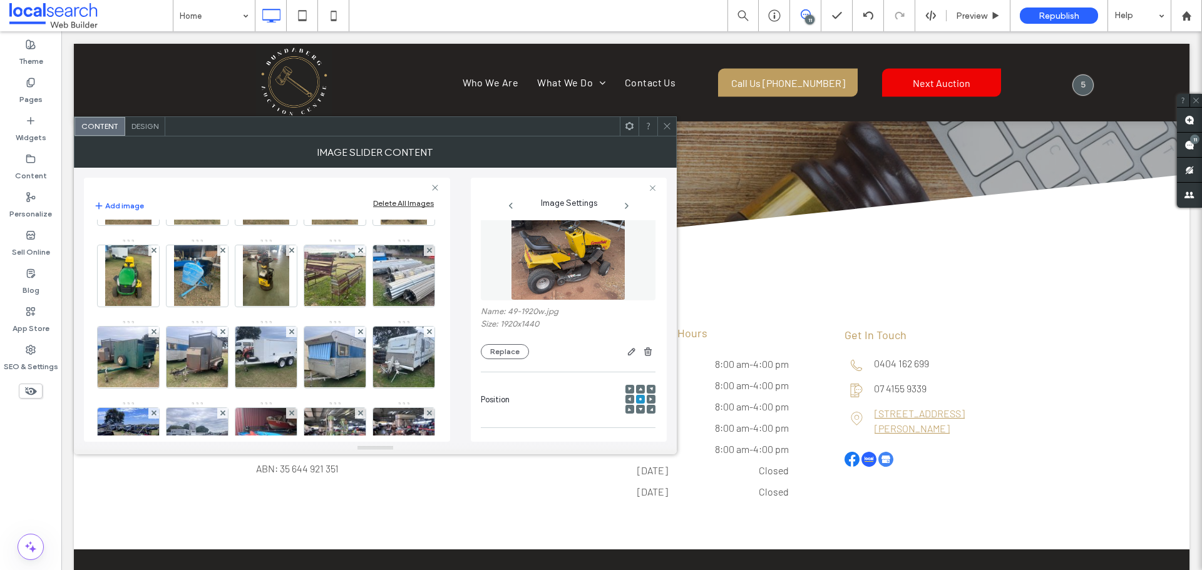
scroll to position [0, 0]
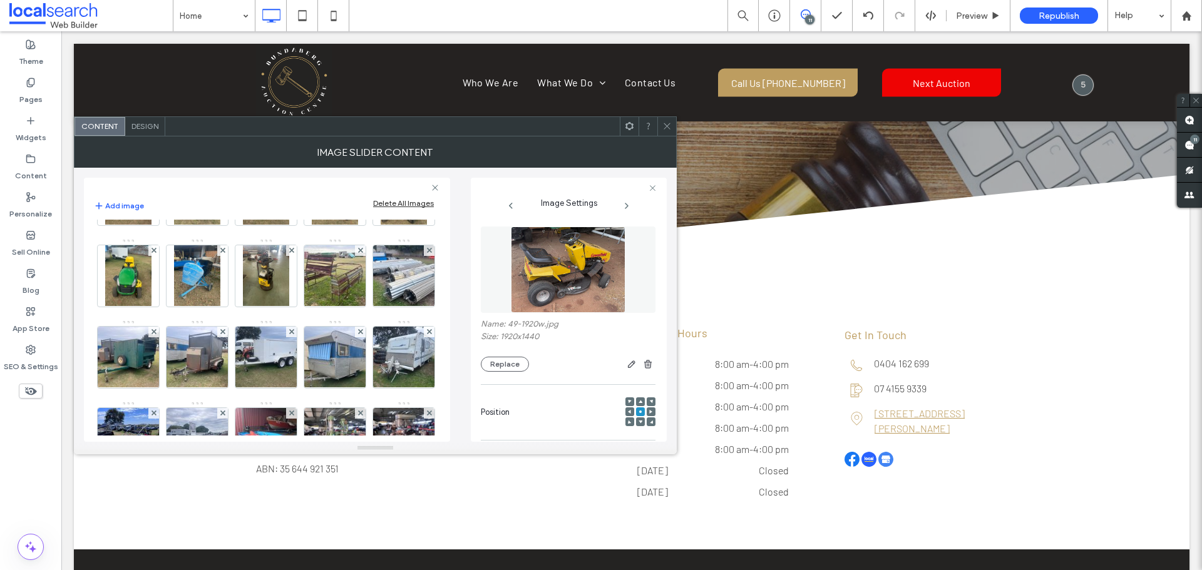
click at [319, 144] on img at bounding box center [335, 113] width 46 height 61
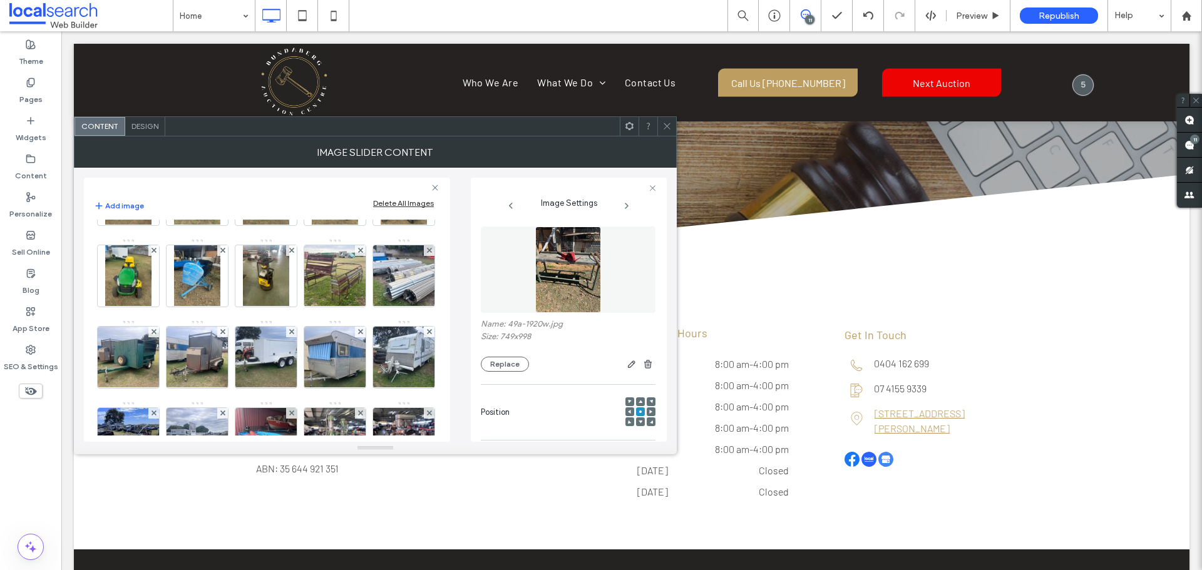
scroll to position [148, 0]
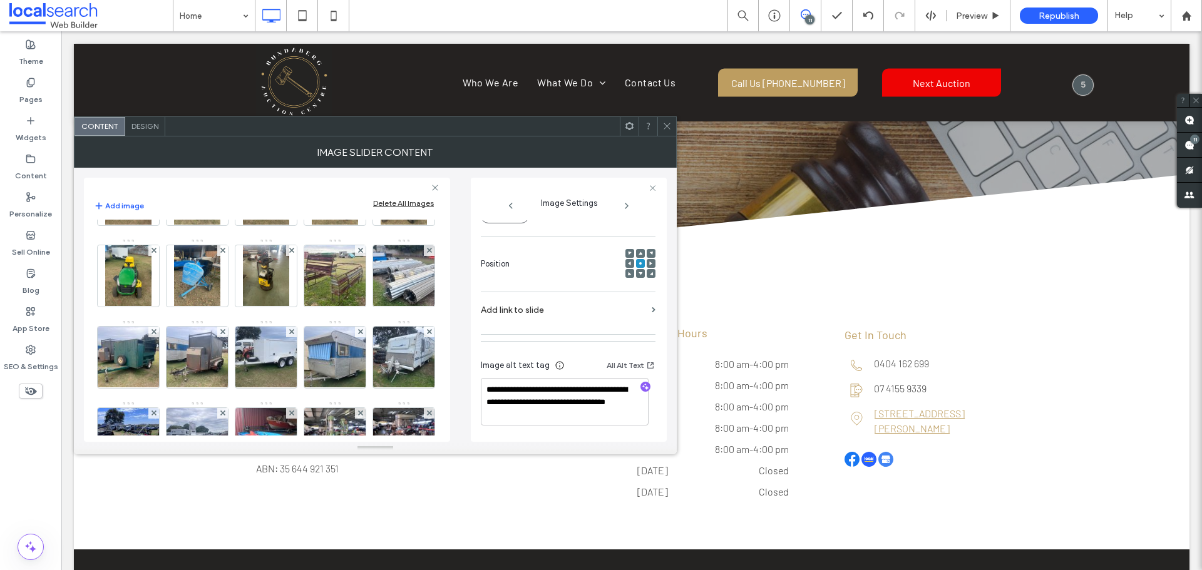
click at [270, 144] on img at bounding box center [266, 113] width 82 height 61
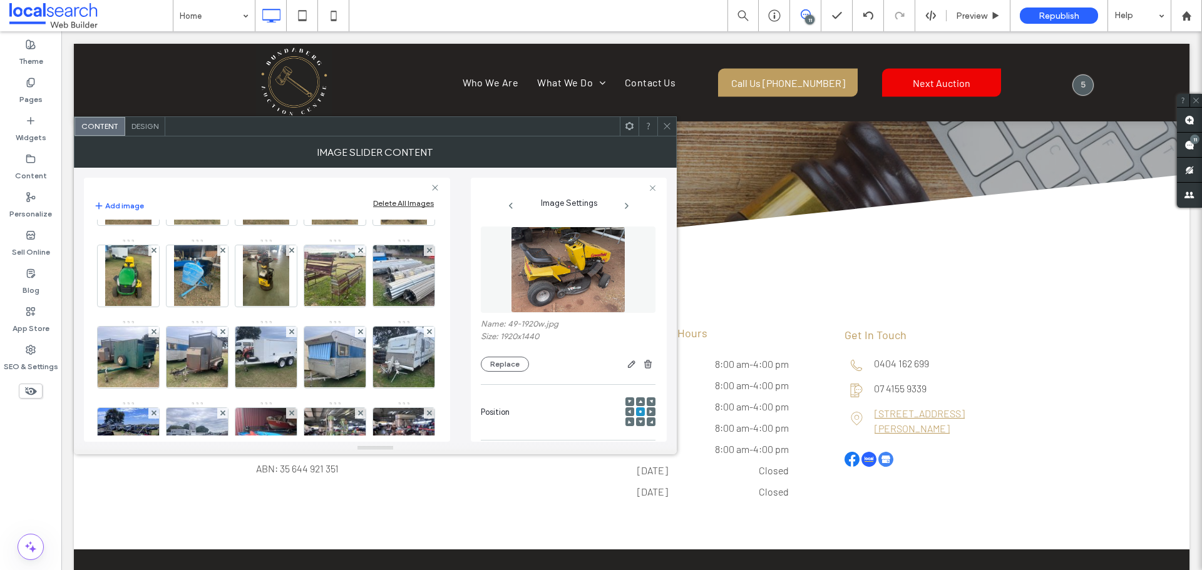
click at [141, 144] on img at bounding box center [129, 113] width 82 height 61
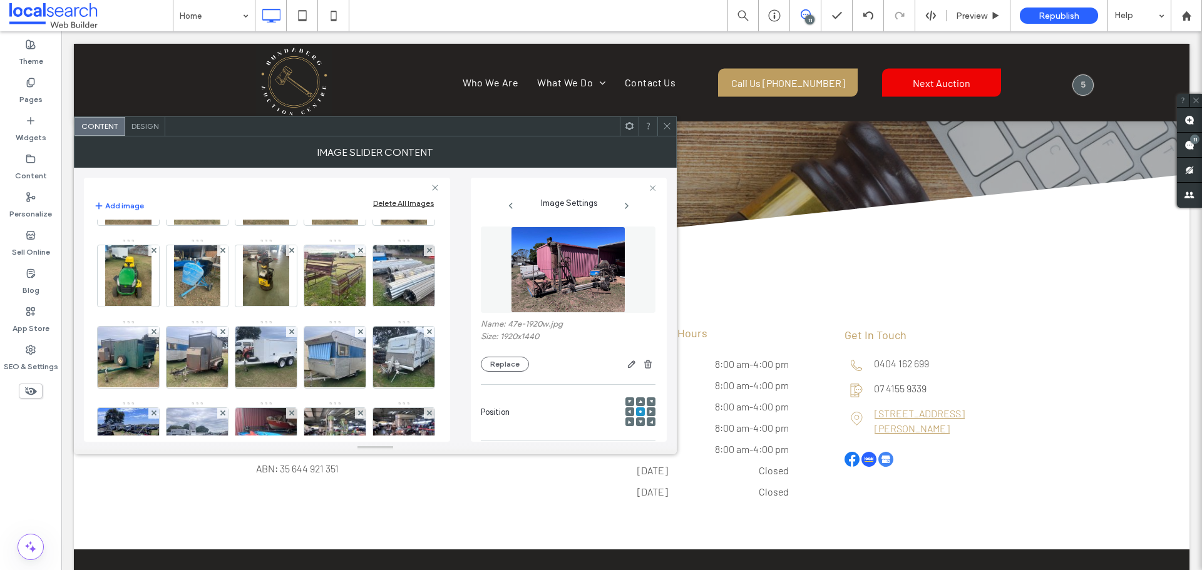
click at [182, 144] on img at bounding box center [197, 113] width 82 height 61
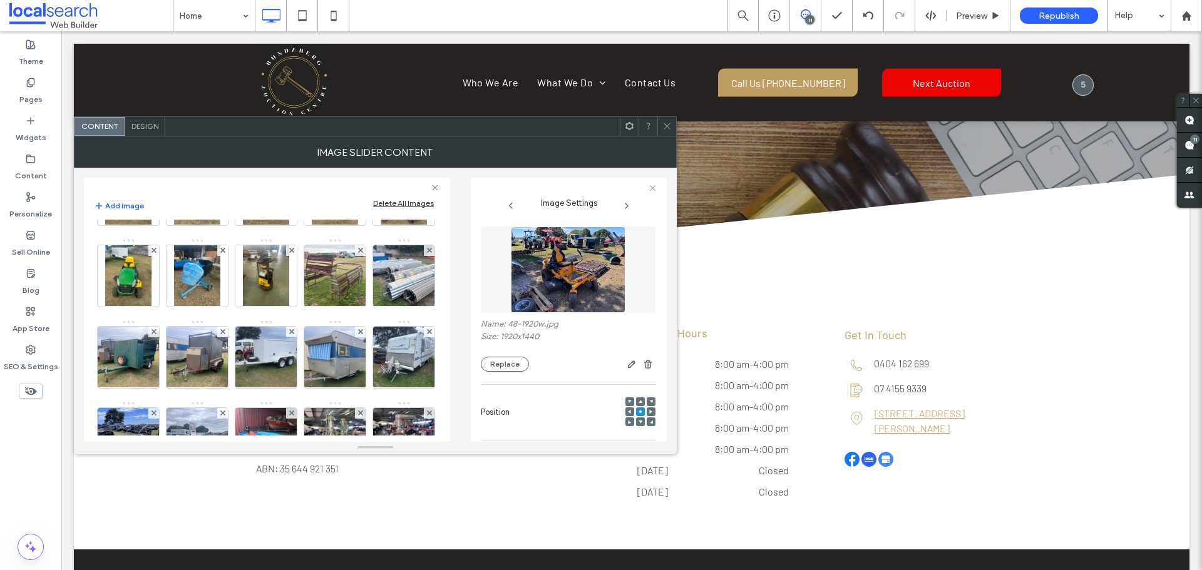
click at [252, 144] on img at bounding box center [266, 113] width 82 height 61
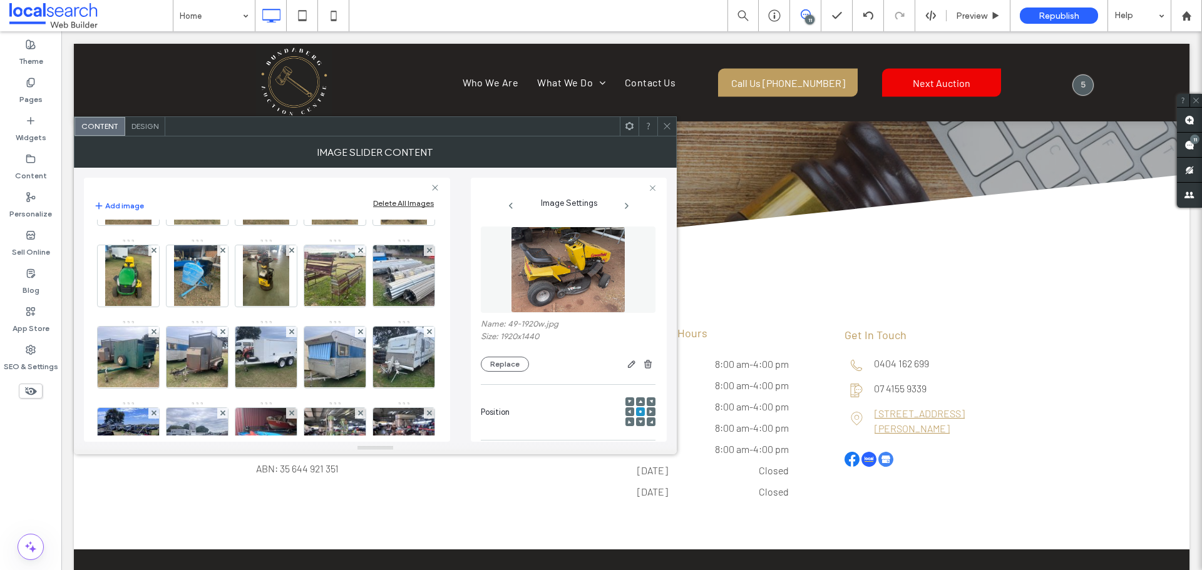
click at [335, 144] on img at bounding box center [335, 113] width 46 height 61
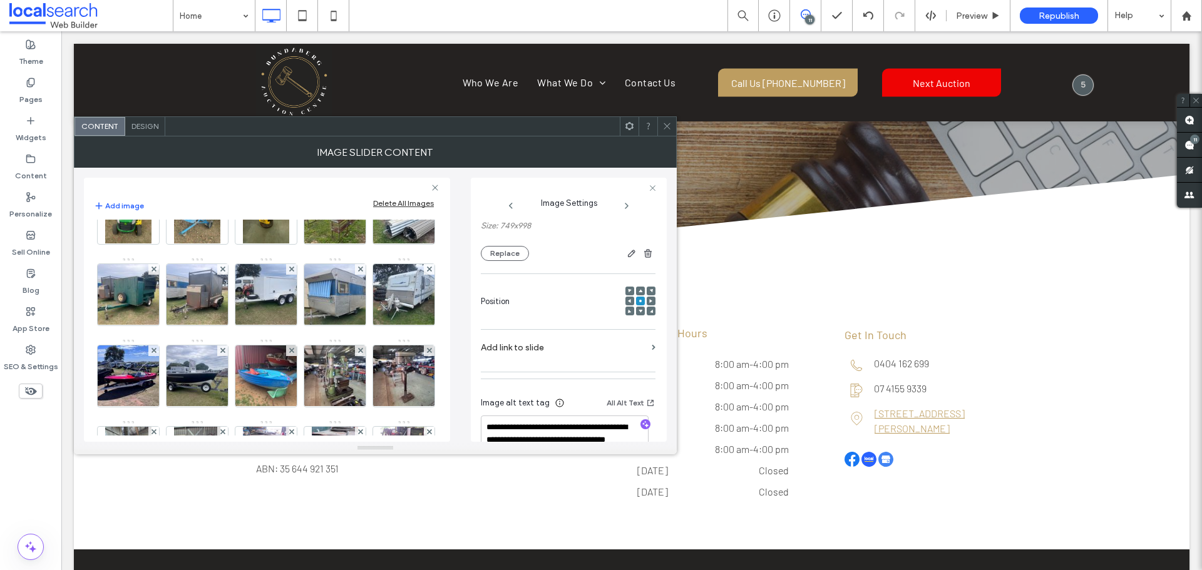
scroll to position [148, 0]
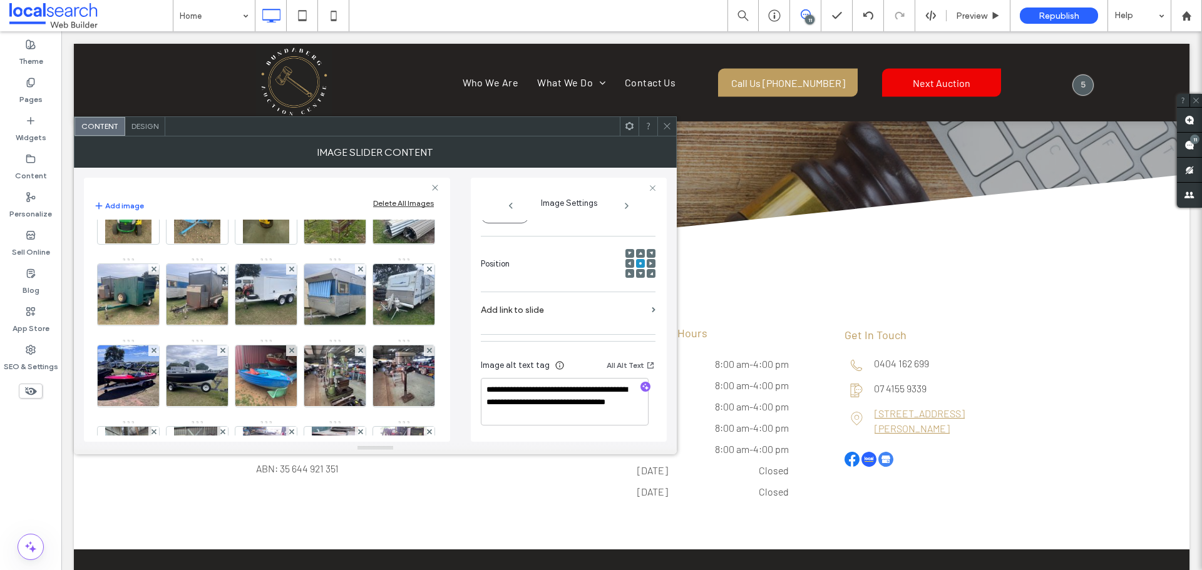
click at [381, 81] on img at bounding box center [404, 50] width 46 height 61
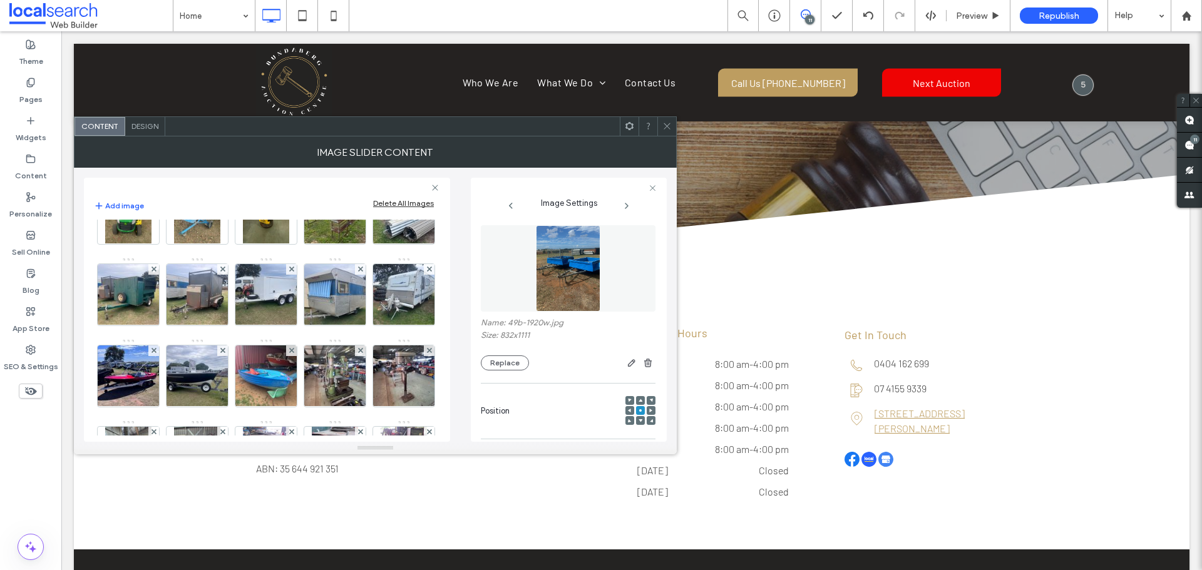
scroll to position [0, 0]
click at [151, 163] on img at bounding box center [128, 131] width 46 height 61
click at [220, 163] on img at bounding box center [197, 131] width 46 height 61
click at [289, 163] on img at bounding box center [266, 131] width 46 height 61
click at [381, 81] on img at bounding box center [404, 50] width 46 height 61
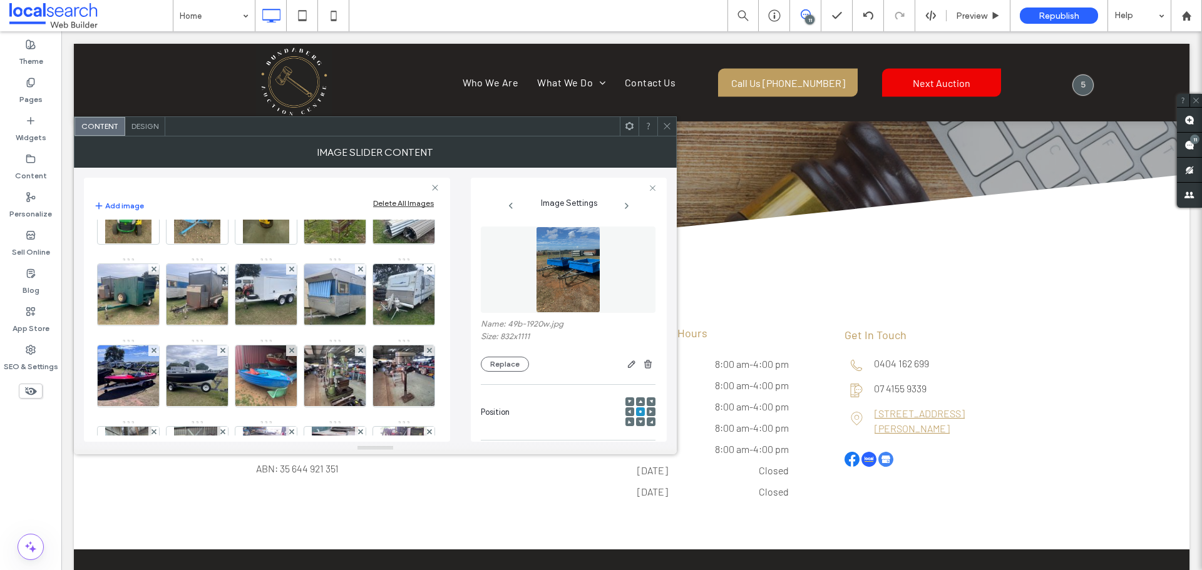
scroll to position [148, 0]
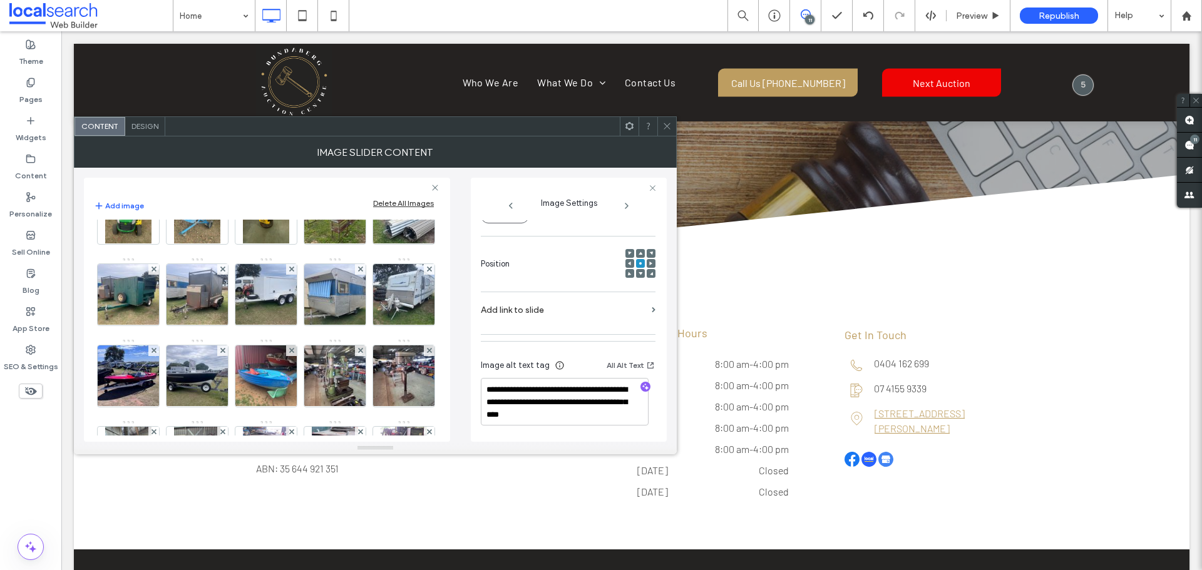
click at [151, 163] on img at bounding box center [128, 131] width 46 height 61
click at [220, 163] on img at bounding box center [197, 131] width 46 height 61
drag, startPoint x: 344, startPoint y: 383, endPoint x: 461, endPoint y: 379, distance: 117.8
click at [289, 163] on img at bounding box center [266, 131] width 46 height 61
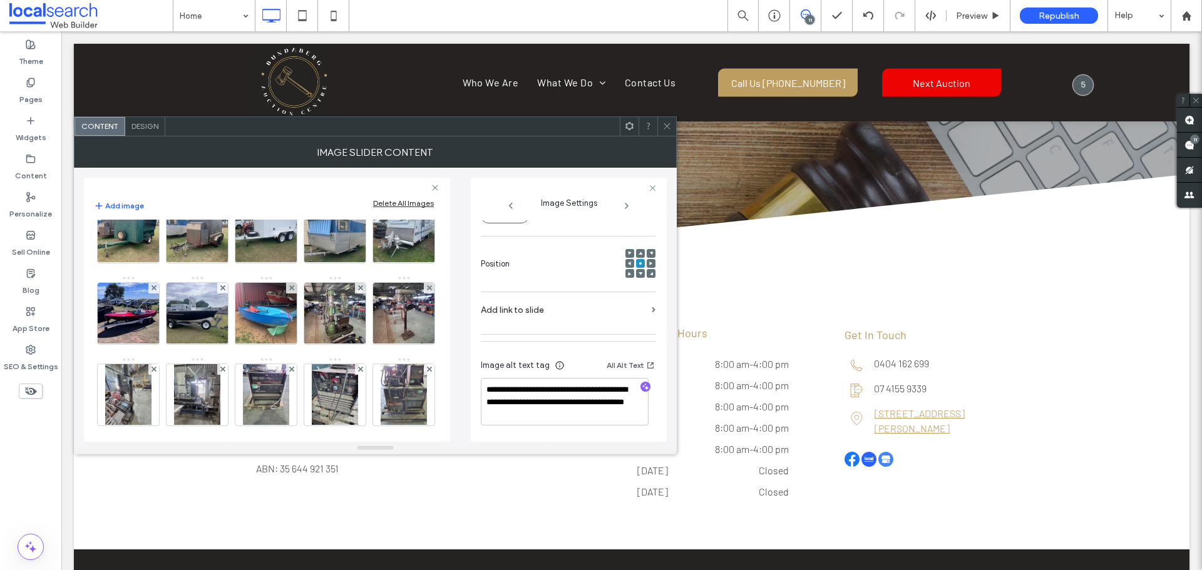
scroll to position [1314, 0]
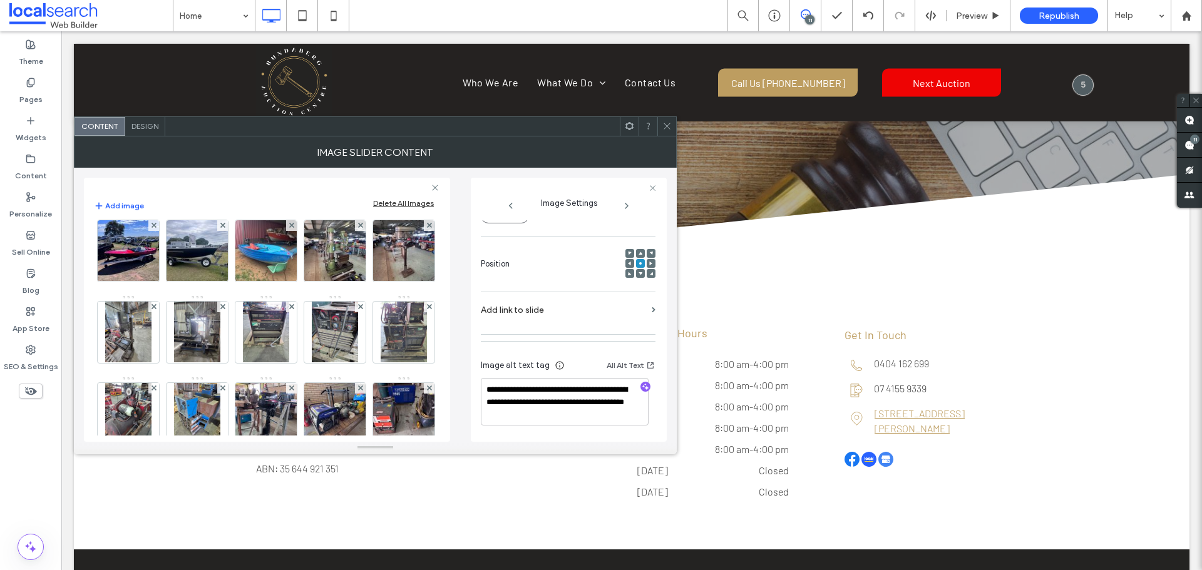
click at [312, 38] on img at bounding box center [335, 6] width 46 height 61
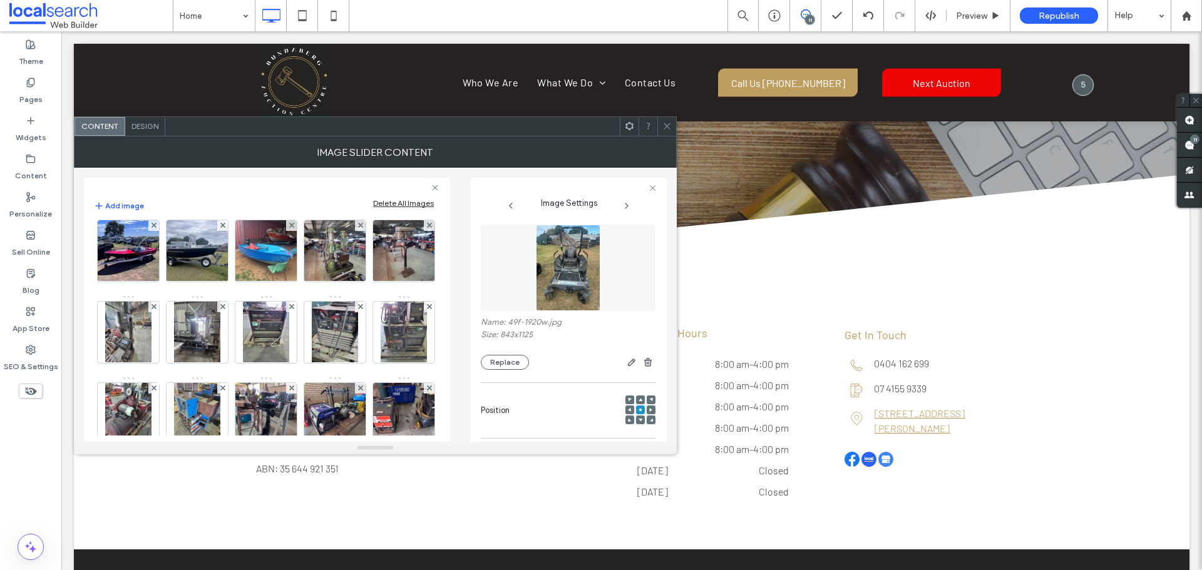
scroll to position [0, 0]
click at [381, 38] on img at bounding box center [404, 6] width 46 height 61
click at [151, 119] on img at bounding box center [128, 88] width 46 height 61
click at [220, 119] on img at bounding box center [197, 88] width 46 height 61
click at [312, 38] on img at bounding box center [335, 6] width 46 height 61
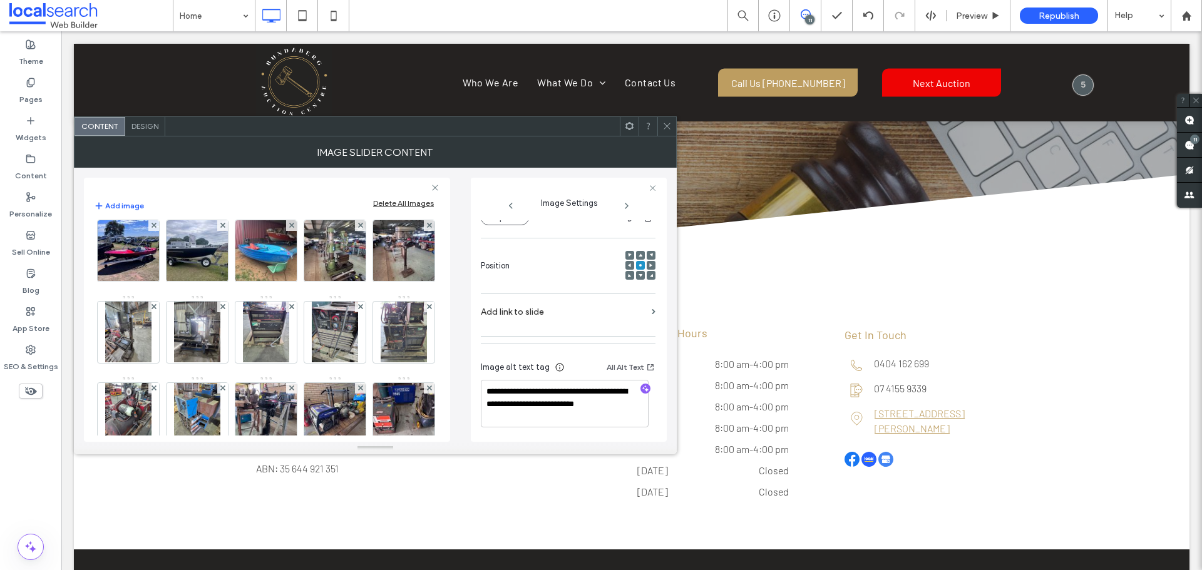
scroll to position [148, 0]
click at [381, 38] on img at bounding box center [404, 6] width 46 height 61
click at [151, 119] on img at bounding box center [128, 88] width 46 height 61
click at [220, 119] on img at bounding box center [197, 88] width 46 height 61
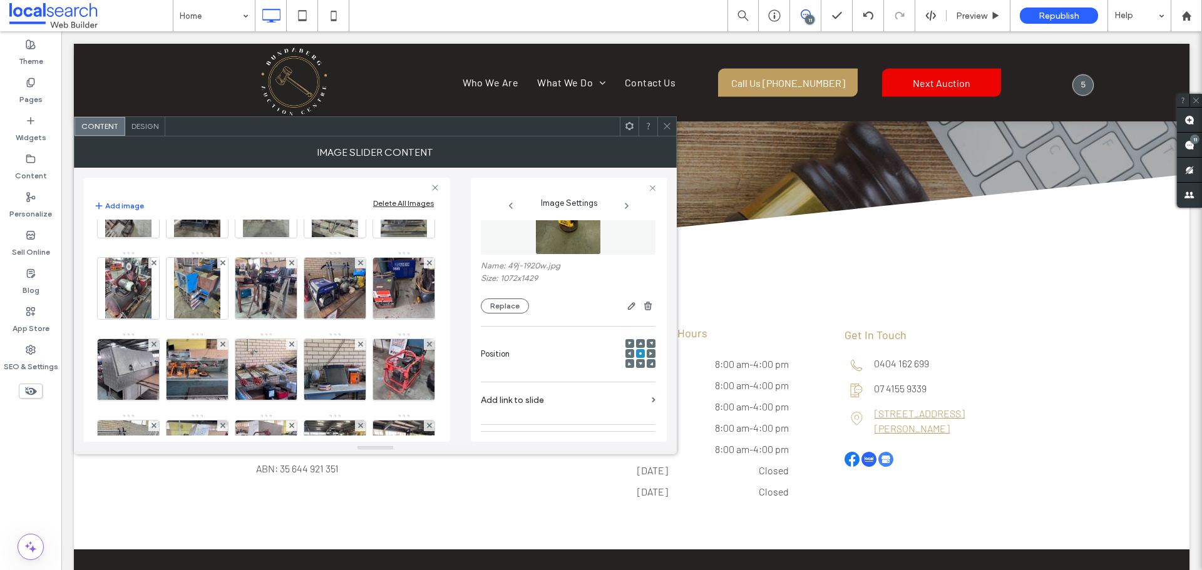
scroll to position [0, 0]
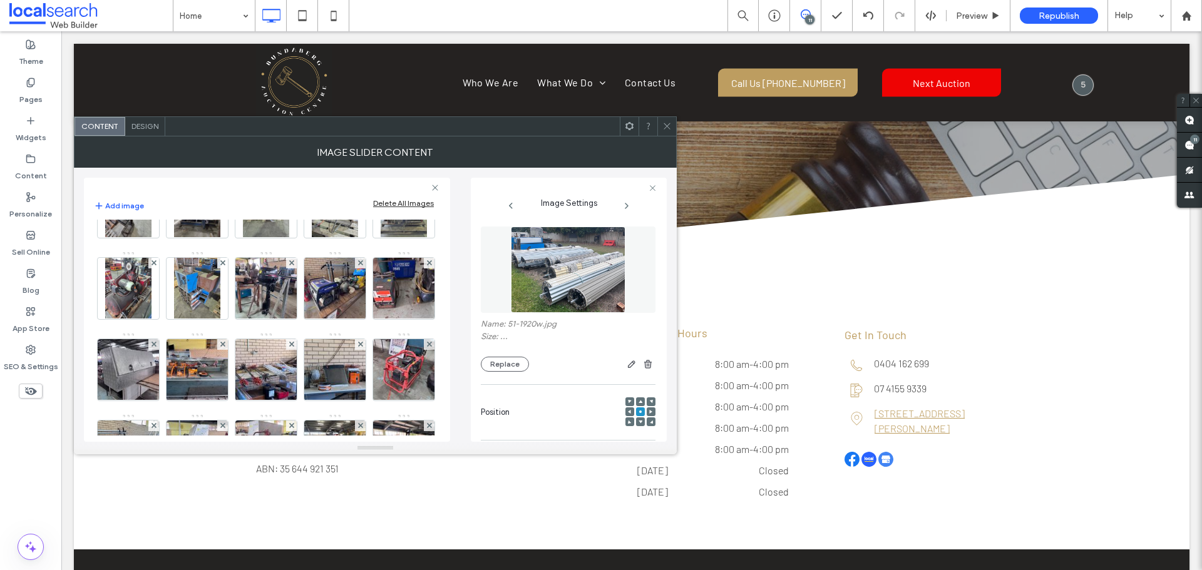
click at [170, 75] on img at bounding box center [129, 44] width 82 height 61
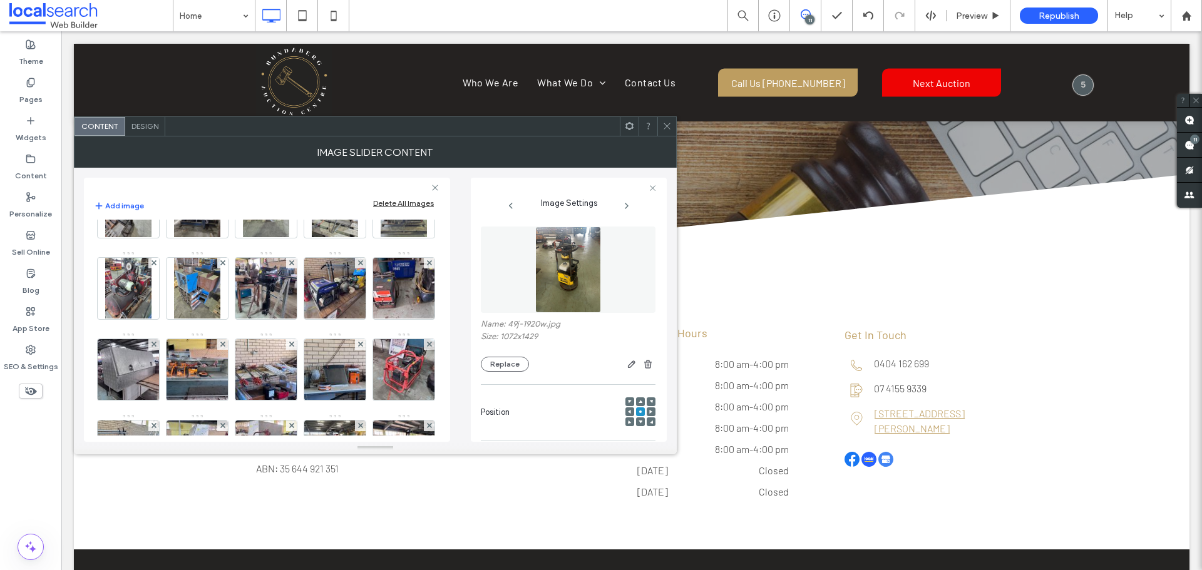
scroll to position [148, 0]
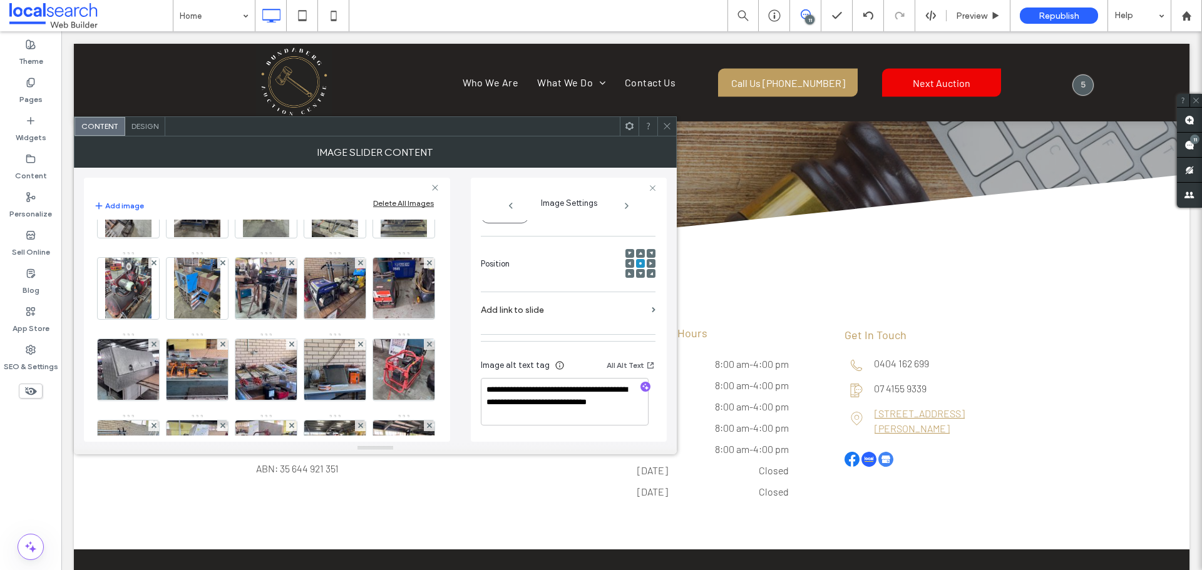
click at [170, 75] on img at bounding box center [129, 44] width 82 height 61
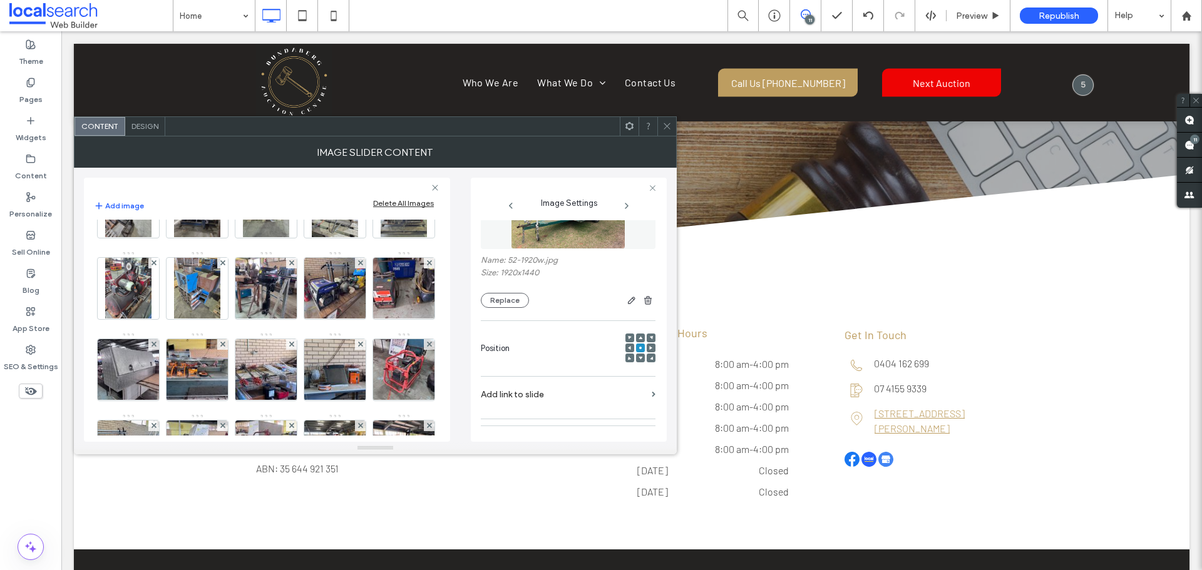
scroll to position [0, 0]
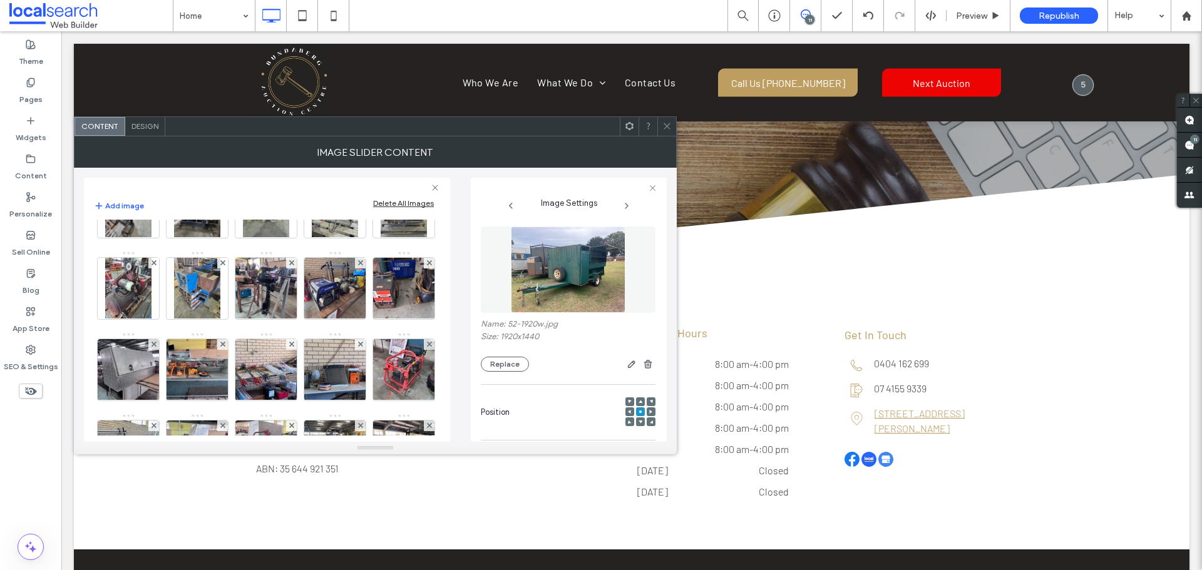
click at [156, 75] on img at bounding box center [197, 44] width 82 height 61
click at [225, 75] on img at bounding box center [266, 44] width 82 height 61
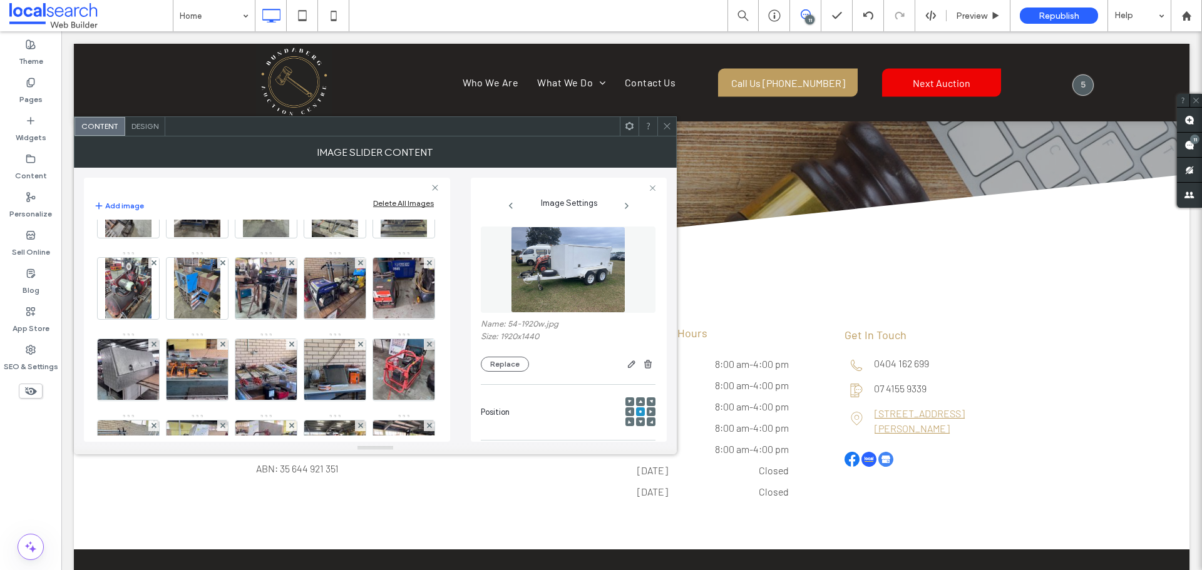
click at [294, 75] on img at bounding box center [335, 44] width 83 height 61
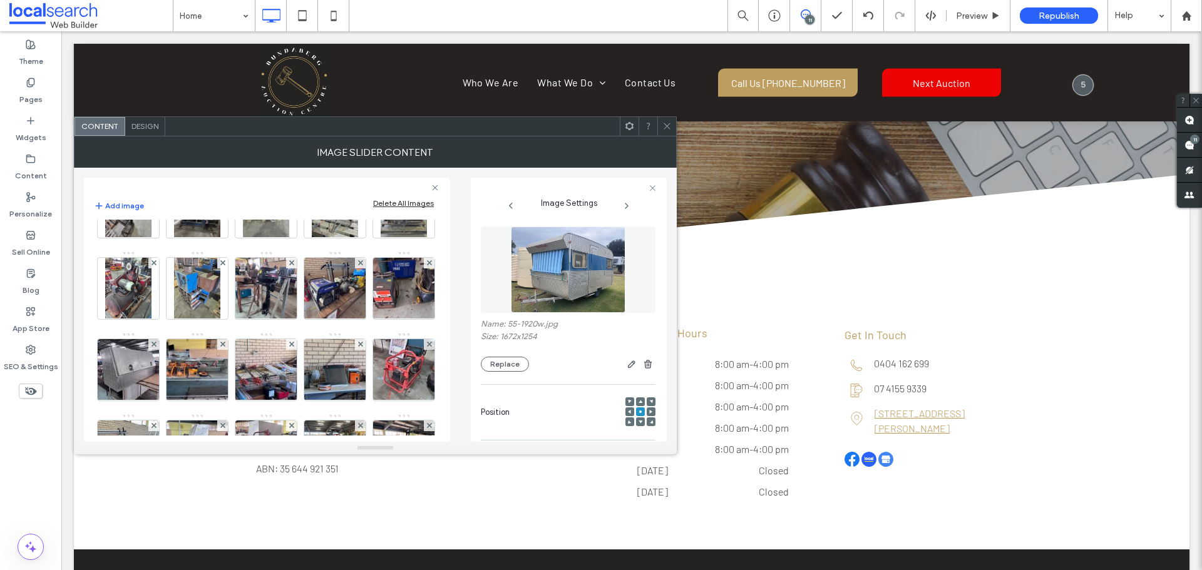
click at [363, 75] on img at bounding box center [404, 44] width 82 height 61
click at [156, 75] on img at bounding box center [197, 44] width 82 height 61
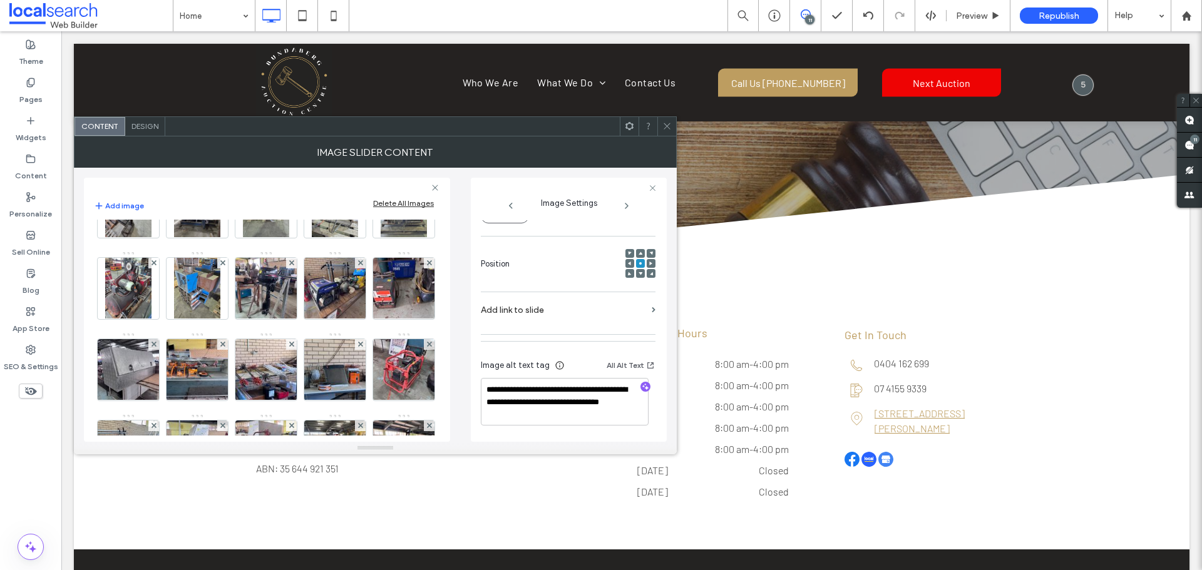
click at [225, 75] on img at bounding box center [266, 44] width 82 height 61
click at [294, 75] on img at bounding box center [335, 44] width 83 height 61
click at [363, 75] on img at bounding box center [404, 44] width 82 height 61
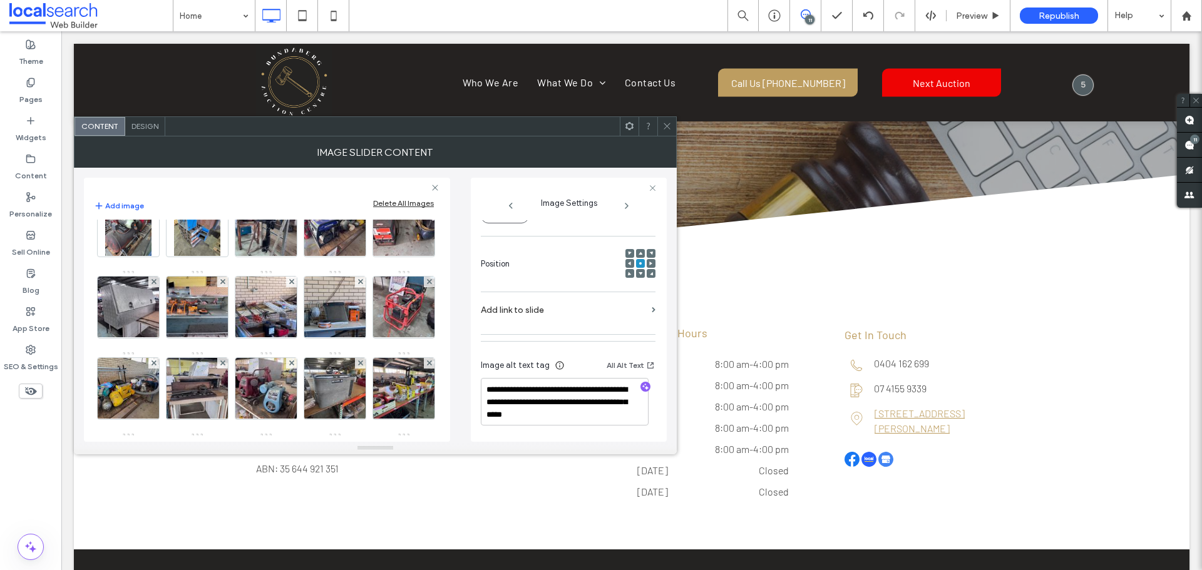
click at [134, 94] on img at bounding box center [129, 63] width 82 height 61
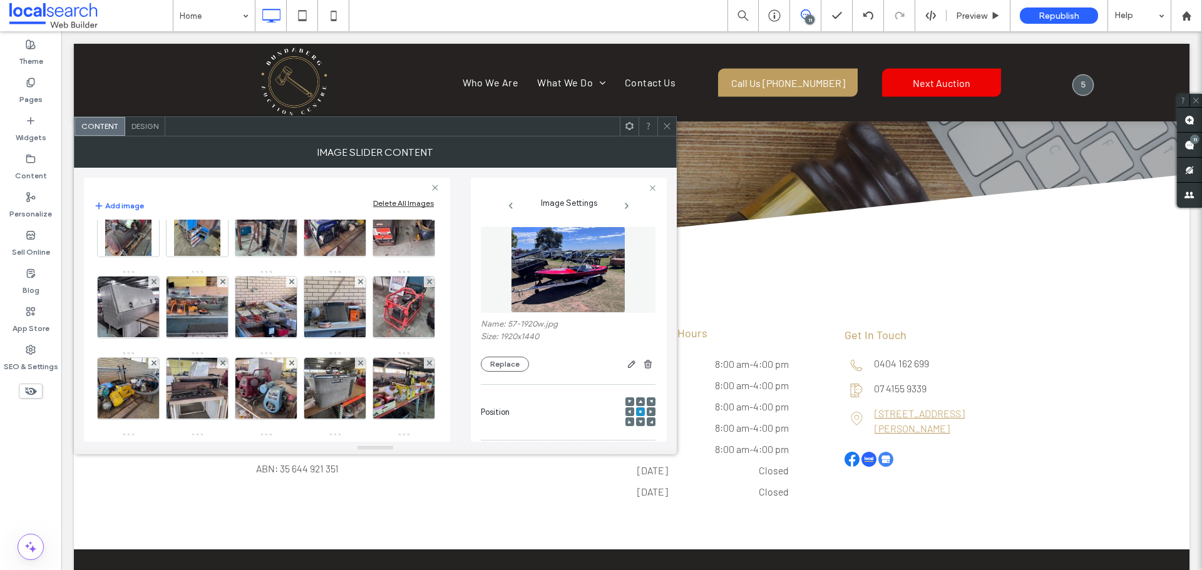
click at [200, 94] on img at bounding box center [197, 63] width 82 height 61
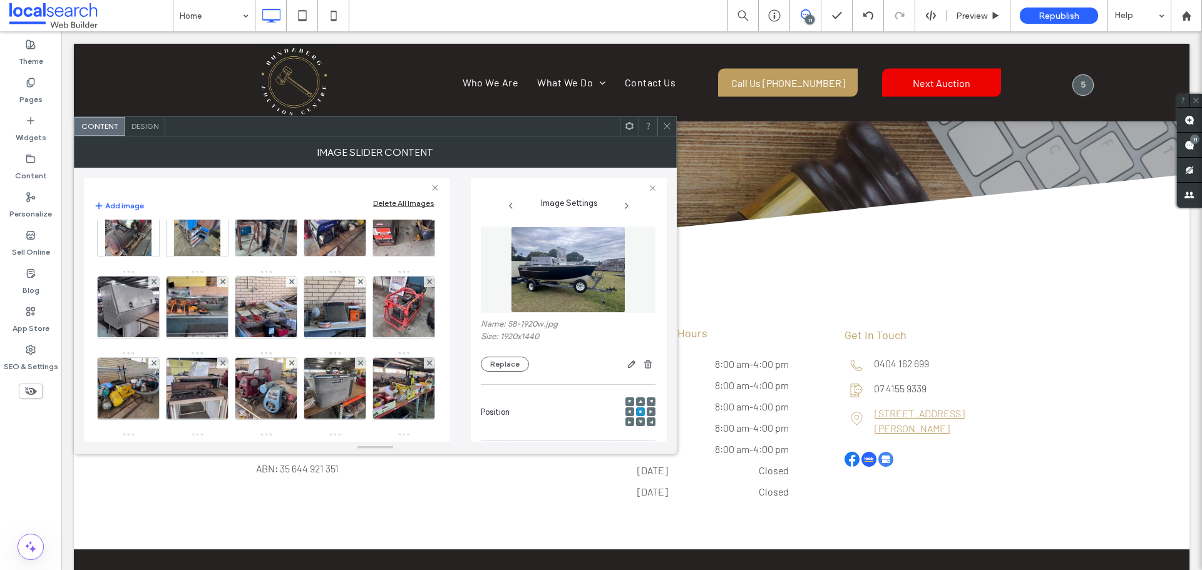
click at [259, 94] on img at bounding box center [266, 63] width 82 height 61
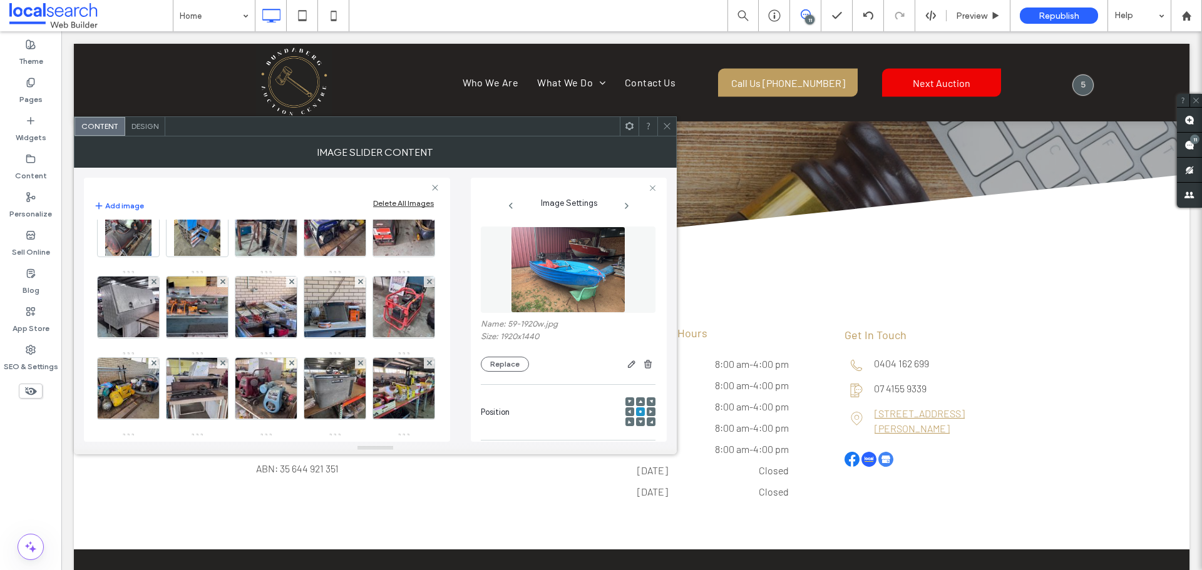
click at [316, 94] on img at bounding box center [335, 63] width 82 height 61
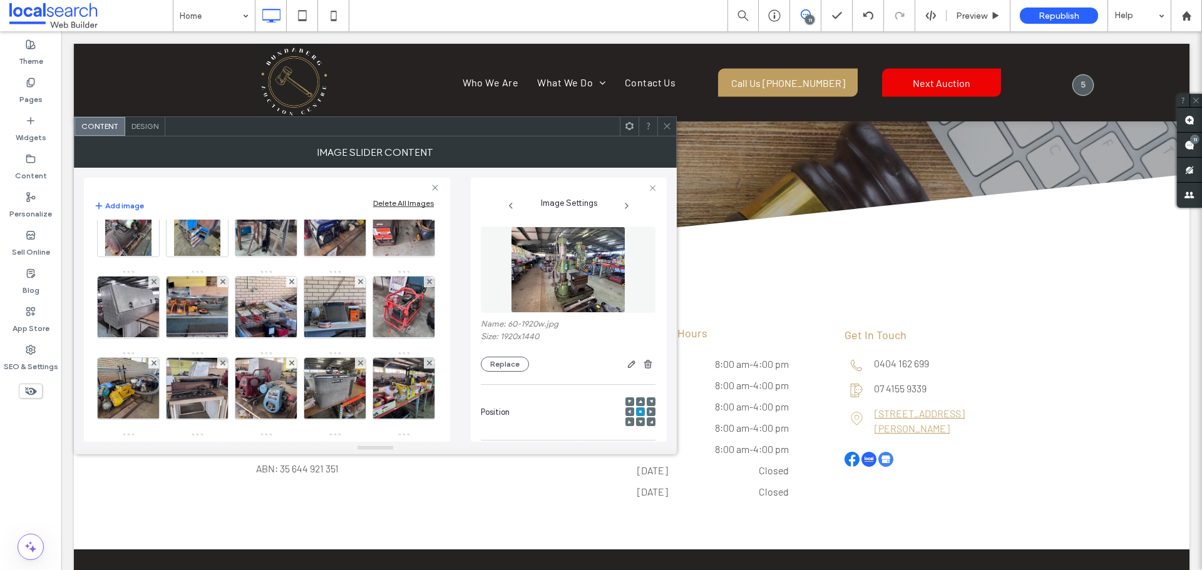
click at [150, 94] on img at bounding box center [129, 63] width 82 height 61
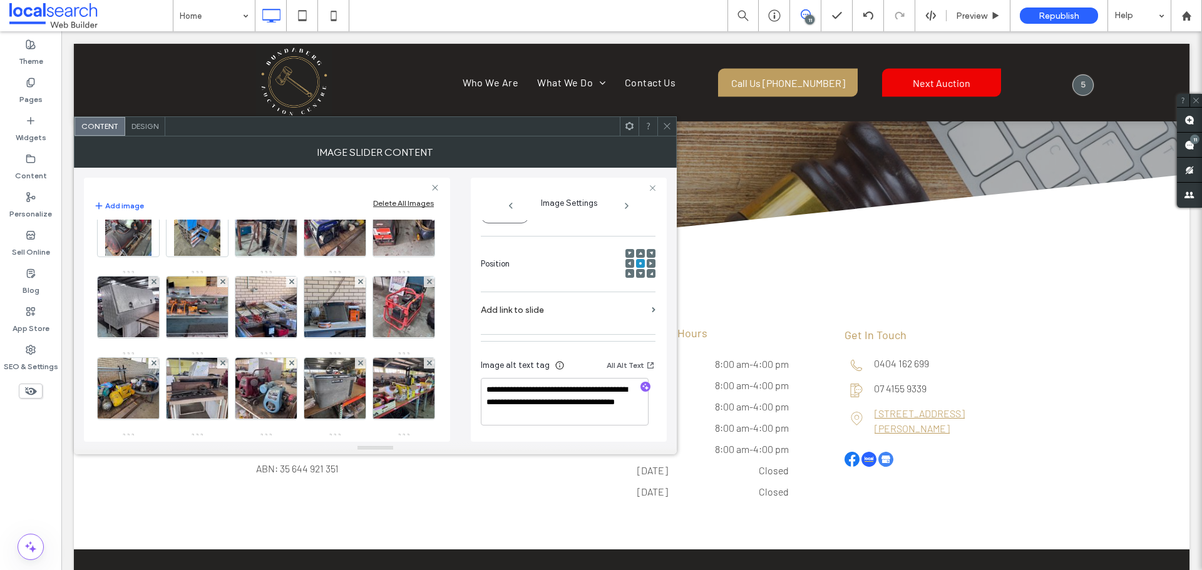
click at [202, 94] on img at bounding box center [197, 63] width 82 height 61
click at [248, 94] on img at bounding box center [266, 63] width 82 height 61
click at [321, 94] on img at bounding box center [335, 63] width 82 height 61
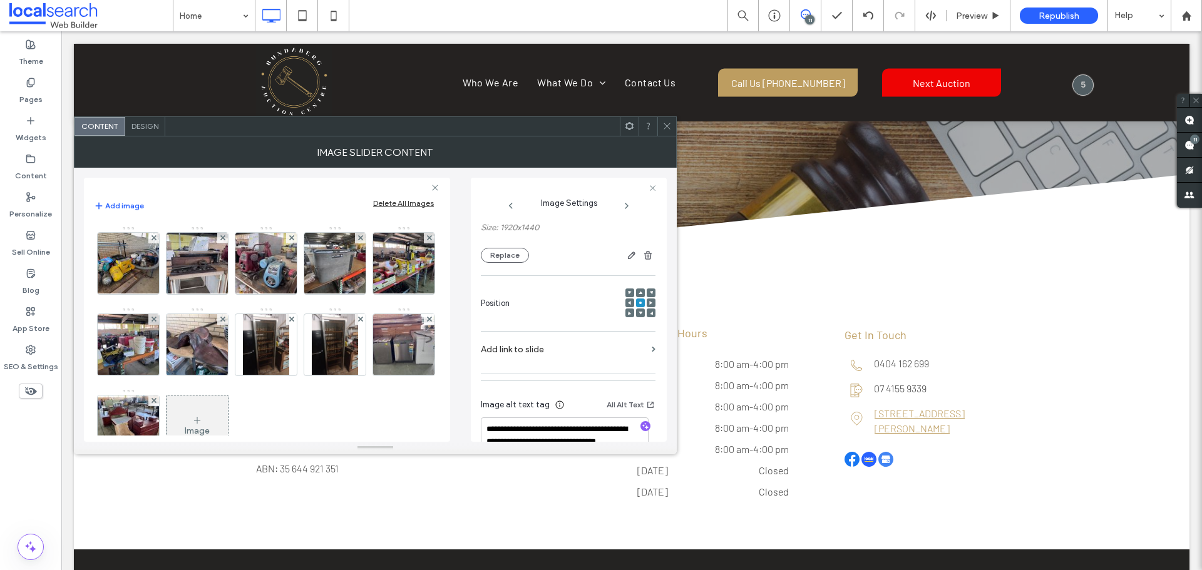
scroll to position [86, 0]
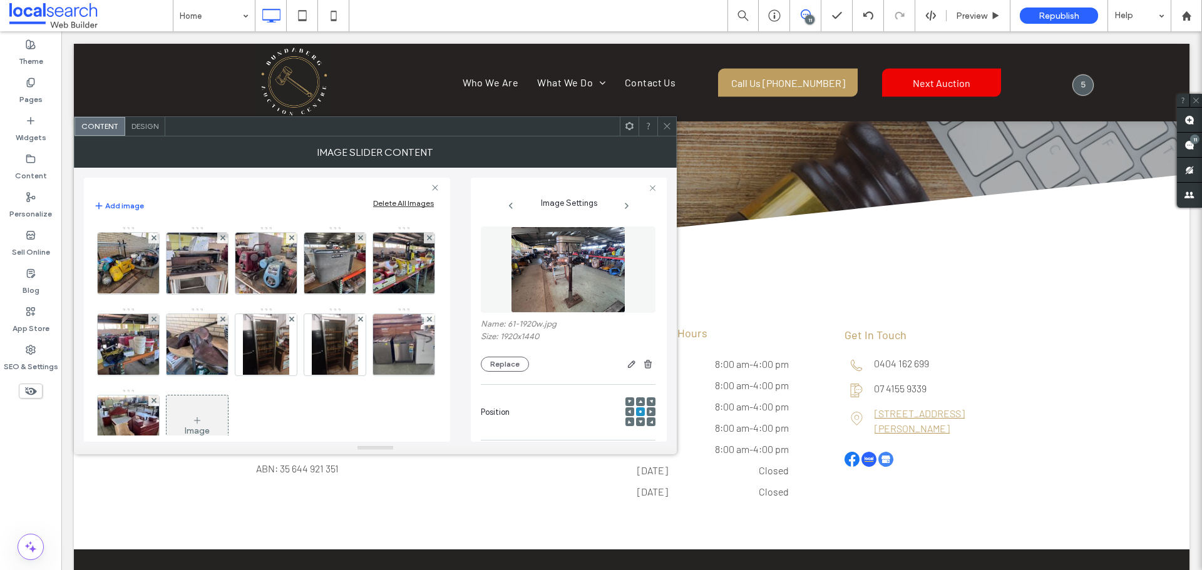
click at [151, 50] on img at bounding box center [128, 19] width 46 height 61
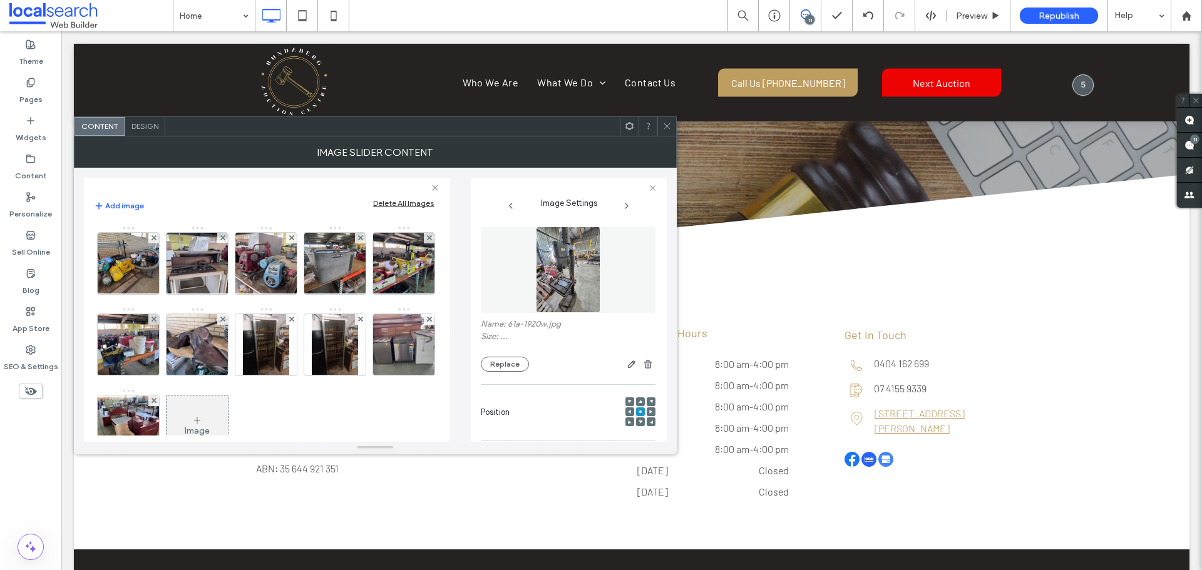
click at [220, 50] on img at bounding box center [197, 19] width 46 height 61
click at [289, 50] on img at bounding box center [266, 19] width 46 height 61
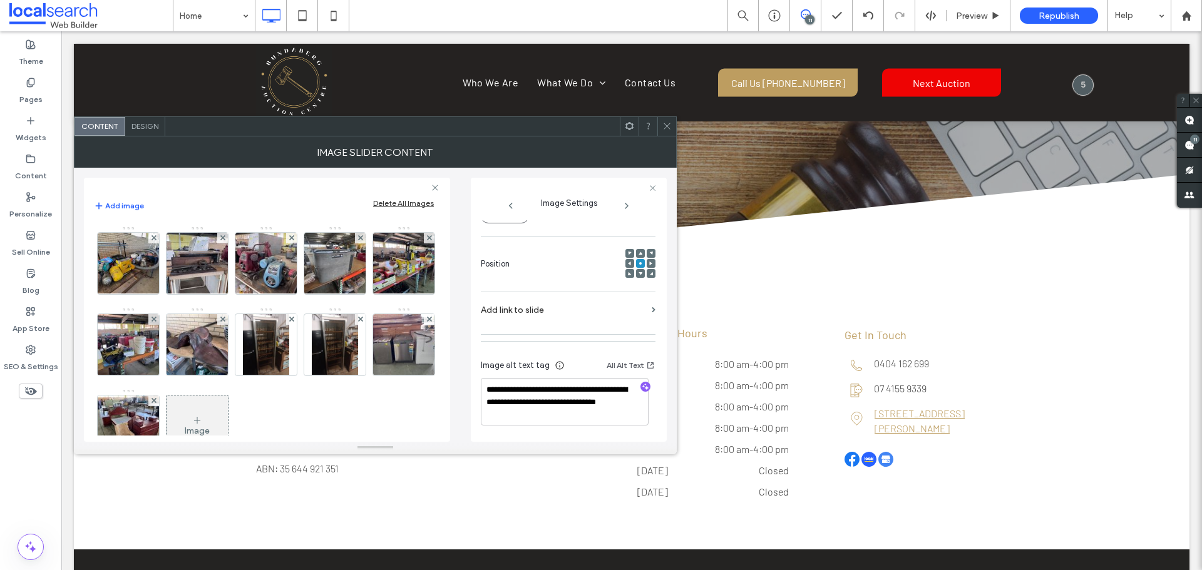
click at [151, 50] on img at bounding box center [128, 19] width 46 height 61
click at [220, 50] on img at bounding box center [197, 19] width 46 height 61
click at [289, 50] on img at bounding box center [266, 19] width 46 height 61
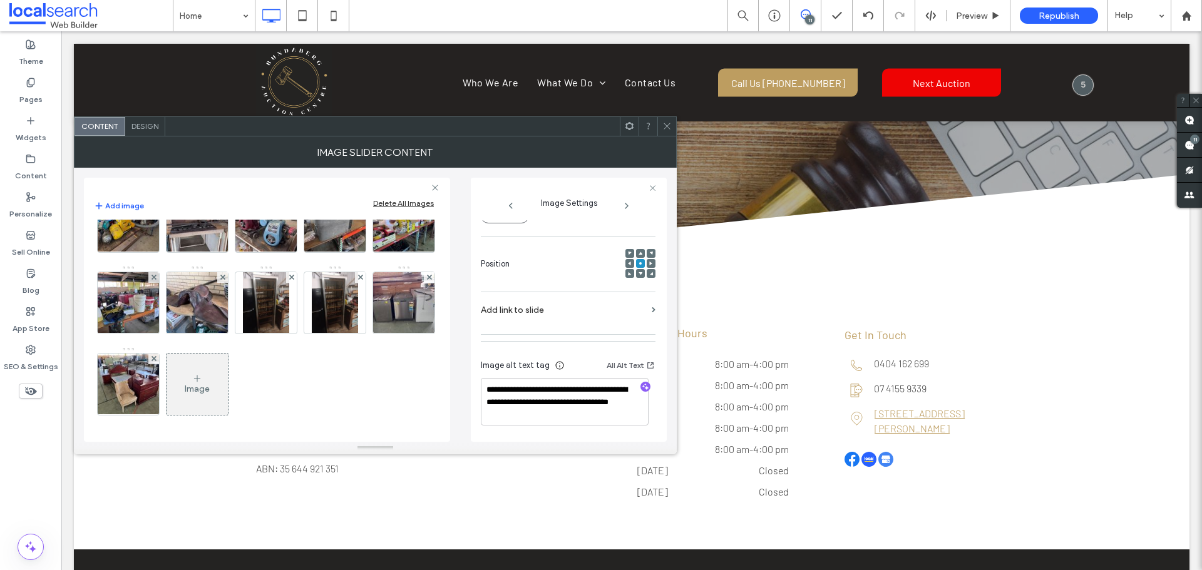
scroll to position [1690, 0]
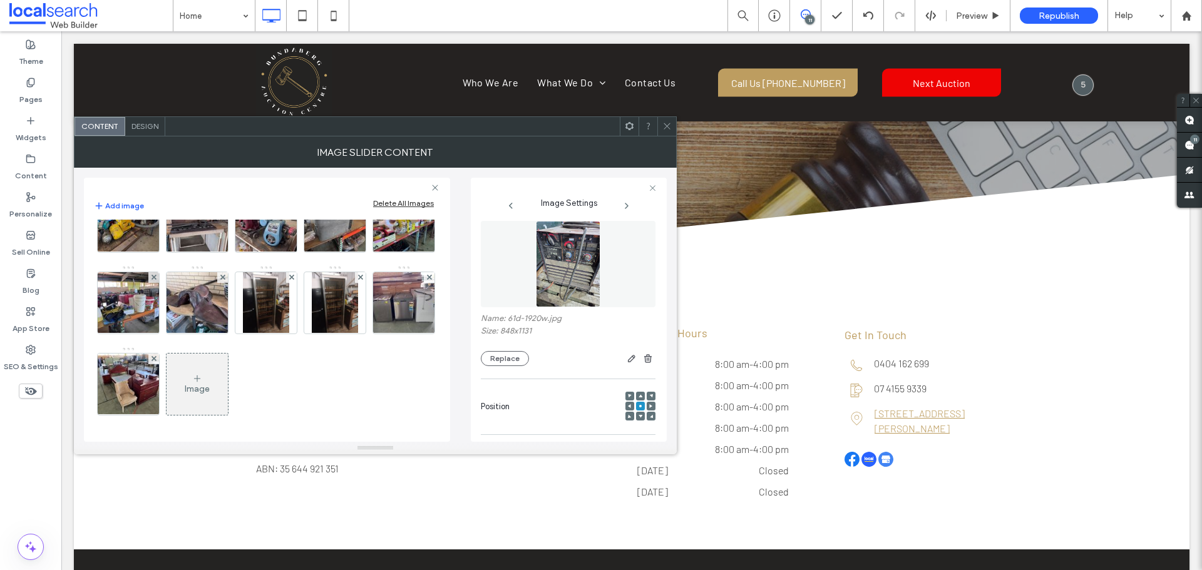
scroll to position [0, 0]
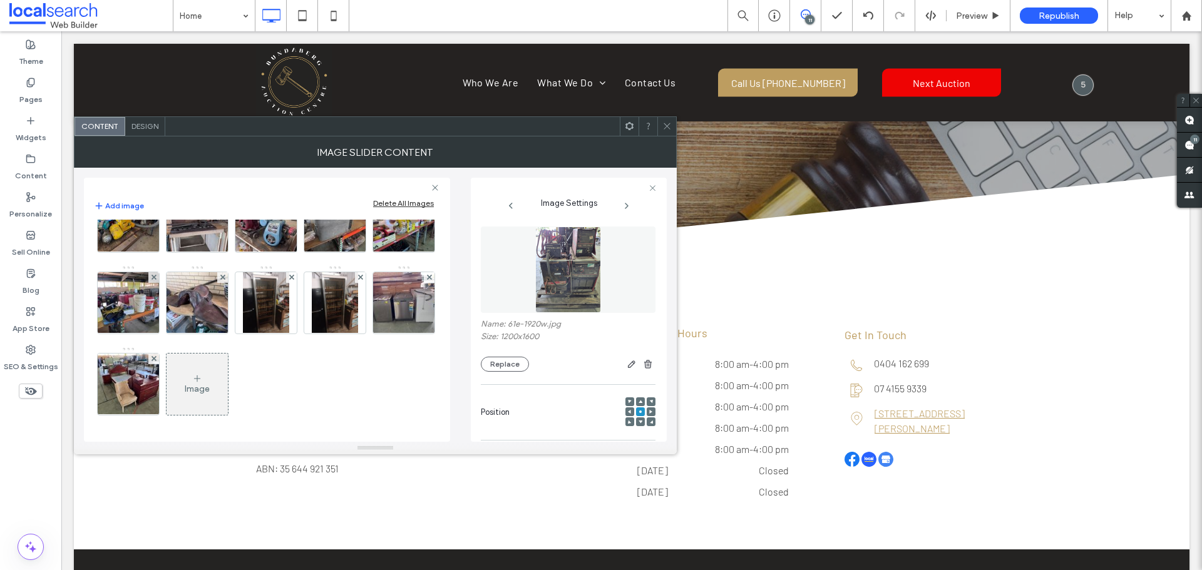
click at [151, 90] on img at bounding box center [128, 58] width 46 height 61
click at [220, 90] on img at bounding box center [197, 58] width 46 height 61
drag, startPoint x: 257, startPoint y: 377, endPoint x: 326, endPoint y: 377, distance: 68.9
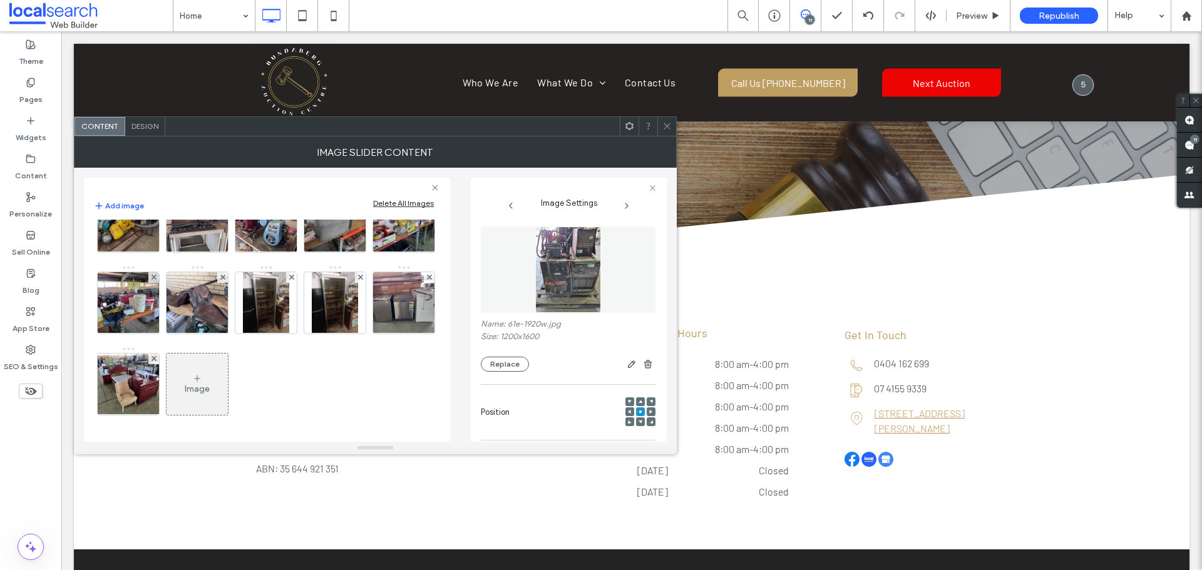
click at [151, 90] on img at bounding box center [128, 58] width 46 height 61
click at [220, 90] on img at bounding box center [197, 58] width 46 height 61
drag, startPoint x: 110, startPoint y: 365, endPoint x: 156, endPoint y: 369, distance: 45.8
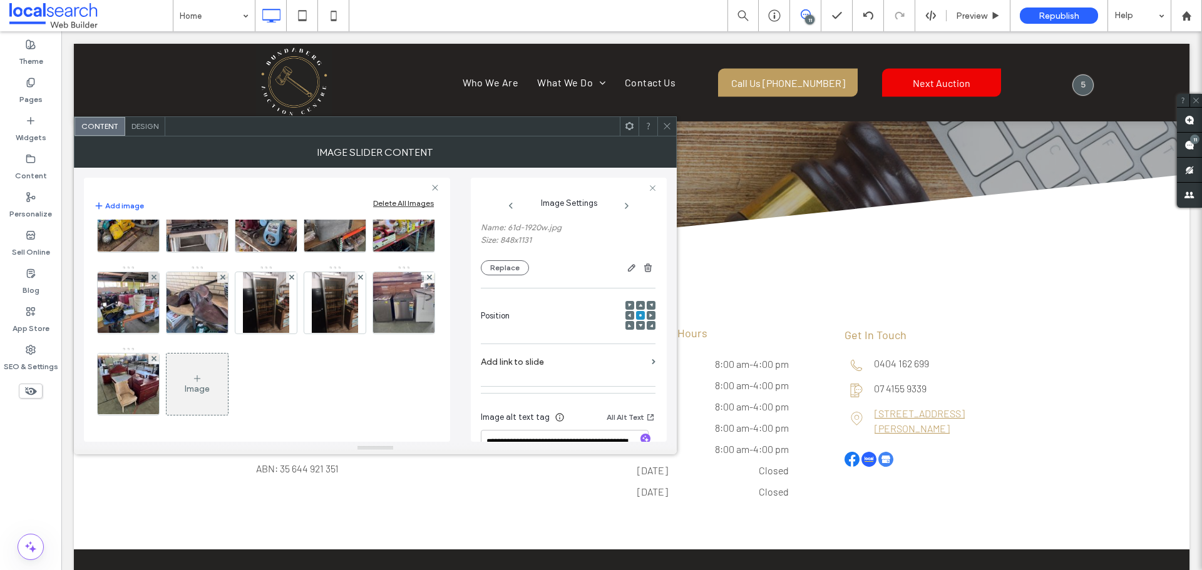
scroll to position [148, 0]
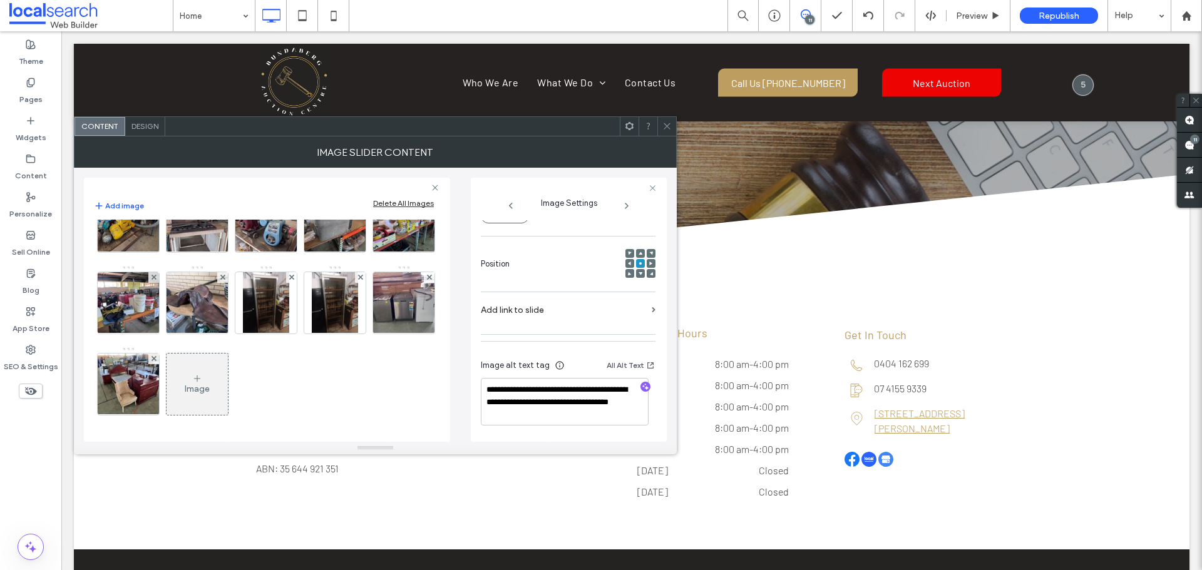
click at [151, 90] on img at bounding box center [128, 58] width 46 height 61
click at [220, 90] on img at bounding box center [197, 58] width 46 height 61
click at [225, 90] on img at bounding box center [266, 58] width 82 height 61
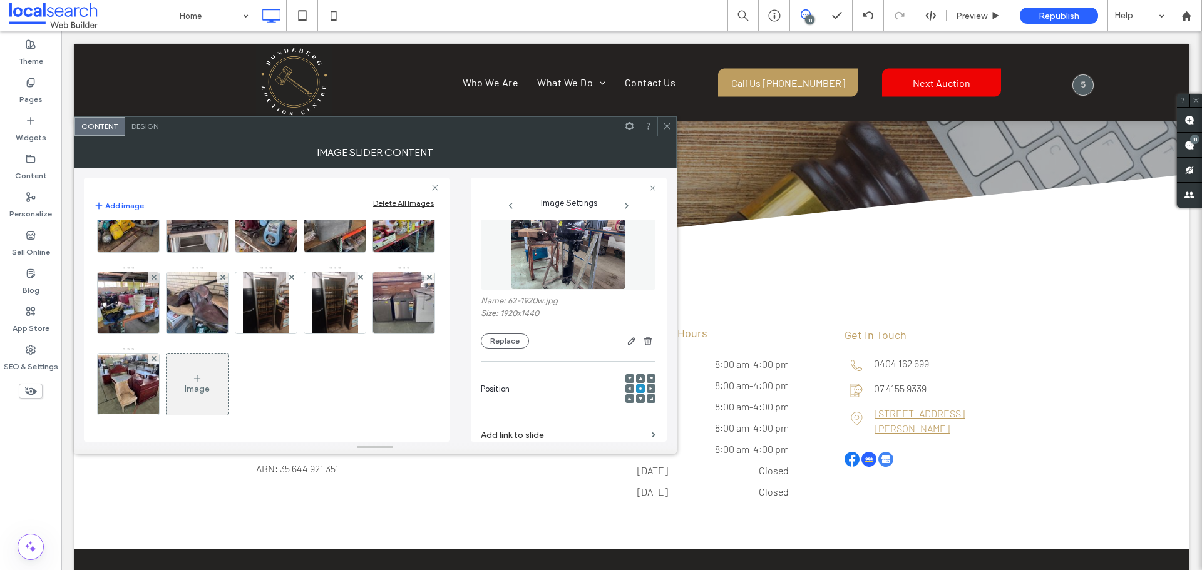
click at [294, 90] on img at bounding box center [335, 58] width 82 height 61
click at [363, 90] on img at bounding box center [404, 58] width 82 height 61
click at [170, 171] on img at bounding box center [129, 140] width 82 height 61
click at [225, 90] on img at bounding box center [266, 58] width 82 height 61
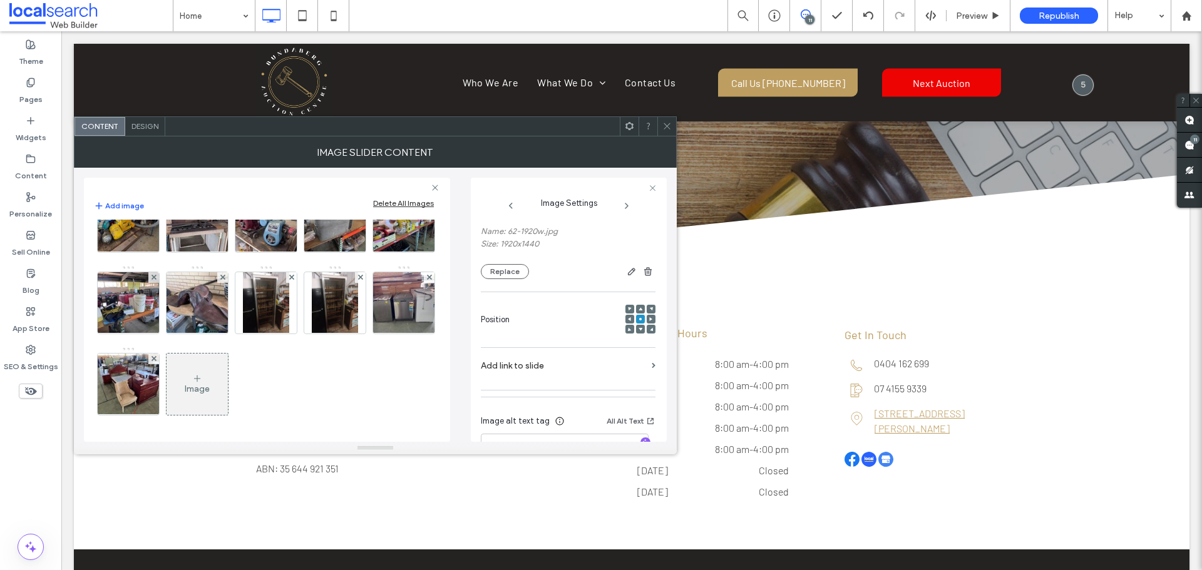
scroll to position [148, 0]
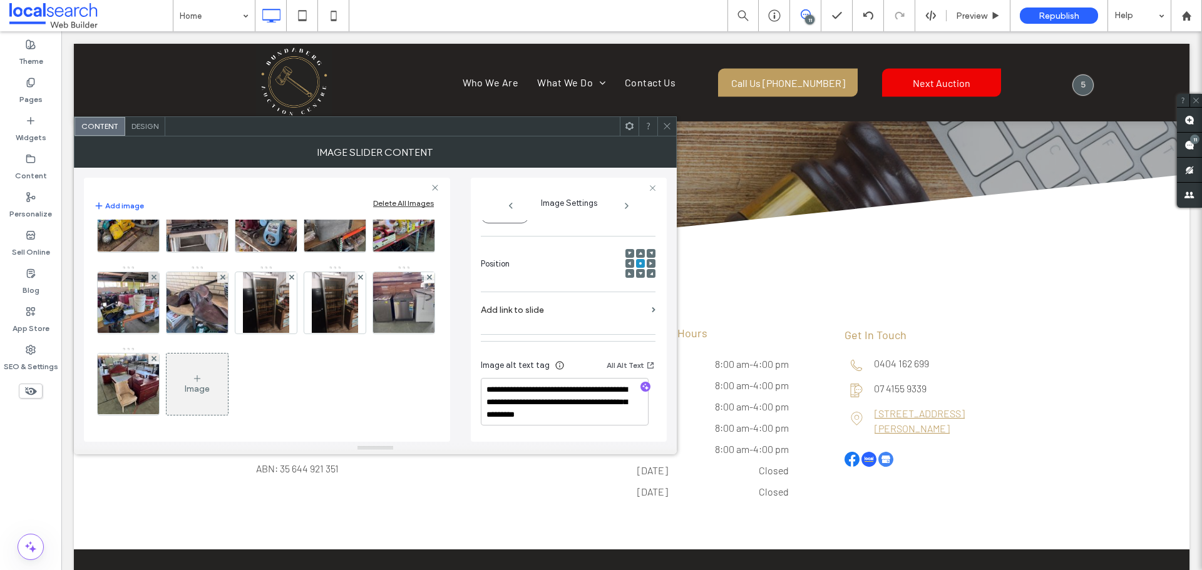
click at [294, 90] on img at bounding box center [335, 58] width 82 height 61
click at [363, 90] on img at bounding box center [404, 58] width 82 height 61
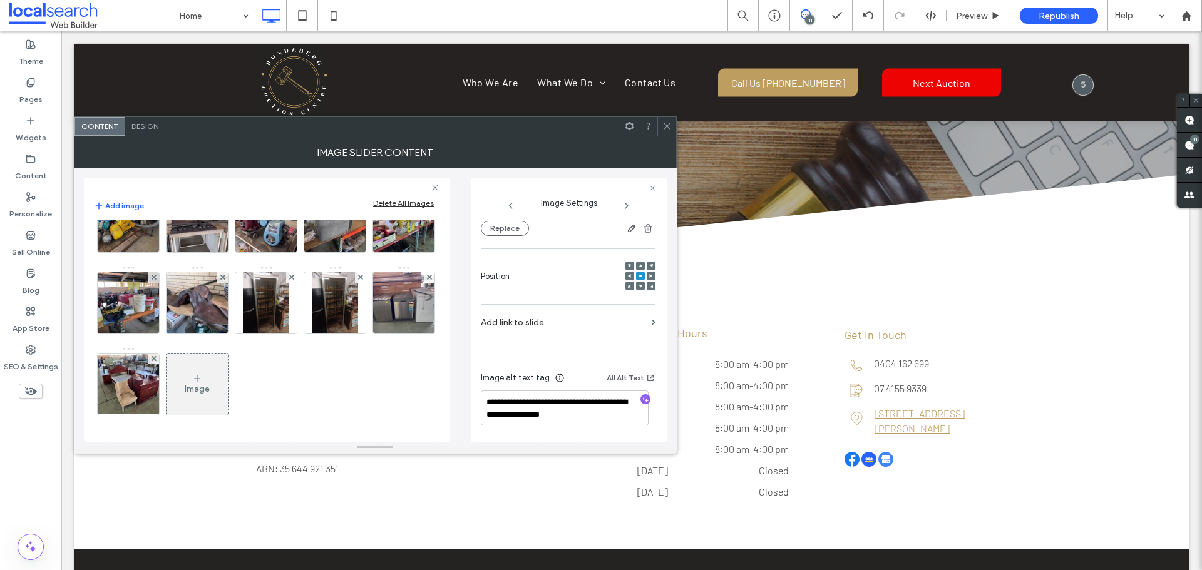
click at [170, 171] on img at bounding box center [129, 140] width 82 height 61
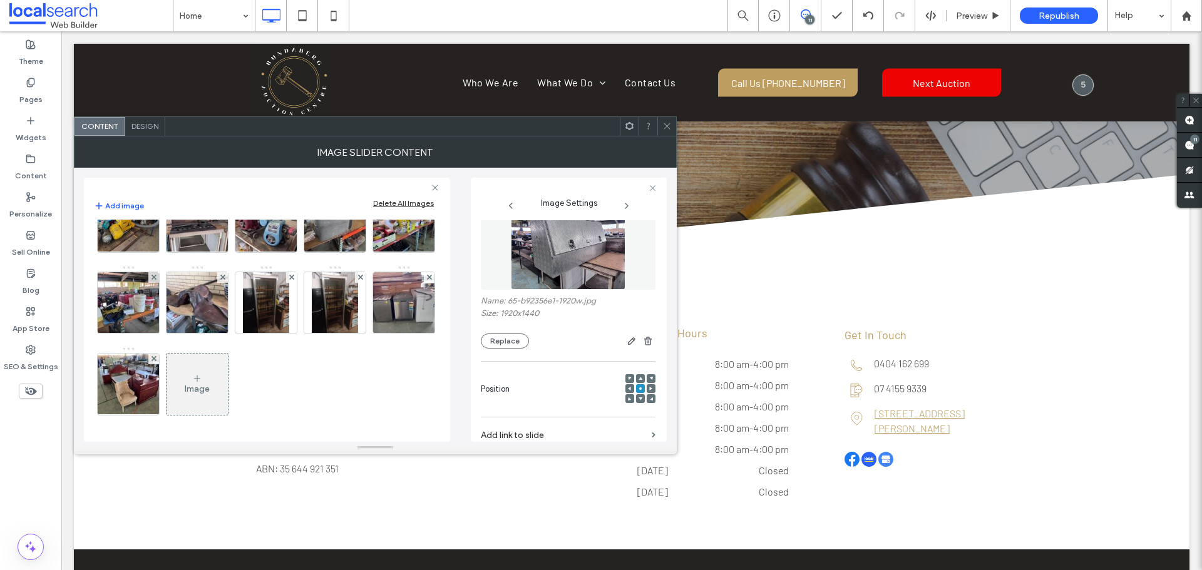
scroll to position [1878, 0]
click at [156, 171] on img at bounding box center [197, 140] width 82 height 61
click at [225, 171] on img at bounding box center [266, 140] width 82 height 61
click at [294, 171] on img at bounding box center [335, 140] width 82 height 61
click at [363, 171] on img at bounding box center [404, 140] width 82 height 61
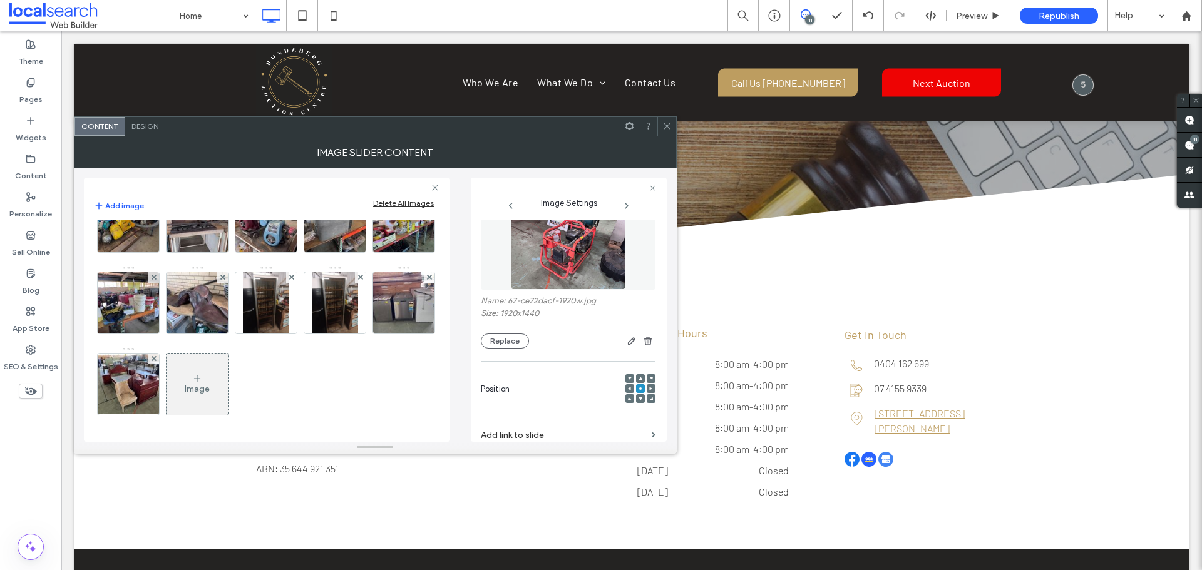
click at [156, 171] on img at bounding box center [197, 140] width 82 height 61
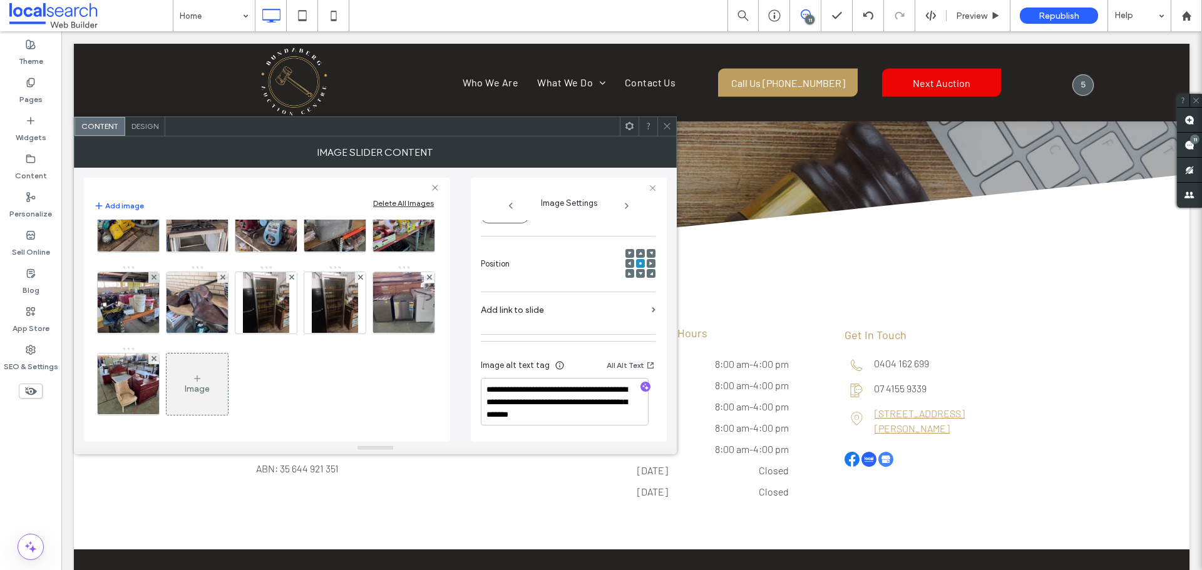
click at [225, 171] on img at bounding box center [266, 140] width 82 height 61
click at [294, 171] on img at bounding box center [335, 140] width 82 height 61
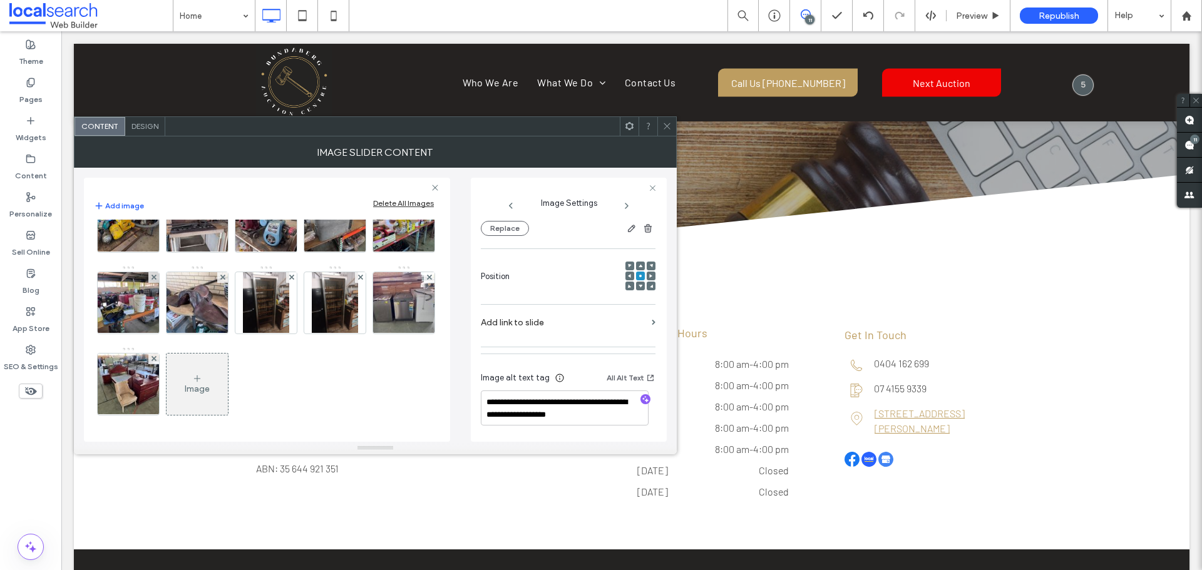
scroll to position [136, 0]
click at [363, 171] on img at bounding box center [404, 140] width 82 height 61
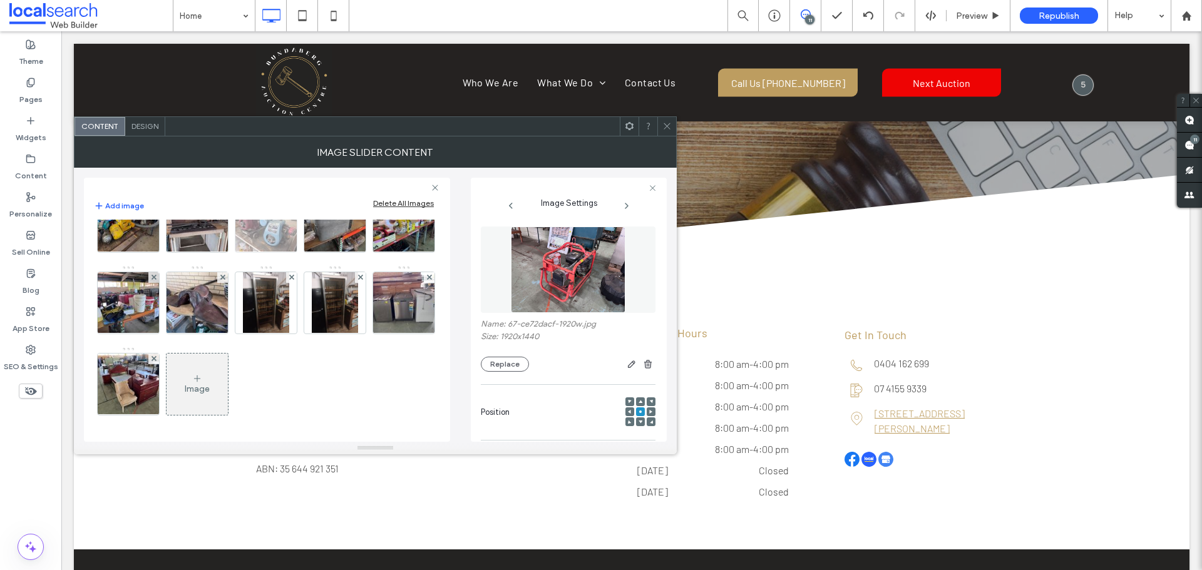
scroll to position [1940, 0]
click at [136, 252] on img at bounding box center [129, 221] width 82 height 61
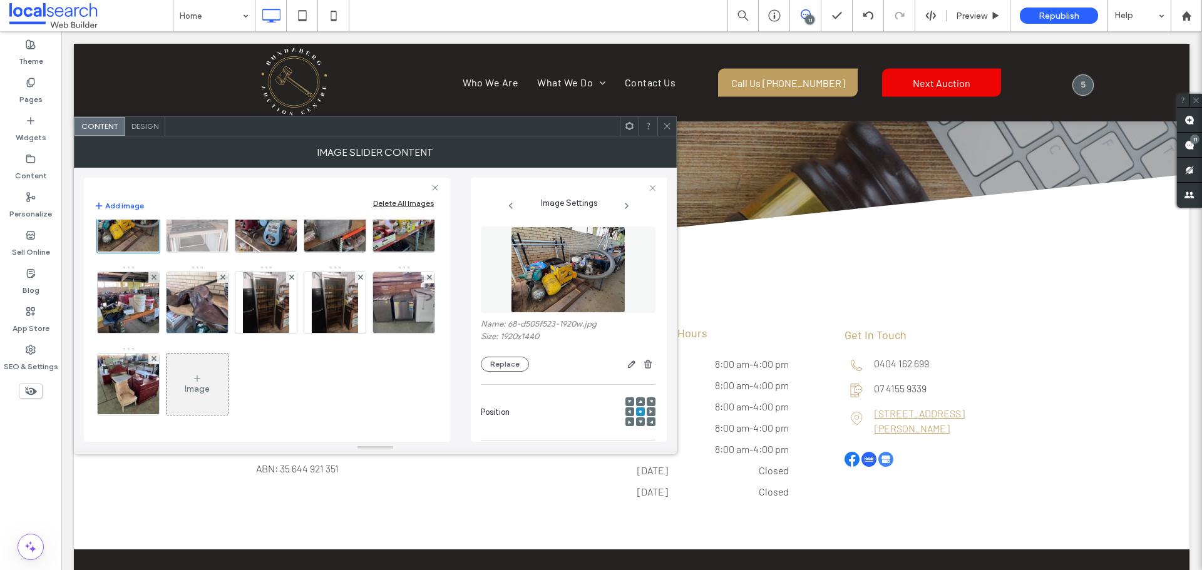
click at [177, 252] on img at bounding box center [197, 221] width 82 height 61
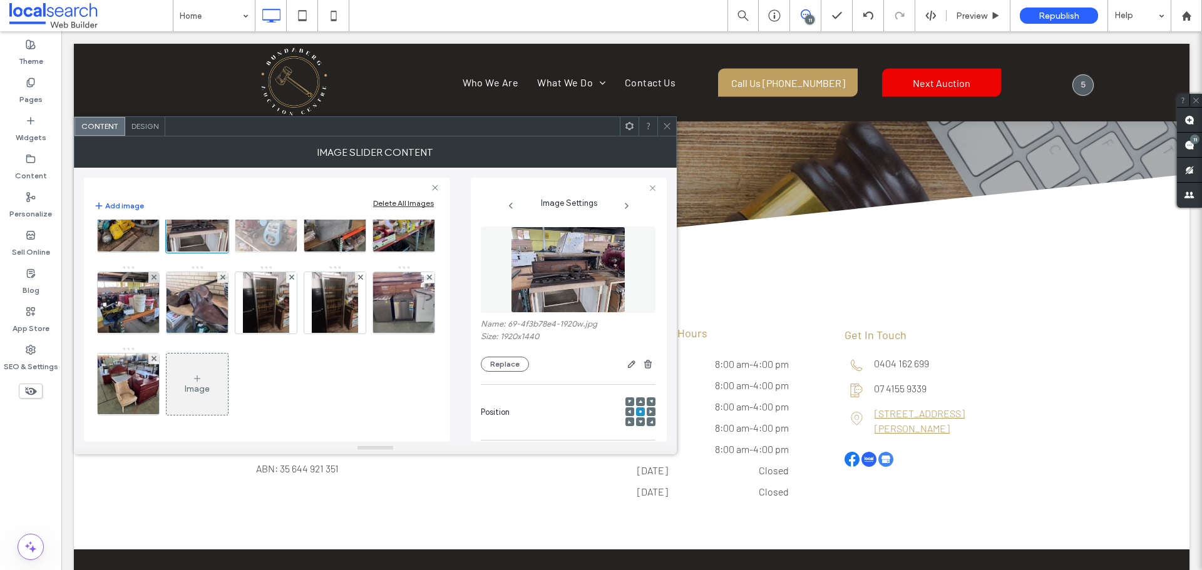
click at [279, 252] on img at bounding box center [266, 221] width 82 height 61
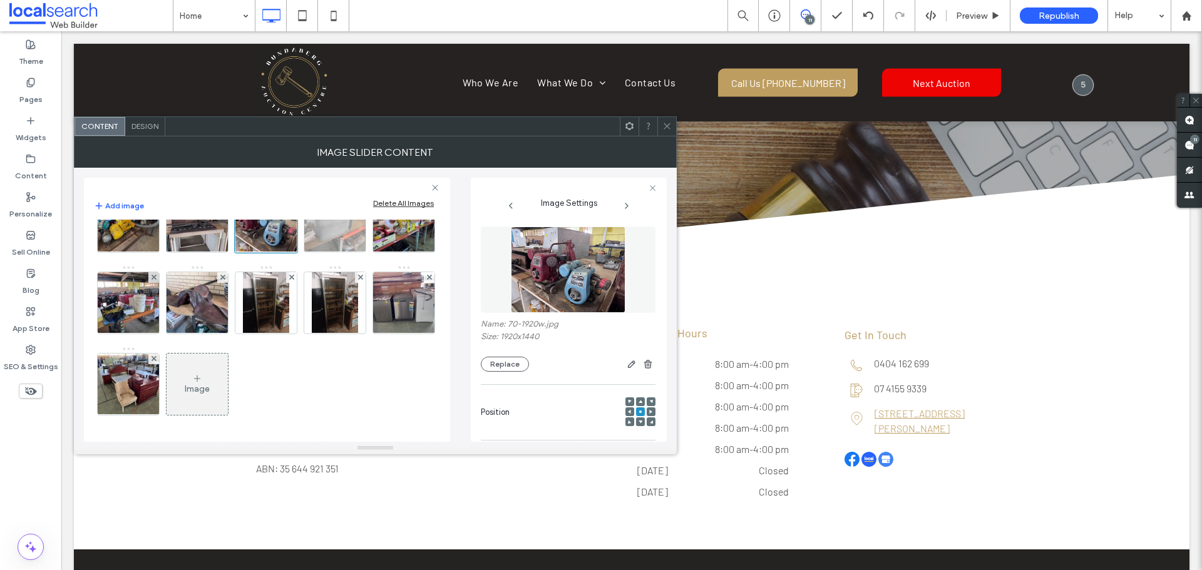
click at [324, 252] on img at bounding box center [335, 221] width 82 height 61
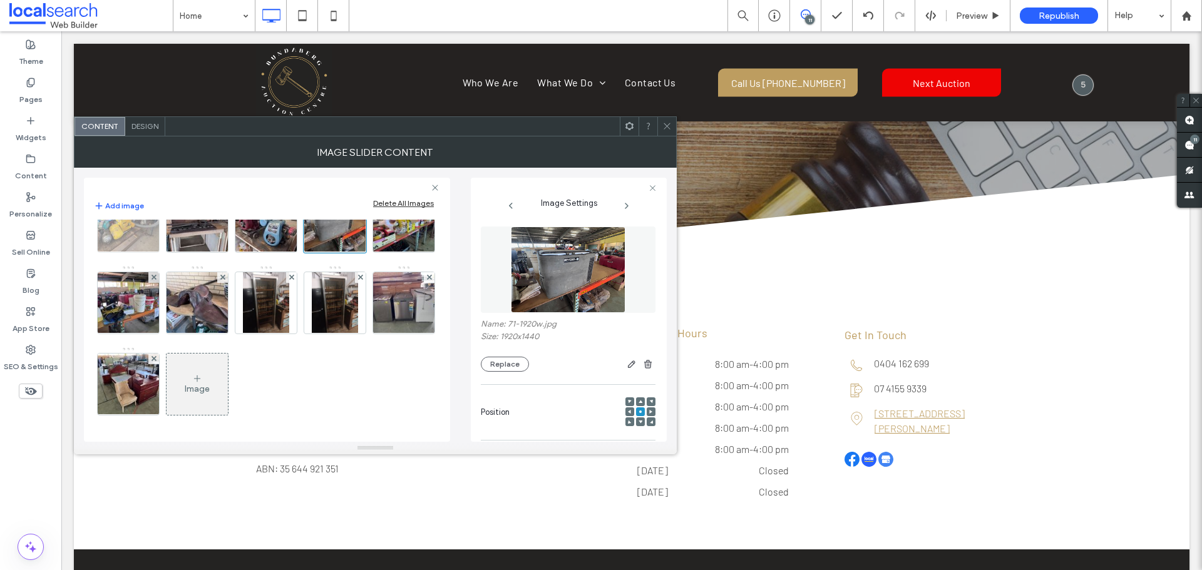
click at [131, 252] on img at bounding box center [129, 221] width 82 height 61
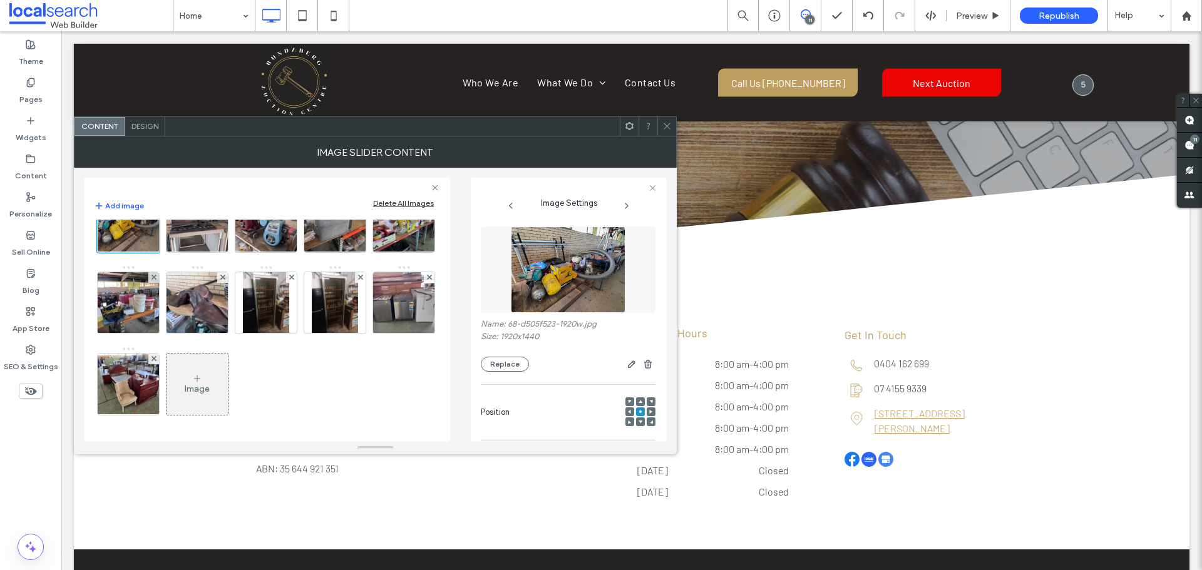
scroll to position [148, 0]
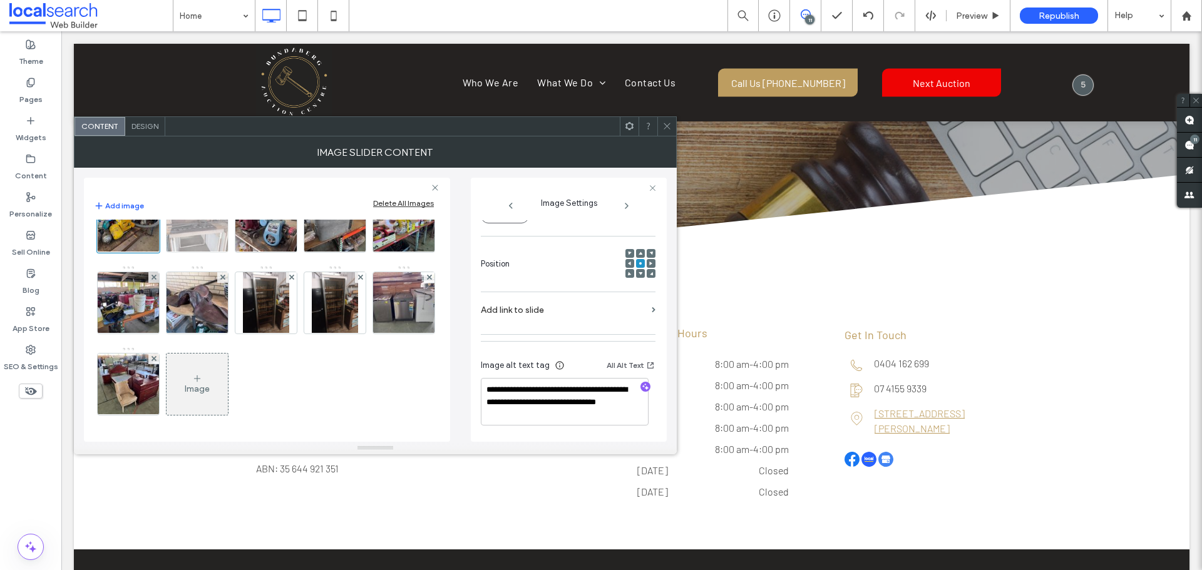
click at [188, 252] on img at bounding box center [197, 221] width 82 height 61
click at [260, 252] on img at bounding box center [266, 221] width 82 height 61
click at [346, 252] on img at bounding box center [335, 221] width 82 height 61
click at [363, 252] on img at bounding box center [404, 221] width 82 height 61
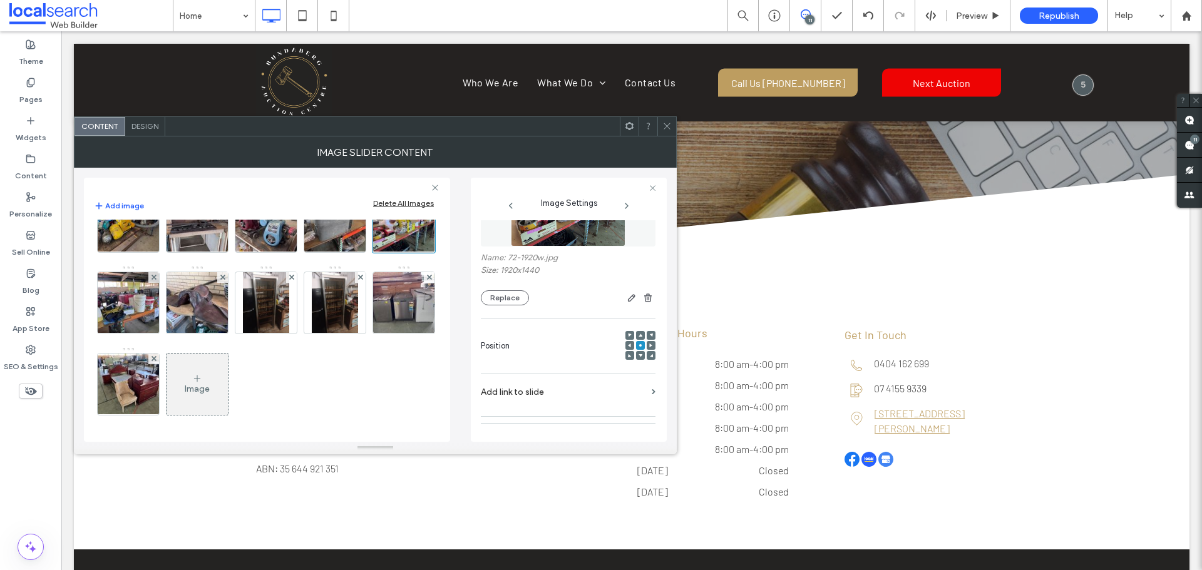
scroll to position [0, 0]
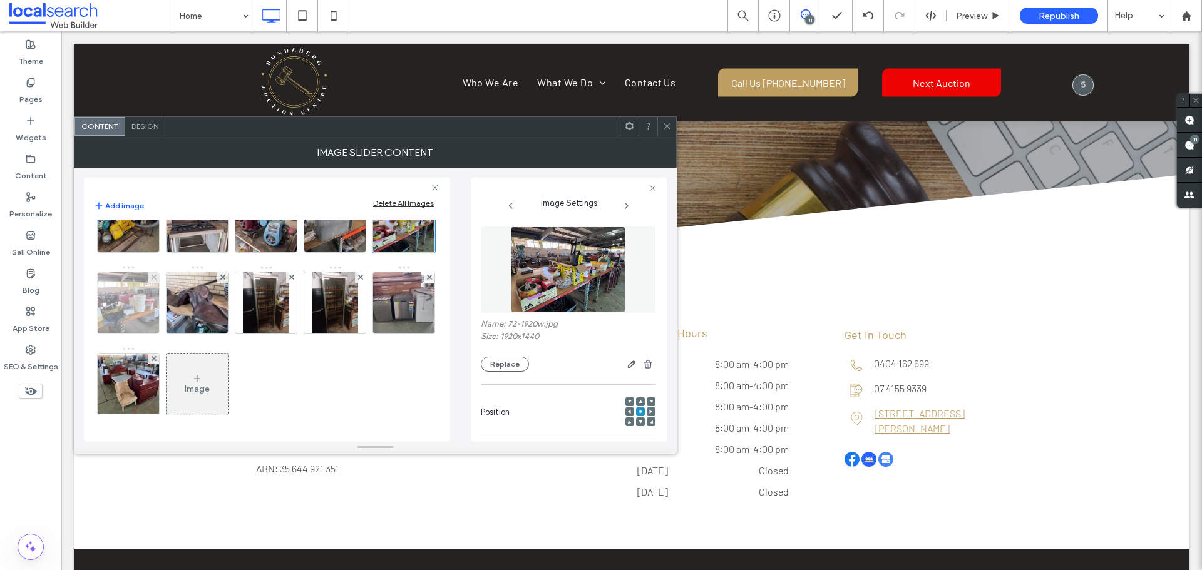
click at [170, 327] on img at bounding box center [129, 302] width 82 height 61
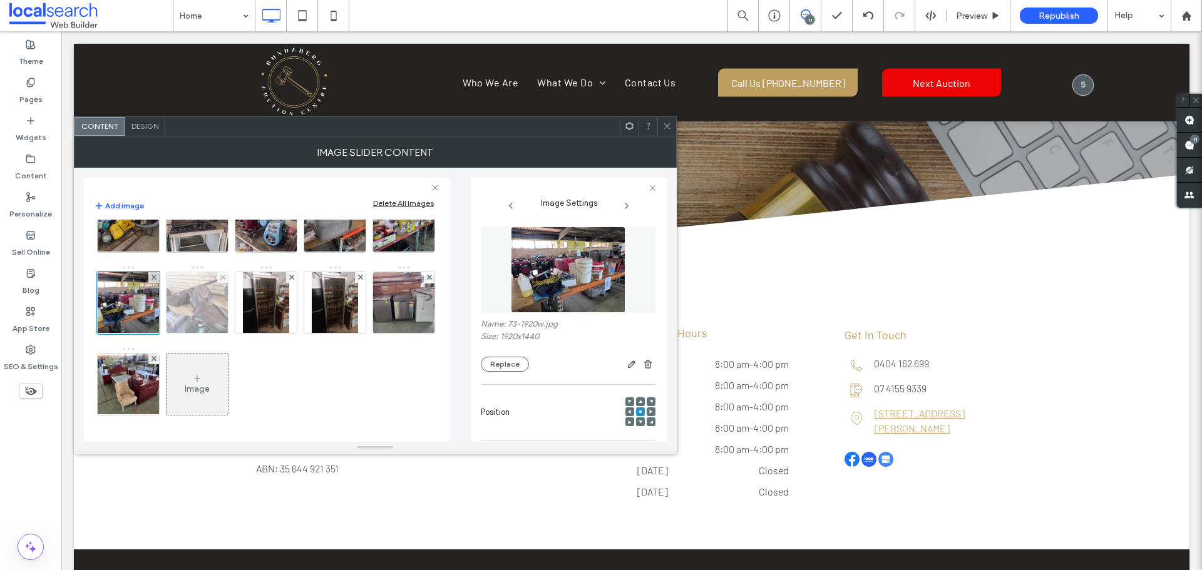
click at [238, 326] on img at bounding box center [197, 302] width 82 height 61
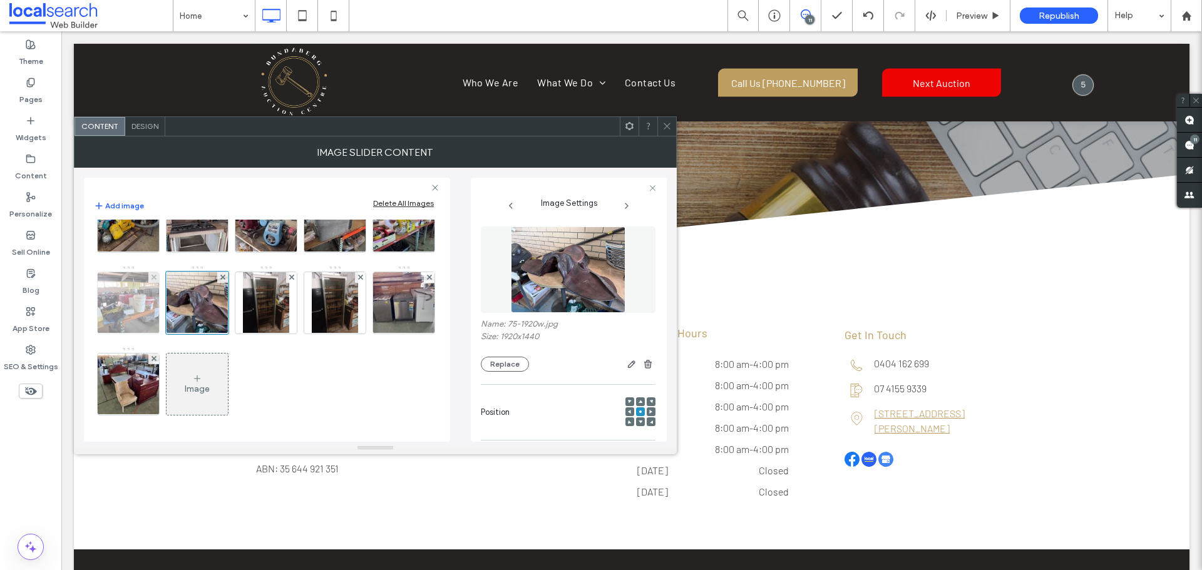
click at [170, 323] on img at bounding box center [129, 302] width 82 height 61
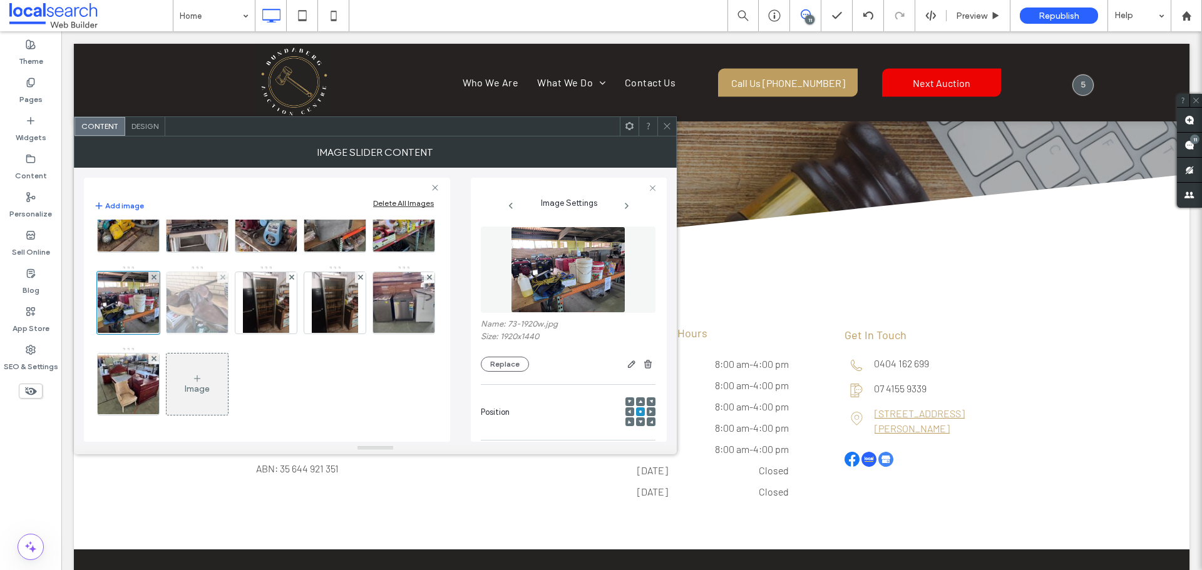
click at [238, 322] on img at bounding box center [197, 302] width 82 height 61
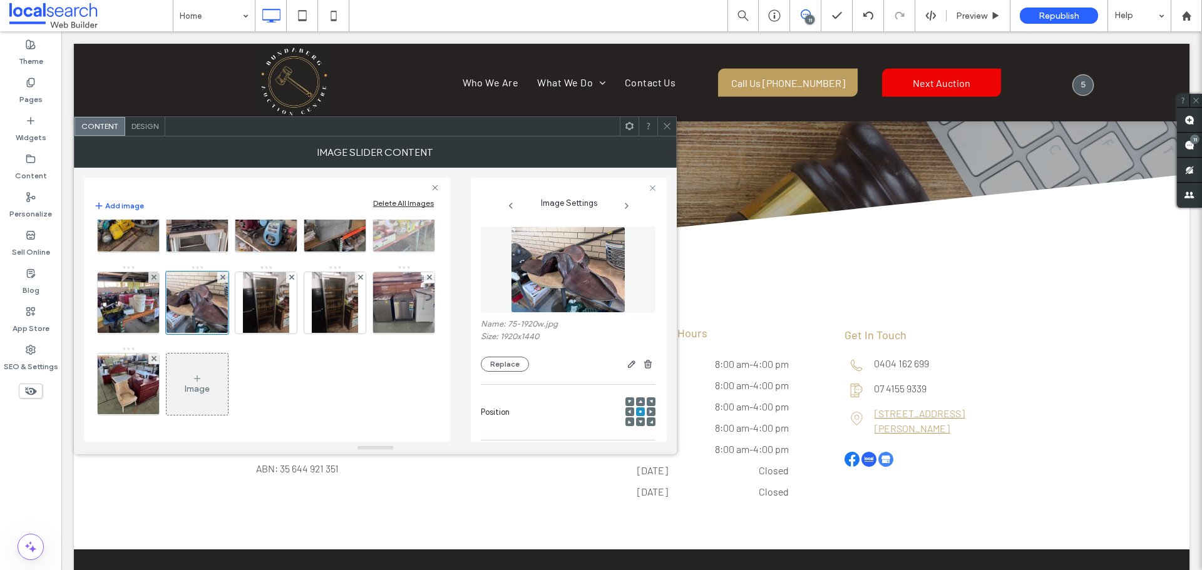
click at [363, 252] on img at bounding box center [404, 221] width 82 height 61
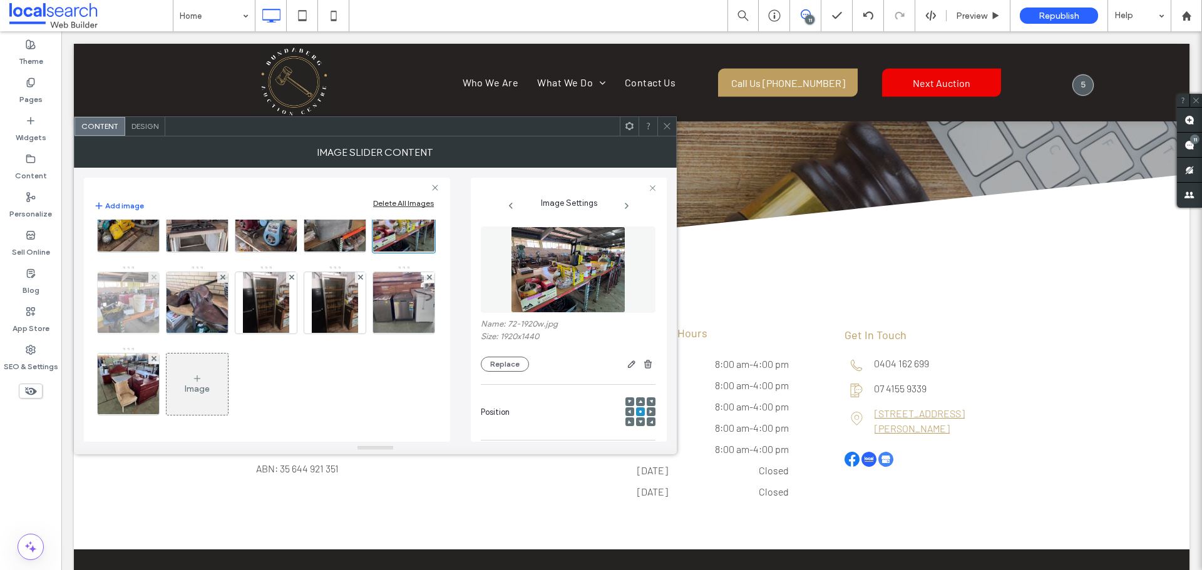
drag, startPoint x: 182, startPoint y: 320, endPoint x: 210, endPoint y: 320, distance: 28.2
click at [170, 320] on img at bounding box center [129, 302] width 82 height 61
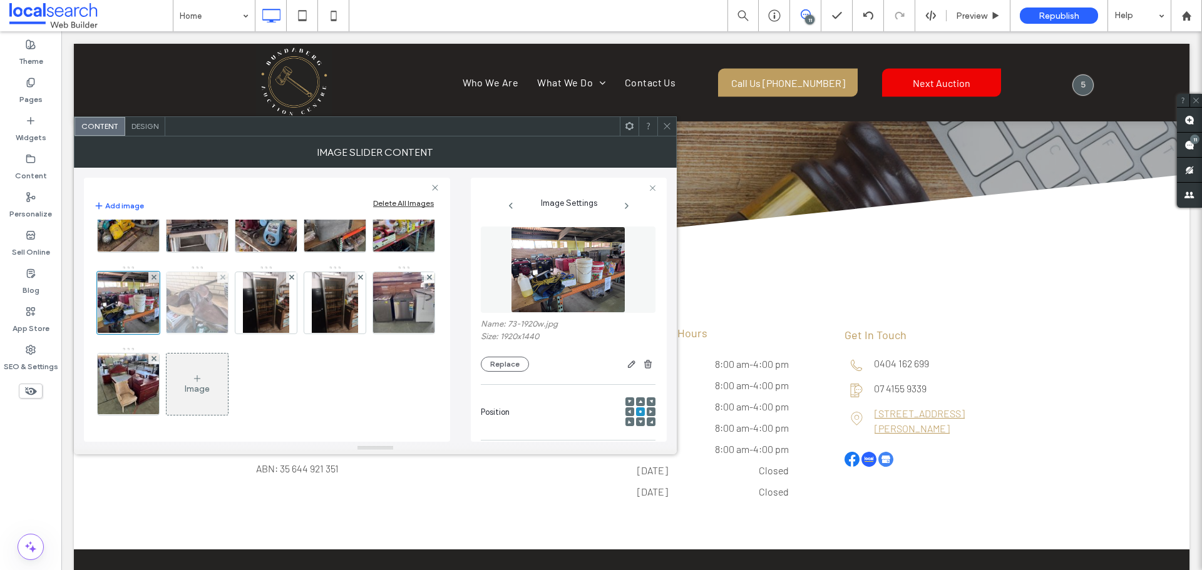
click at [238, 321] on img at bounding box center [197, 302] width 82 height 61
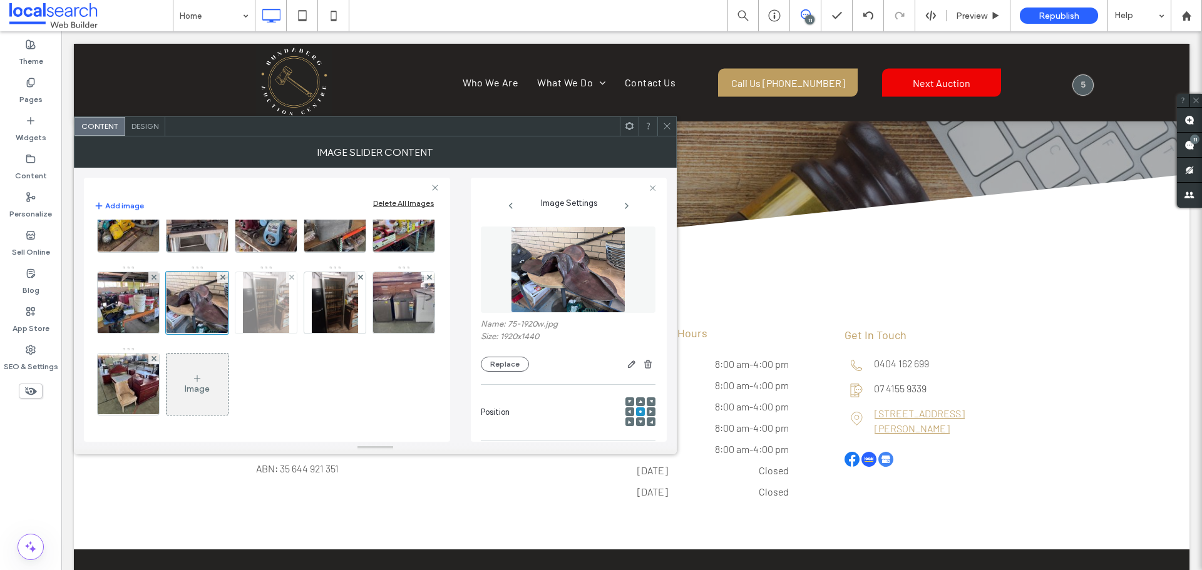
click at [289, 326] on img at bounding box center [266, 302] width 46 height 61
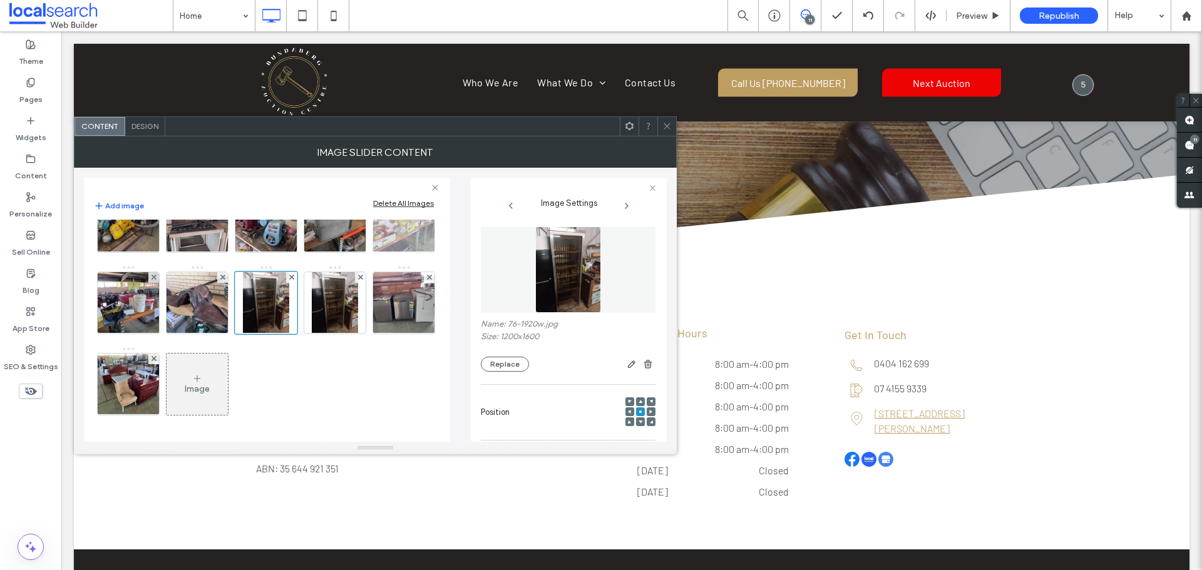
click at [363, 252] on img at bounding box center [404, 221] width 82 height 61
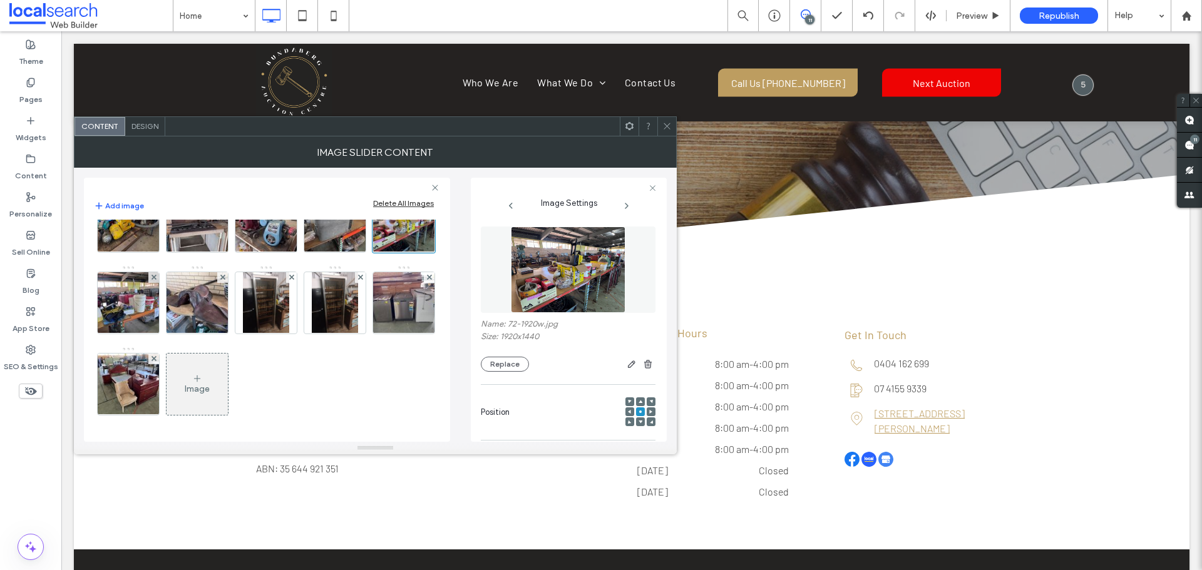
scroll to position [148, 0]
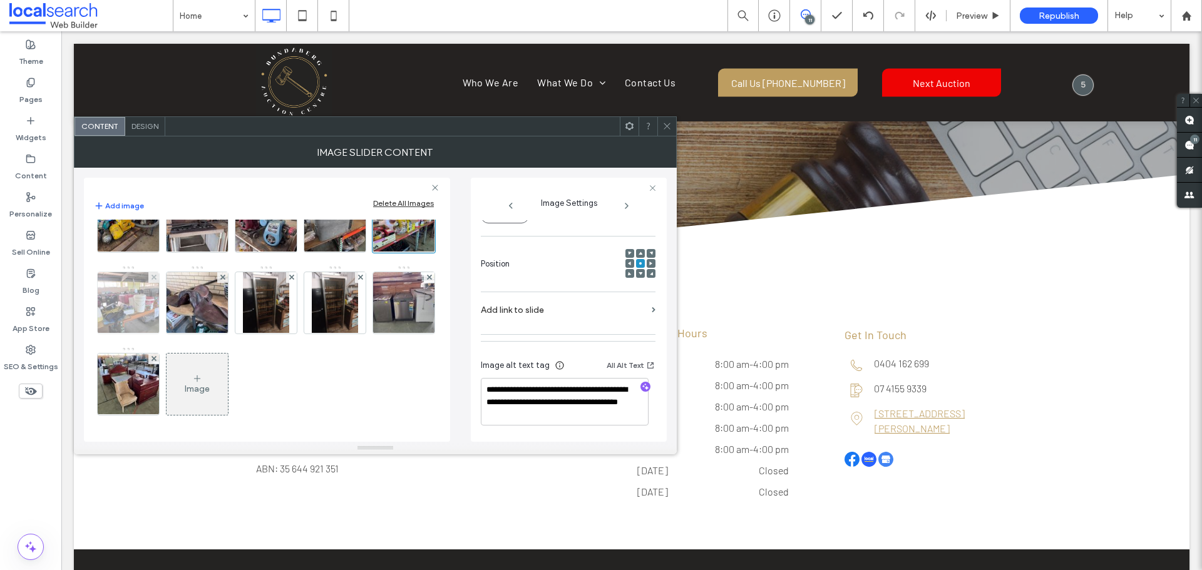
click at [170, 312] on img at bounding box center [129, 302] width 82 height 61
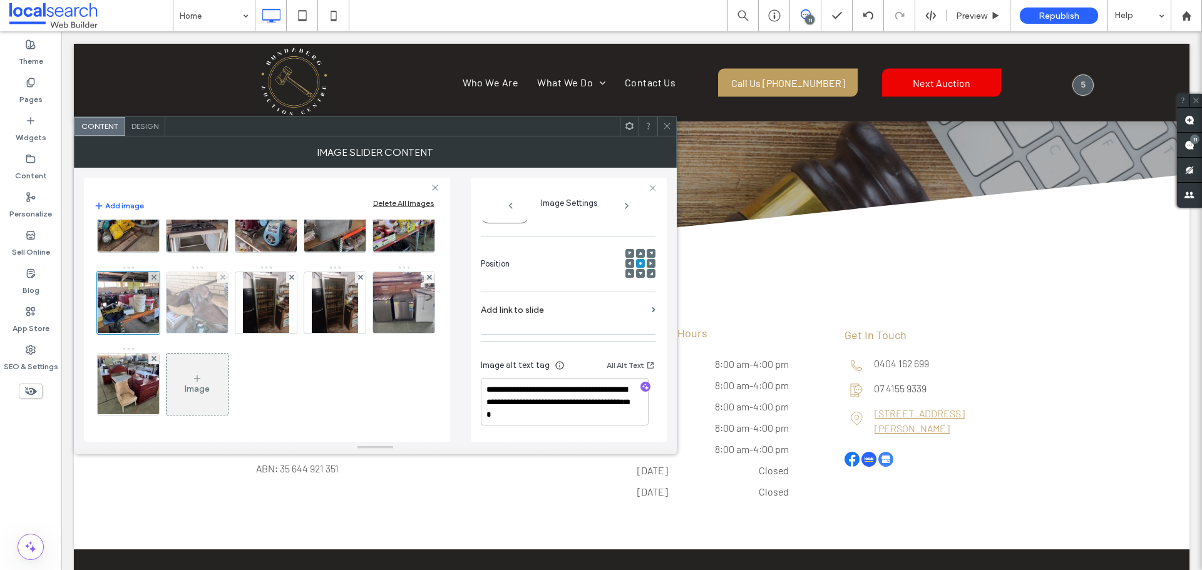
click at [238, 317] on img at bounding box center [197, 302] width 82 height 61
click at [289, 319] on img at bounding box center [266, 302] width 46 height 61
click at [312, 334] on img at bounding box center [335, 302] width 46 height 61
type textarea "**********"
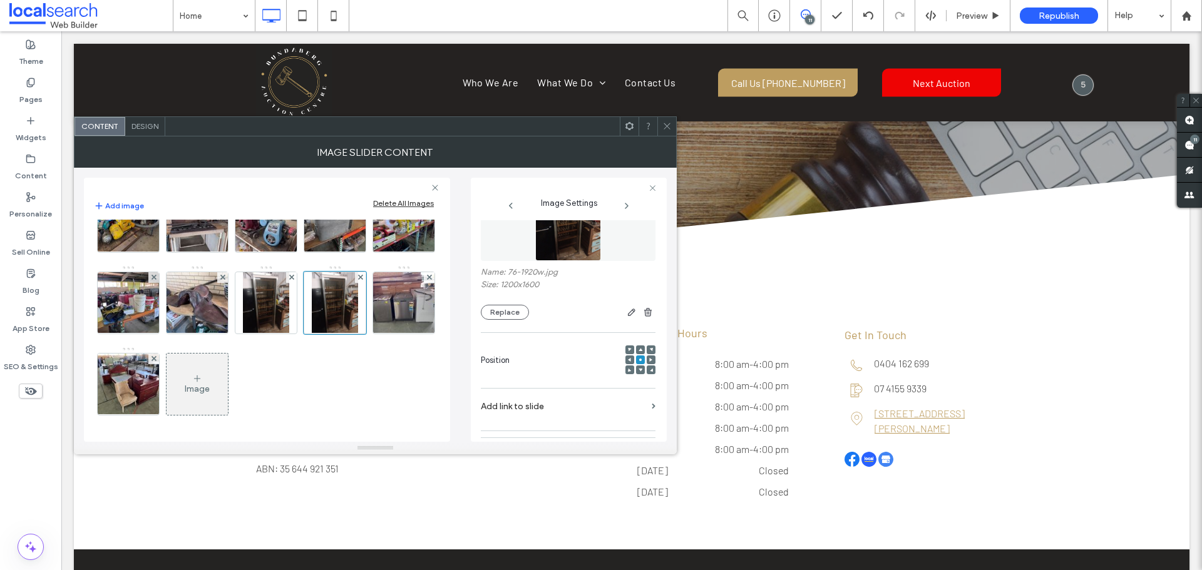
scroll to position [0, 0]
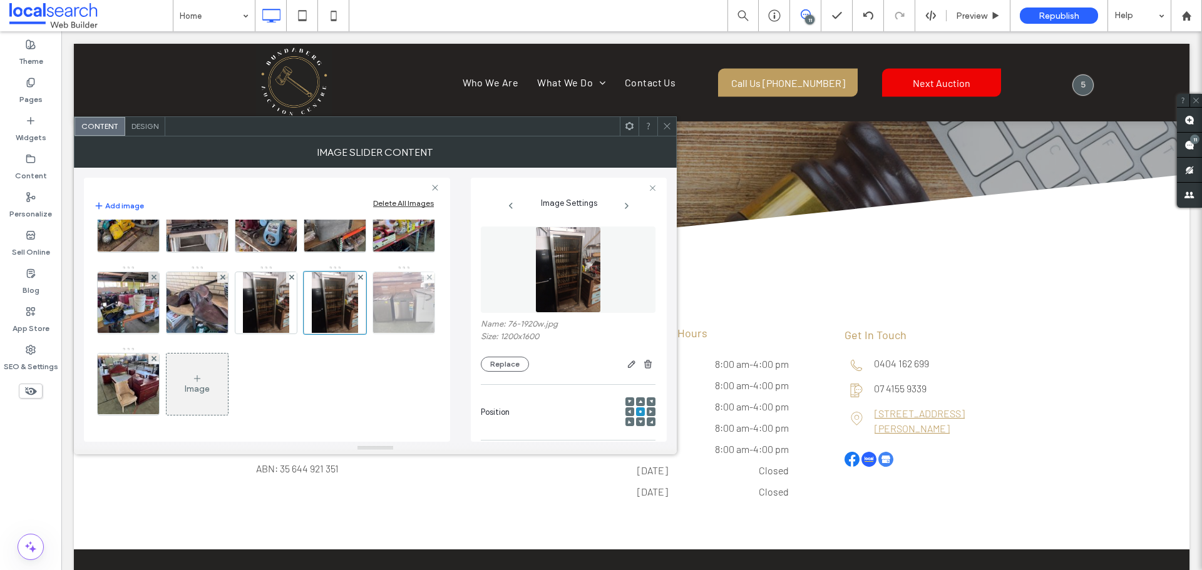
drag, startPoint x: 213, startPoint y: 394, endPoint x: 223, endPoint y: 392, distance: 10.7
click at [363, 334] on img at bounding box center [404, 302] width 82 height 61
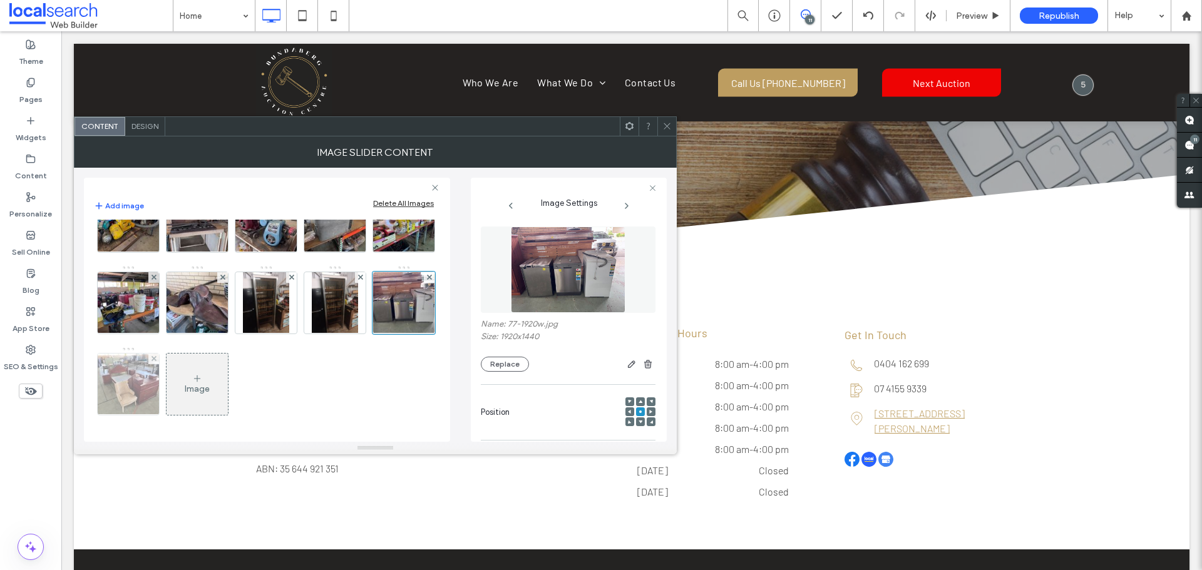
click at [170, 392] on img at bounding box center [129, 384] width 82 height 61
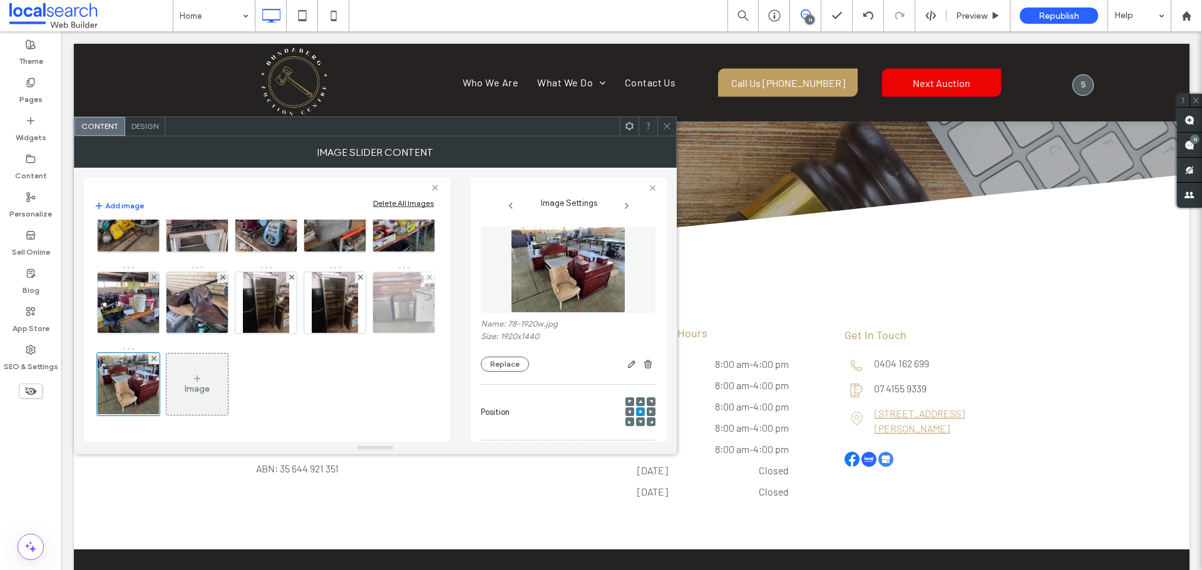
click at [312, 334] on img at bounding box center [335, 302] width 46 height 61
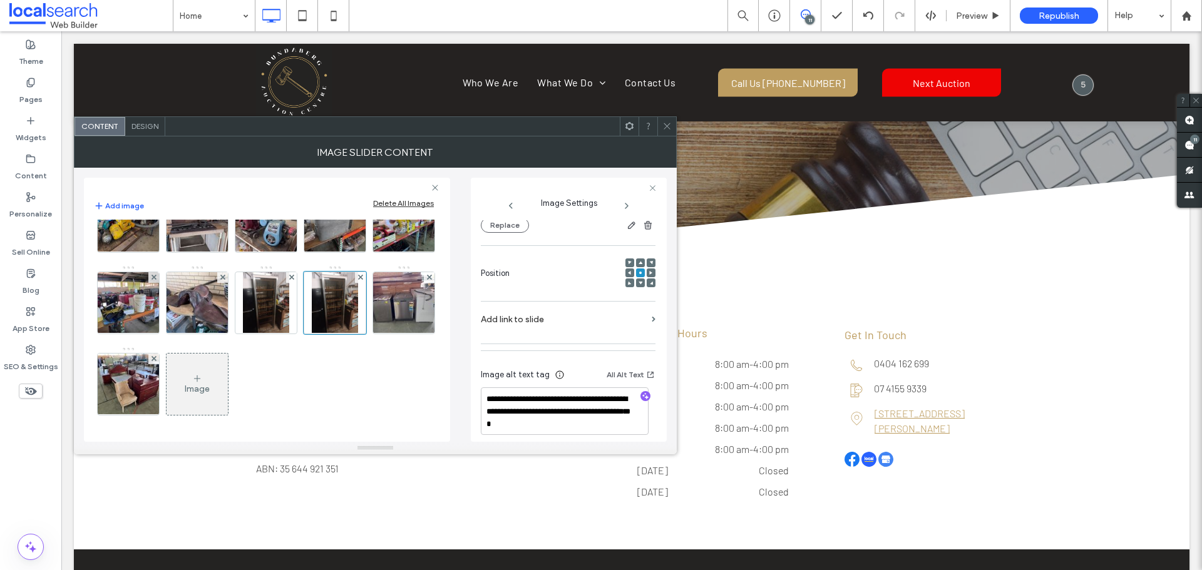
scroll to position [148, 0]
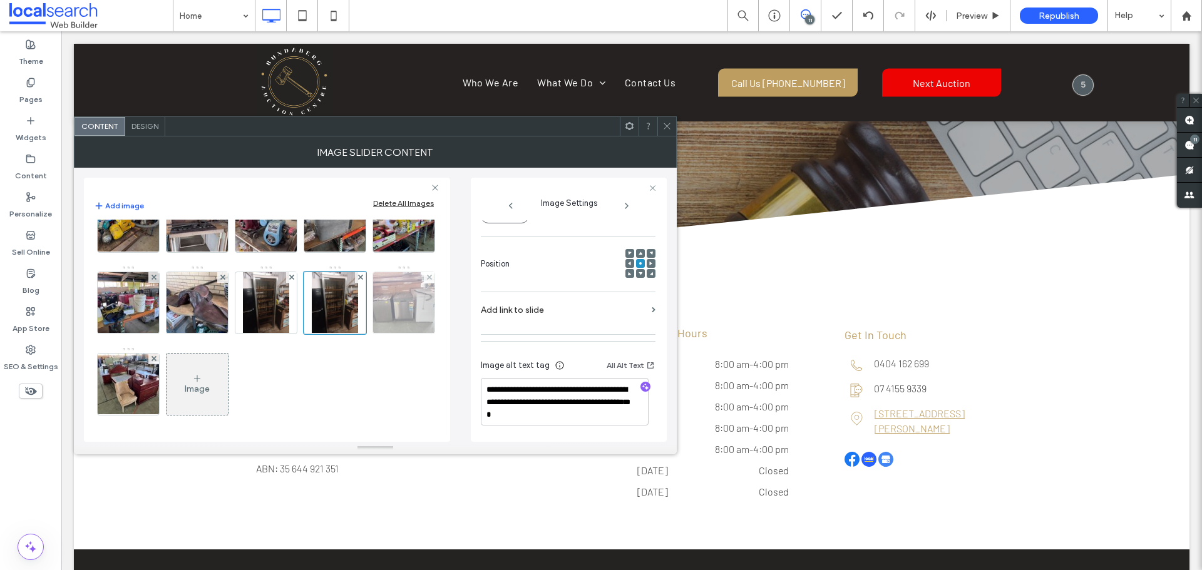
click at [363, 334] on img at bounding box center [404, 302] width 82 height 61
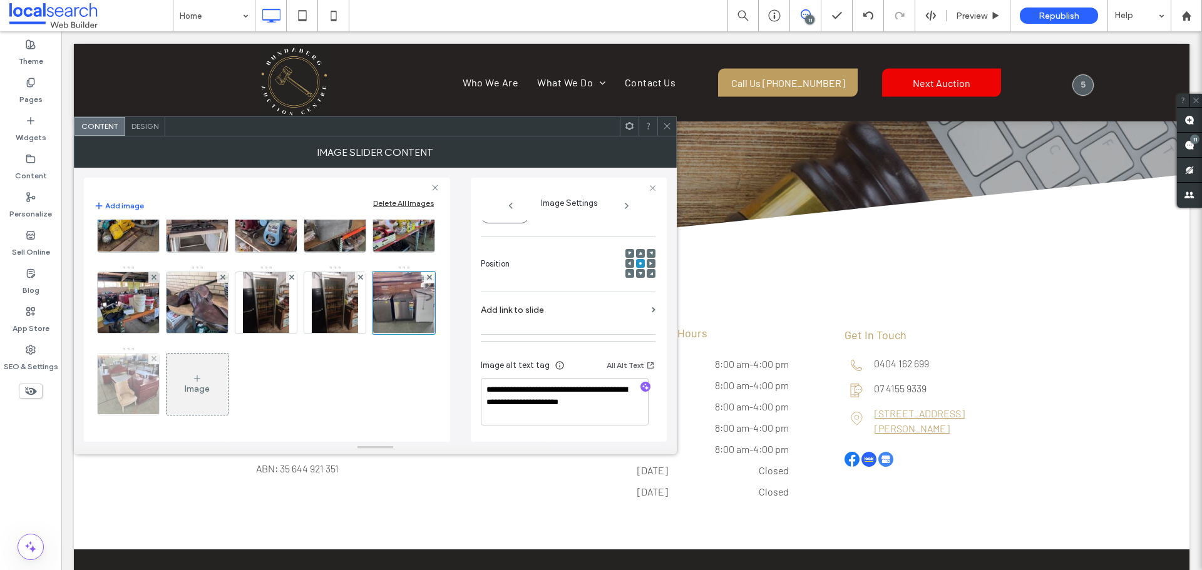
click at [170, 389] on img at bounding box center [129, 384] width 82 height 61
click at [36, 361] on label "SEO & Settings" at bounding box center [31, 364] width 54 height 18
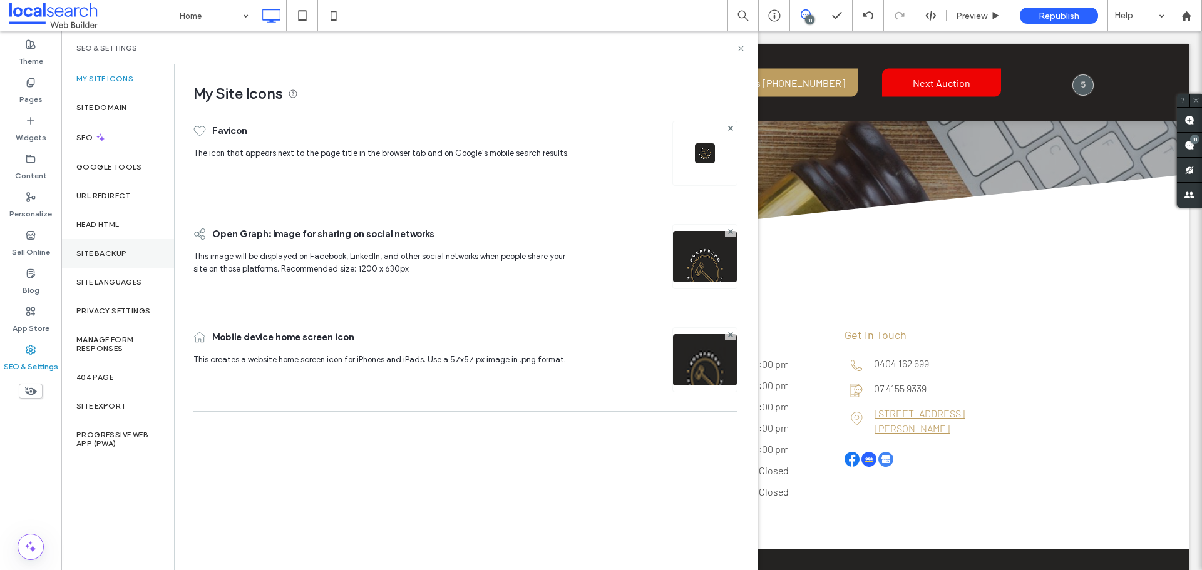
click at [103, 252] on label "Site Backup" at bounding box center [101, 253] width 50 height 9
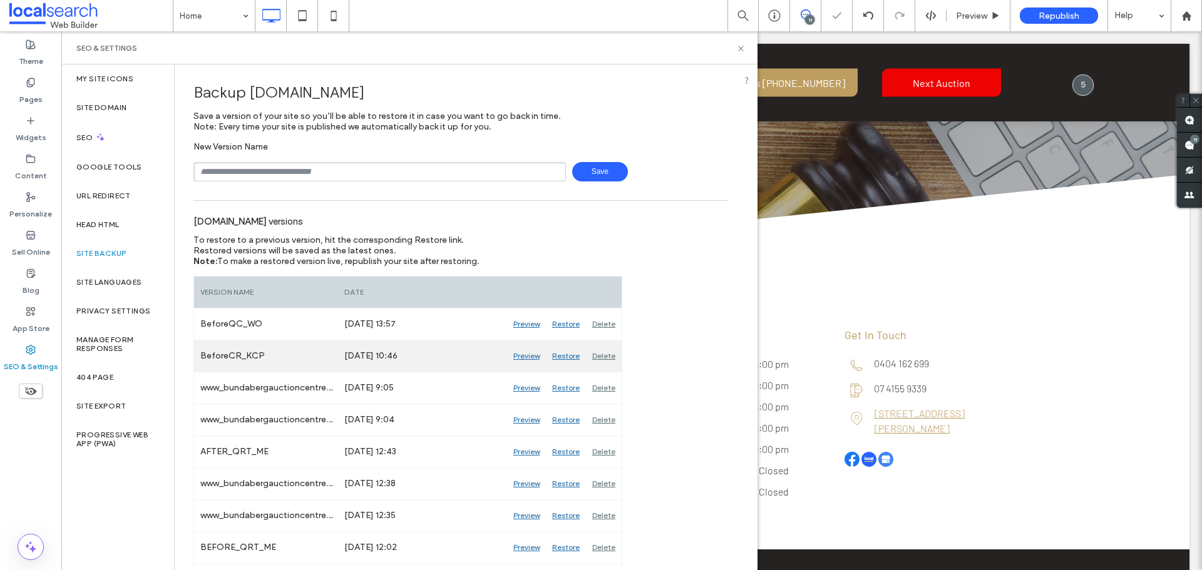
click at [527, 351] on div "Preview" at bounding box center [526, 355] width 39 height 31
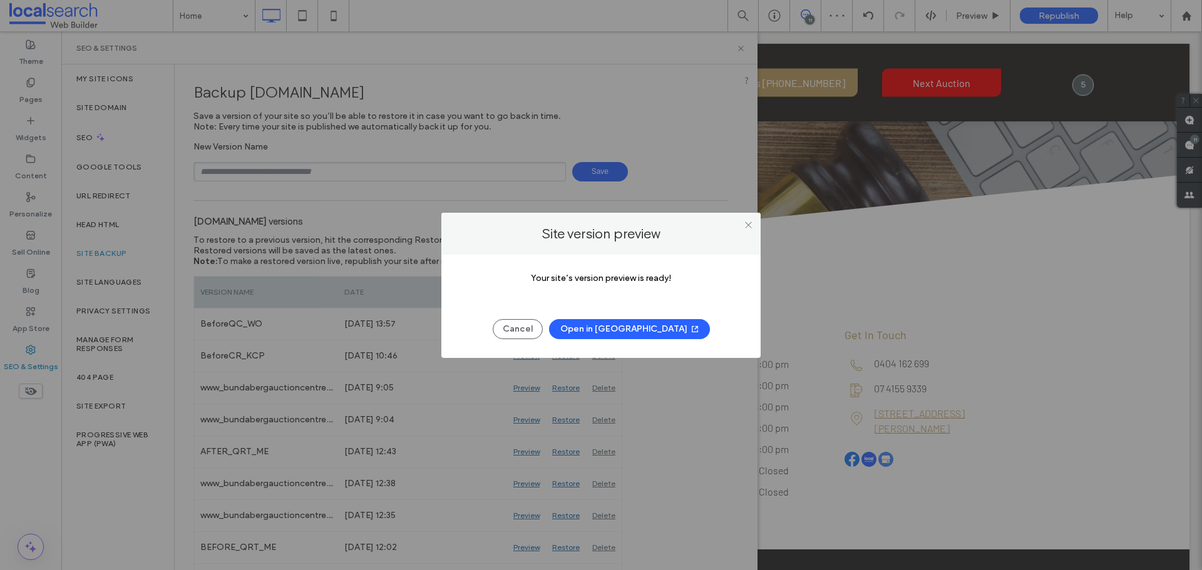
click at [619, 325] on button "Open in New Tab" at bounding box center [629, 329] width 161 height 20
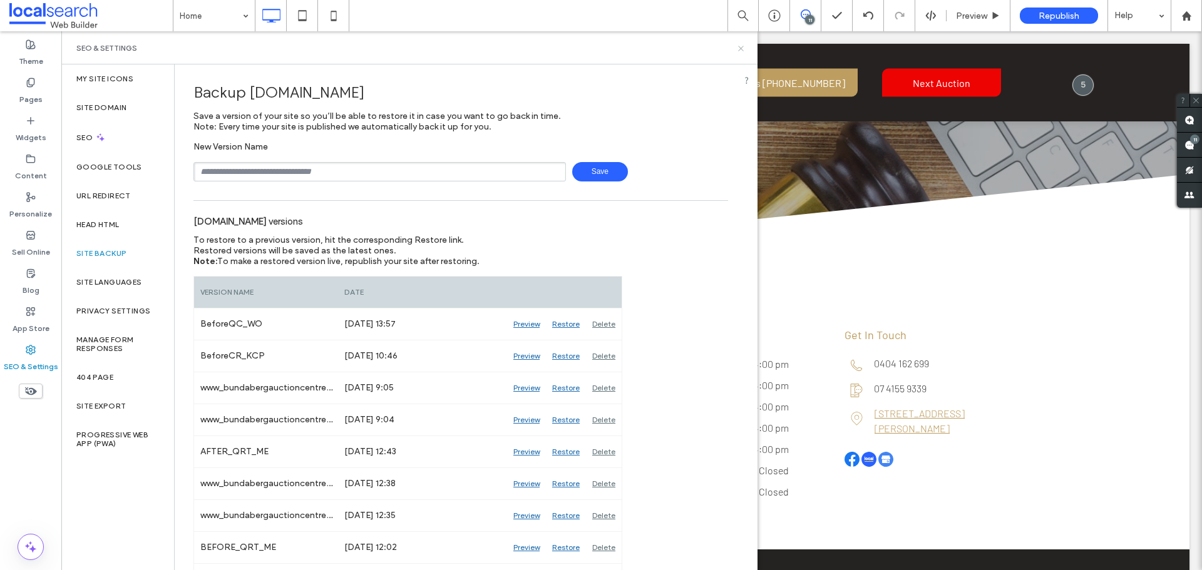
click at [745, 48] on icon at bounding box center [740, 48] width 9 height 9
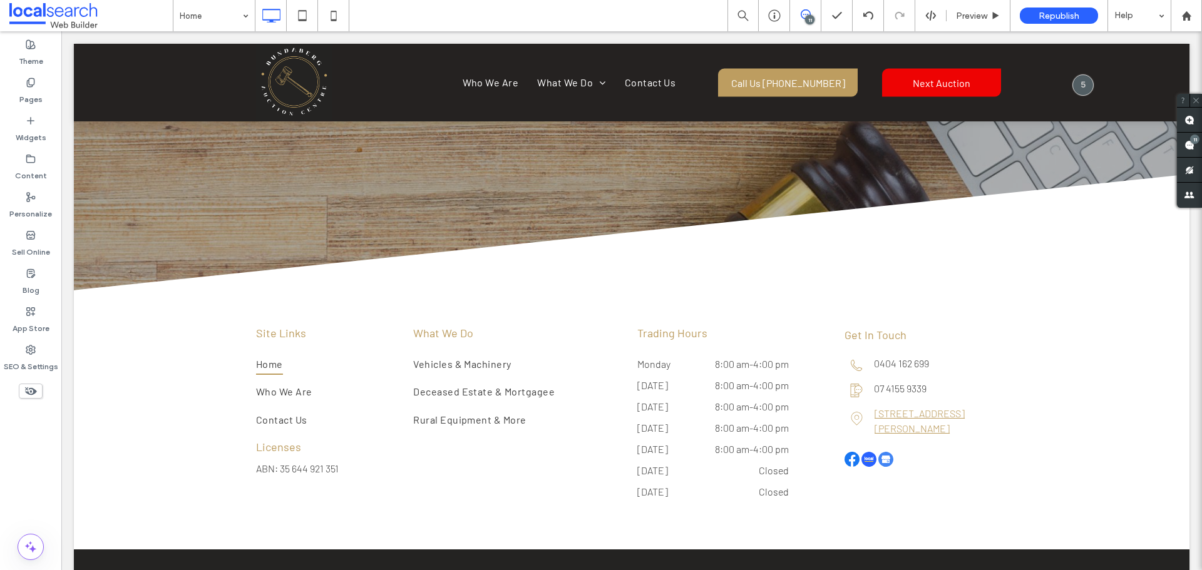
click at [811, 13] on span at bounding box center [805, 14] width 31 height 10
click at [816, 11] on span at bounding box center [805, 14] width 31 height 10
click at [1196, 140] on div "11" at bounding box center [1194, 139] width 9 height 9
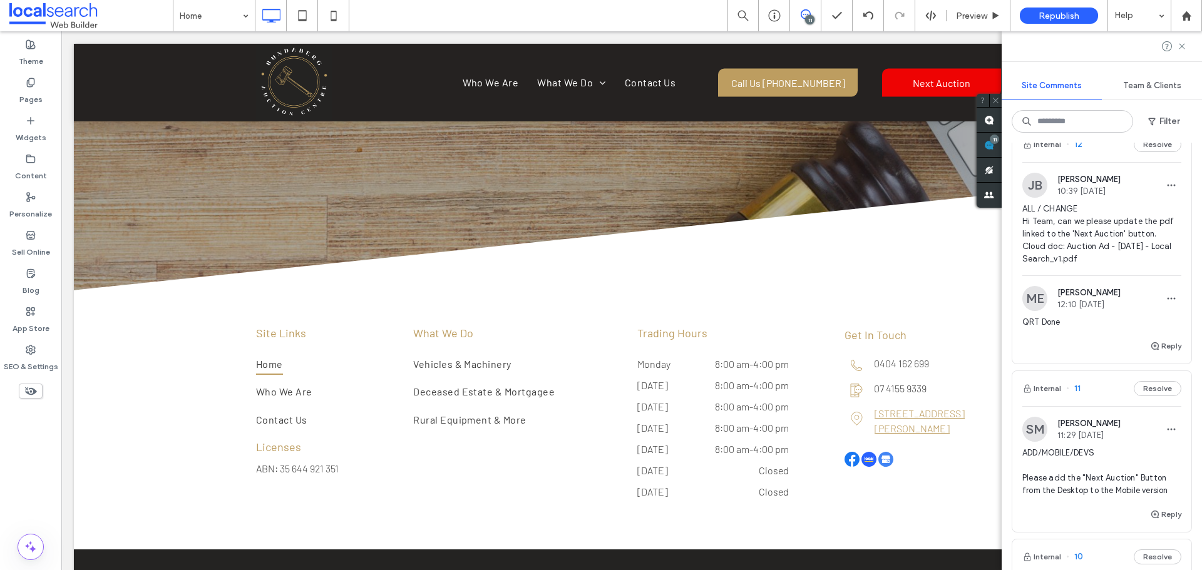
scroll to position [0, 0]
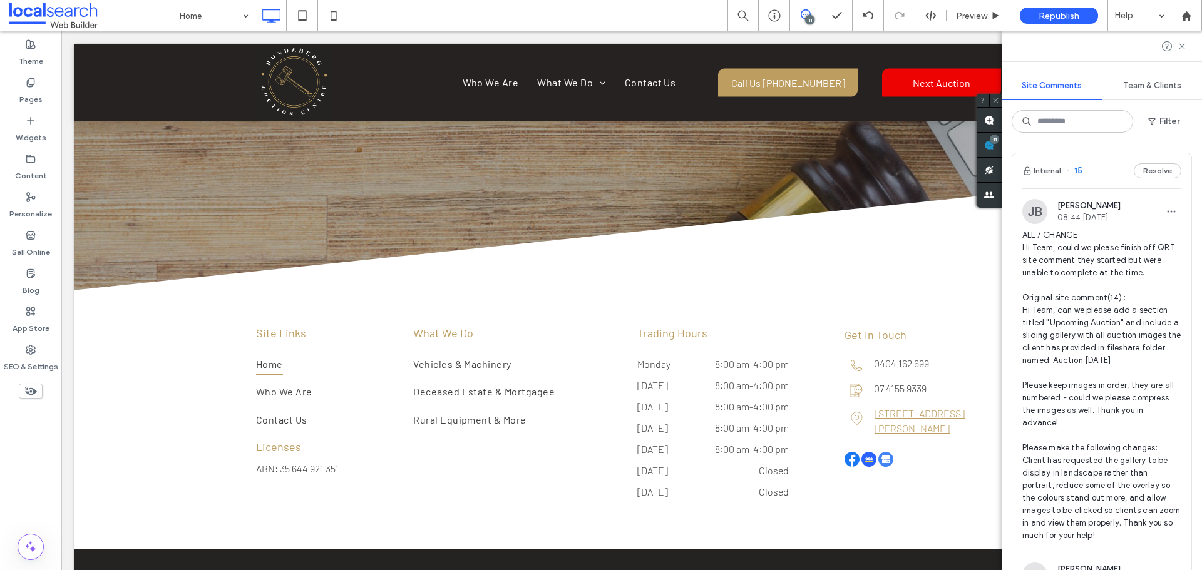
click at [1118, 238] on span "ALL / CHANGE Hi Team, could we please finish off QRT site comment they started …" at bounding box center [1101, 385] width 159 height 313
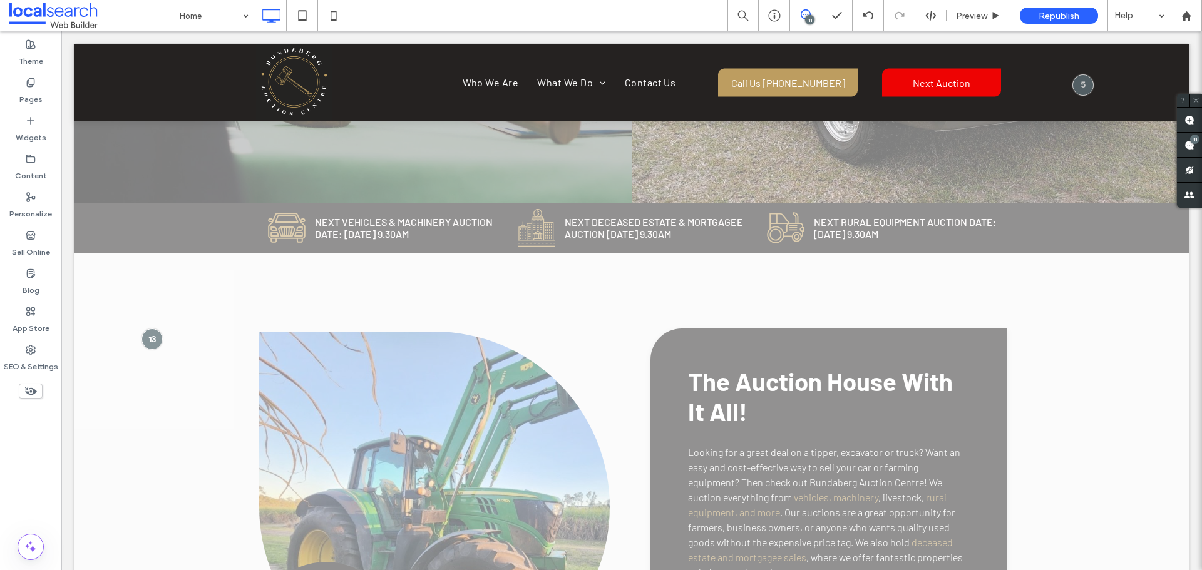
scroll to position [560, 0]
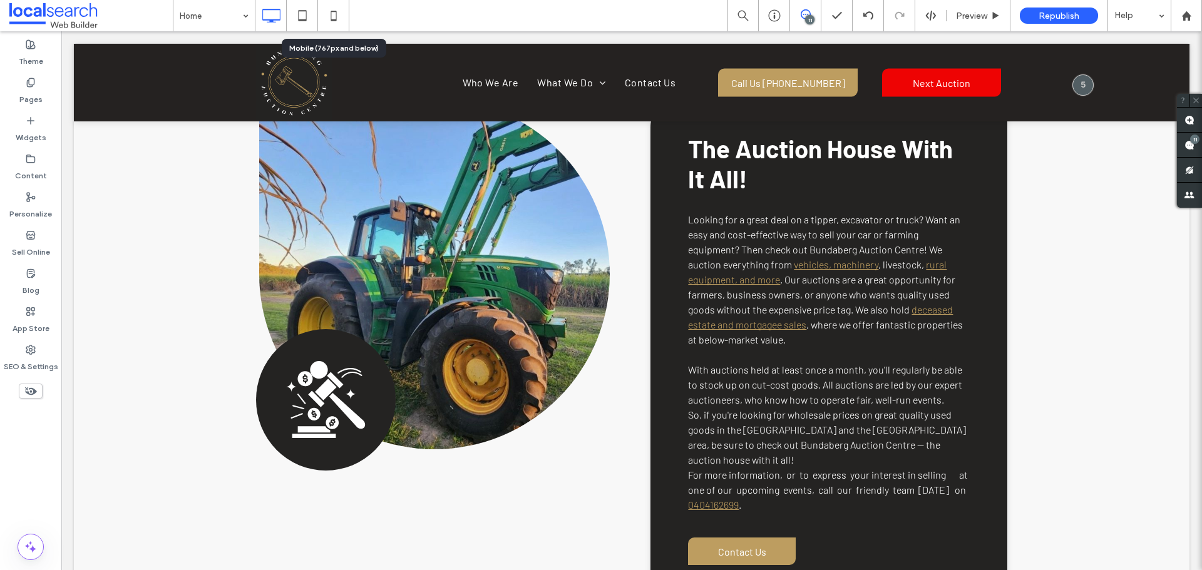
click at [328, 19] on icon at bounding box center [333, 15] width 25 height 25
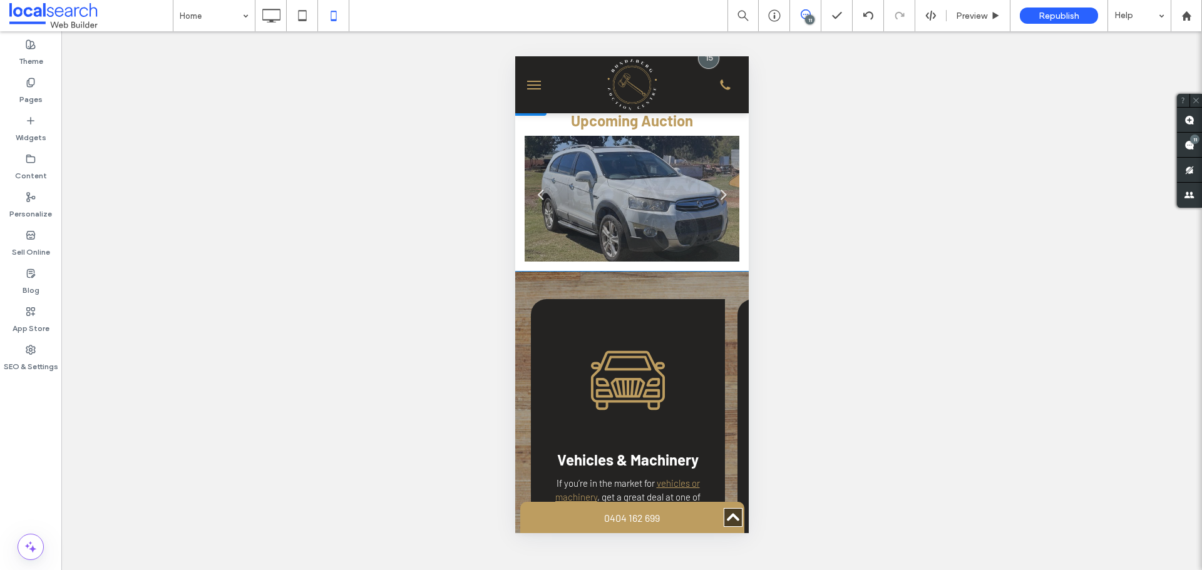
scroll to position [2566, 0]
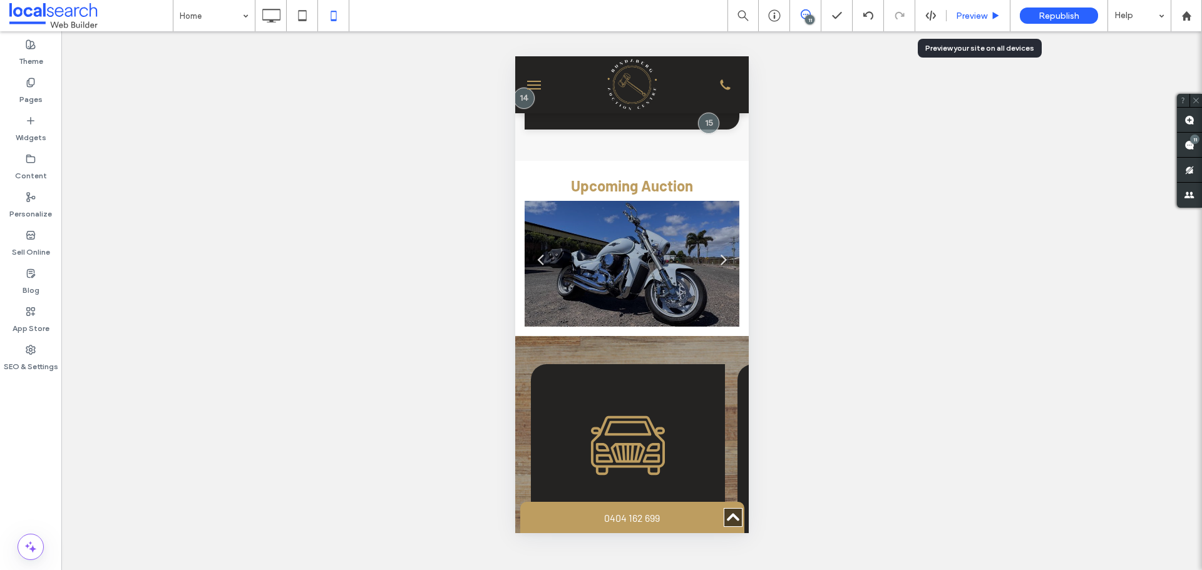
click at [969, 12] on span "Preview" at bounding box center [971, 16] width 31 height 11
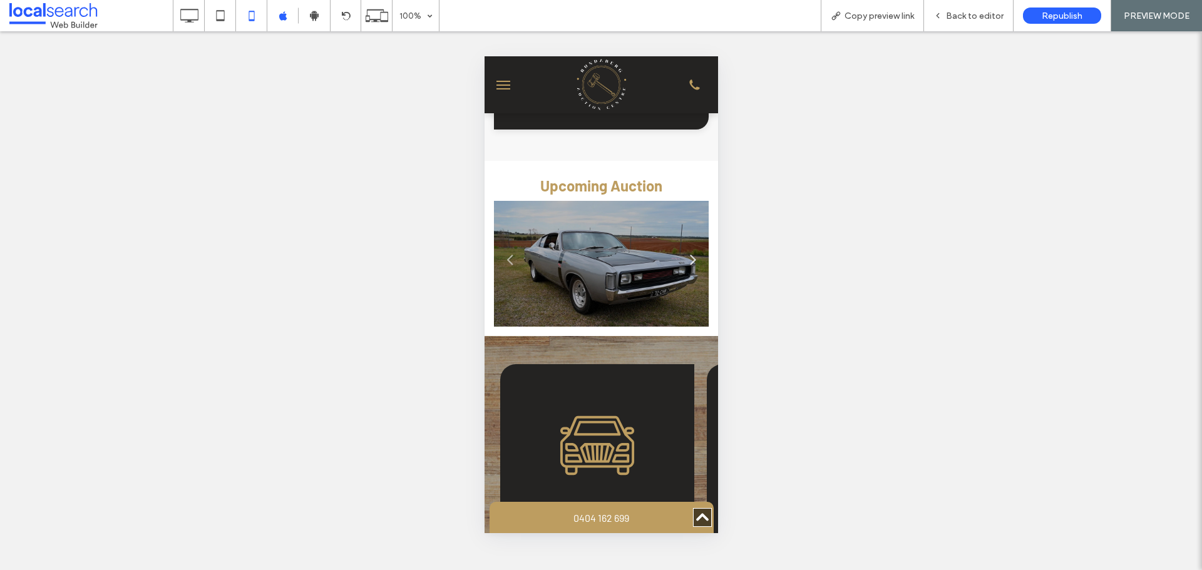
click at [683, 264] on link "Next" at bounding box center [692, 259] width 19 height 19
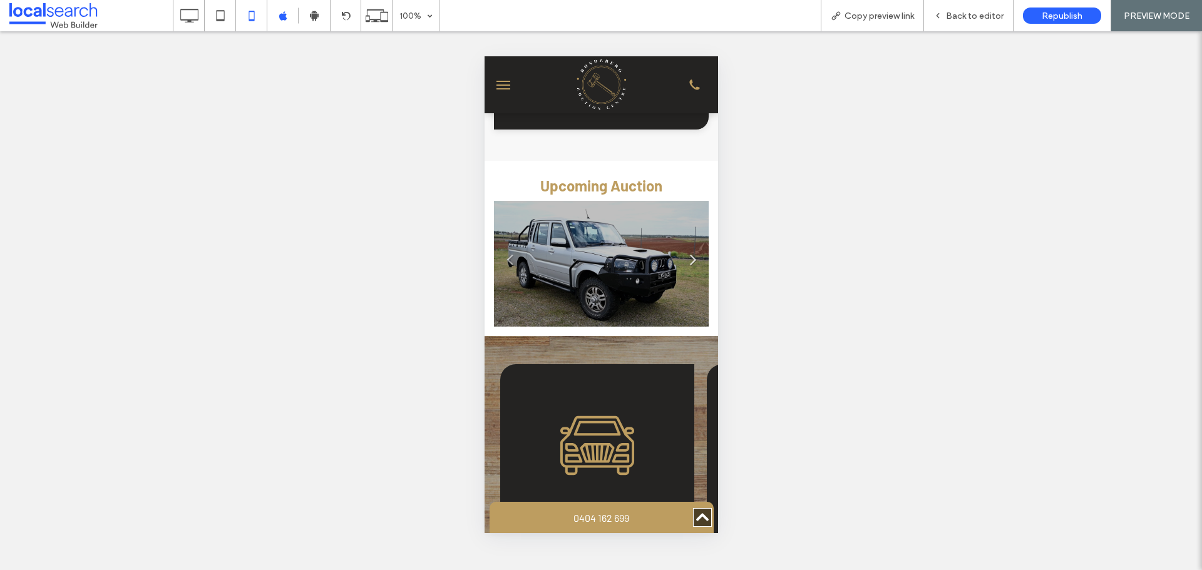
click at [684, 266] on link "Next" at bounding box center [692, 259] width 19 height 19
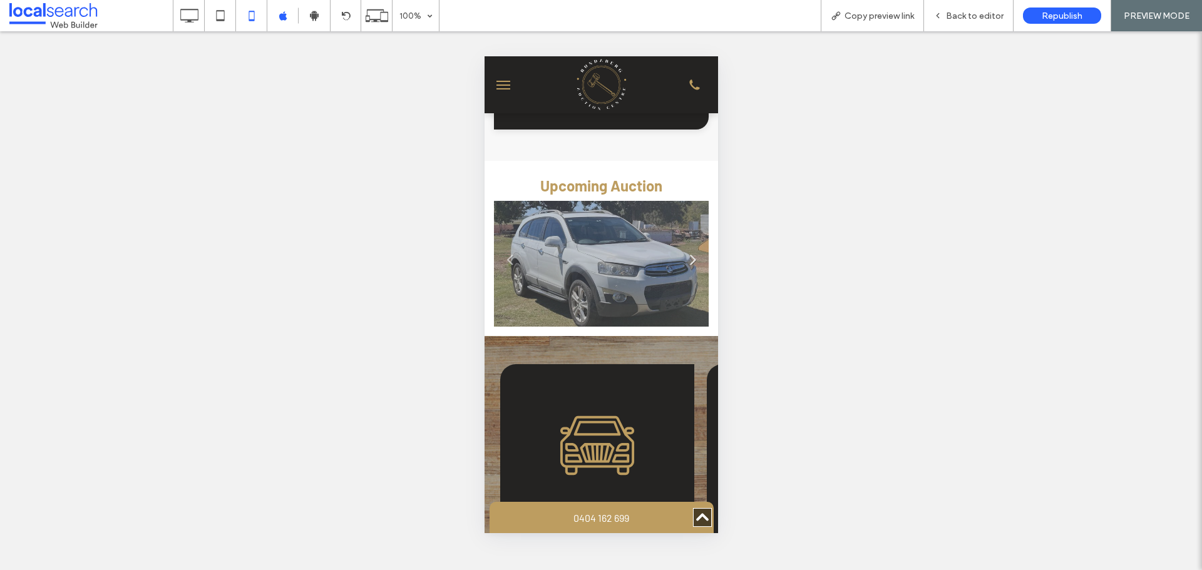
click at [684, 266] on link "Next" at bounding box center [692, 259] width 19 height 19
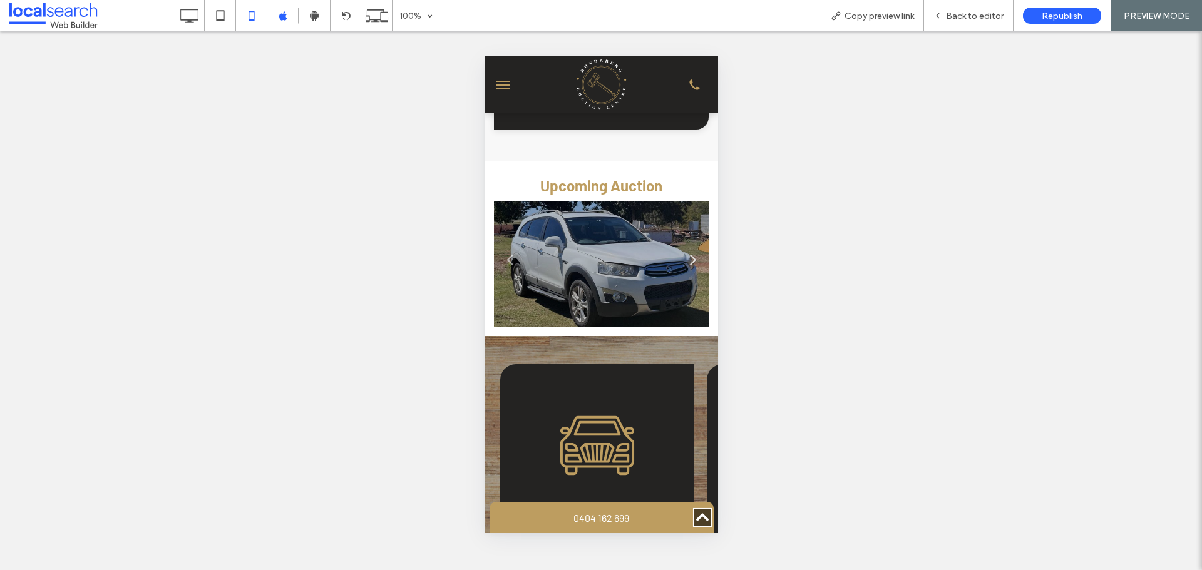
click at [683, 269] on link "Next" at bounding box center [692, 259] width 19 height 19
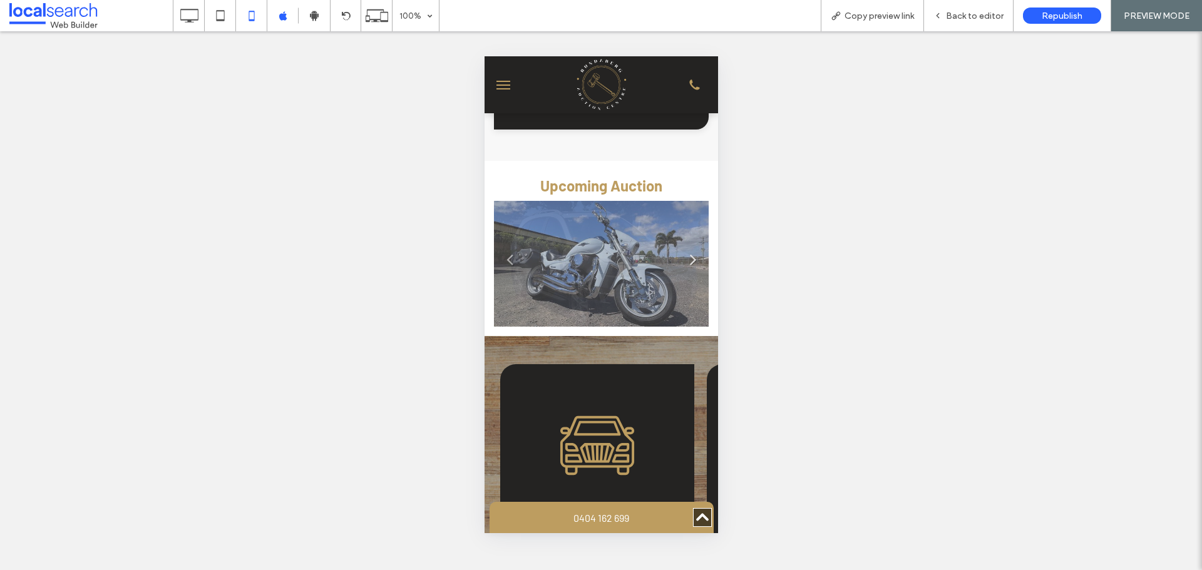
click at [683, 267] on link "Next" at bounding box center [692, 259] width 19 height 19
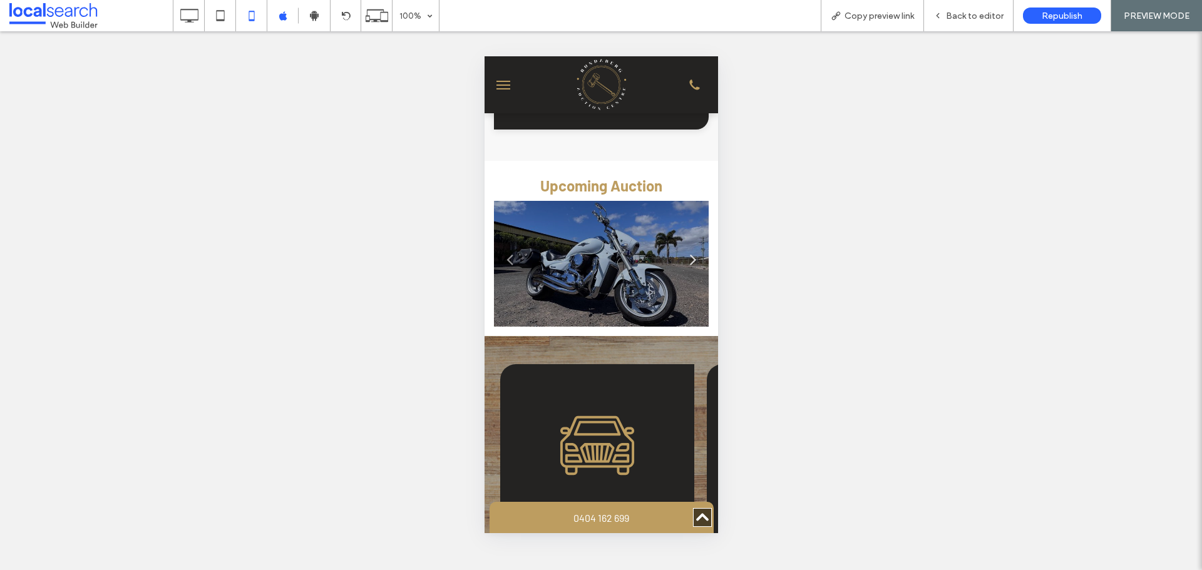
click at [683, 267] on link "Next" at bounding box center [692, 259] width 19 height 19
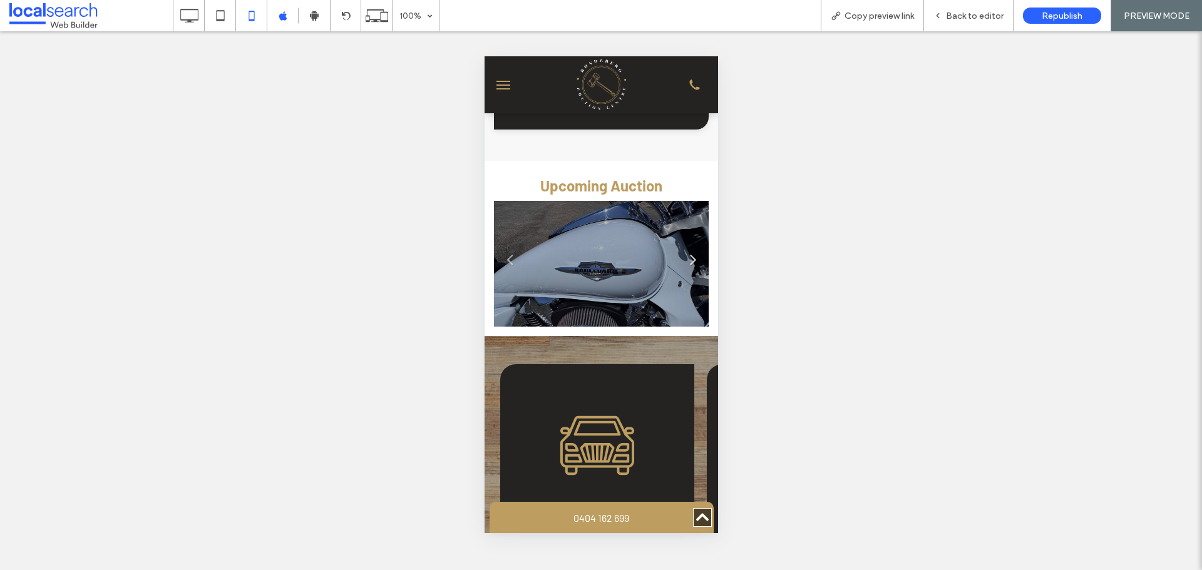
click at [684, 269] on link "Next" at bounding box center [692, 259] width 19 height 19
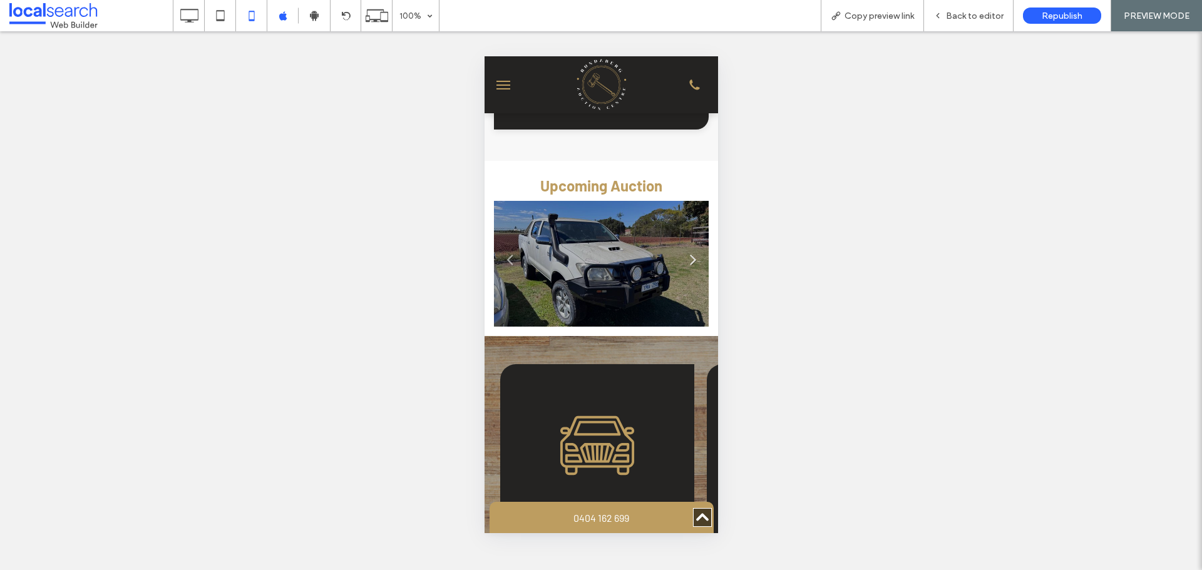
click at [684, 269] on link "Next" at bounding box center [692, 259] width 19 height 19
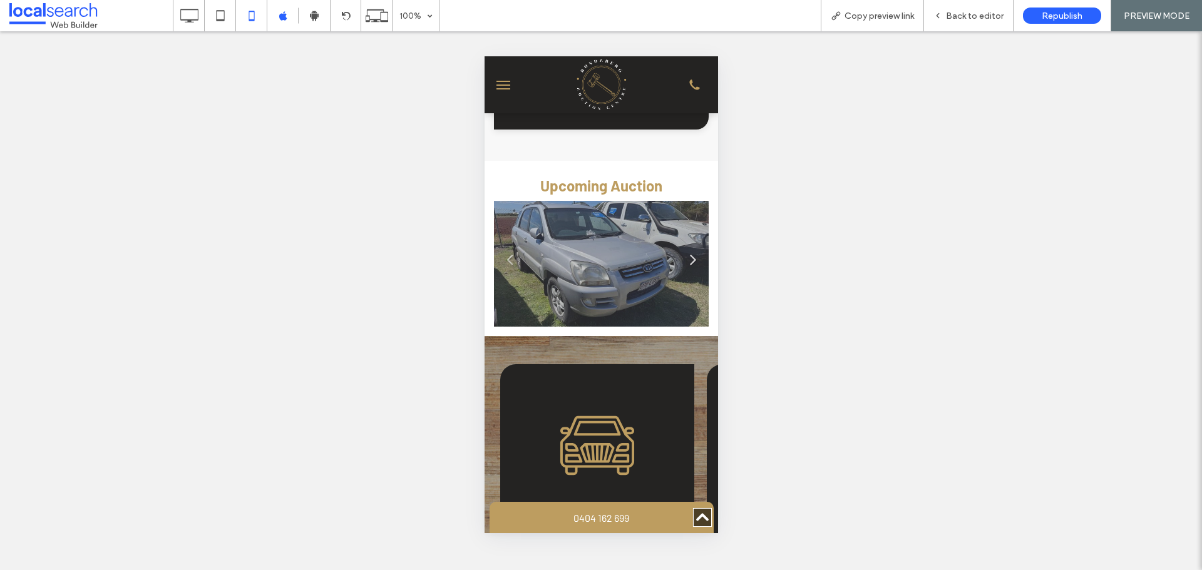
click at [684, 269] on link "Next" at bounding box center [692, 259] width 19 height 19
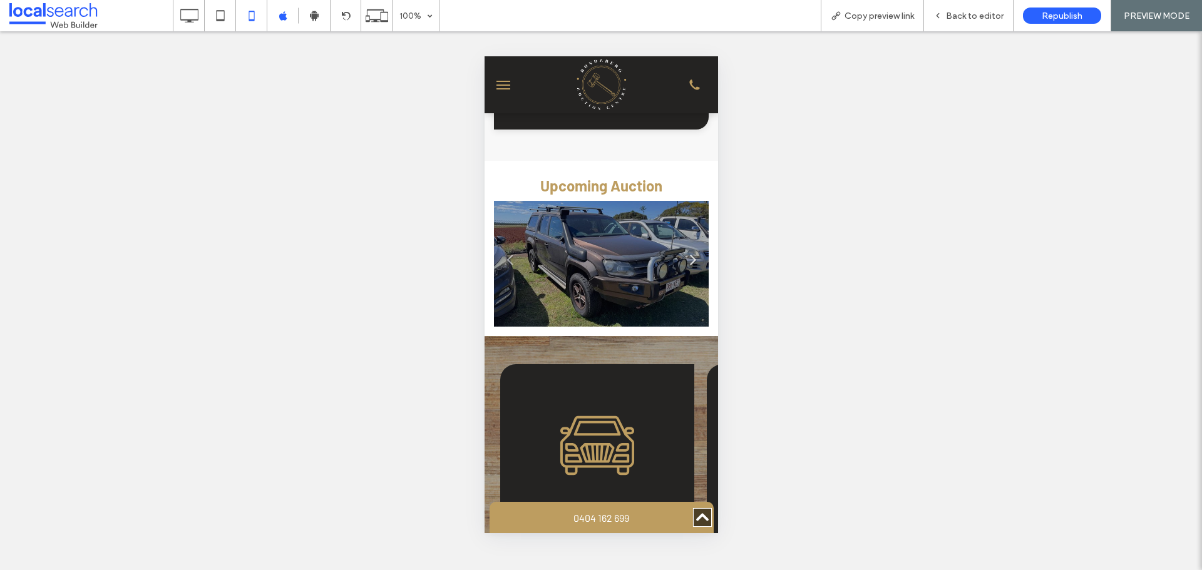
click at [684, 269] on link "Next" at bounding box center [692, 259] width 19 height 19
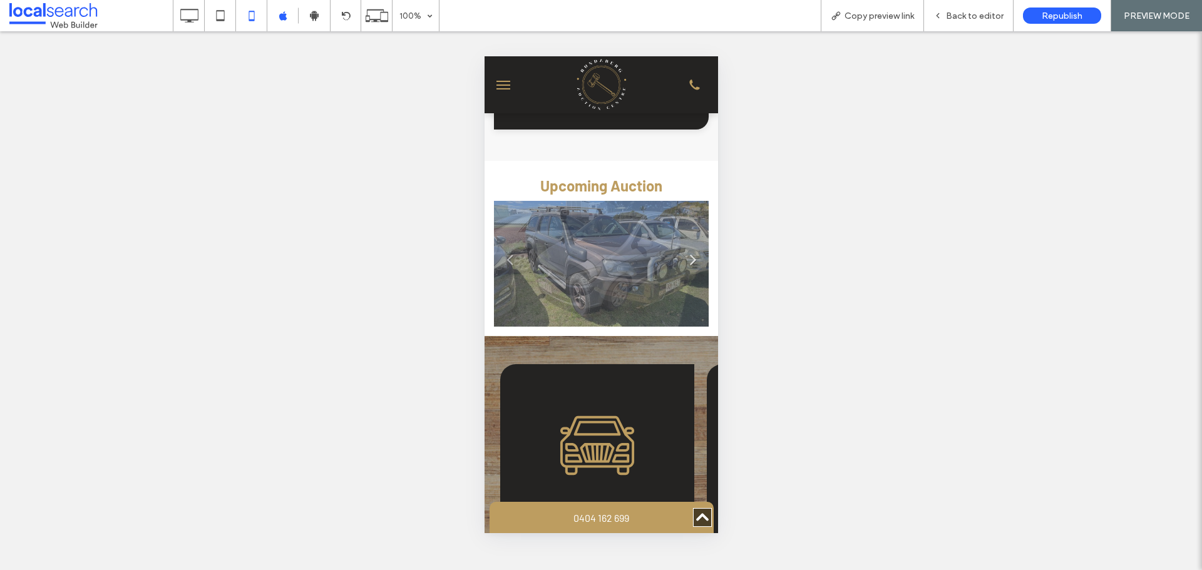
click at [683, 269] on link "Next" at bounding box center [692, 259] width 19 height 19
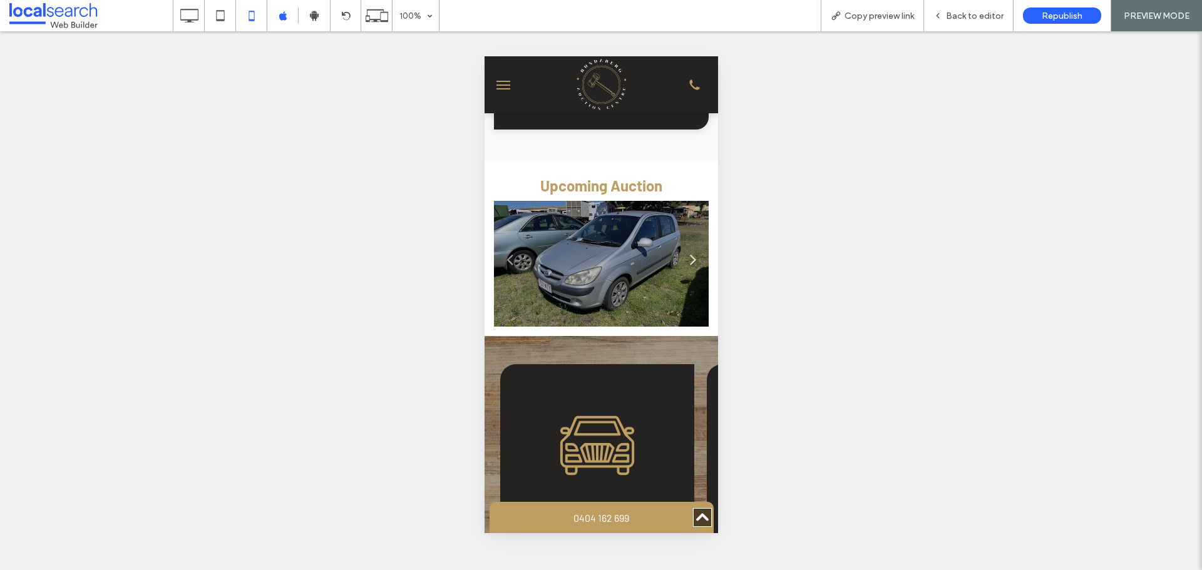
click at [685, 268] on link "Next" at bounding box center [692, 259] width 19 height 19
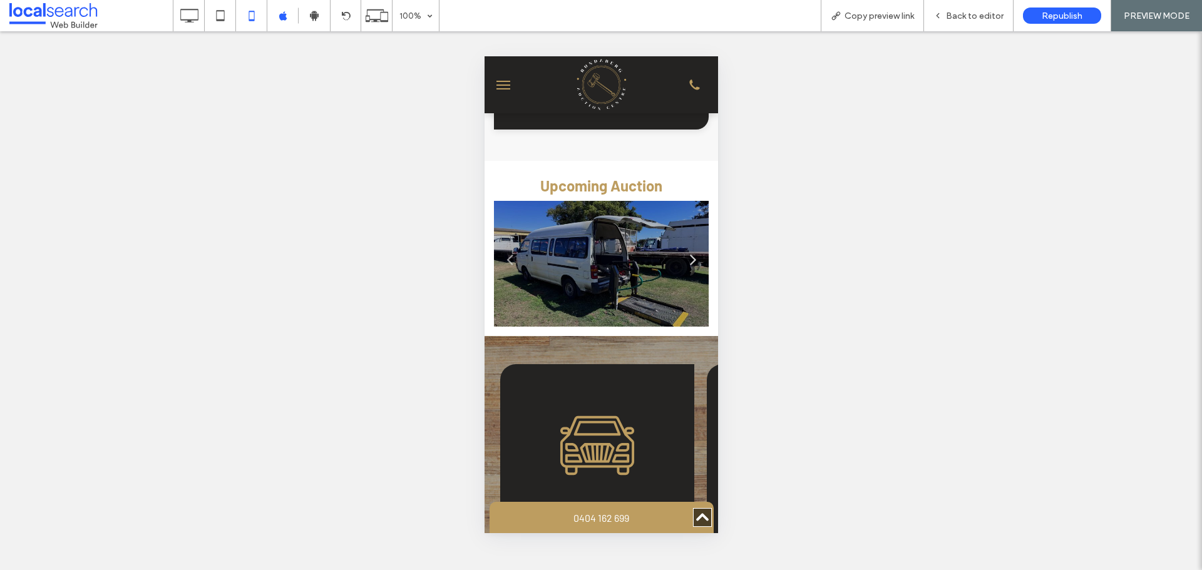
click at [683, 265] on link "Next" at bounding box center [692, 259] width 19 height 19
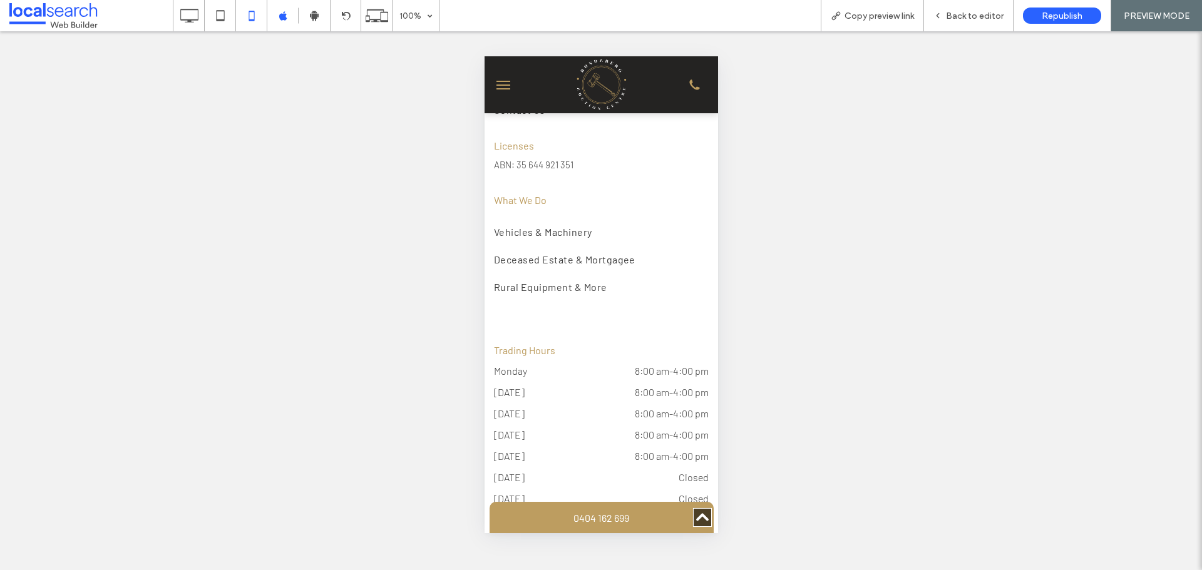
scroll to position [3317, 0]
click at [960, 11] on span "Back to editor" at bounding box center [975, 16] width 58 height 11
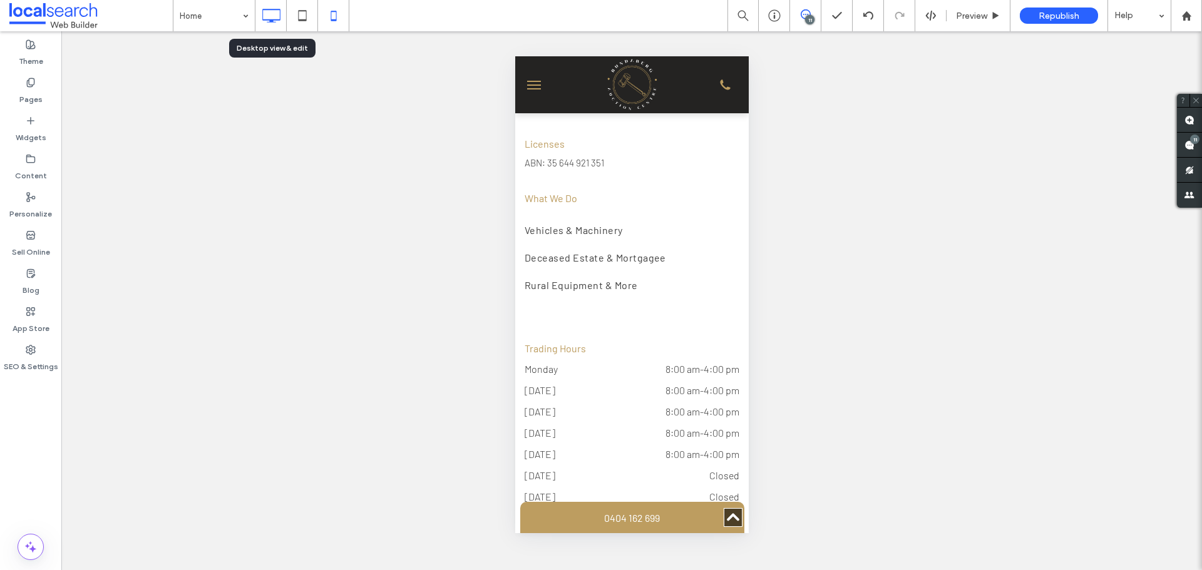
click at [269, 14] on icon at bounding box center [271, 15] width 25 height 25
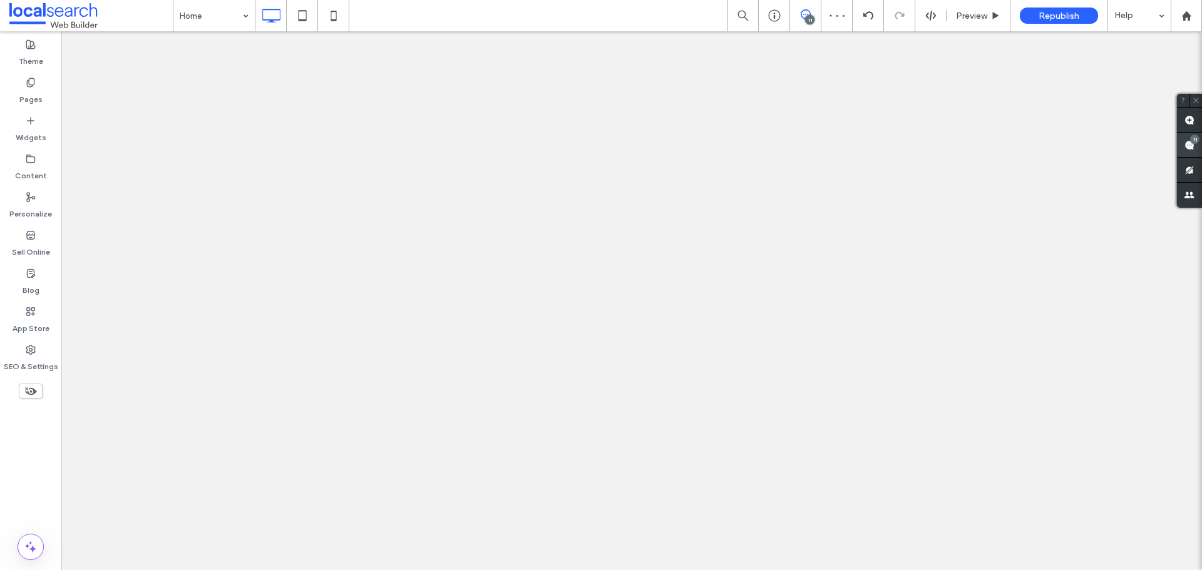
click at [1187, 142] on use at bounding box center [1189, 145] width 10 height 10
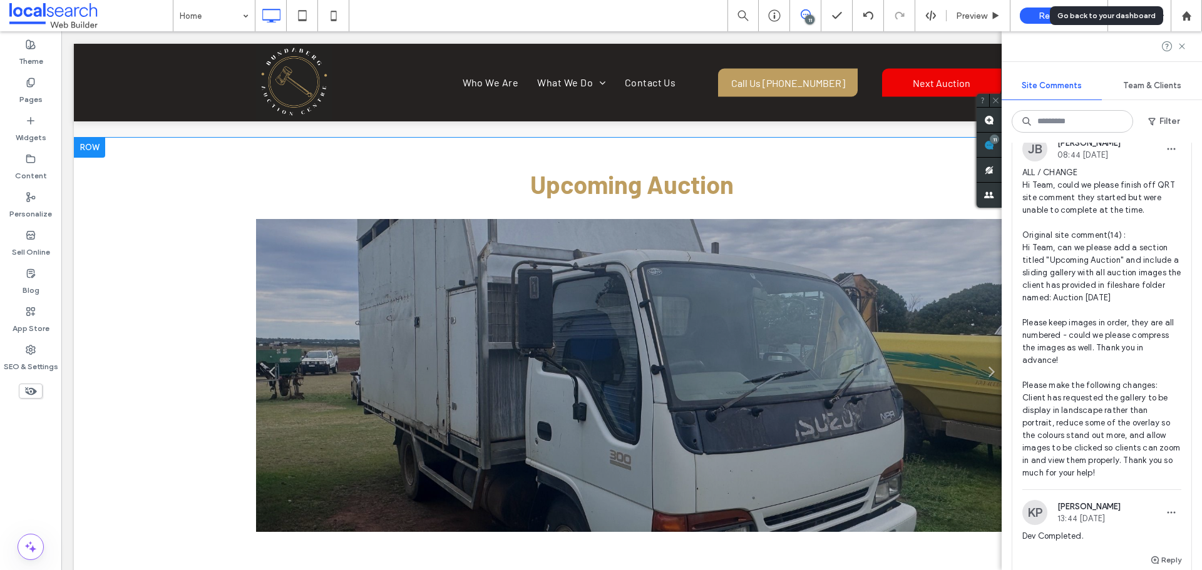
scroll to position [2253, 0]
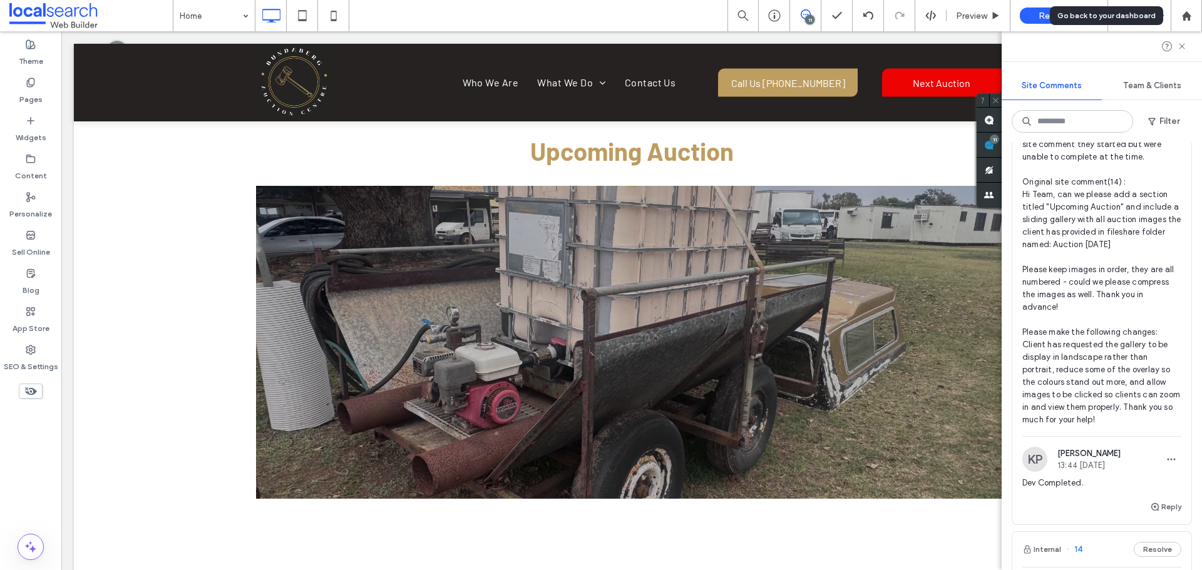
scroll to position [188, 0]
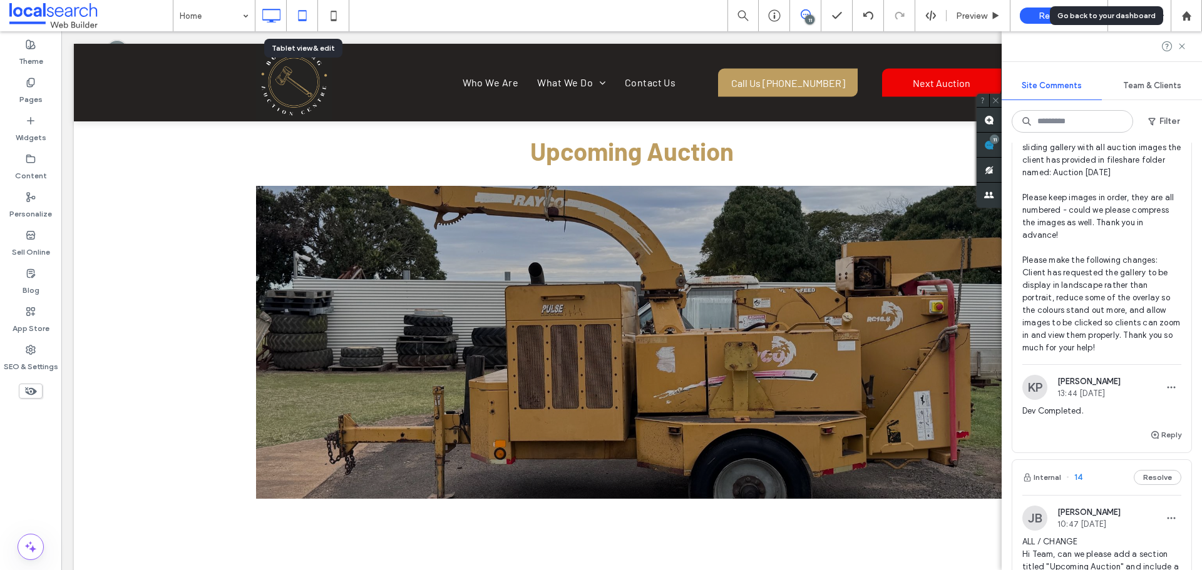
click at [302, 18] on icon at bounding box center [302, 15] width 25 height 25
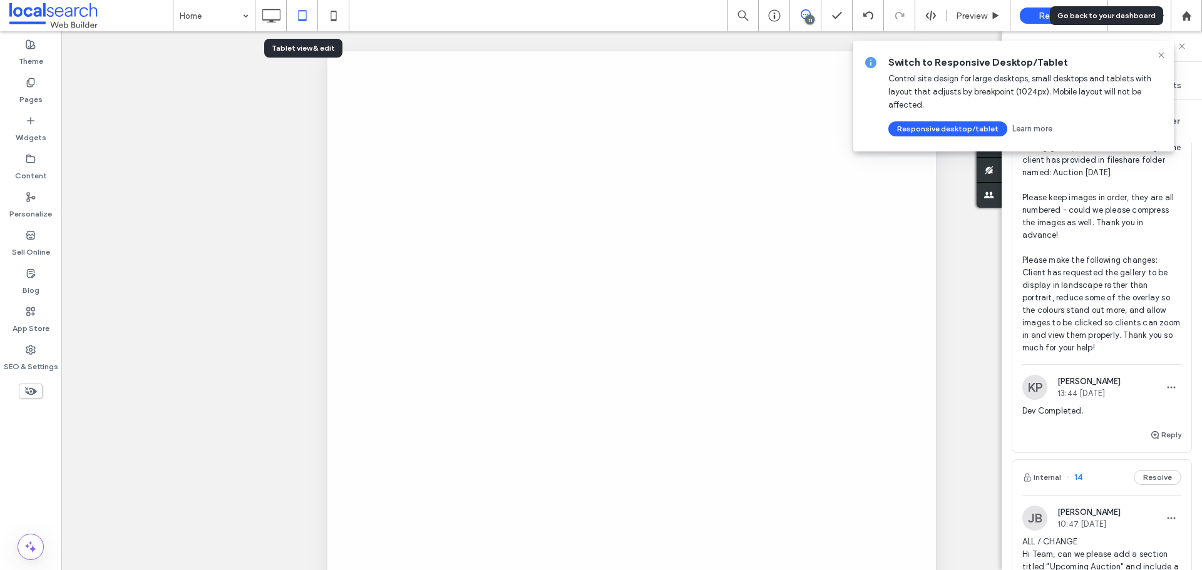
scroll to position [0, 0]
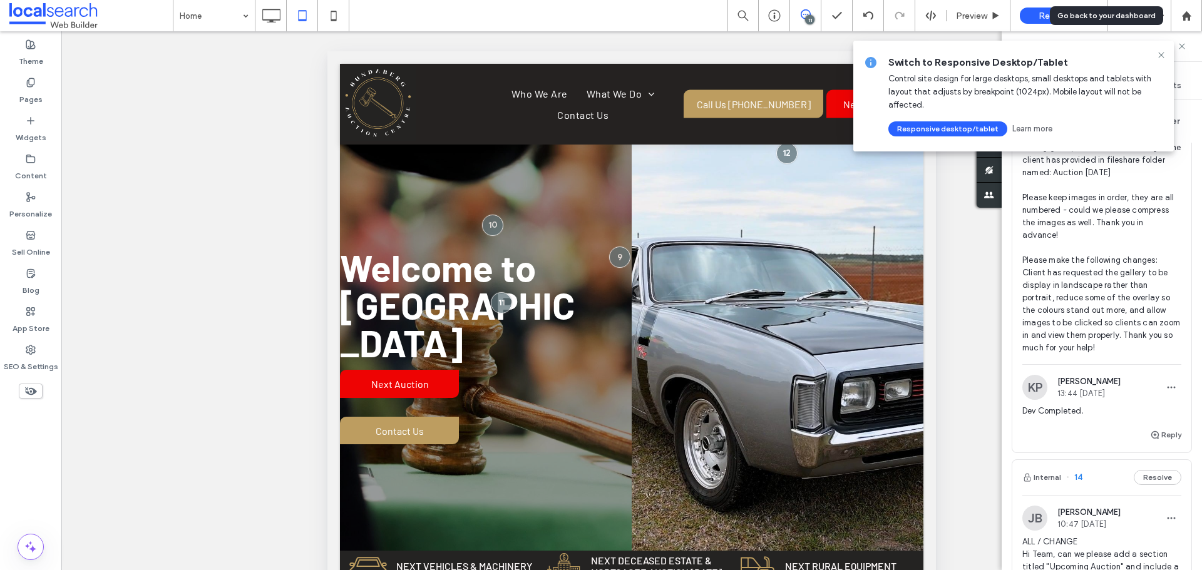
click at [270, 19] on use at bounding box center [271, 16] width 18 height 14
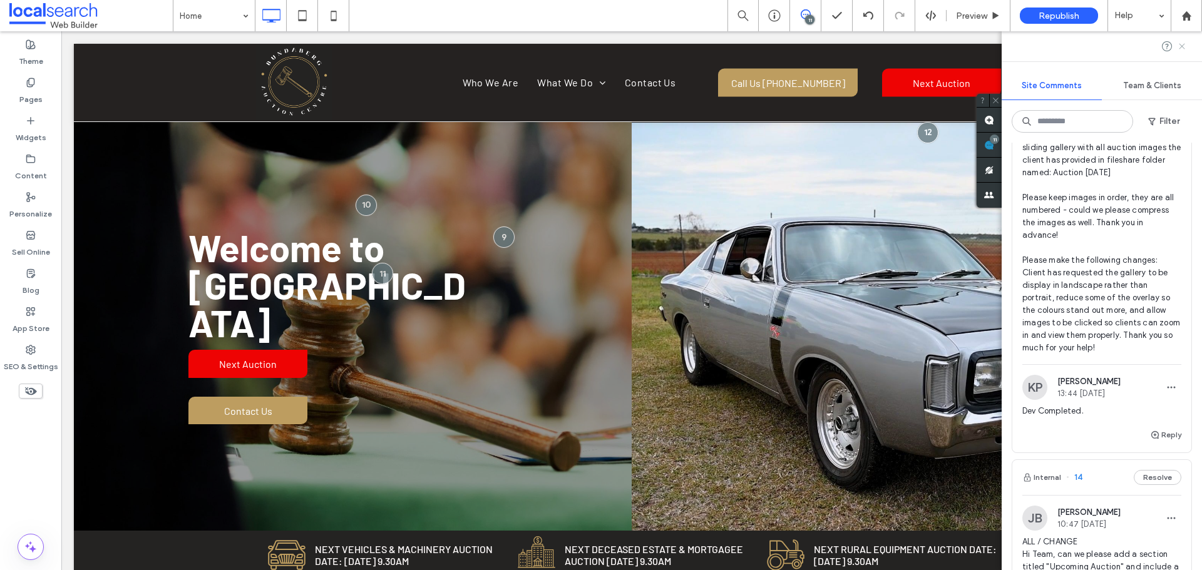
click at [1185, 49] on icon at bounding box center [1182, 46] width 10 height 10
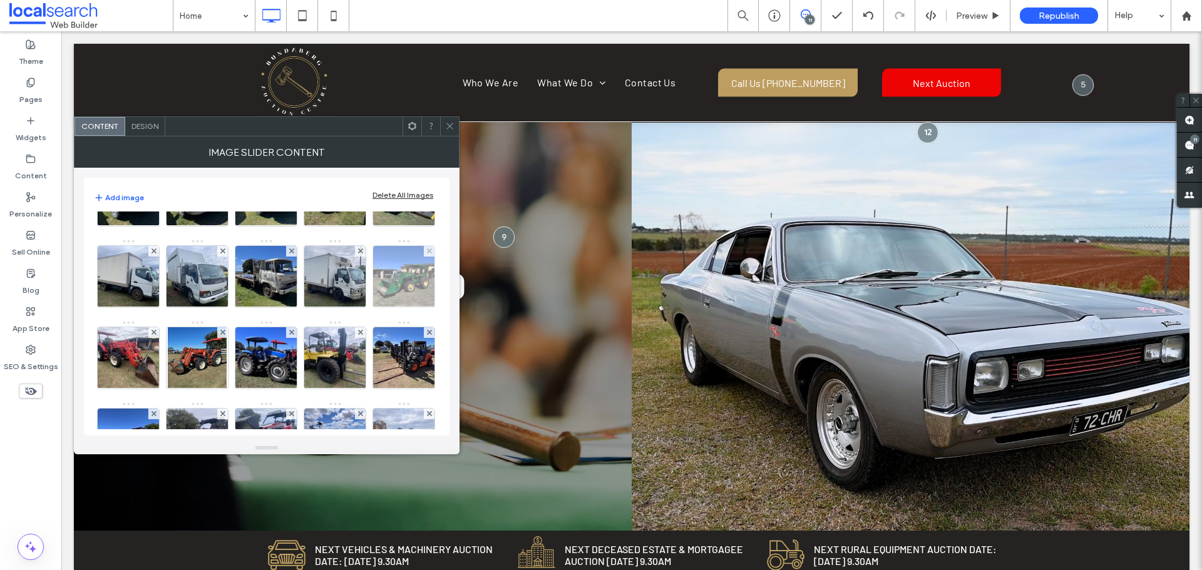
scroll to position [250, 0]
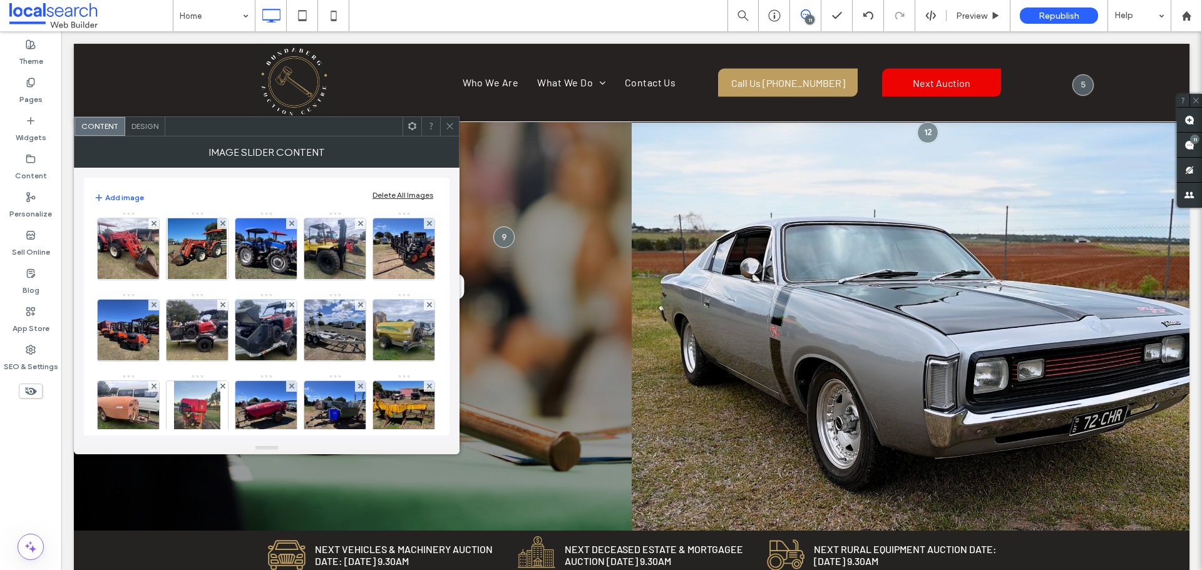
click at [127, 126] on div "Design" at bounding box center [145, 126] width 40 height 19
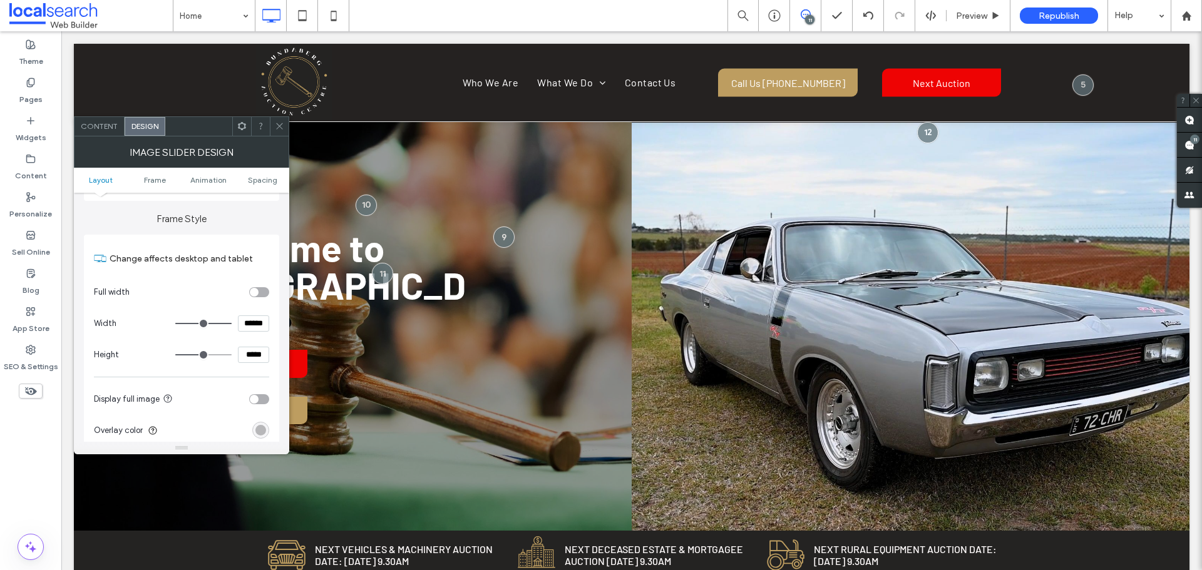
scroll to position [438, 0]
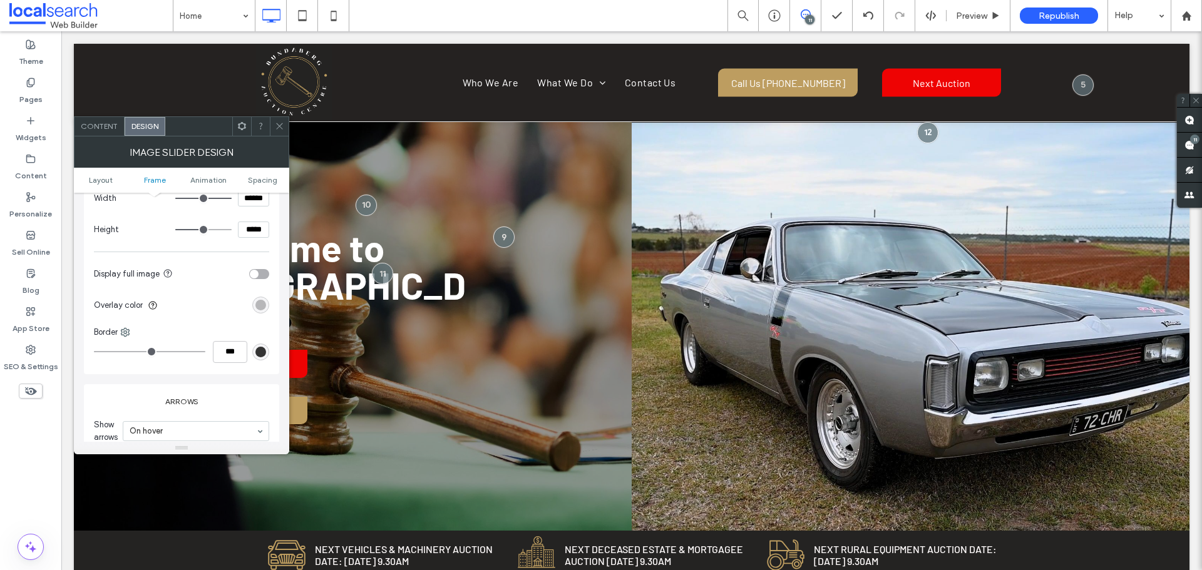
click at [276, 120] on span at bounding box center [279, 126] width 9 height 19
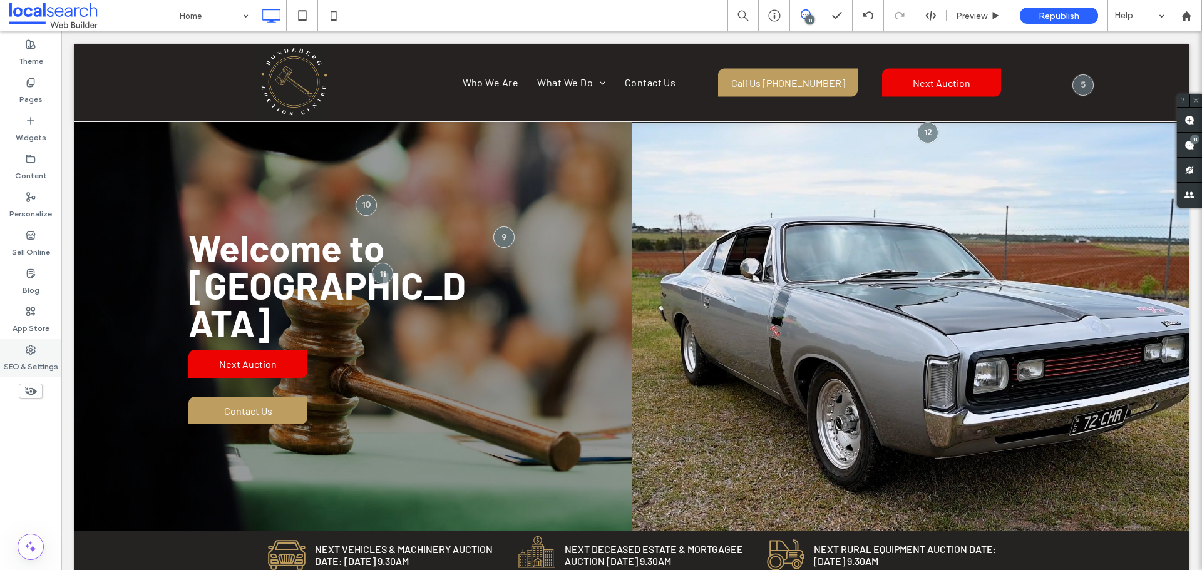
click at [39, 366] on label "SEO & Settings" at bounding box center [31, 364] width 54 height 18
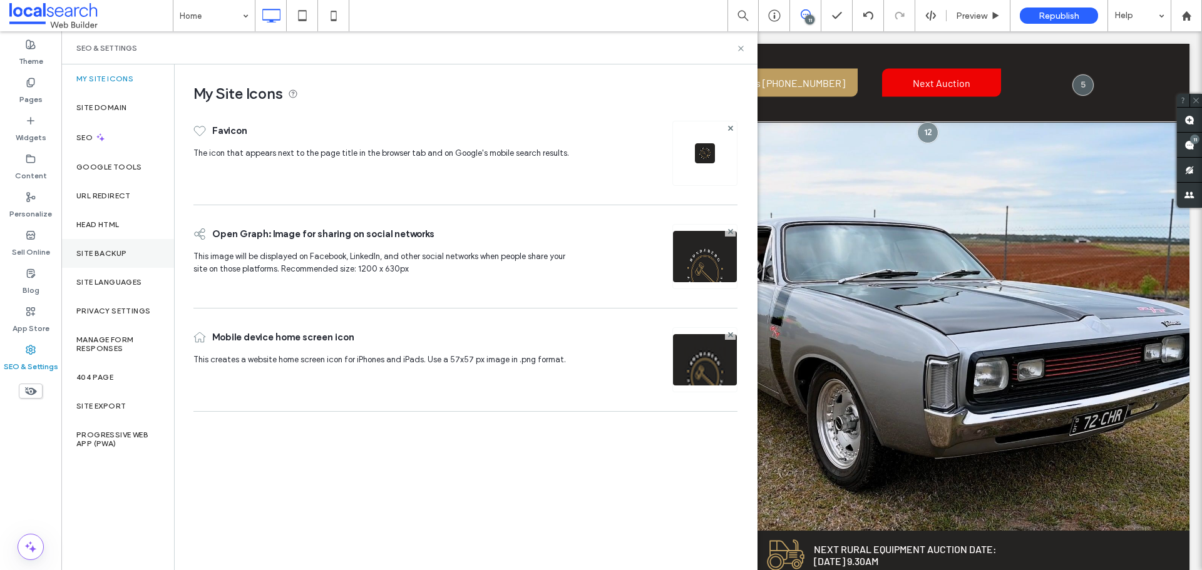
click at [124, 259] on div "Site Backup" at bounding box center [117, 253] width 113 height 29
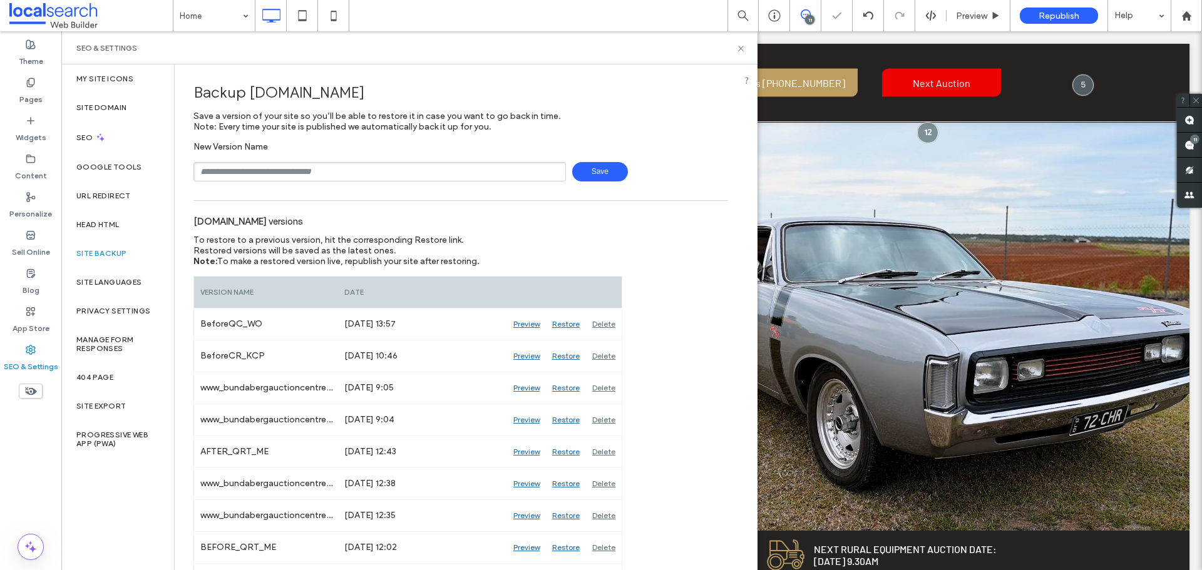
click at [351, 166] on input "text" at bounding box center [379, 171] width 372 height 19
type input "**********"
click at [581, 180] on span "Save" at bounding box center [600, 171] width 56 height 19
